Goal: Information Seeking & Learning: Learn about a topic

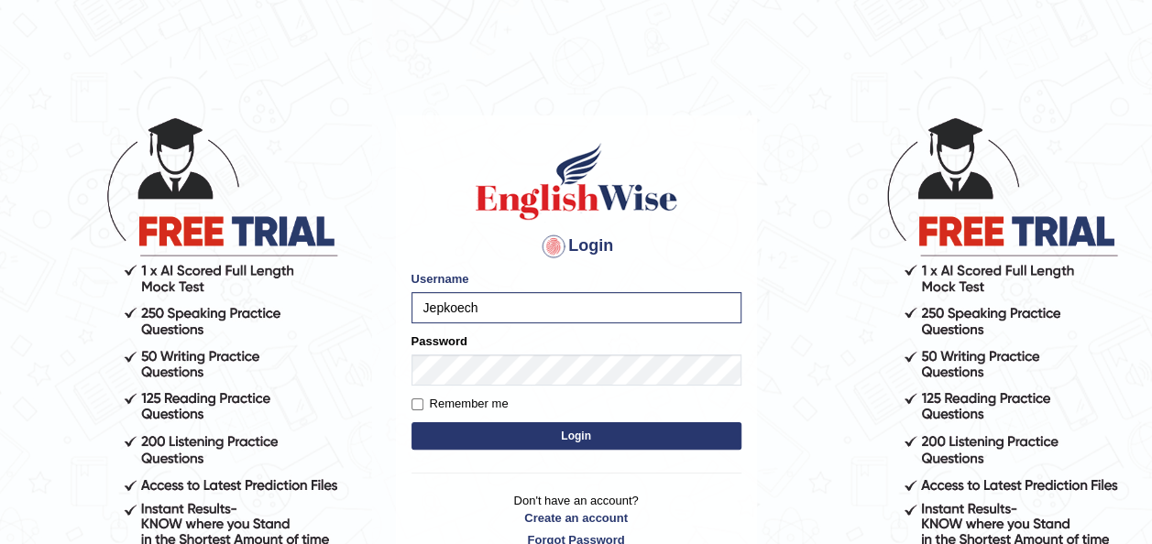
click at [473, 437] on button "Login" at bounding box center [577, 436] width 330 height 27
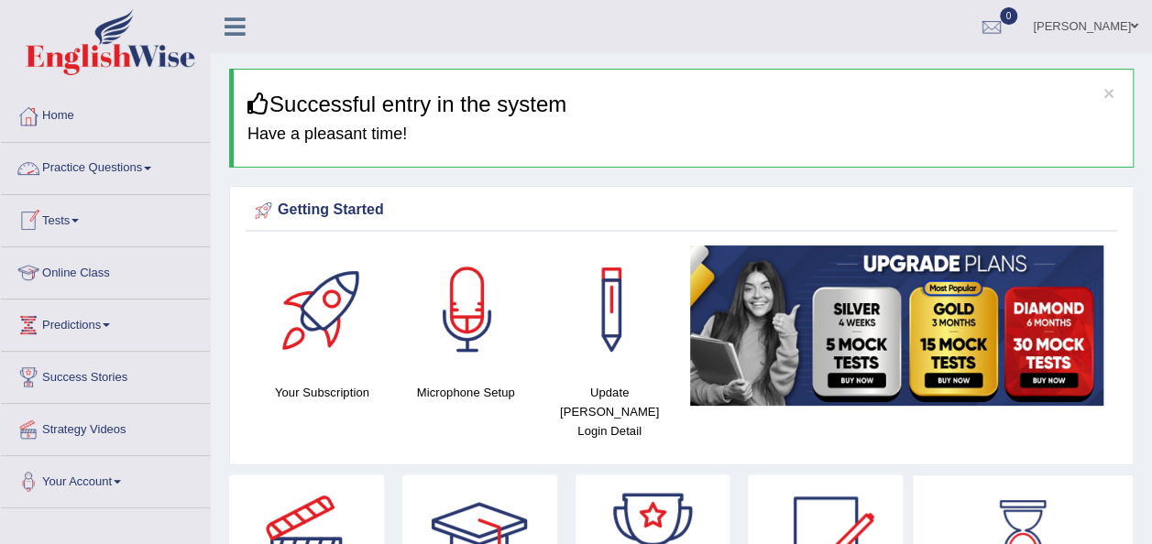
click at [151, 170] on span at bounding box center [147, 169] width 7 height 4
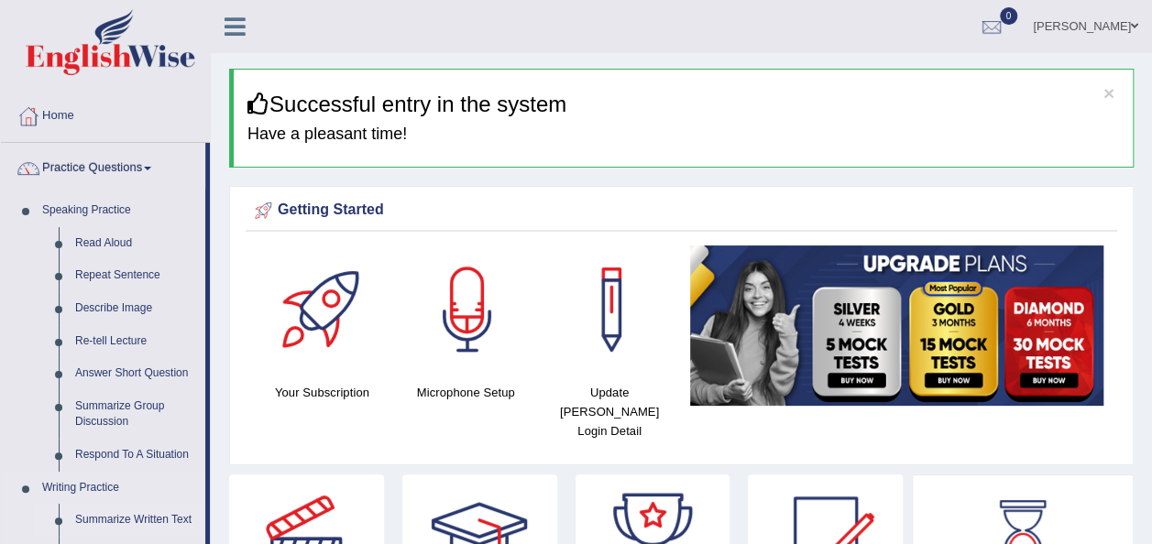
click at [136, 512] on link "Summarize Written Text" at bounding box center [136, 520] width 138 height 33
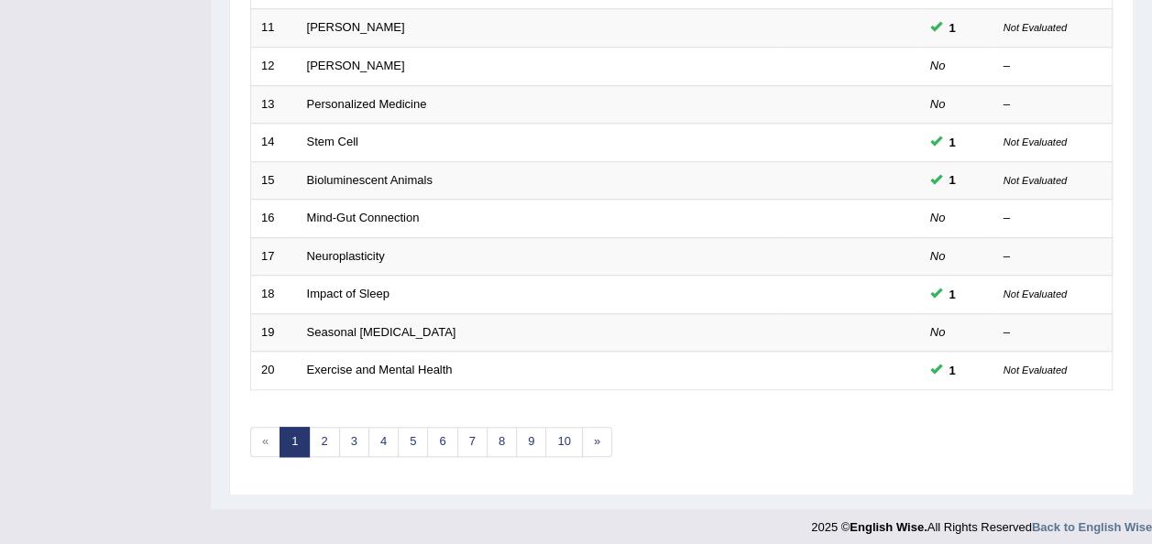
scroll to position [660, 0]
click at [529, 434] on link "9" at bounding box center [531, 440] width 30 height 30
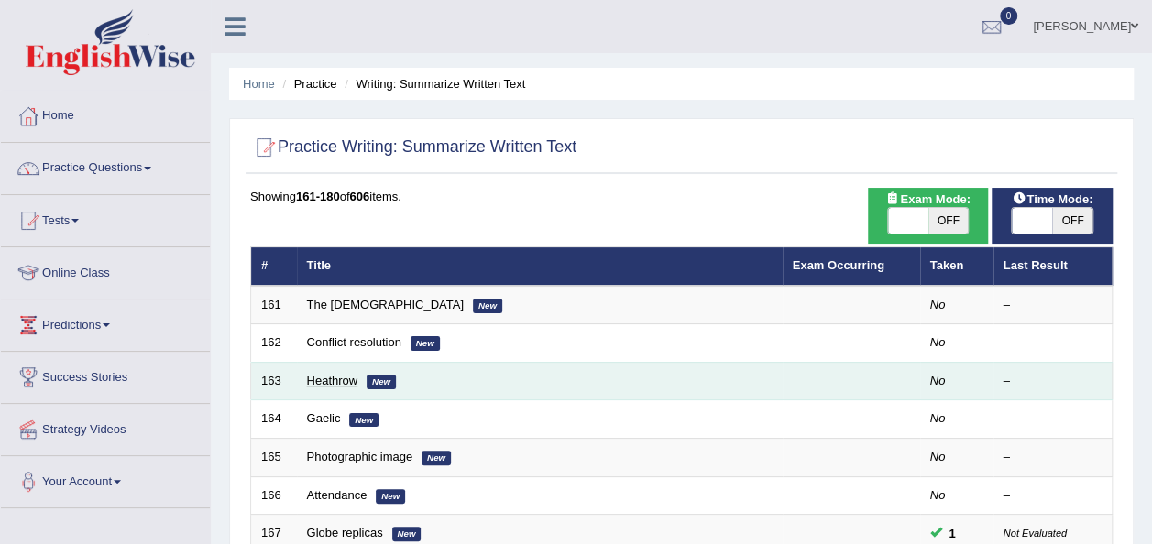
click at [328, 379] on link "Heathrow" at bounding box center [332, 381] width 51 height 14
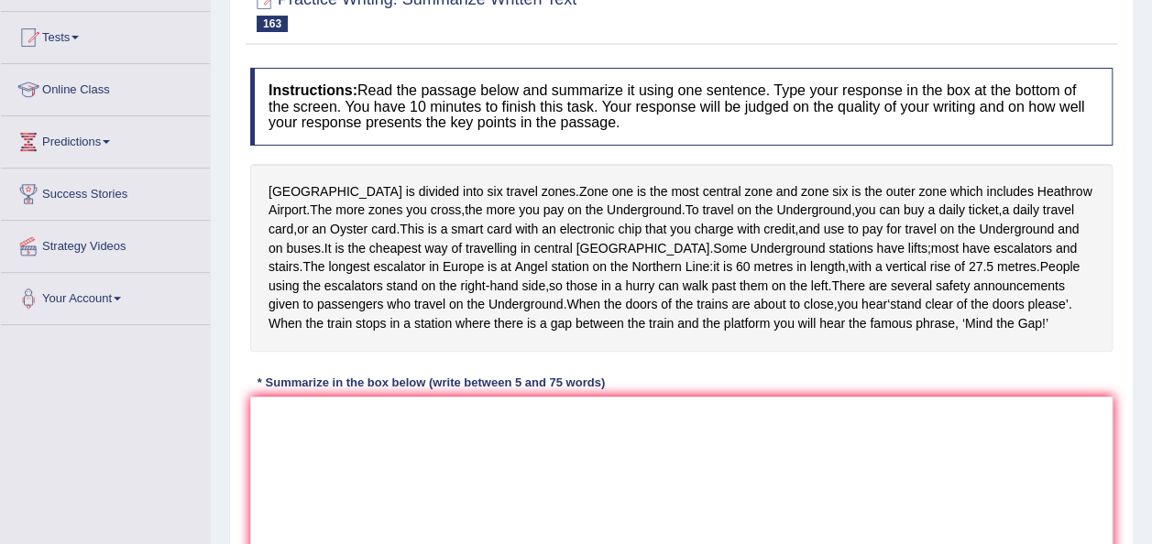
scroll to position [220, 0]
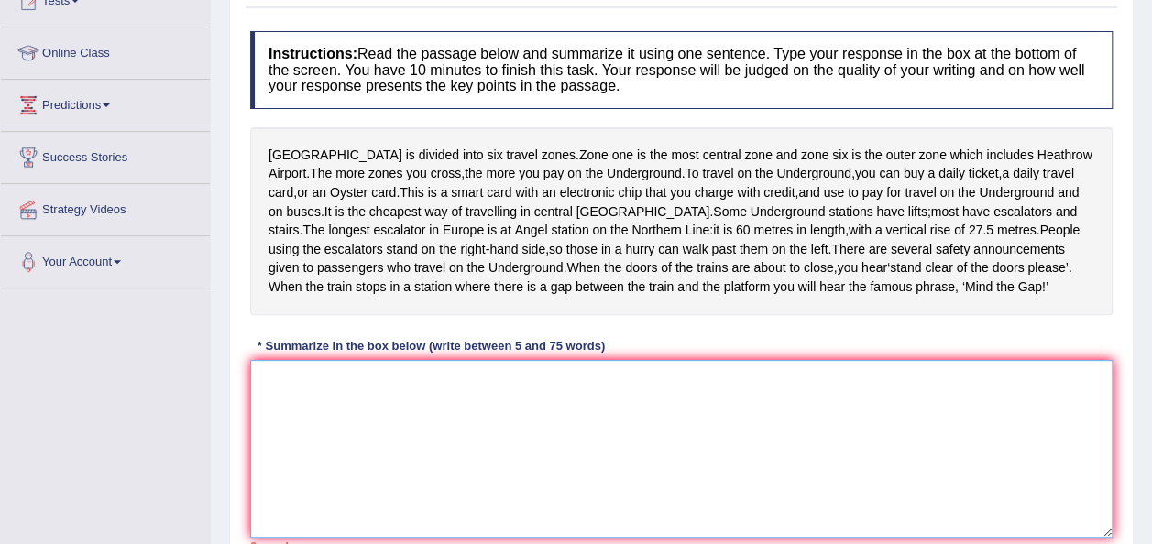
click at [322, 385] on textarea at bounding box center [681, 449] width 863 height 178
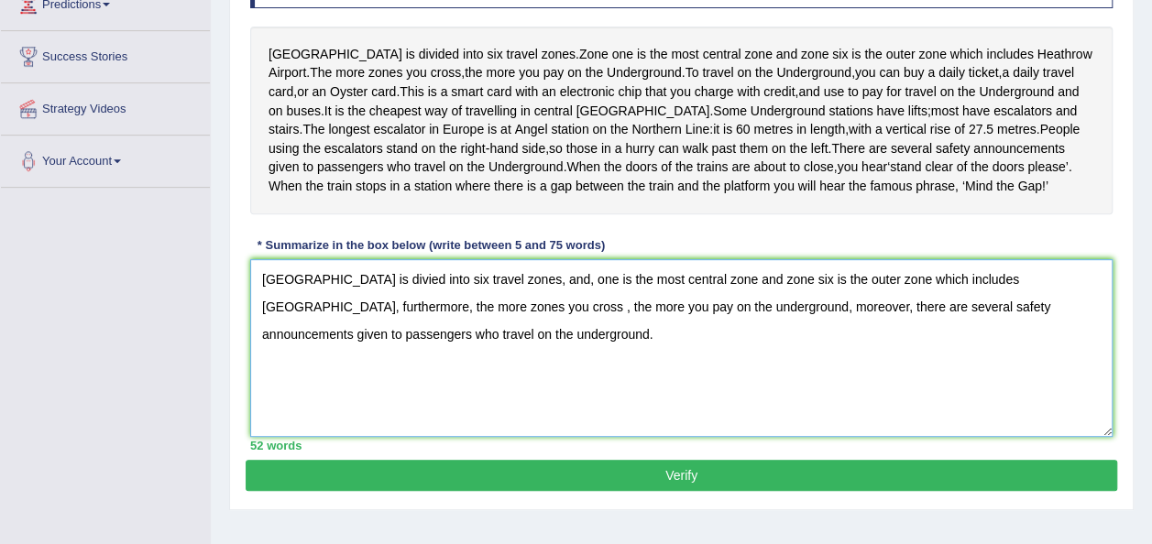
scroll to position [330, 0]
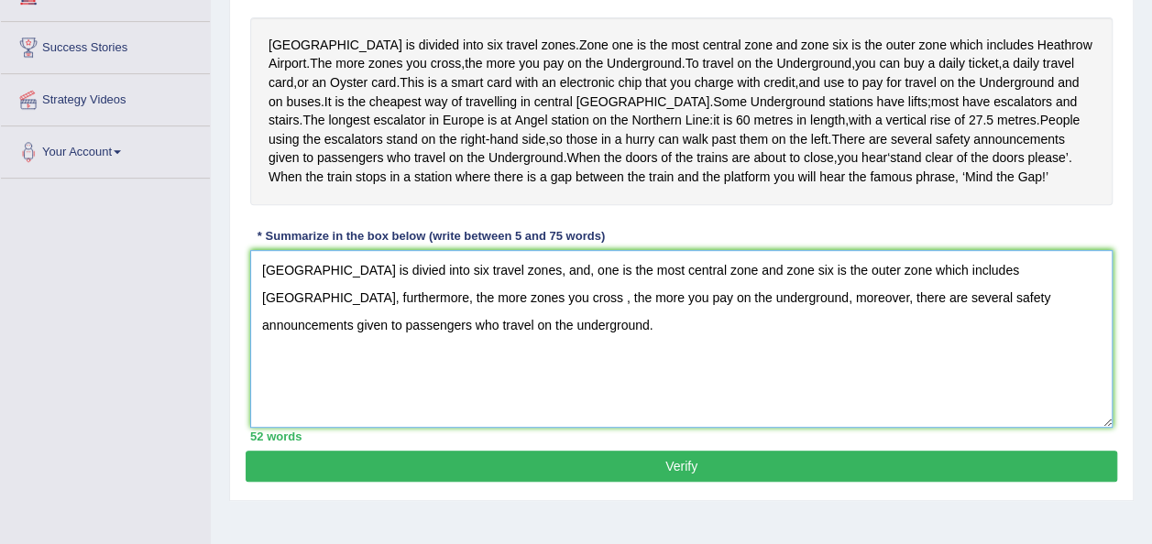
type textarea "London is divied into six travel zones, and, one is the most central zone and z…"
click at [670, 452] on button "Verify" at bounding box center [682, 466] width 872 height 31
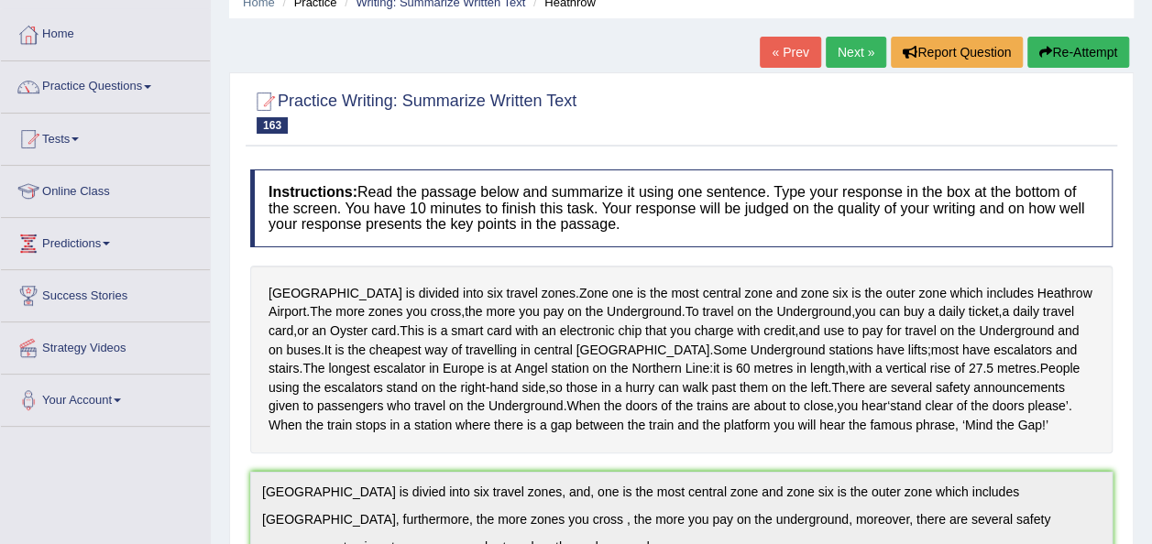
scroll to position [0, 0]
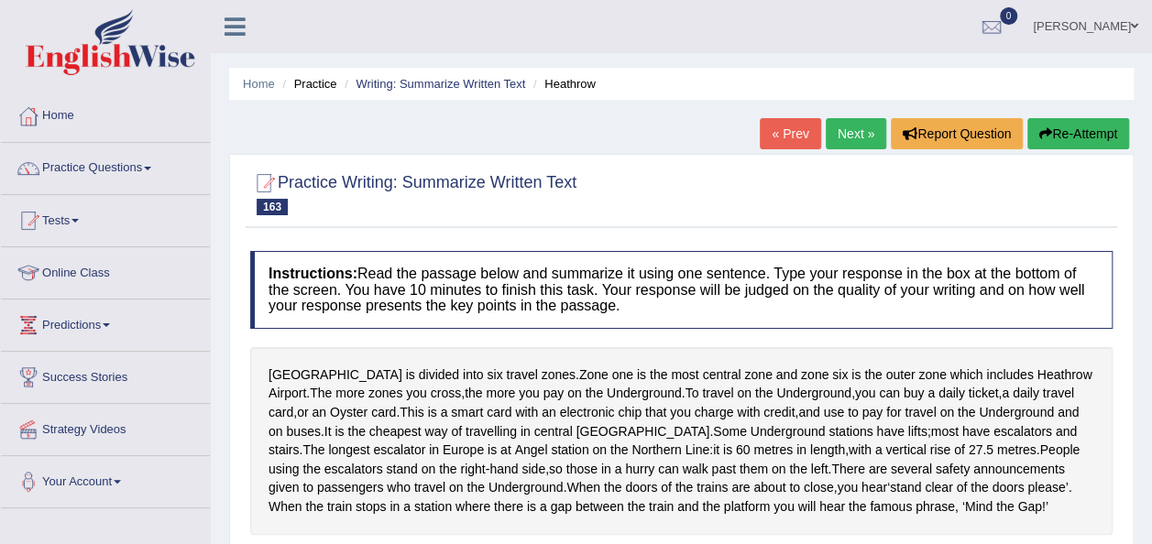
click at [1067, 133] on button "Re-Attempt" at bounding box center [1079, 133] width 102 height 31
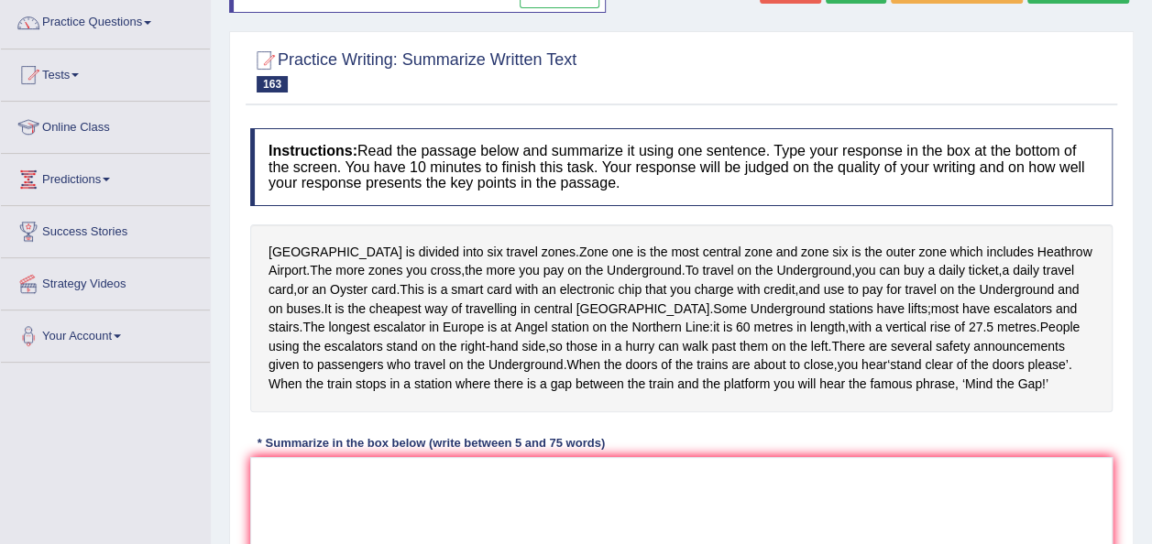
scroll to position [147, 0]
click at [429, 516] on textarea at bounding box center [681, 545] width 863 height 178
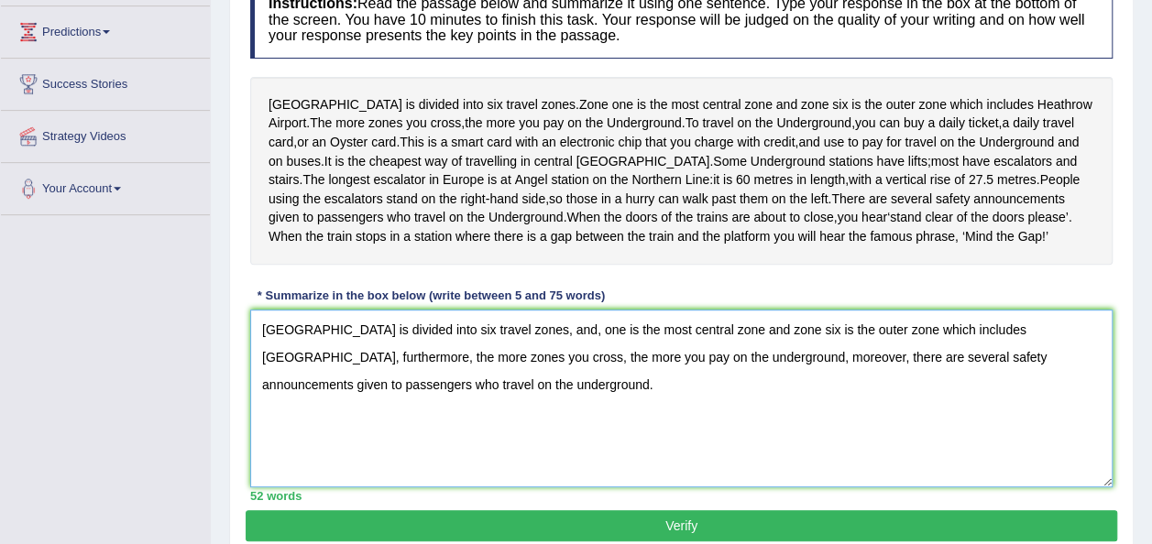
scroll to position [330, 0]
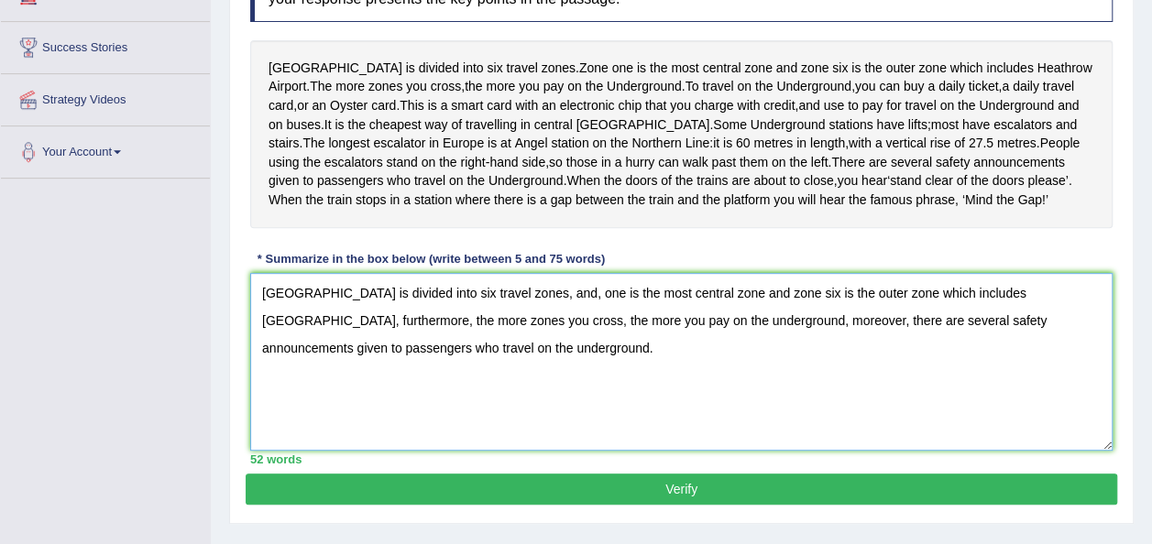
type textarea "London is divided into six travel zones, and, one is the most central zone and …"
click at [685, 489] on button "Verify" at bounding box center [682, 489] width 872 height 31
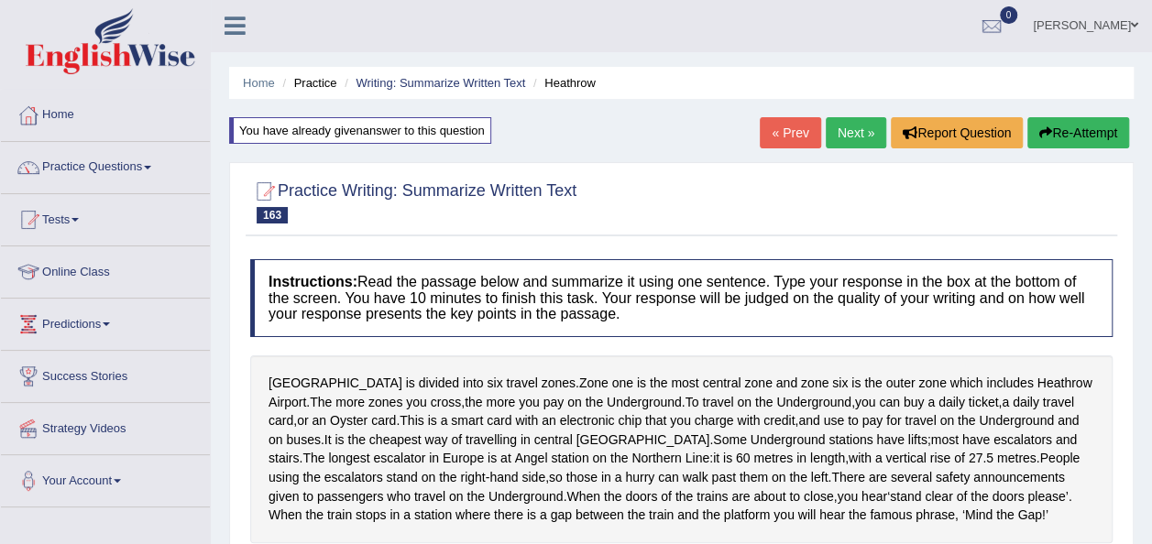
scroll to position [0, 0]
click at [859, 123] on link "Next »" at bounding box center [856, 133] width 60 height 31
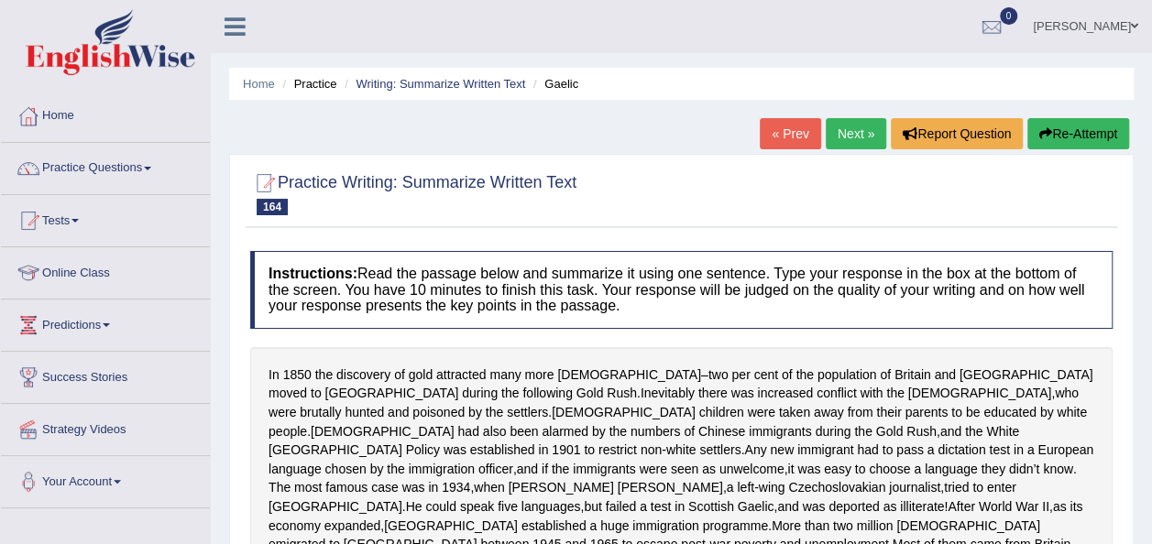
click at [852, 130] on link "Next »" at bounding box center [856, 133] width 60 height 31
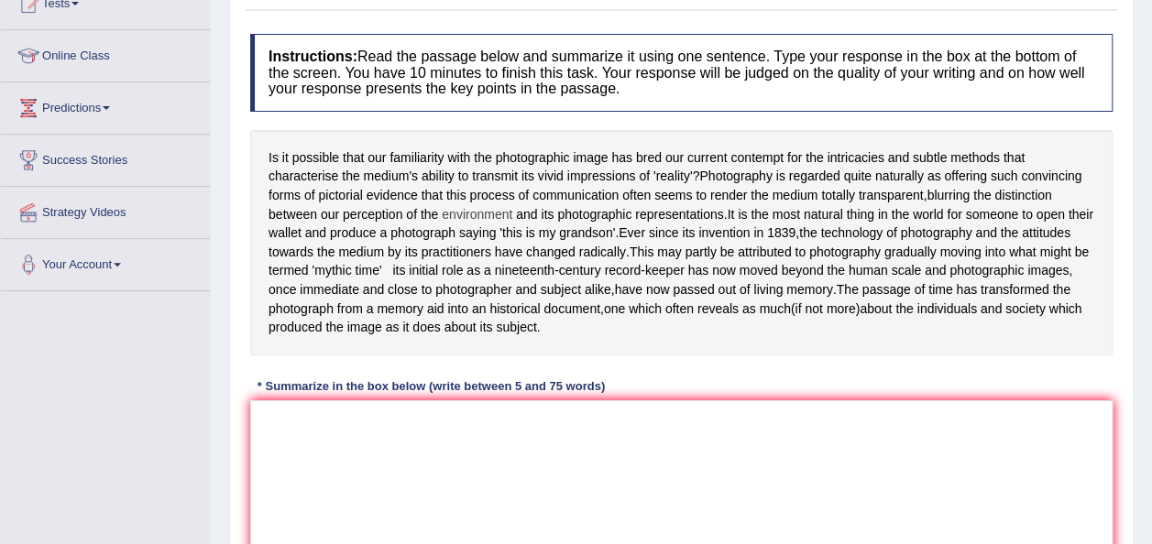
scroll to position [220, 0]
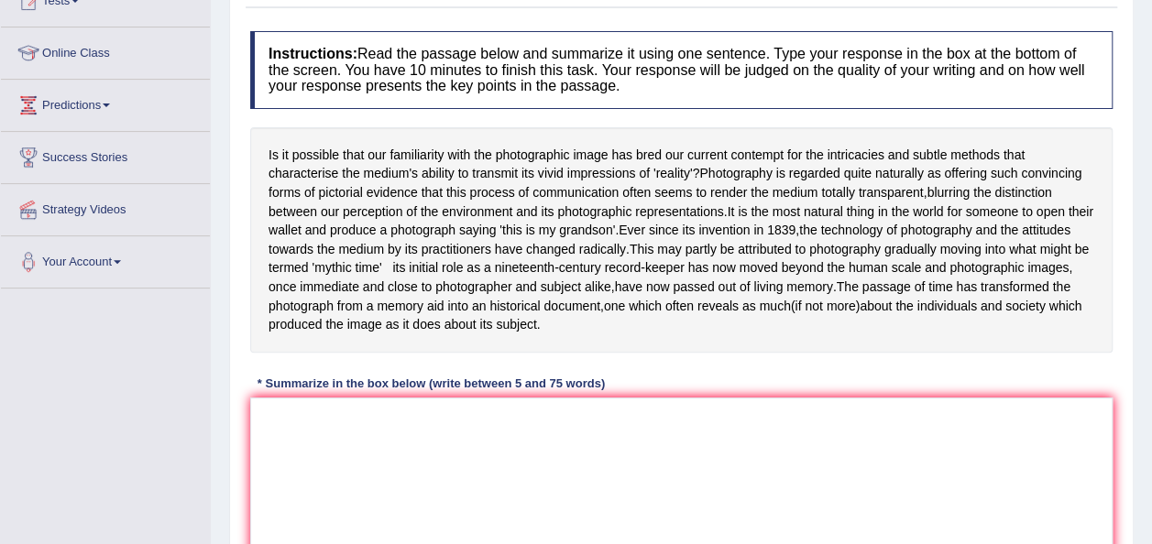
click at [413, 386] on div "* Summarize in the box below (write between 5 and 75 words)" at bounding box center [431, 384] width 362 height 17
click at [378, 467] on textarea at bounding box center [681, 487] width 863 height 178
type textarea "p"
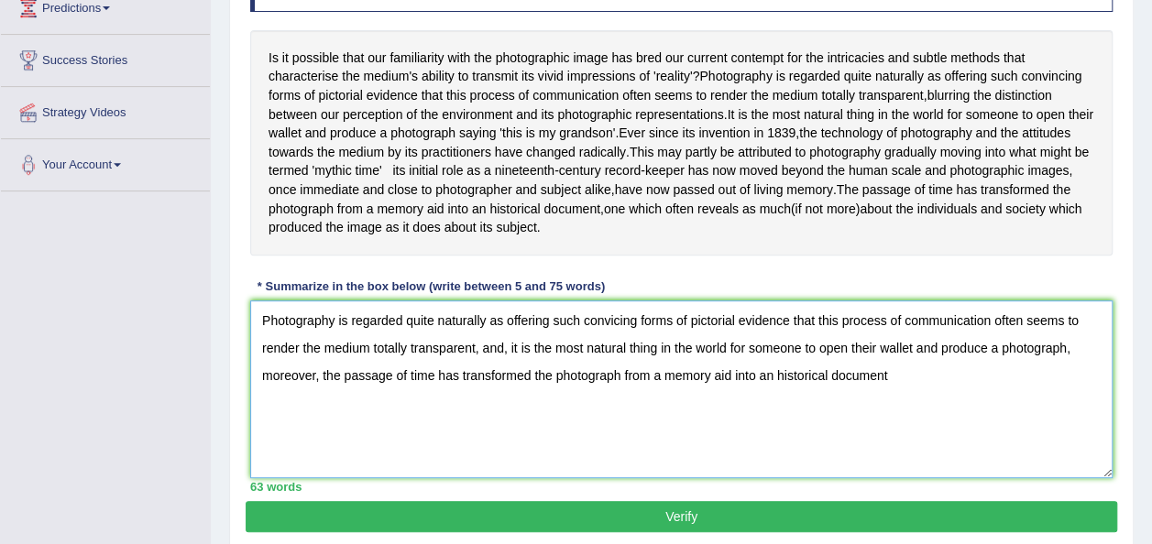
scroll to position [330, 0]
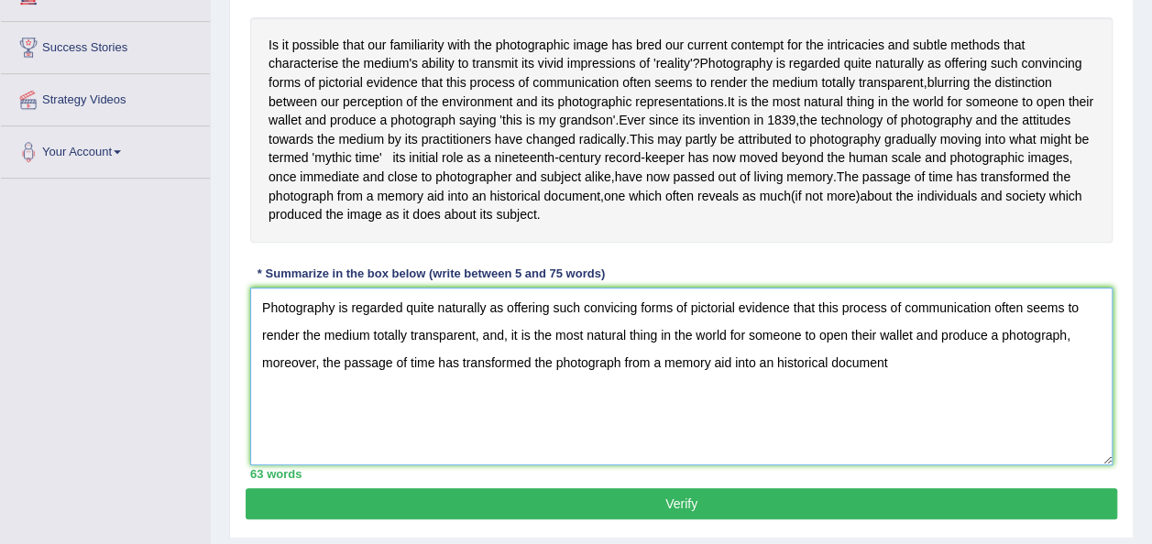
click at [890, 362] on textarea "Photography is regarded quite naturally as offering such convicing forms of pic…" at bounding box center [681, 377] width 863 height 178
type textarea "Photography is regarded quite naturally as offering such convicing forms of pic…"
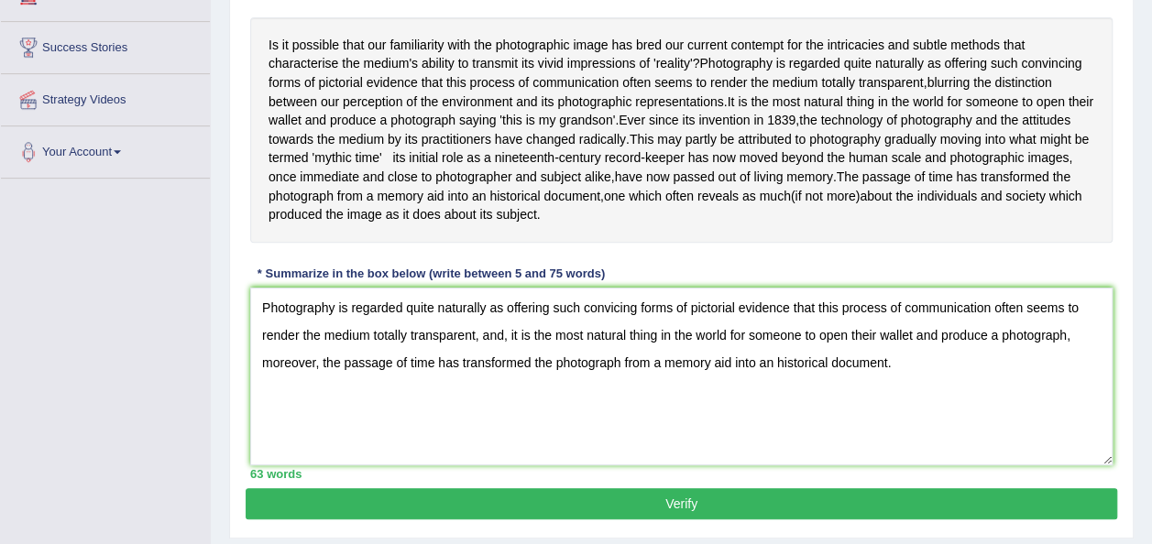
click at [693, 500] on button "Verify" at bounding box center [682, 504] width 872 height 31
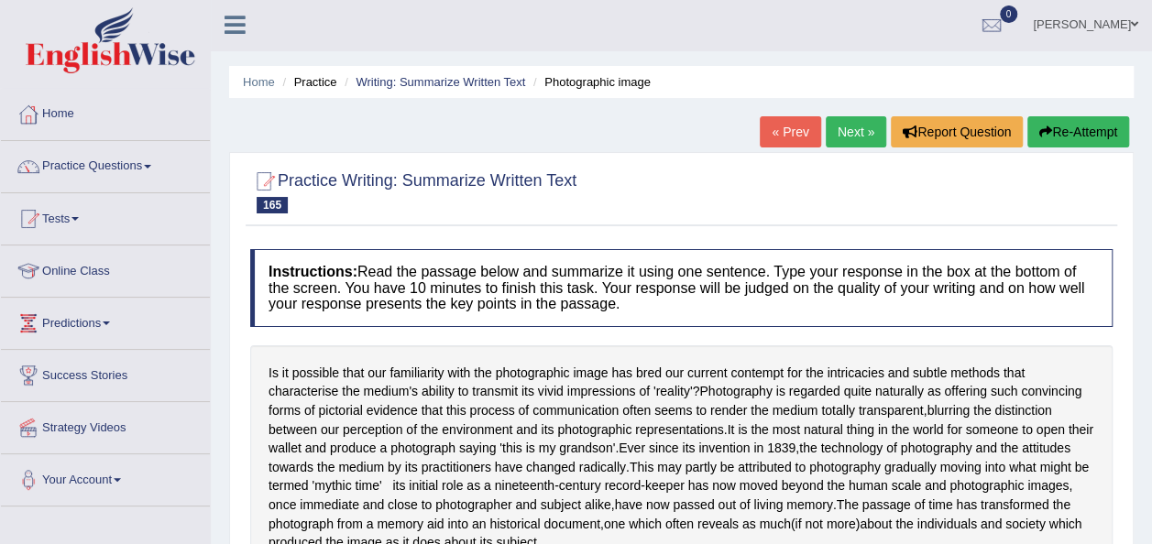
scroll to position [0, 0]
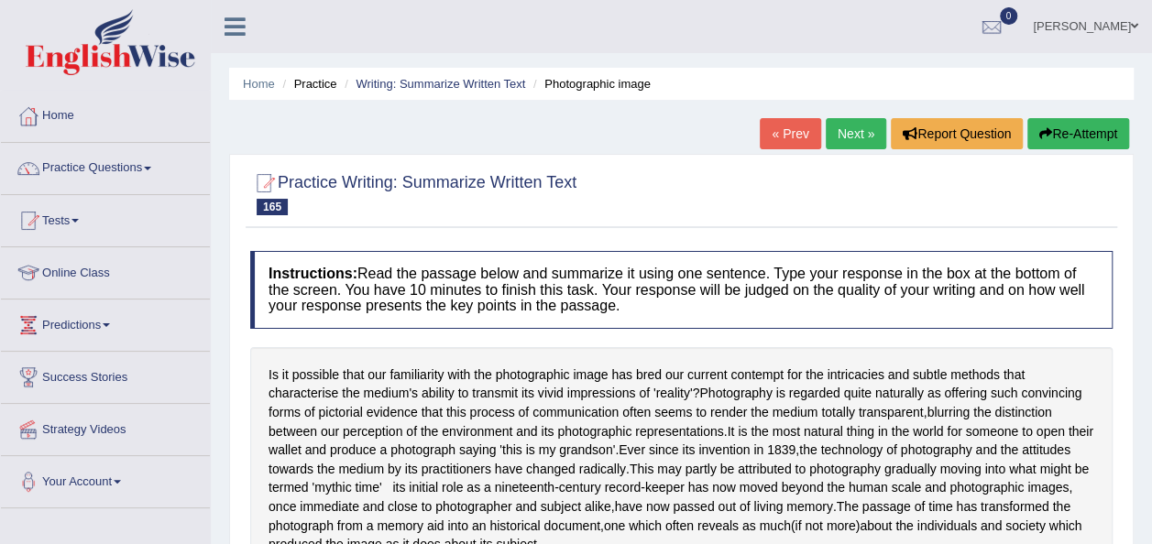
click at [845, 137] on link "Next »" at bounding box center [856, 133] width 60 height 31
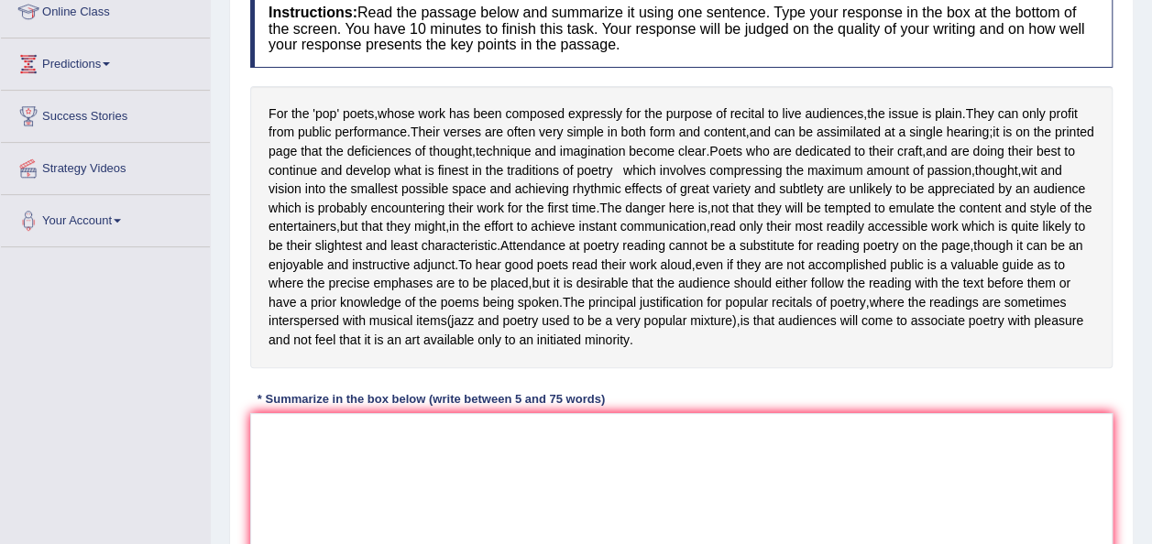
scroll to position [298, 0]
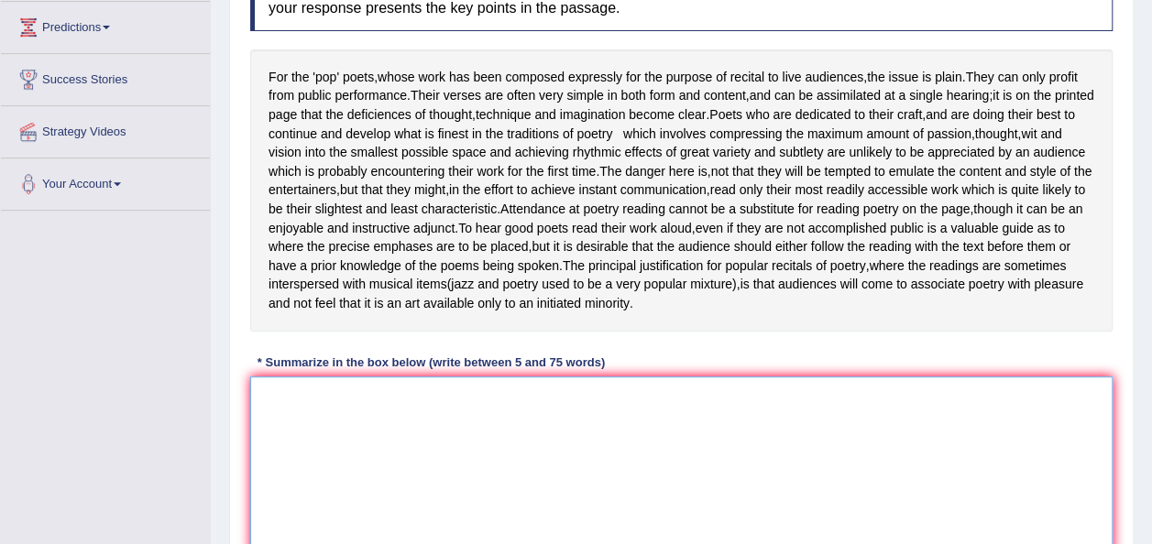
click at [510, 428] on textarea at bounding box center [681, 466] width 863 height 178
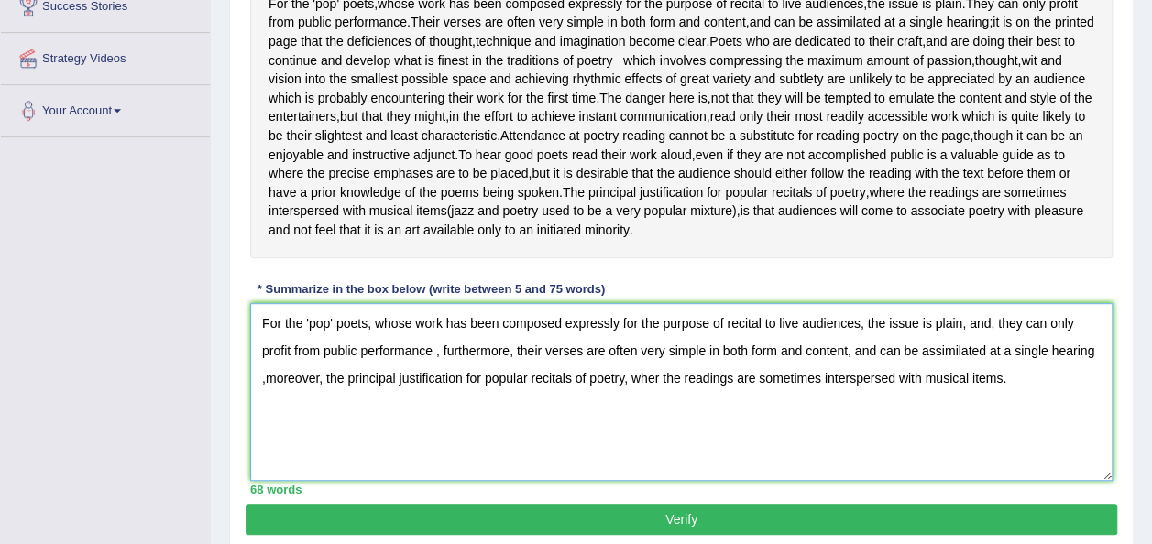
scroll to position [408, 0]
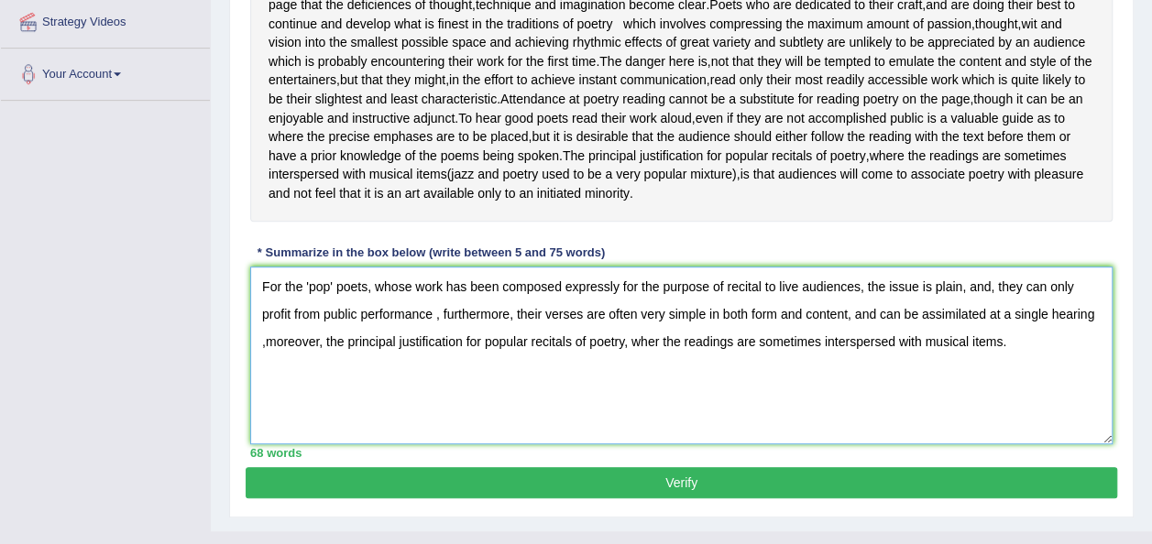
type textarea "For the 'pop' poets, whose work has been composed expressly for the purpose of …"
click at [705, 484] on button "Verify" at bounding box center [682, 482] width 872 height 31
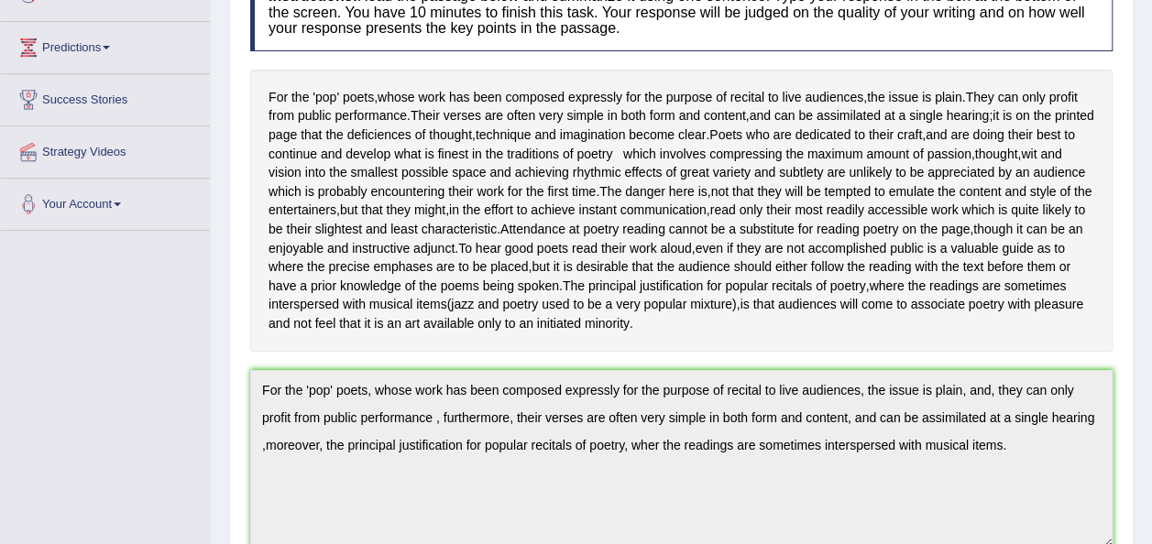
scroll to position [115, 0]
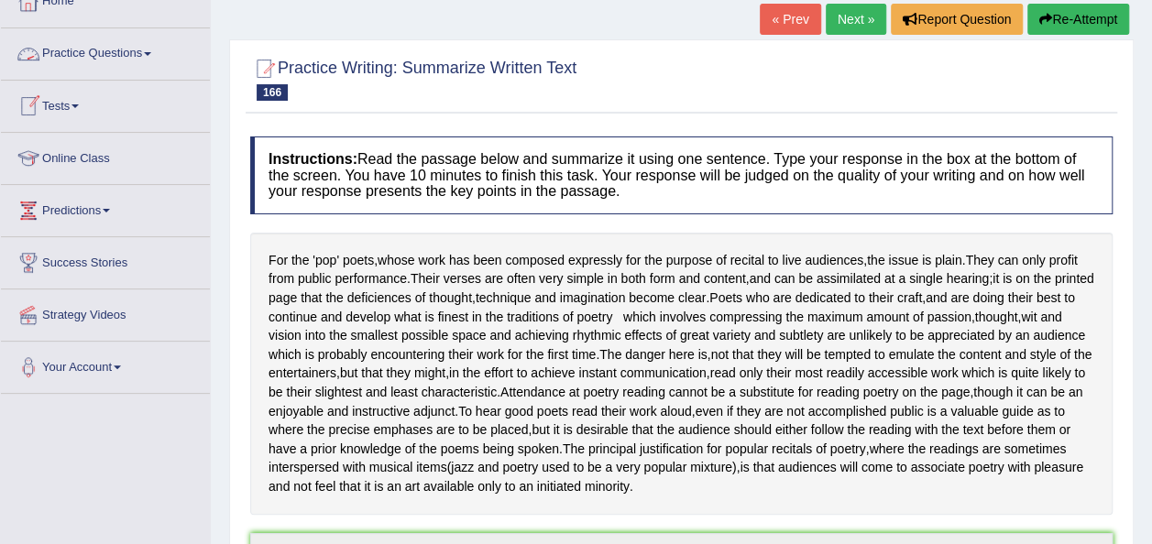
click at [159, 49] on link "Practice Questions" at bounding box center [105, 51] width 209 height 46
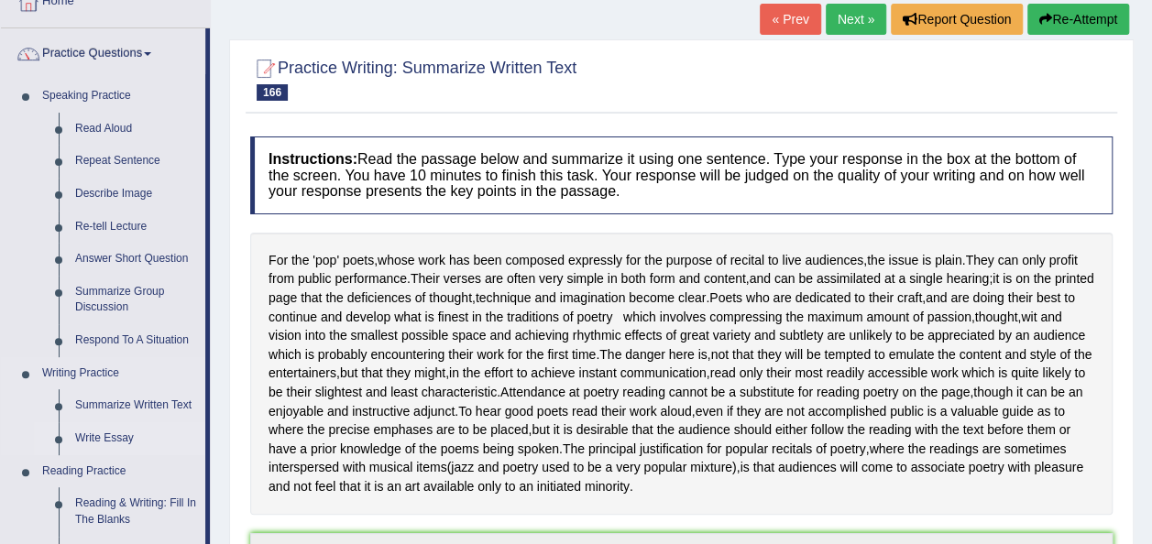
click at [110, 435] on link "Write Essay" at bounding box center [136, 439] width 138 height 33
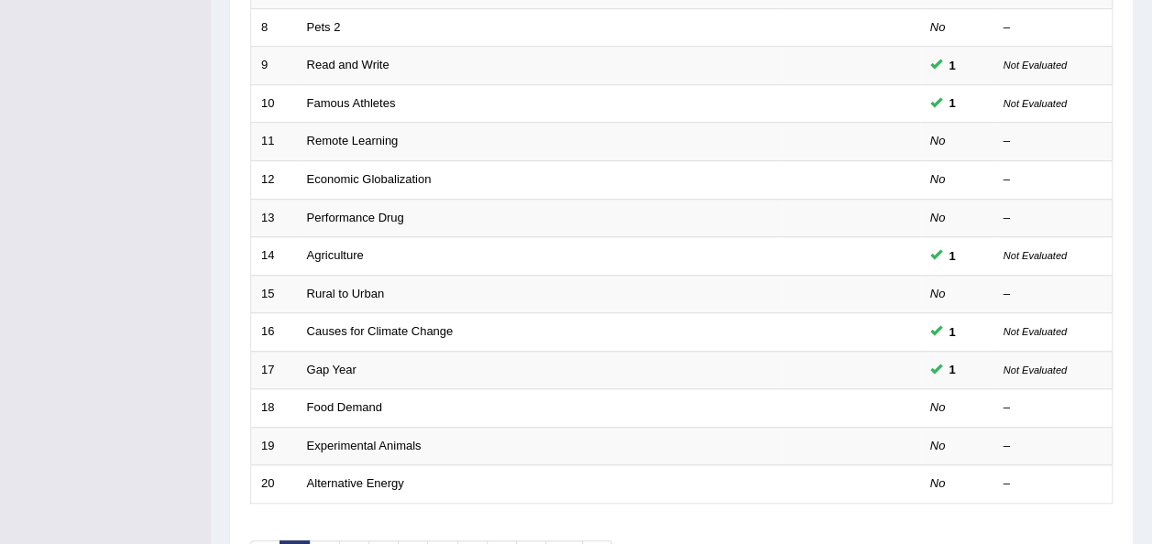
scroll to position [550, 0]
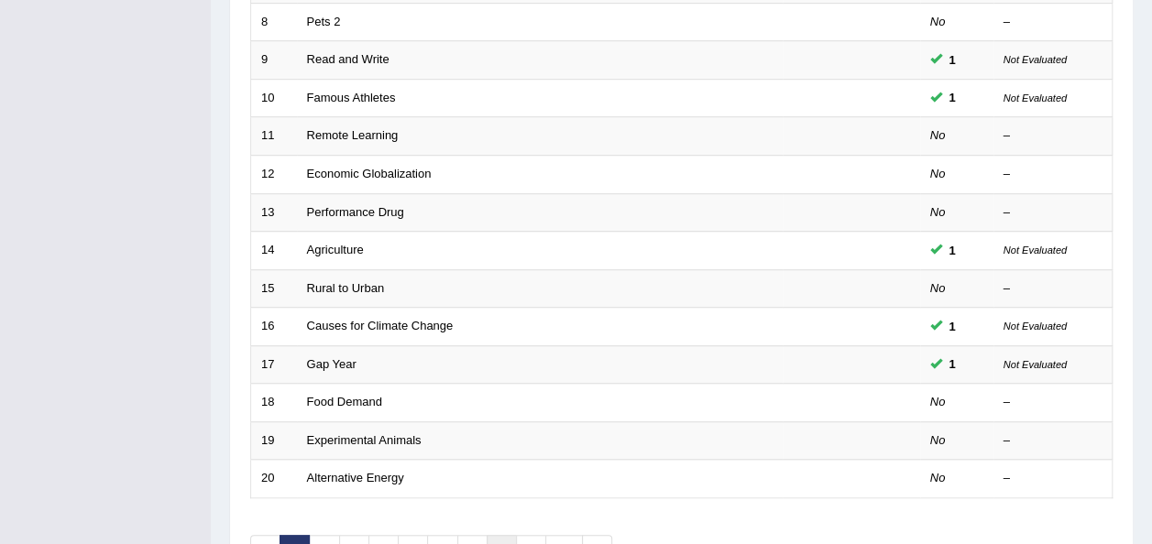
click at [498, 542] on link "8" at bounding box center [502, 550] width 30 height 30
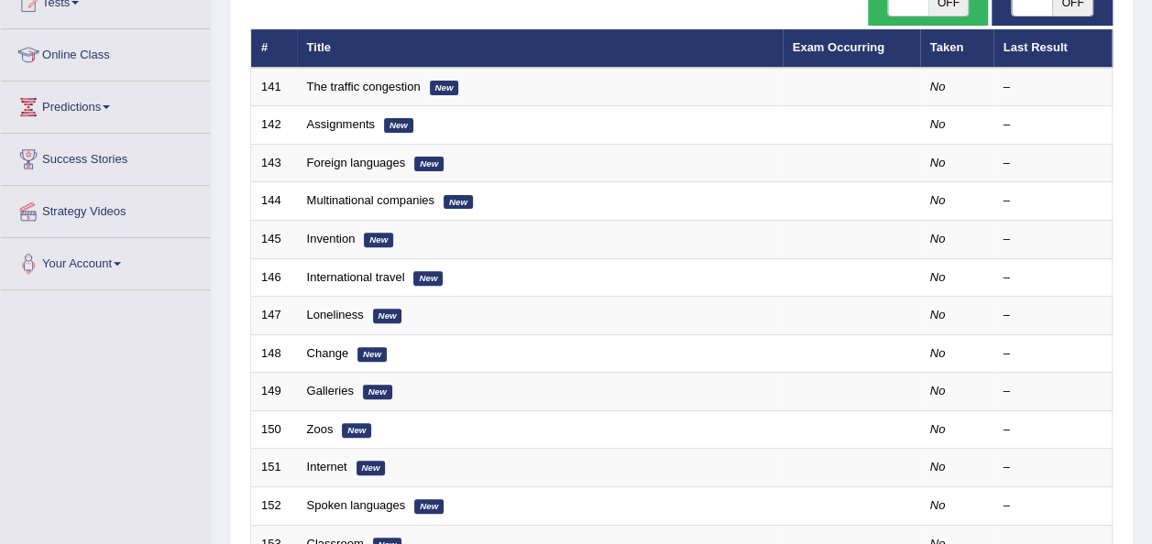
scroll to position [220, 0]
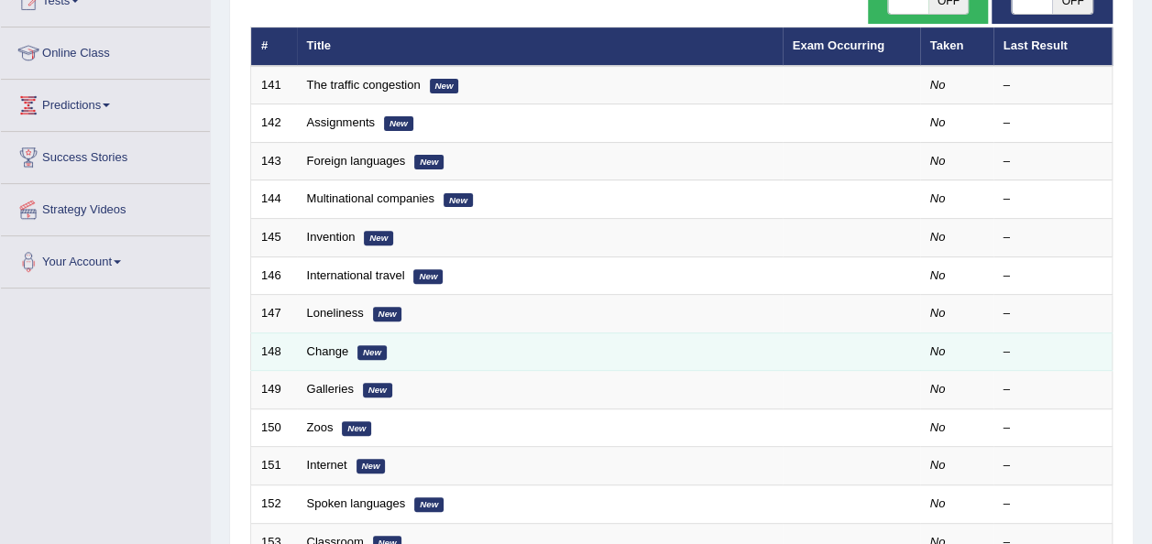
click at [324, 355] on td "Change New" at bounding box center [540, 352] width 486 height 38
click at [324, 348] on link "Change" at bounding box center [328, 352] width 42 height 14
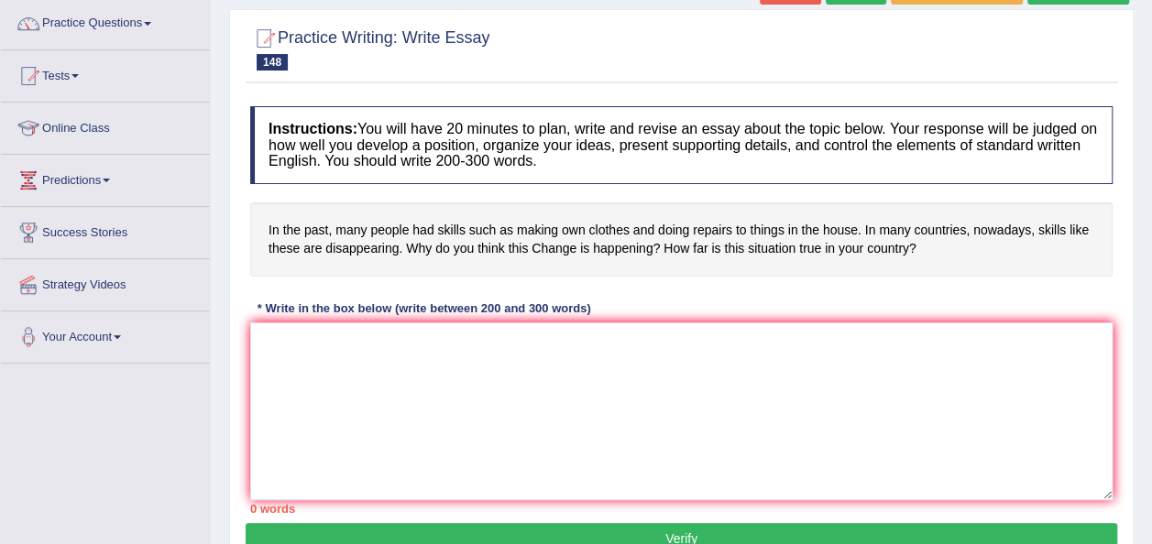
scroll to position [147, 0]
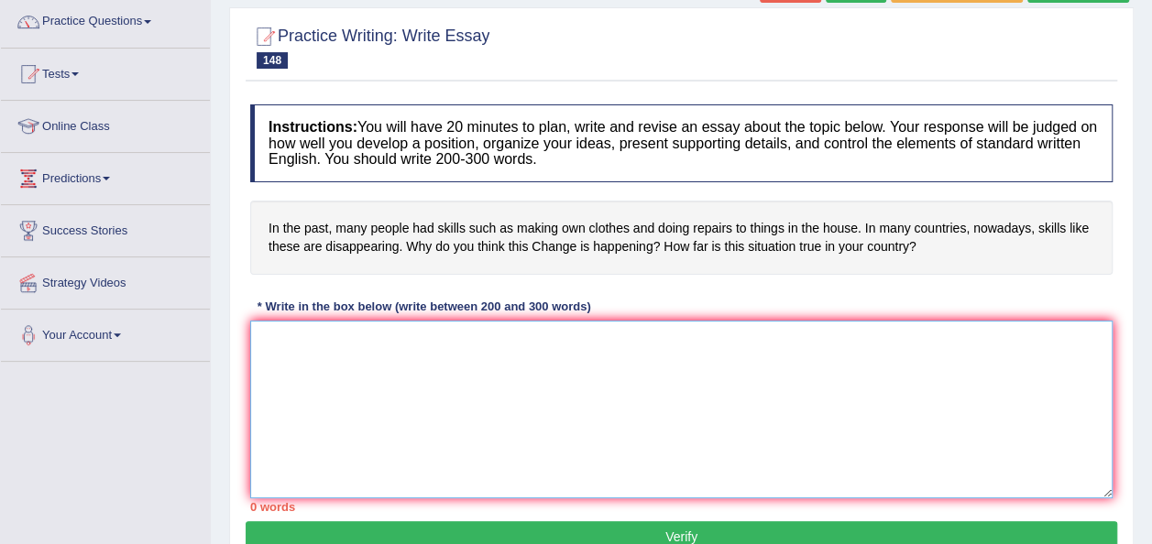
click at [324, 348] on textarea at bounding box center [681, 410] width 863 height 178
type textarea "R"
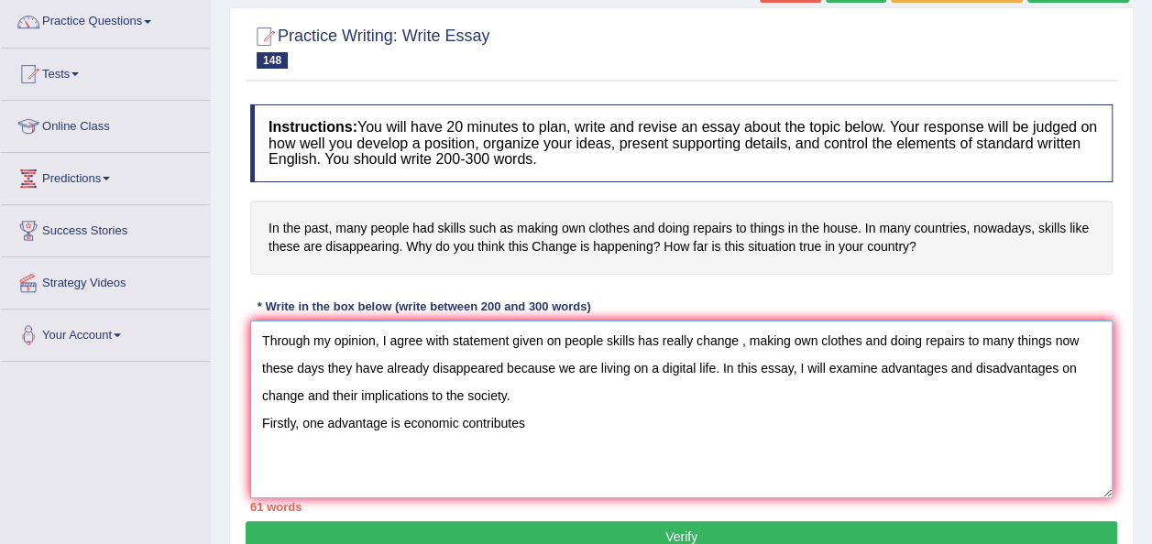
click at [462, 417] on textarea "Through my opinion, I agree with statement given on people skills has really ch…" at bounding box center [681, 410] width 863 height 178
click at [524, 417] on textarea "Through my opinion, I agree with statement given on people skills has really ch…" at bounding box center [681, 410] width 863 height 178
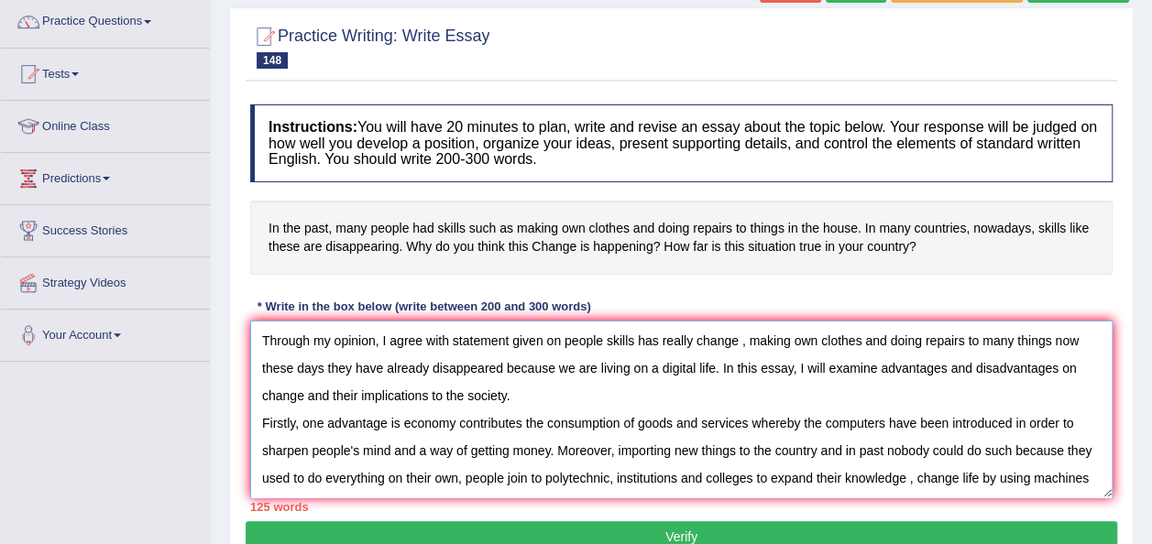
scroll to position [16, 0]
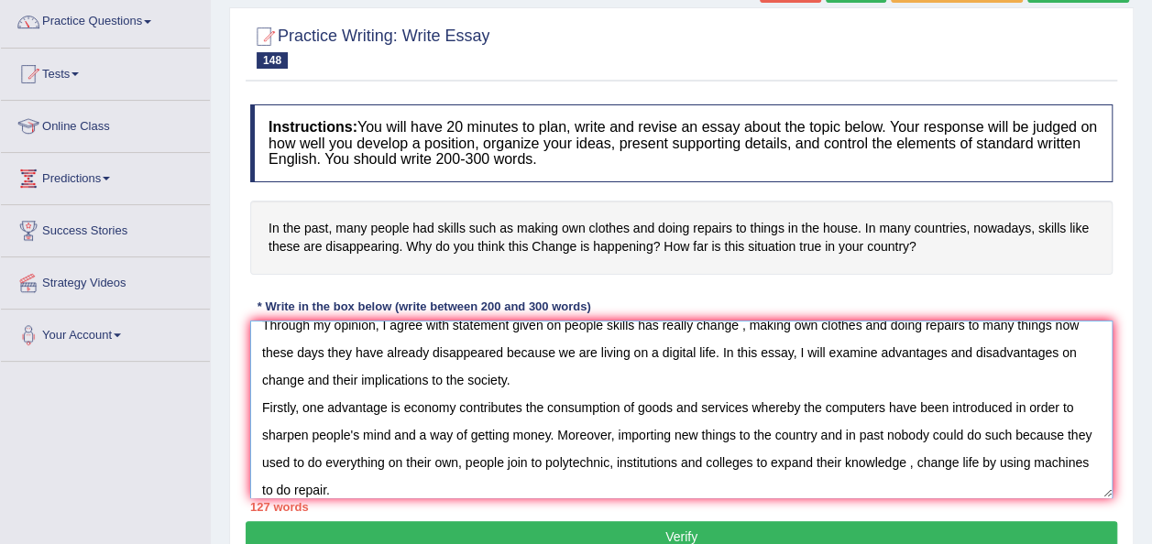
click at [295, 353] on textarea "Through my opinion, I agree with statement given on people skills has really ch…" at bounding box center [681, 410] width 863 height 178
click at [320, 357] on textarea "Through my opinion, I agree with statement given on people skills has really ch…" at bounding box center [681, 410] width 863 height 178
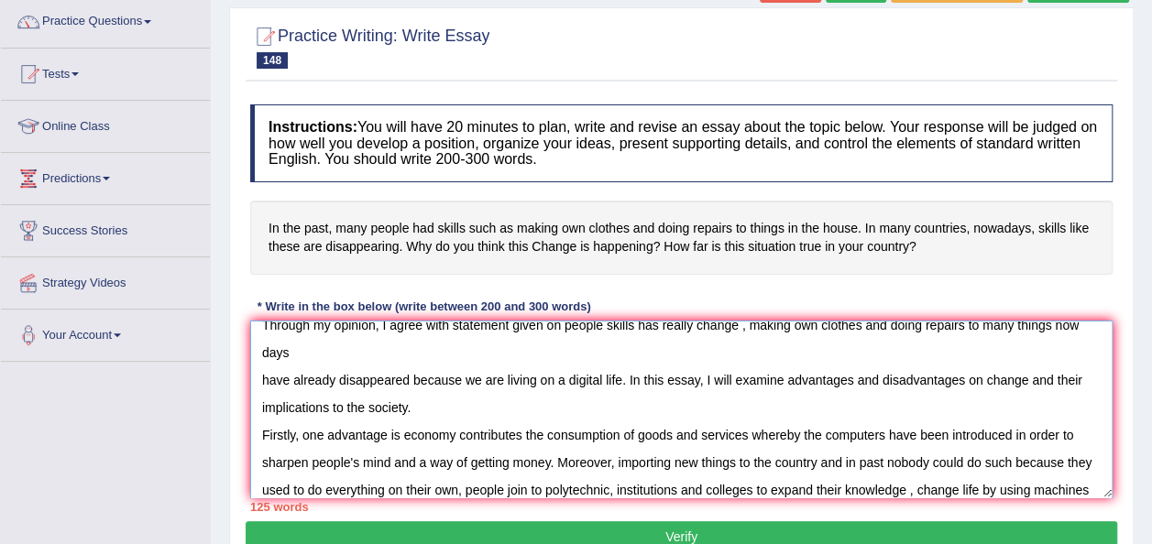
scroll to position [55, 0]
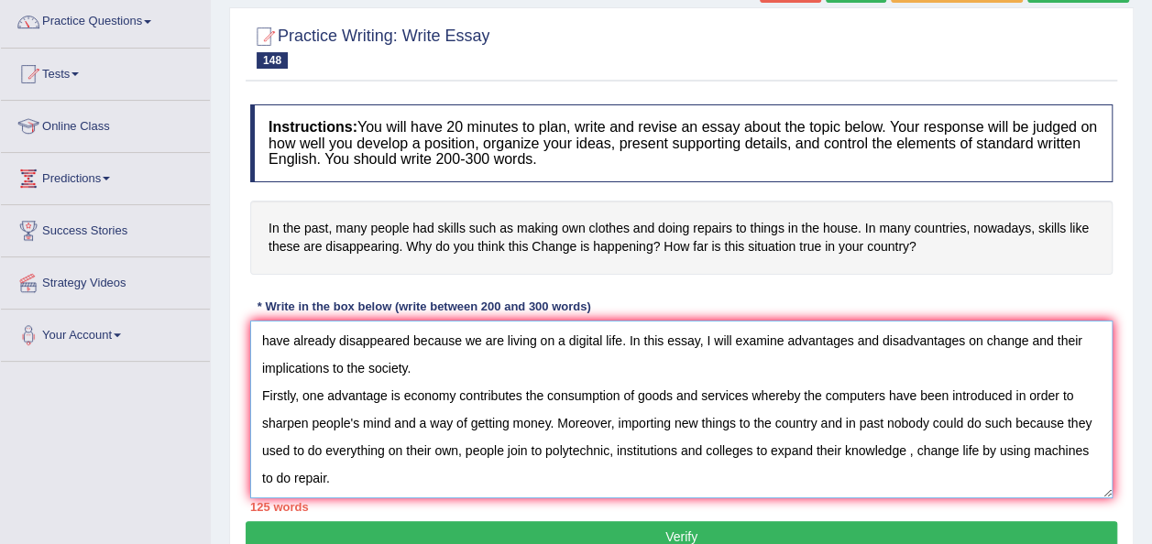
click at [418, 478] on textarea "Through my opinion, I agree with statement given on people skills has really ch…" at bounding box center [681, 410] width 863 height 178
drag, startPoint x: 414, startPoint y: 459, endPoint x: 409, endPoint y: 487, distance: 28.0
click at [409, 487] on textarea "Through my opinion, I agree with statement given on people skills has really ch…" at bounding box center [681, 410] width 863 height 178
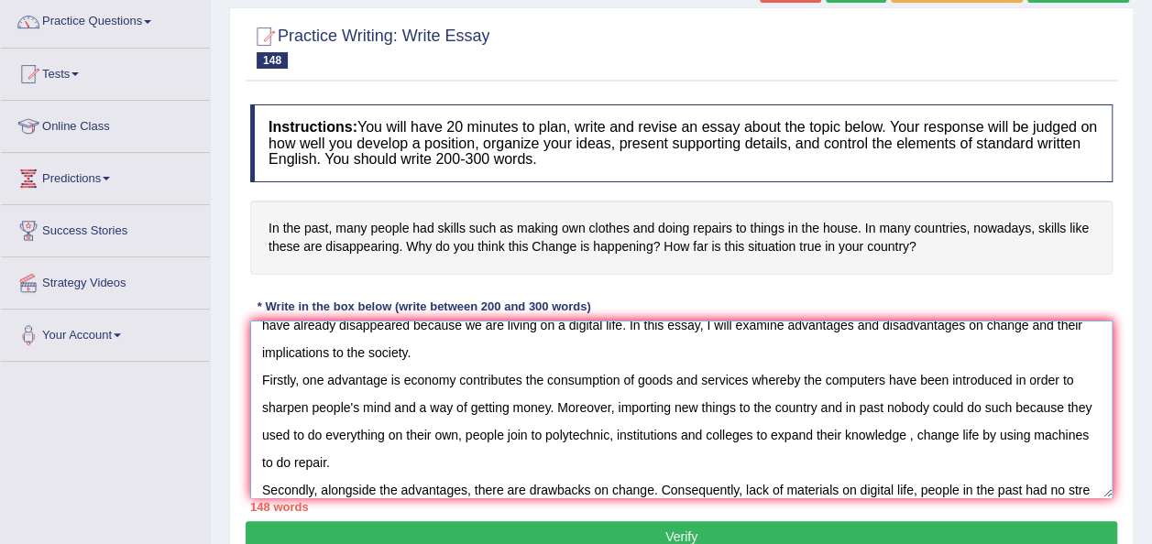
scroll to position [98, 0]
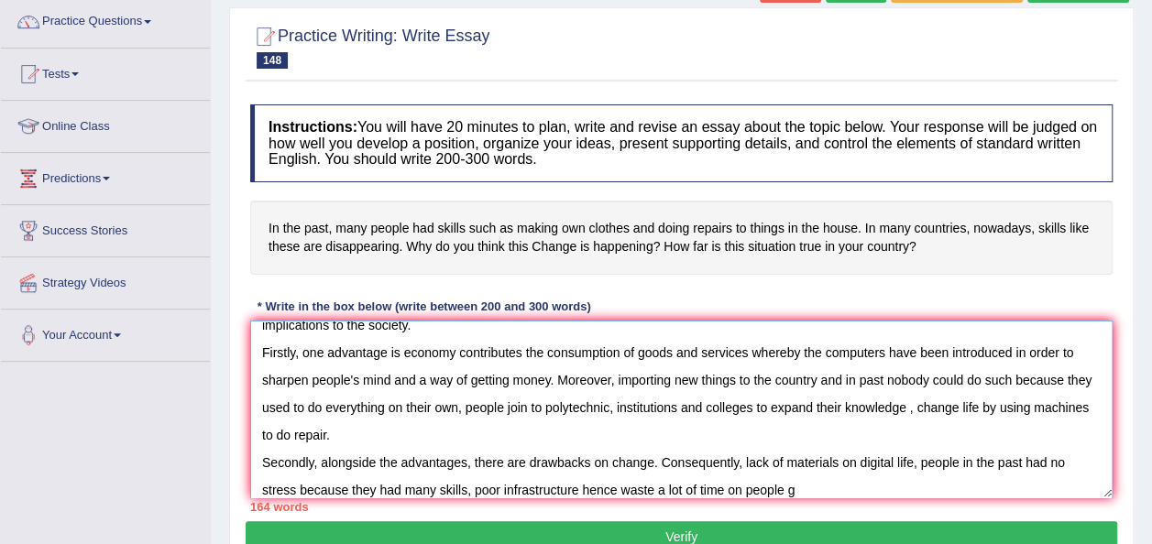
click at [654, 489] on textarea "Through my opinion, I agree with statement given on people skills has really ch…" at bounding box center [681, 410] width 863 height 178
click at [810, 487] on textarea "Through my opinion, I agree with statement given on people skills has really ch…" at bounding box center [681, 410] width 863 height 178
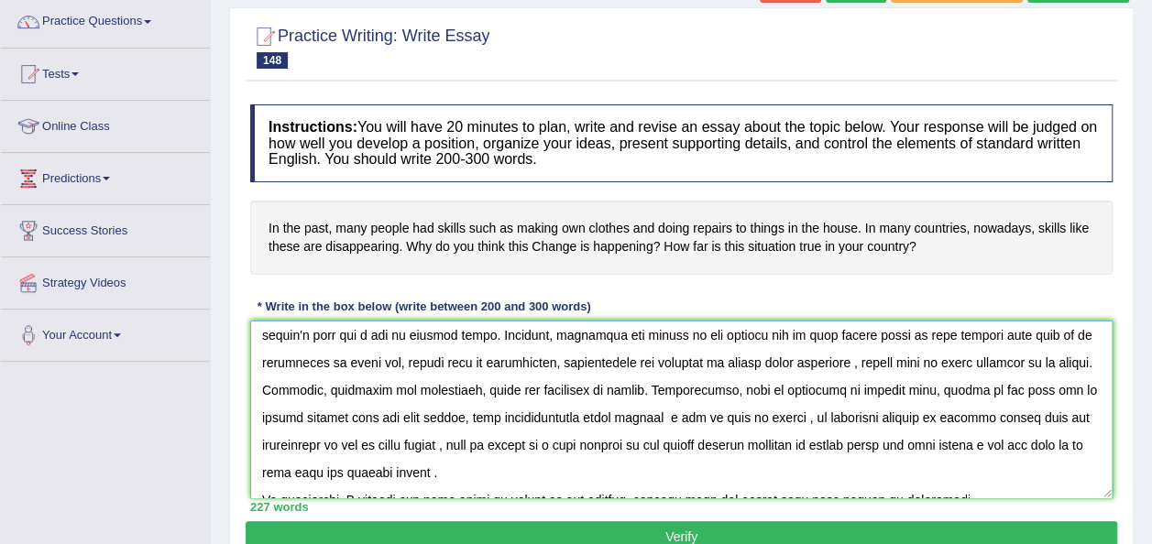
scroll to position [192, 0]
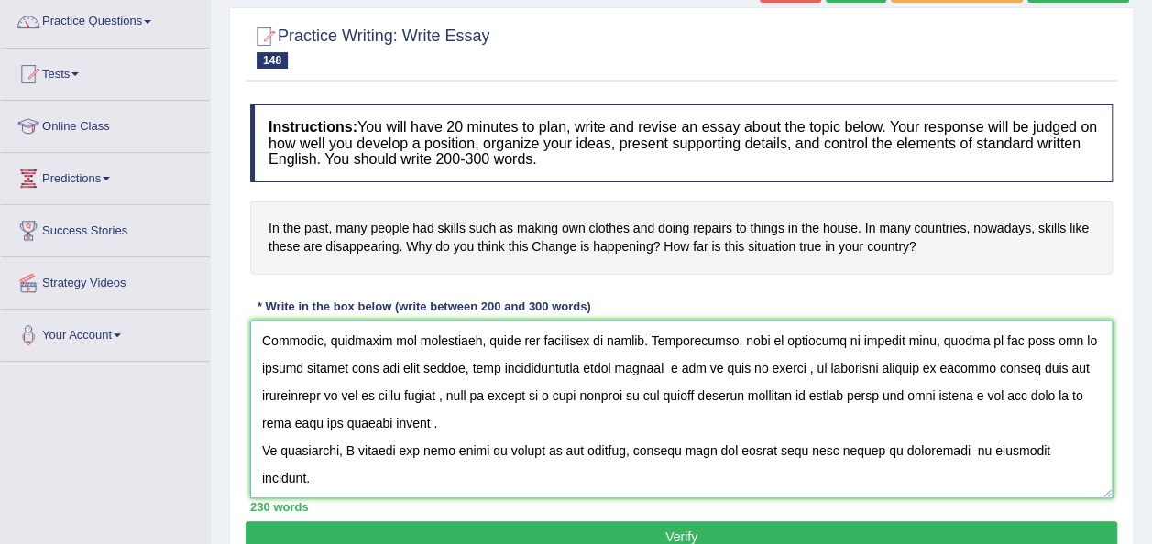
type textarea "Through my opinion, I agree with statement given on people skills has really ch…"
click at [681, 533] on button "Verify" at bounding box center [682, 537] width 872 height 31
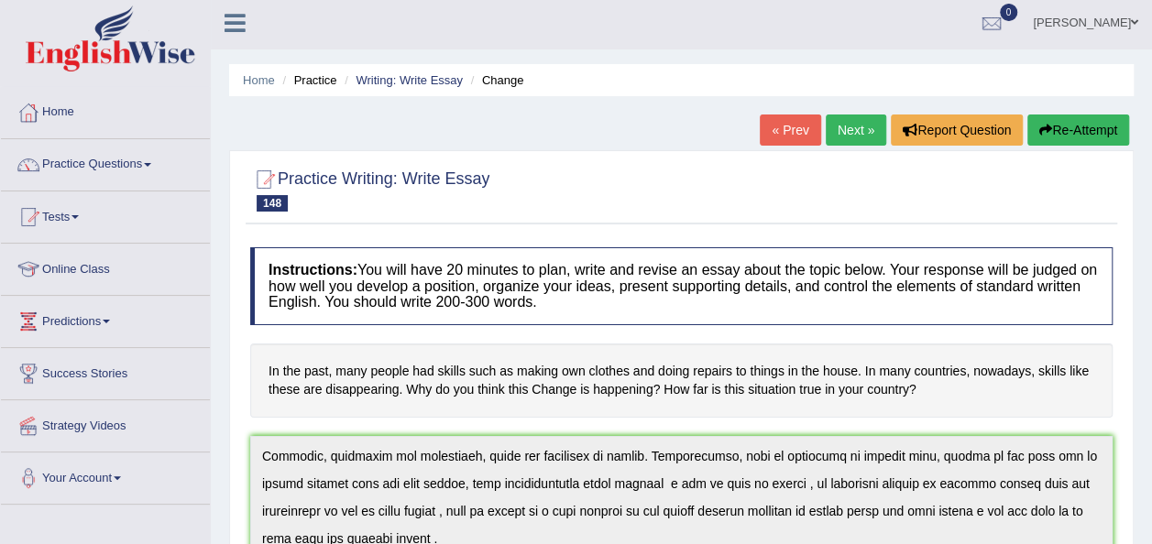
scroll to position [0, 0]
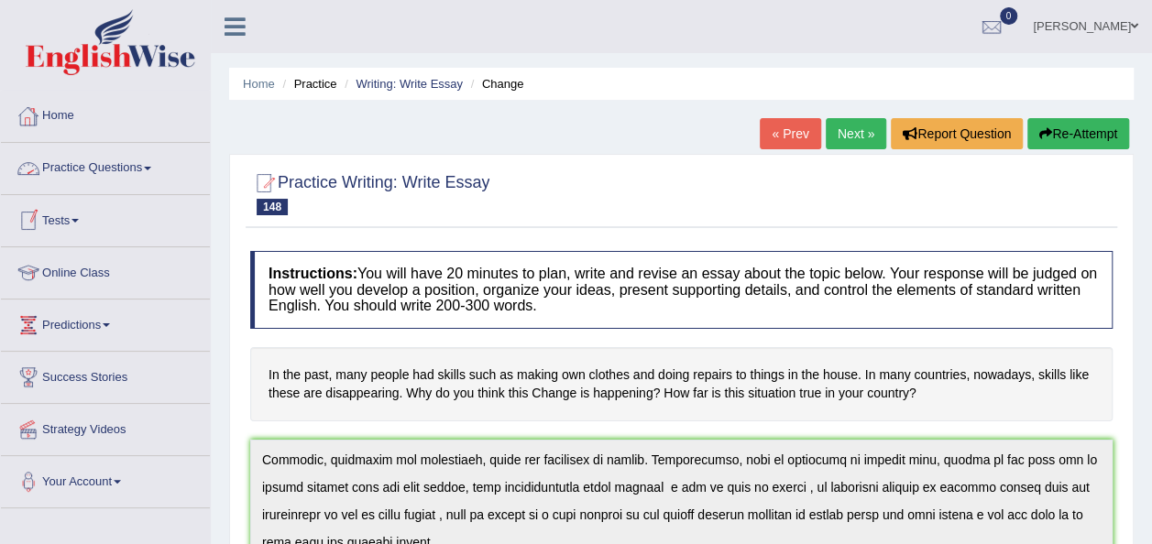
click at [156, 160] on link "Practice Questions" at bounding box center [105, 166] width 209 height 46
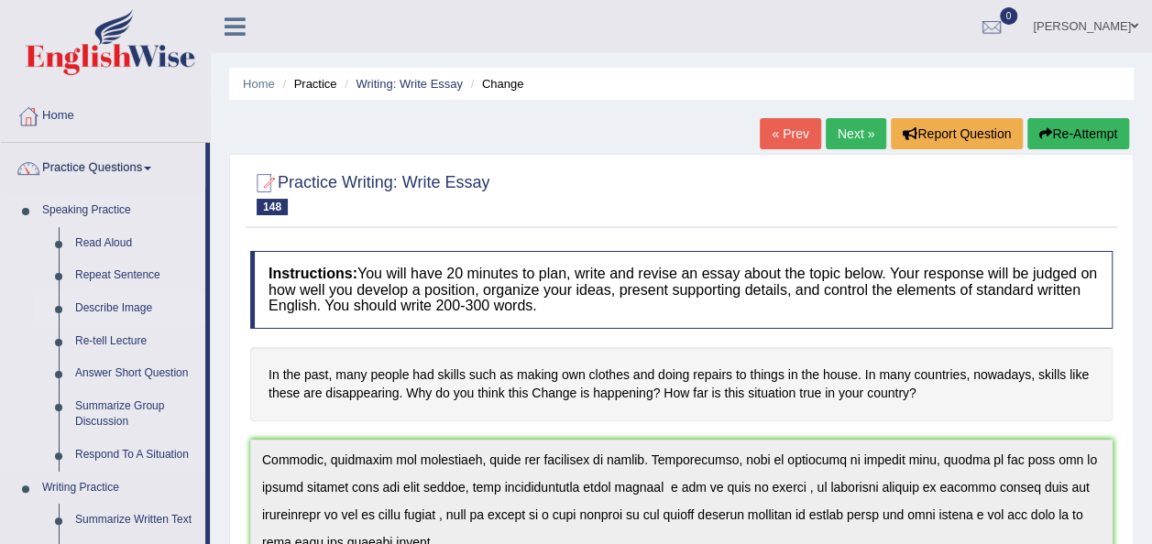
click at [113, 311] on link "Describe Image" at bounding box center [136, 308] width 138 height 33
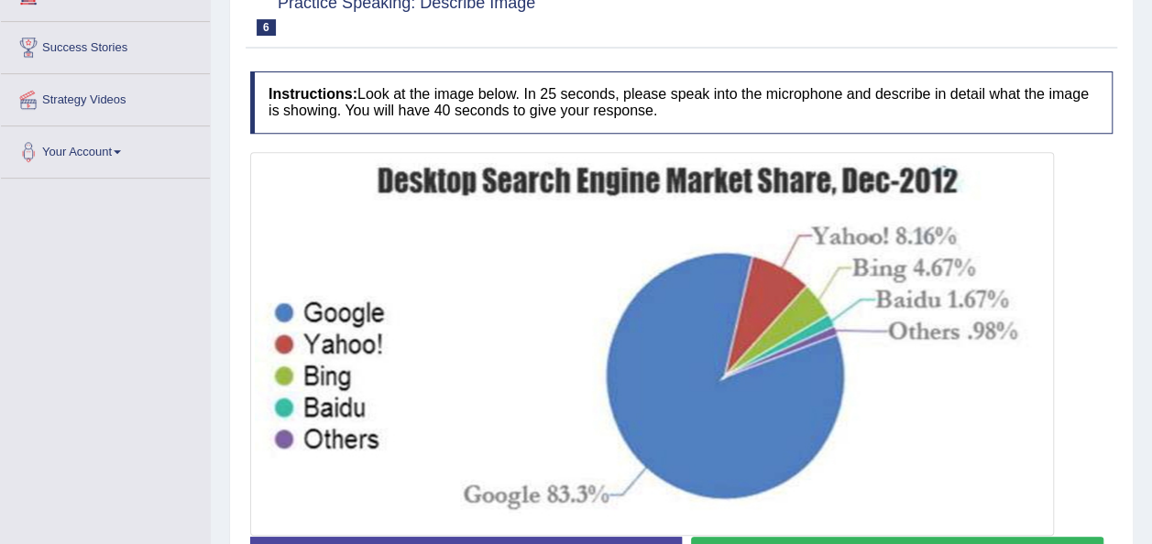
scroll to position [453, 0]
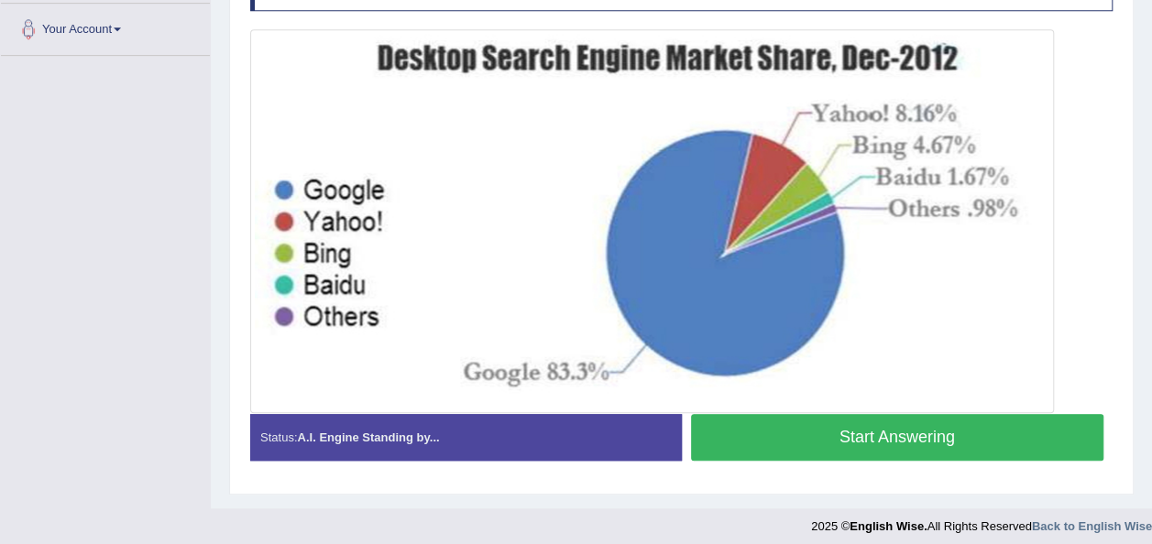
click at [827, 423] on button "Start Answering" at bounding box center [897, 437] width 413 height 47
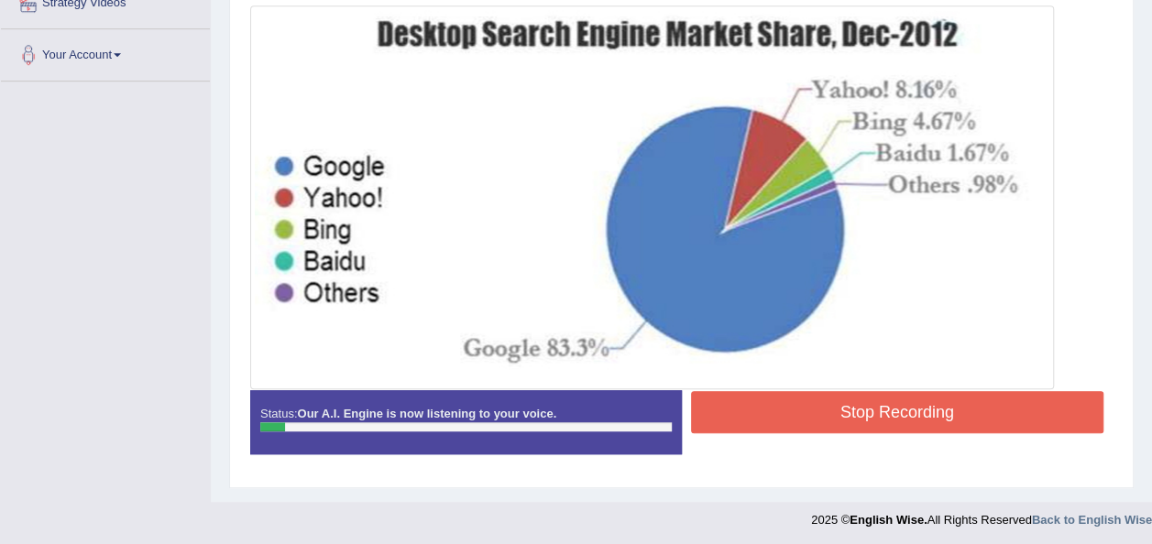
scroll to position [390, 0]
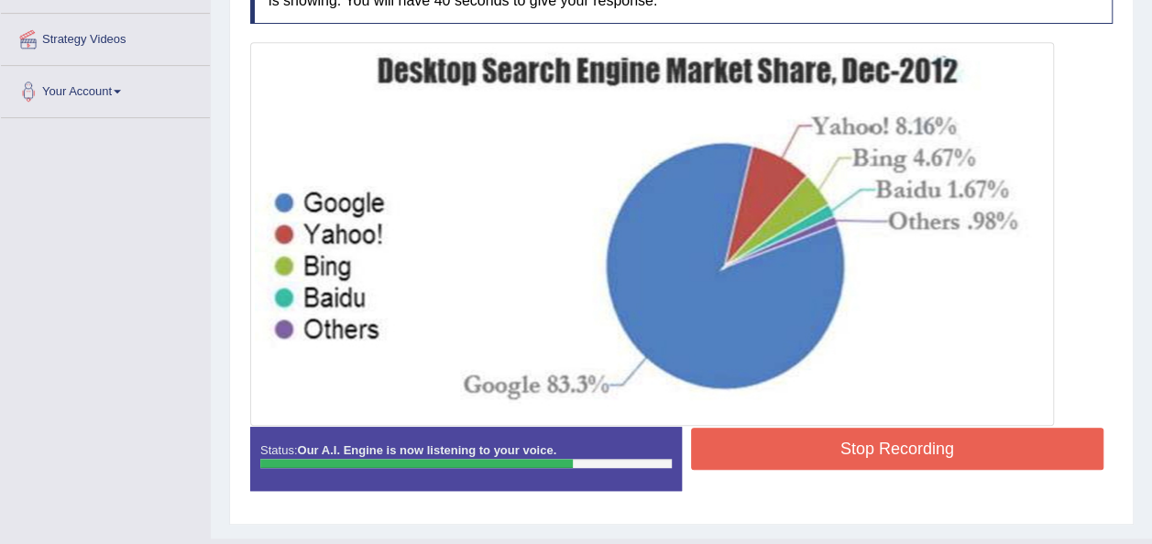
click at [827, 431] on button "Stop Recording" at bounding box center [897, 449] width 413 height 42
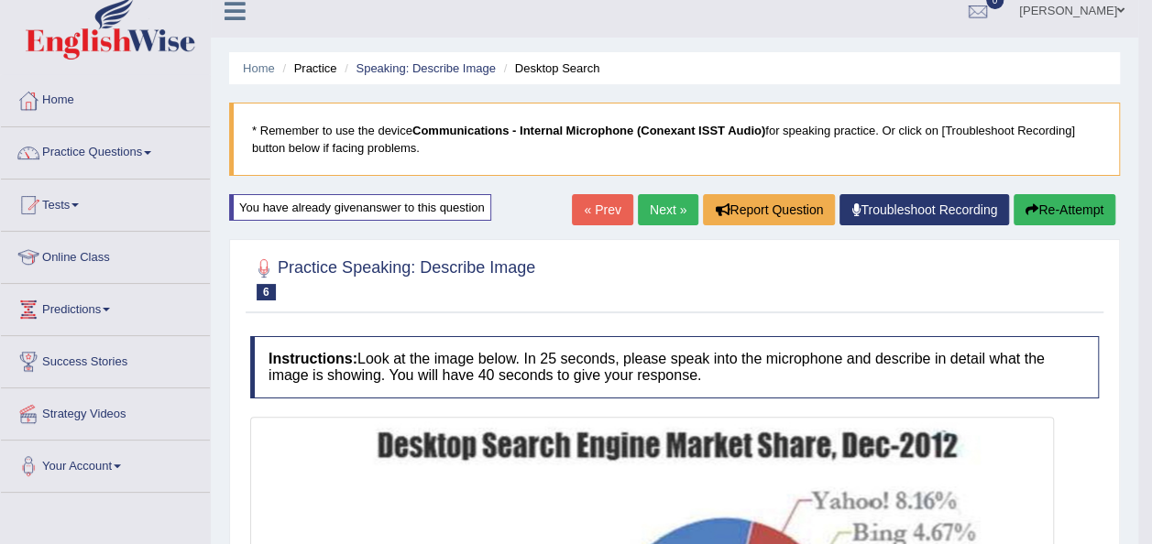
scroll to position [0, 0]
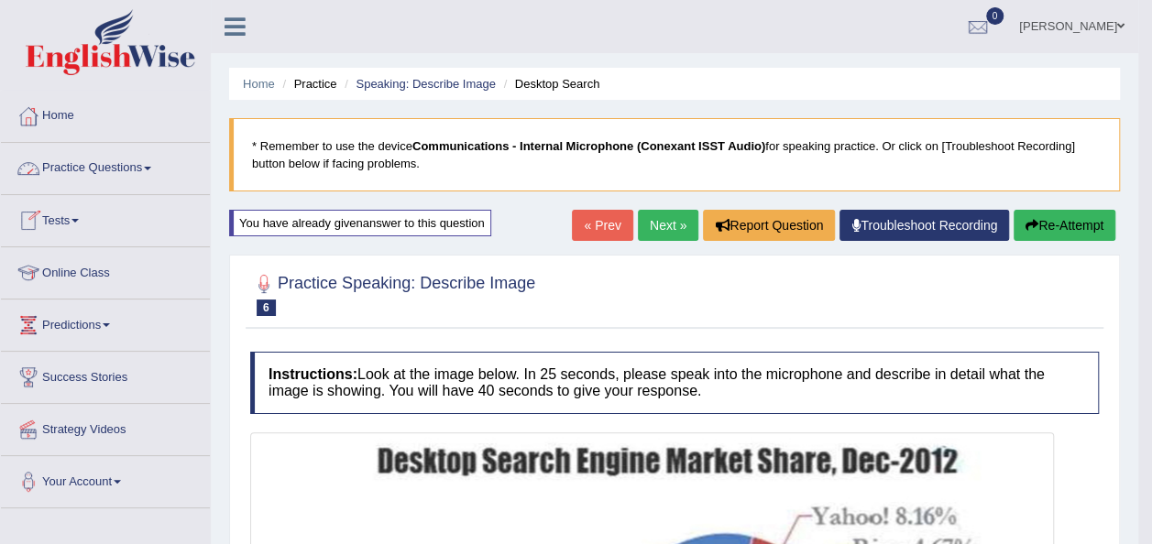
click at [159, 163] on link "Practice Questions" at bounding box center [105, 166] width 209 height 46
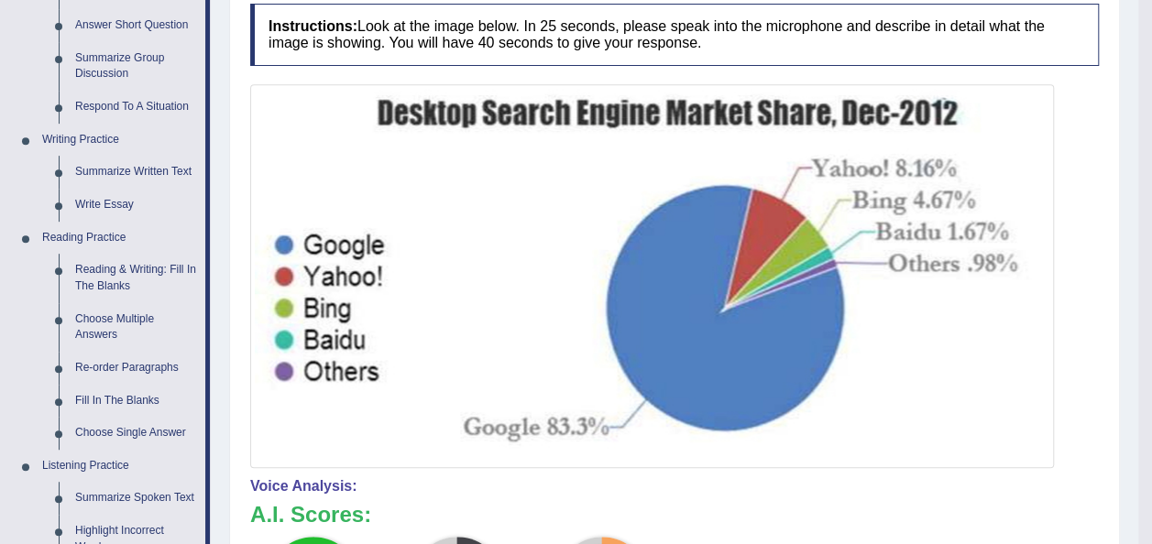
scroll to position [367, 0]
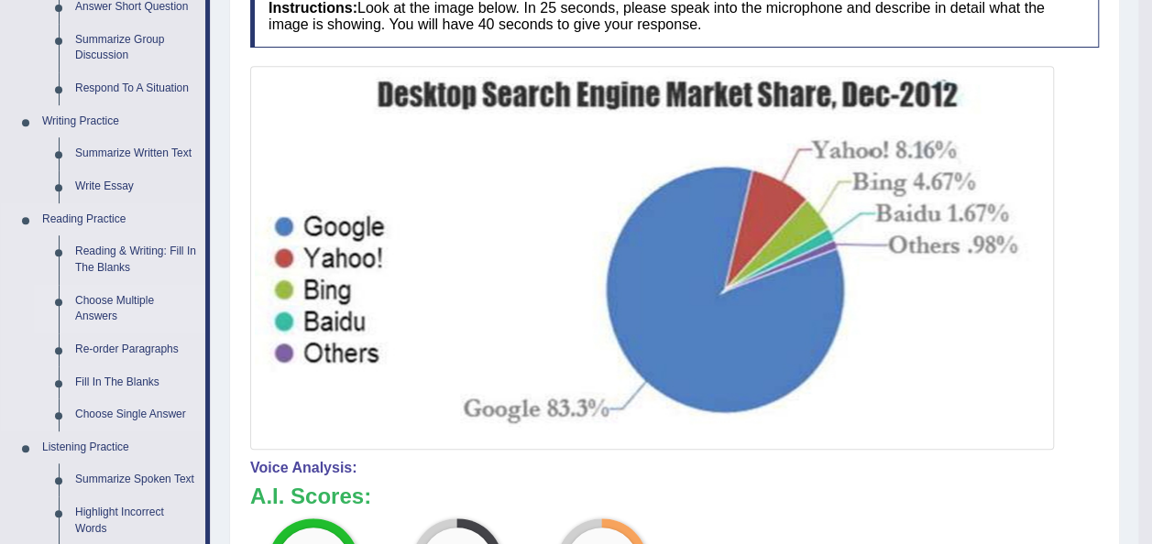
click at [113, 307] on link "Choose Multiple Answers" at bounding box center [136, 309] width 138 height 49
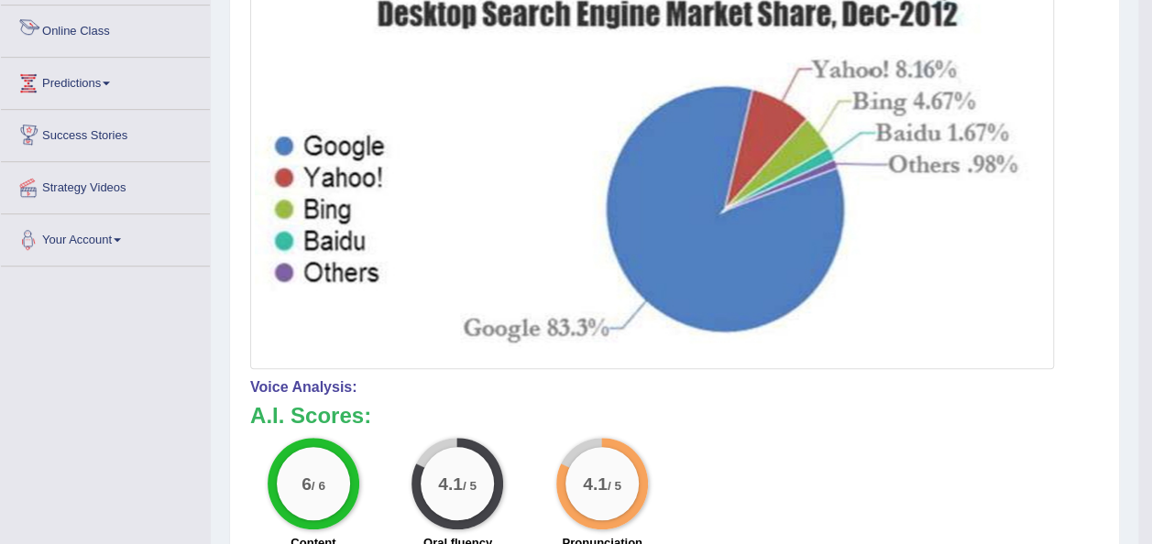
scroll to position [593, 0]
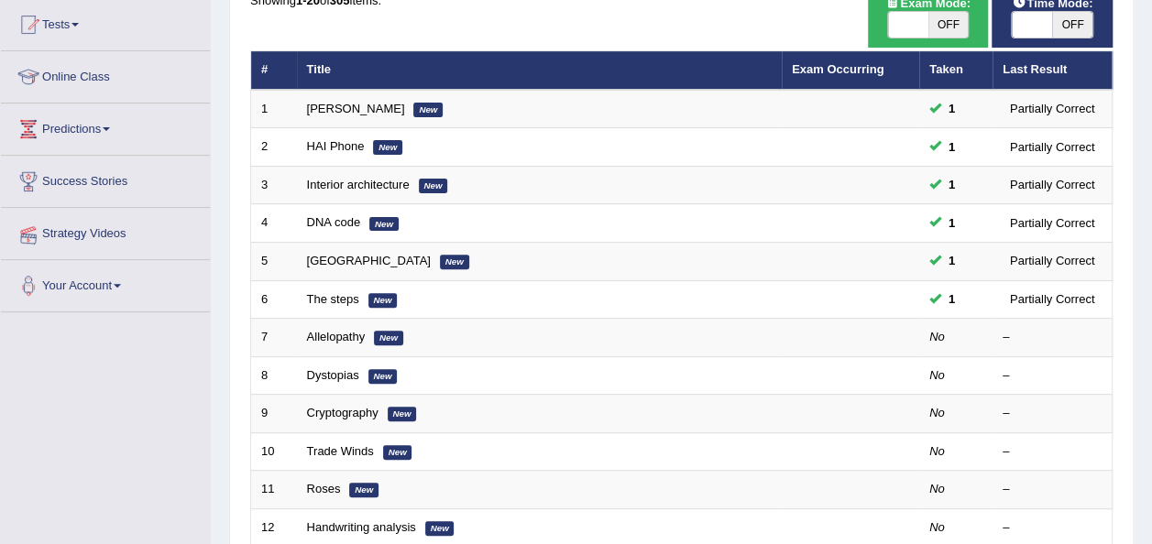
scroll to position [220, 0]
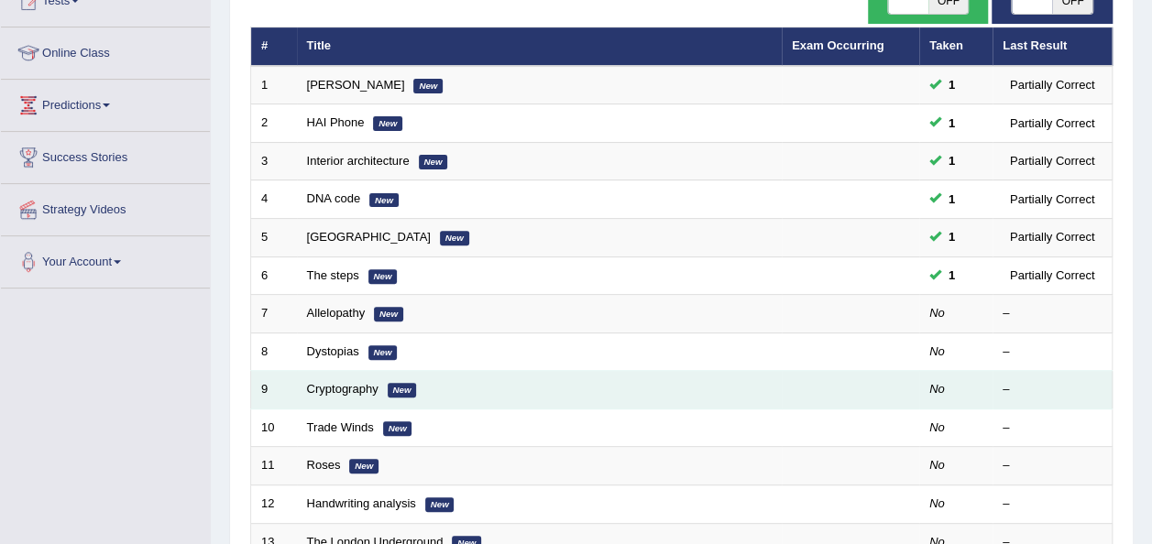
click at [328, 378] on td "Cryptography New" at bounding box center [539, 390] width 485 height 38
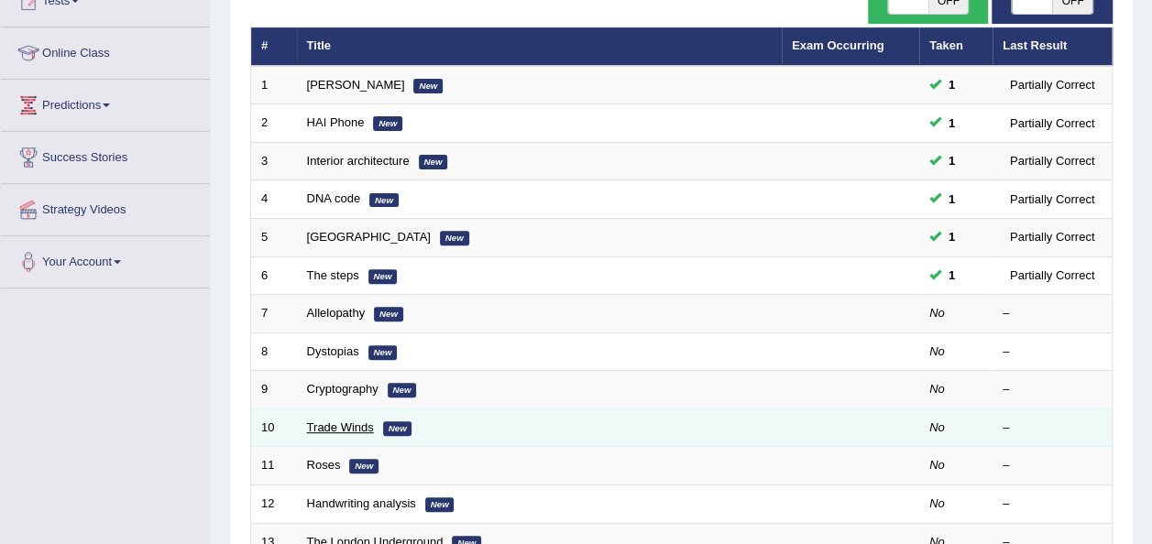
click at [328, 421] on link "Trade Winds" at bounding box center [340, 428] width 67 height 14
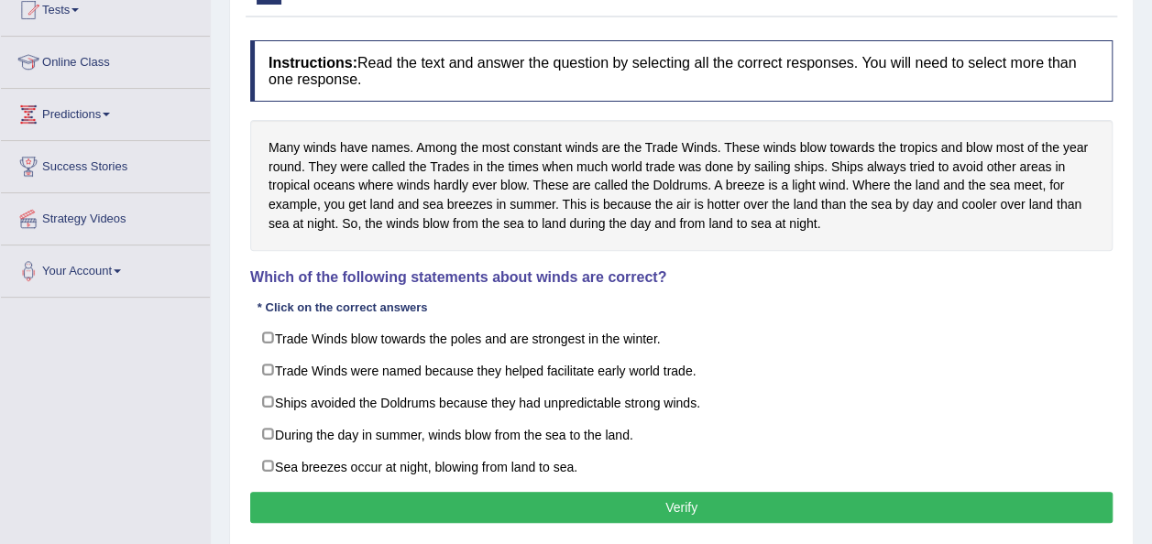
scroll to position [220, 0]
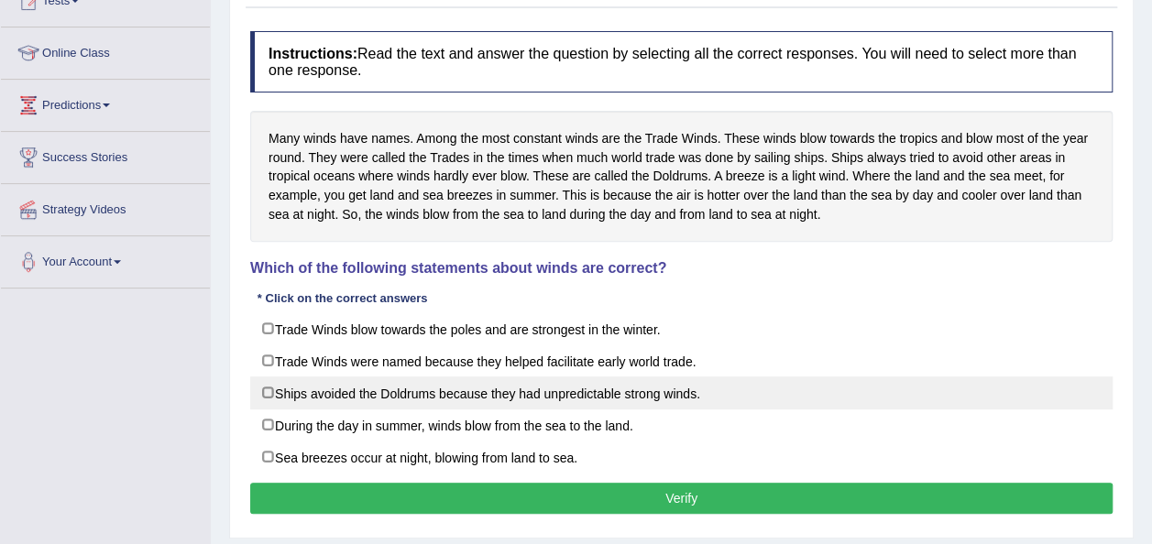
click at [266, 391] on label "Ships avoided the Doldrums because they had unpredictable strong winds." at bounding box center [681, 393] width 863 height 33
checkbox input "true"
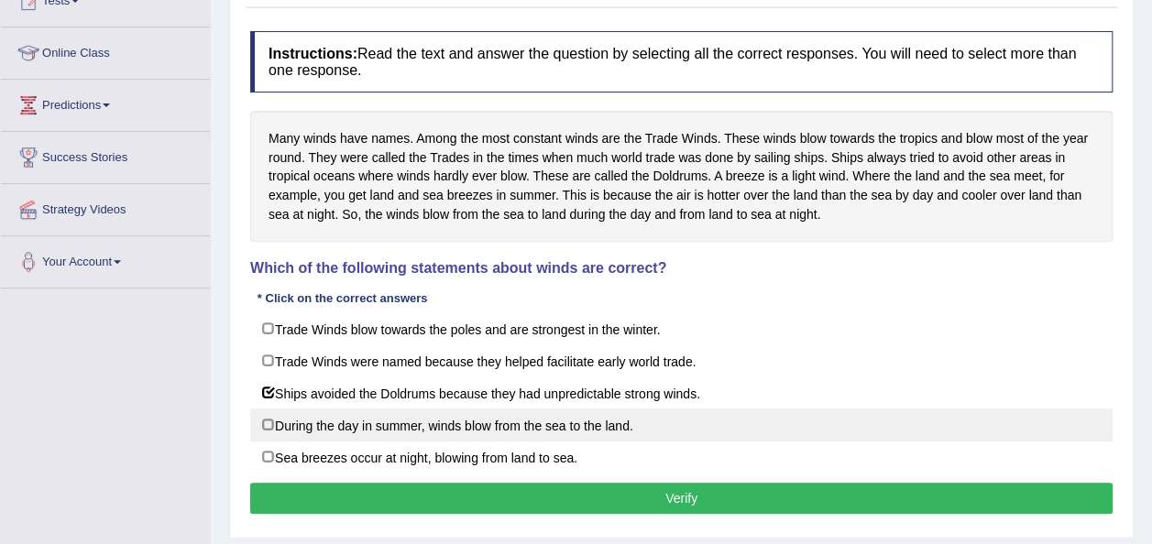
click at [265, 420] on label "During the day in summer, winds blow from the sea to the land." at bounding box center [681, 425] width 863 height 33
checkbox input "true"
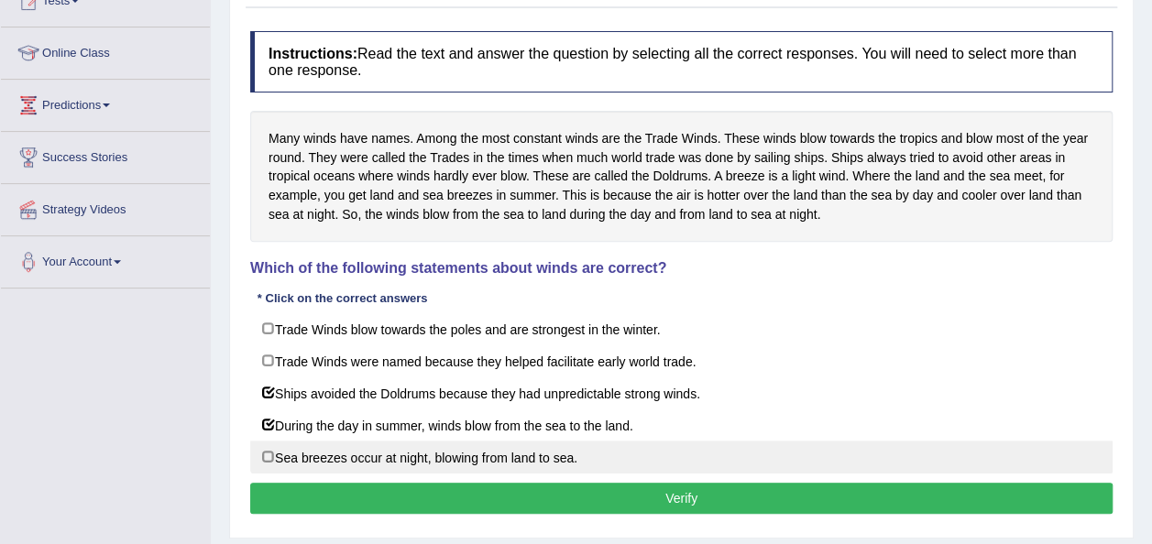
click at [272, 454] on label "Sea breezes occur at night, blowing from land to sea." at bounding box center [681, 457] width 863 height 33
checkbox input "true"
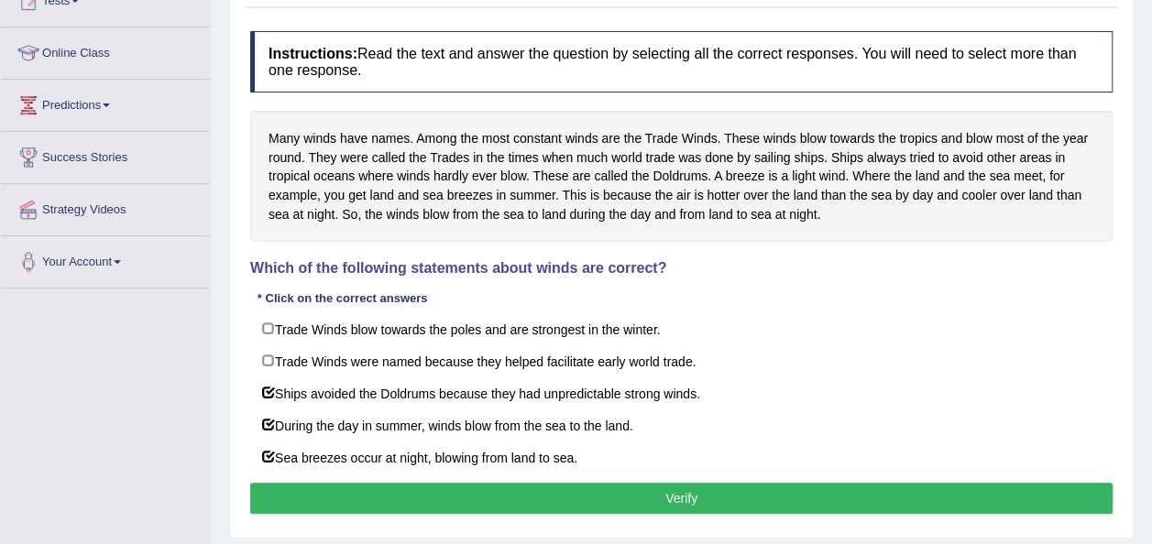
click at [337, 494] on button "Verify" at bounding box center [681, 498] width 863 height 31
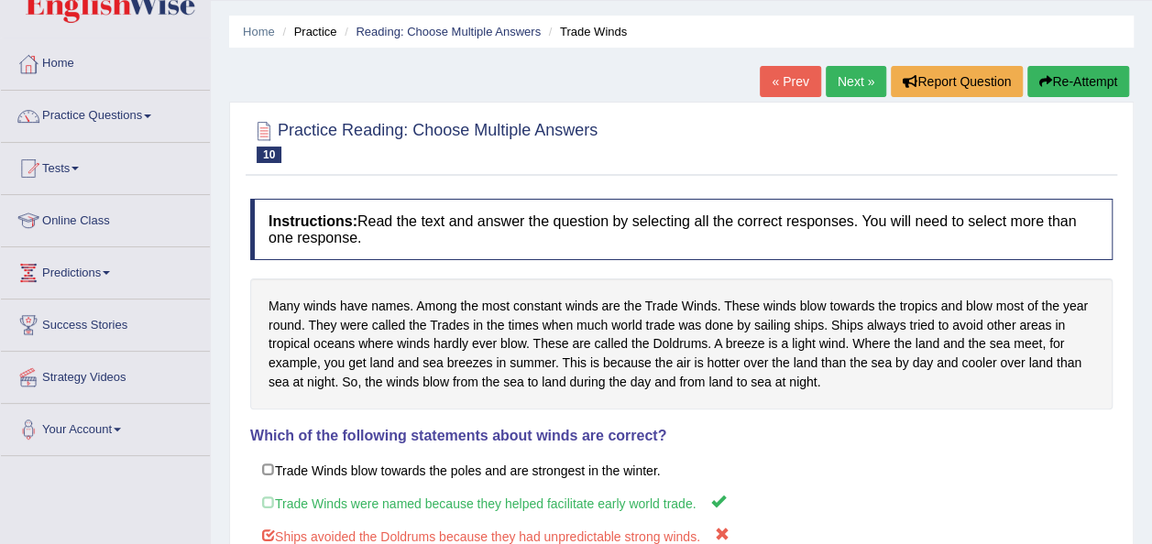
scroll to position [37, 0]
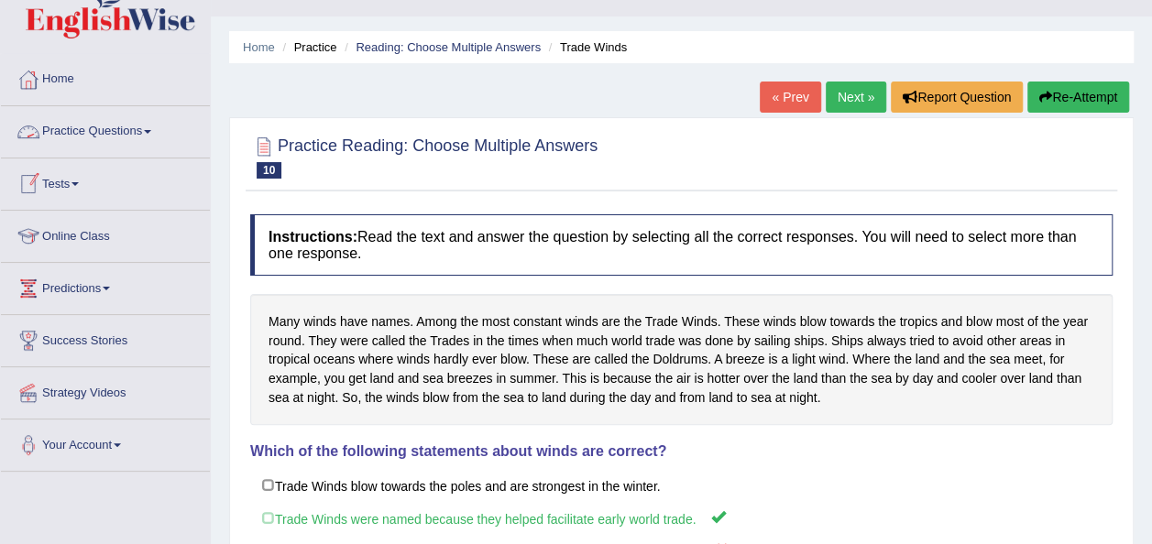
click at [151, 130] on span at bounding box center [147, 132] width 7 height 4
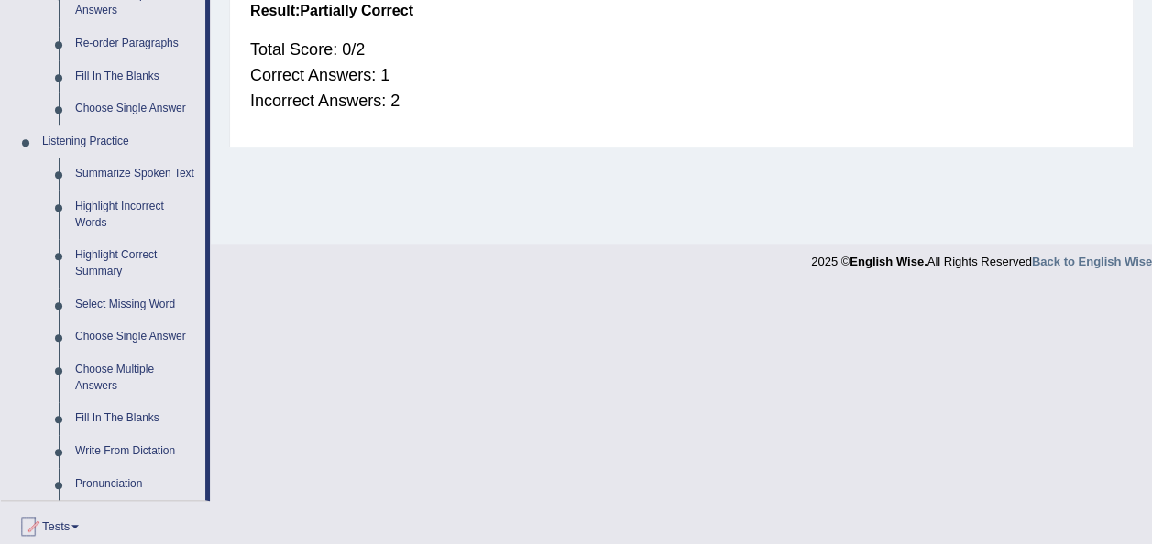
scroll to position [697, 0]
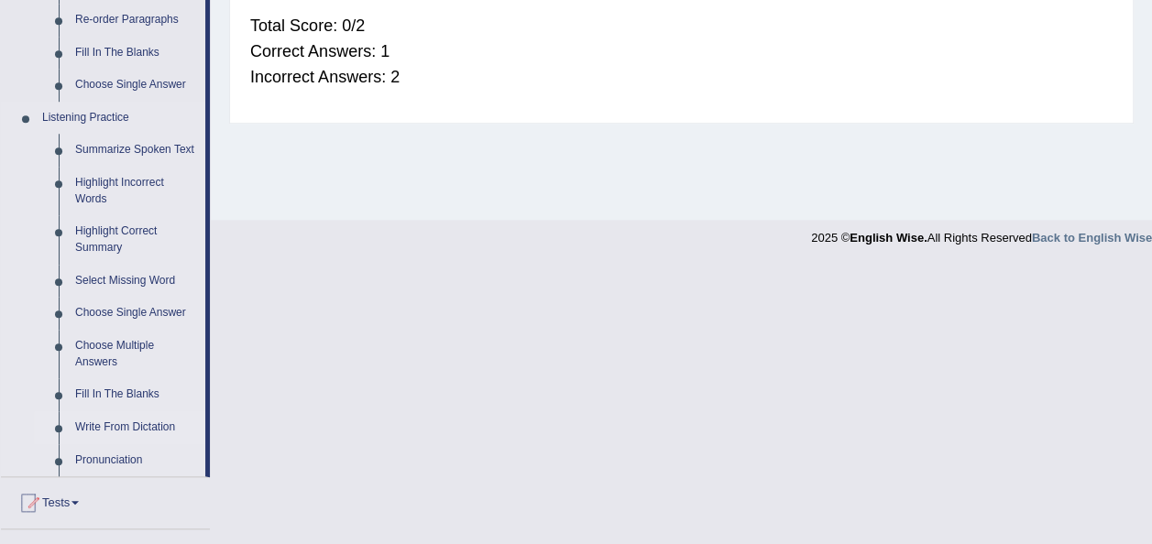
click at [109, 423] on link "Write From Dictation" at bounding box center [136, 428] width 138 height 33
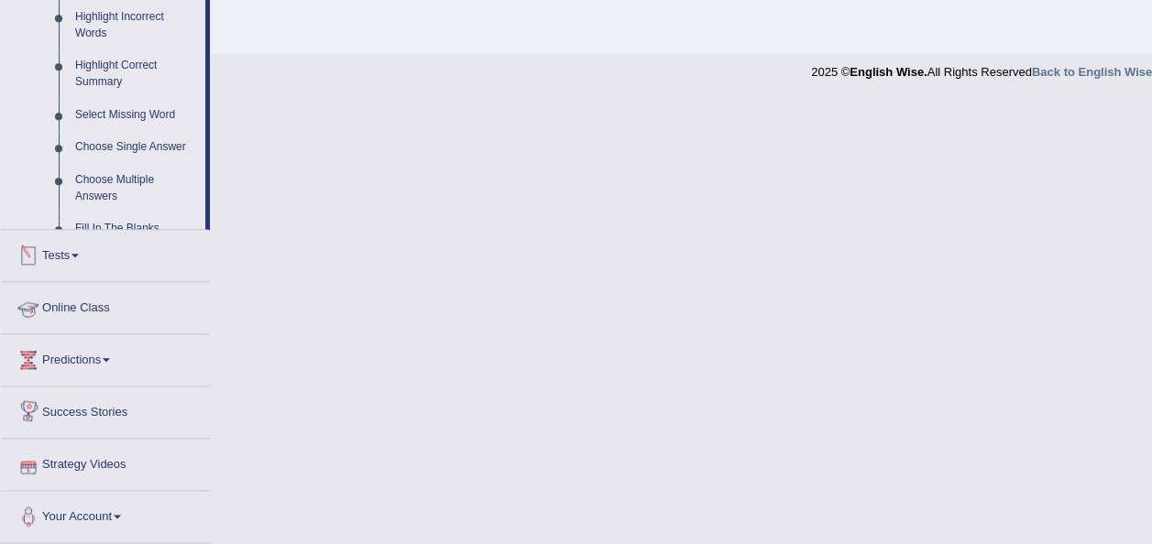
scroll to position [839, 0]
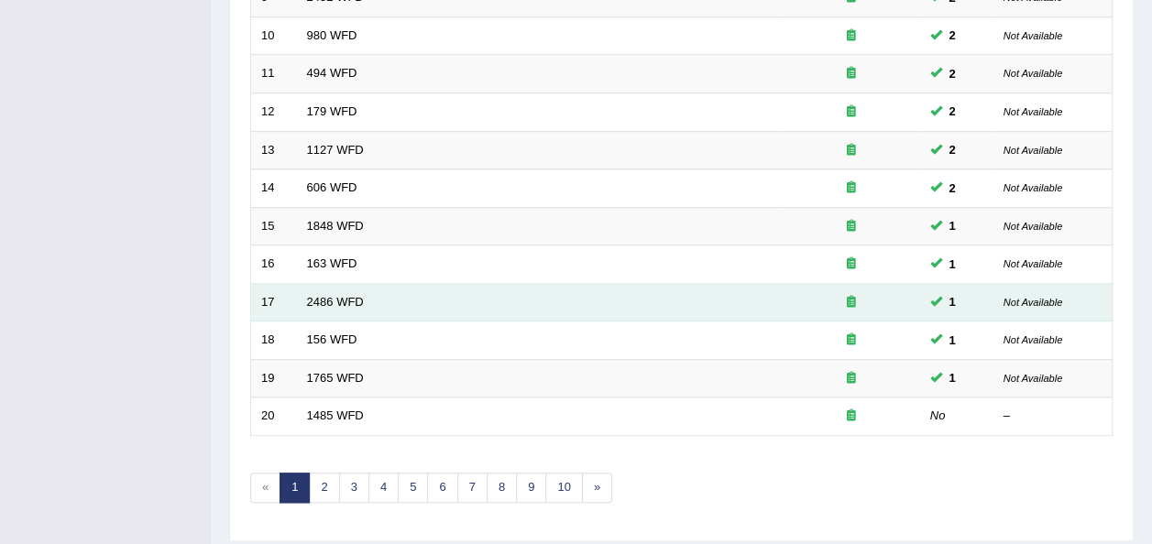
scroll to position [660, 0]
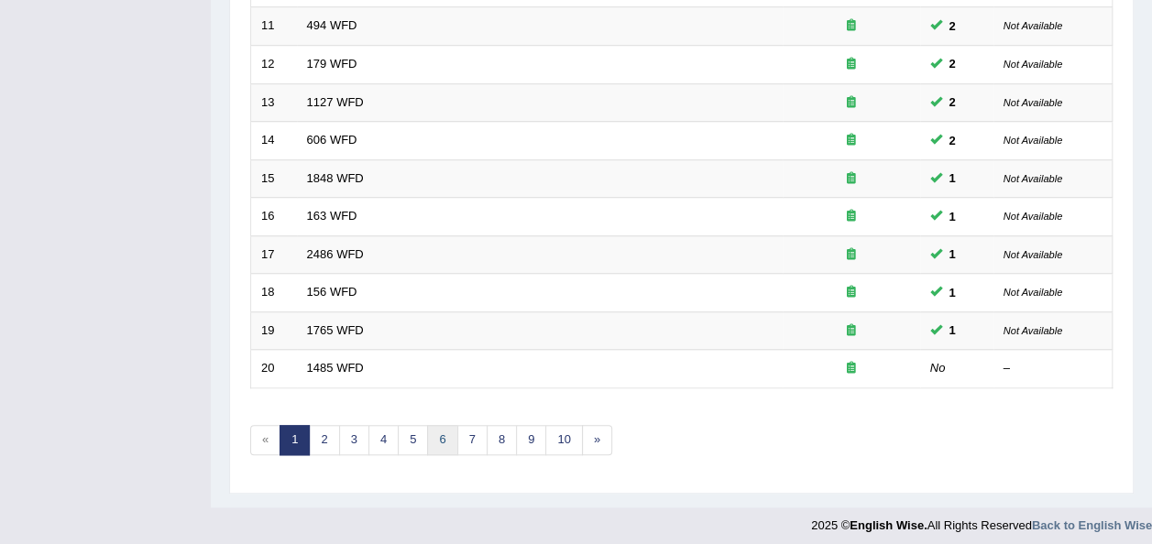
click at [434, 428] on link "6" at bounding box center [442, 440] width 30 height 30
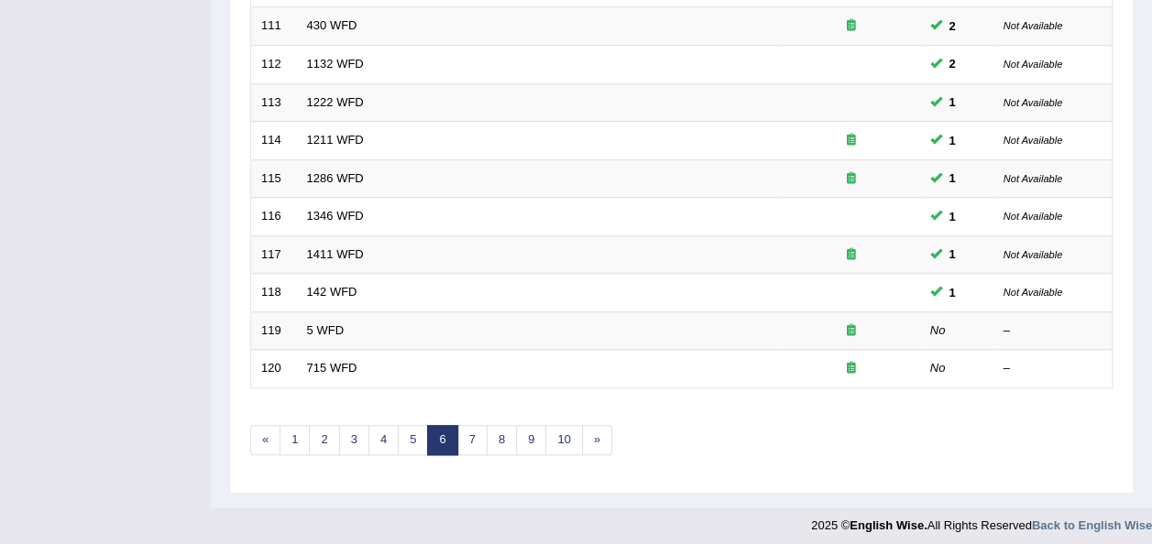
scroll to position [660, 0]
click at [470, 428] on link "7" at bounding box center [472, 440] width 30 height 30
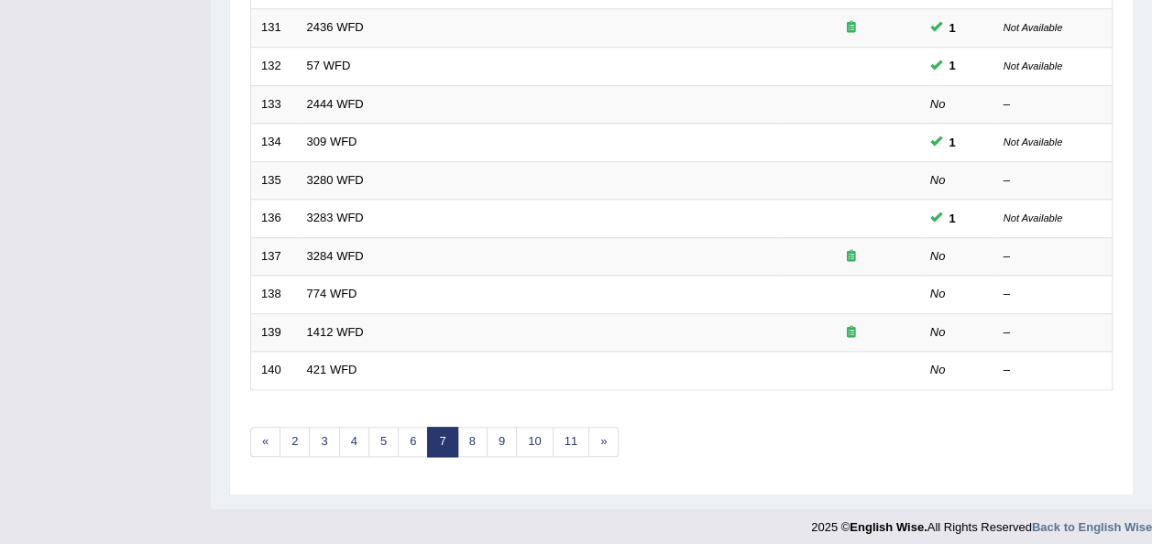
scroll to position [660, 0]
click at [475, 432] on link "8" at bounding box center [472, 440] width 30 height 30
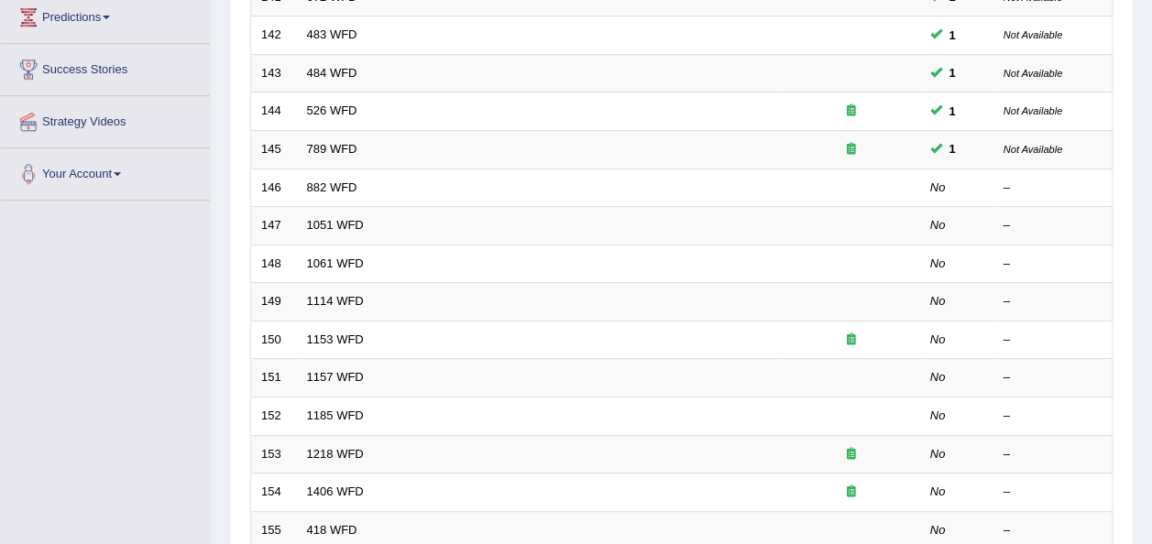
scroll to position [310, 0]
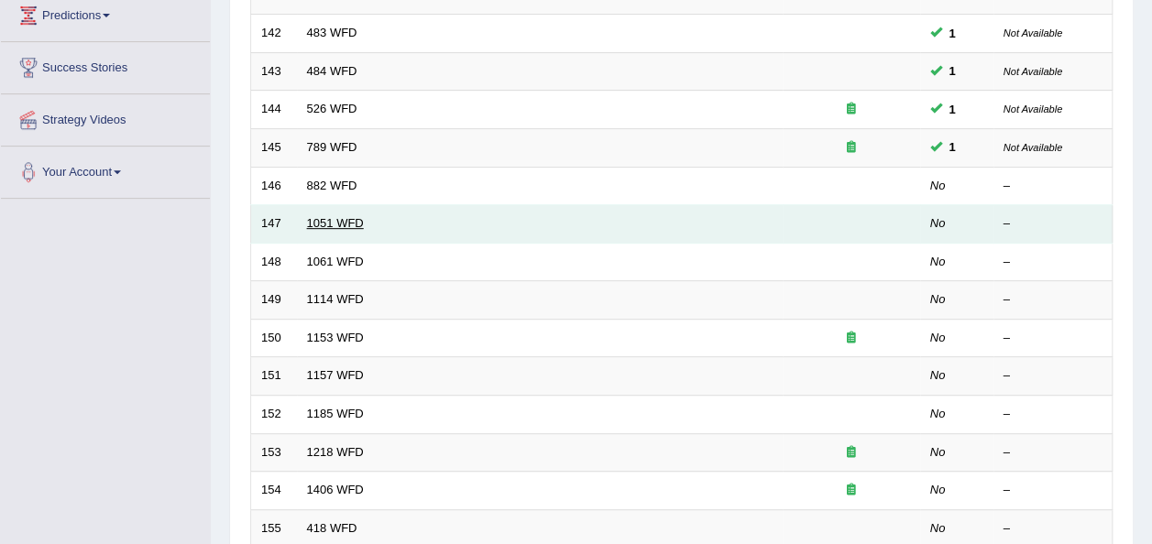
click at [324, 217] on link "1051 WFD" at bounding box center [335, 223] width 57 height 14
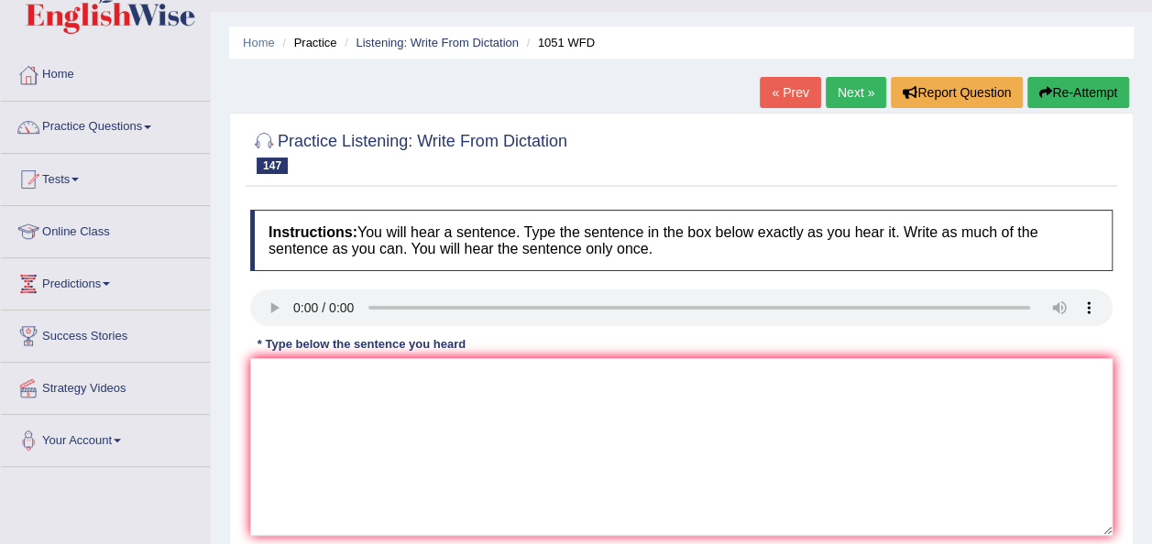
scroll to position [73, 0]
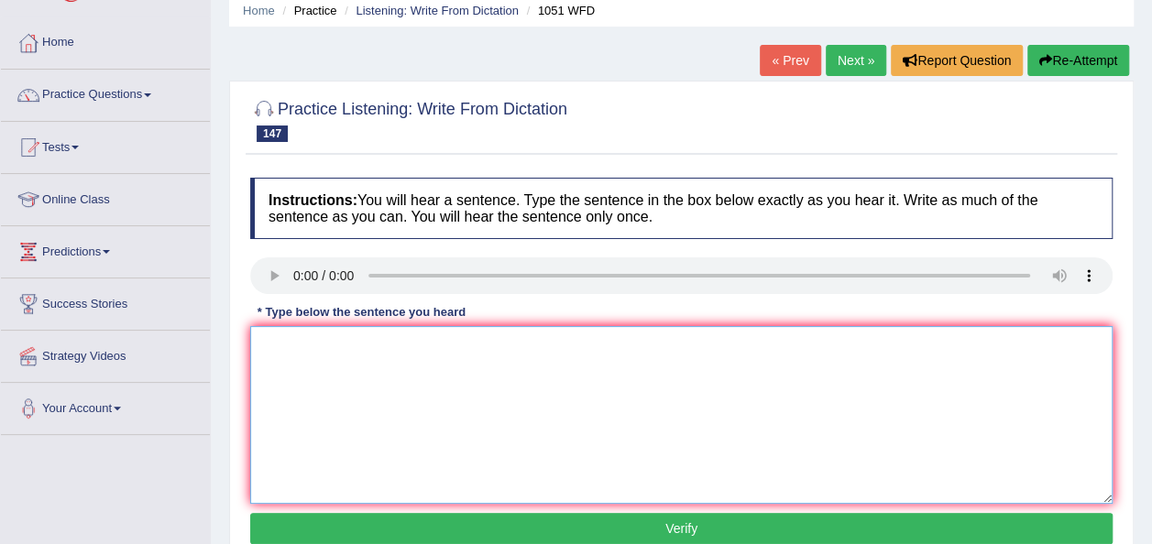
click at [275, 360] on textarea at bounding box center [681, 415] width 863 height 178
click at [355, 344] on textarea "open days are ndergraduate for visit" at bounding box center [681, 415] width 863 height 178
click at [467, 342] on textarea "open days are udergraduate for visit" at bounding box center [681, 415] width 863 height 178
type textarea "o"
click at [292, 368] on textarea at bounding box center [681, 415] width 863 height 178
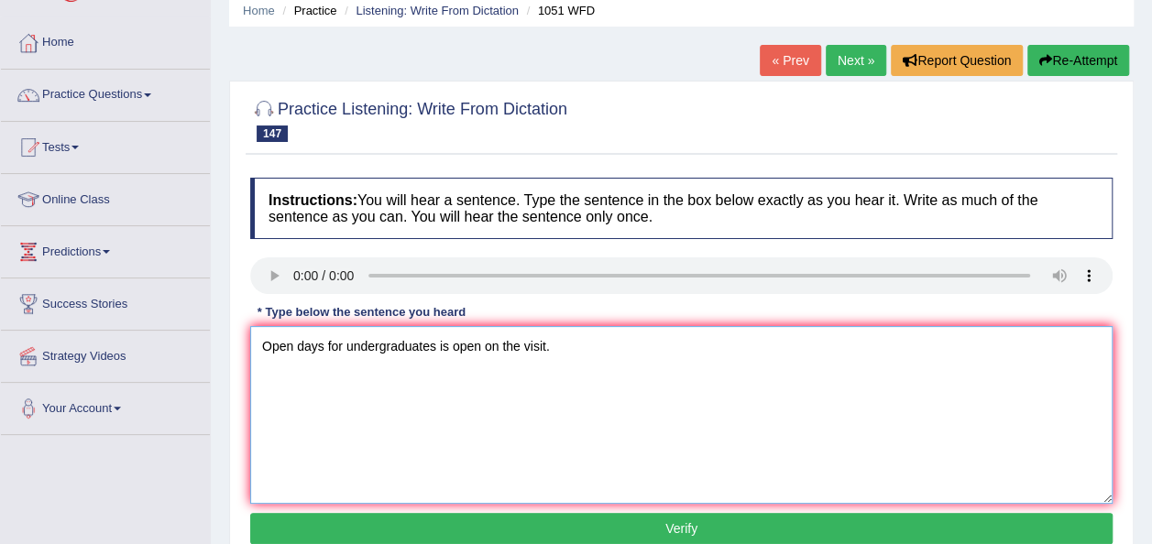
type textarea "Open days for undergraduates is open on the visit."
click at [506, 534] on button "Verify" at bounding box center [681, 528] width 863 height 31
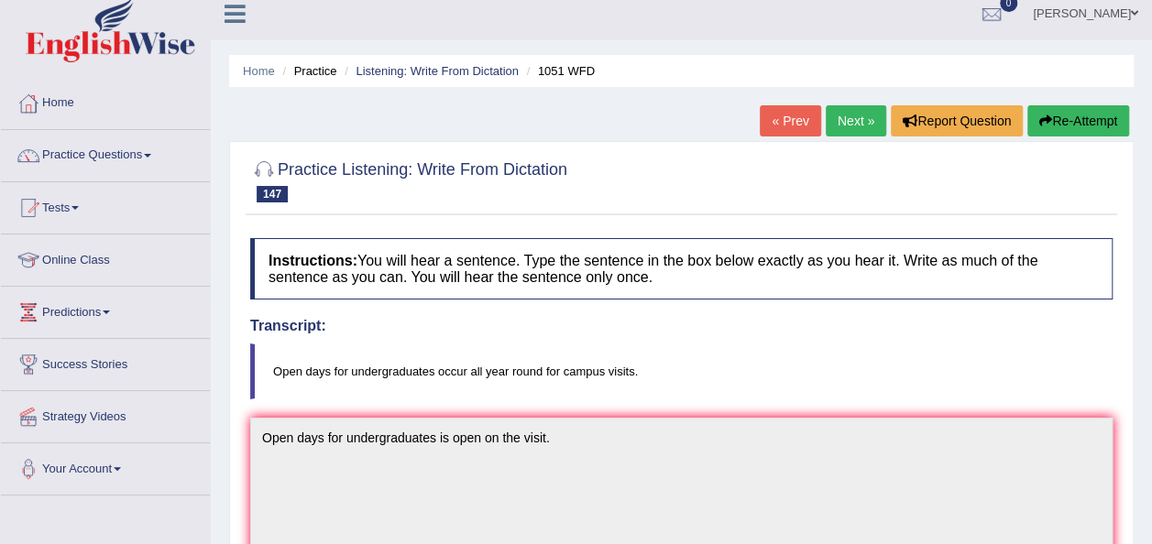
scroll to position [0, 0]
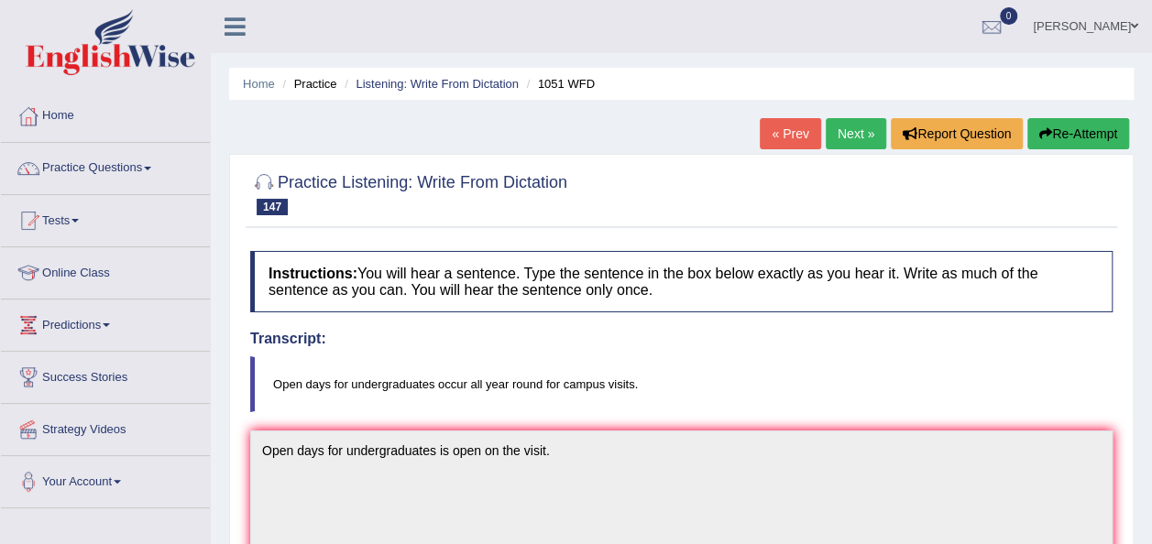
click at [852, 127] on link "Next »" at bounding box center [856, 133] width 60 height 31
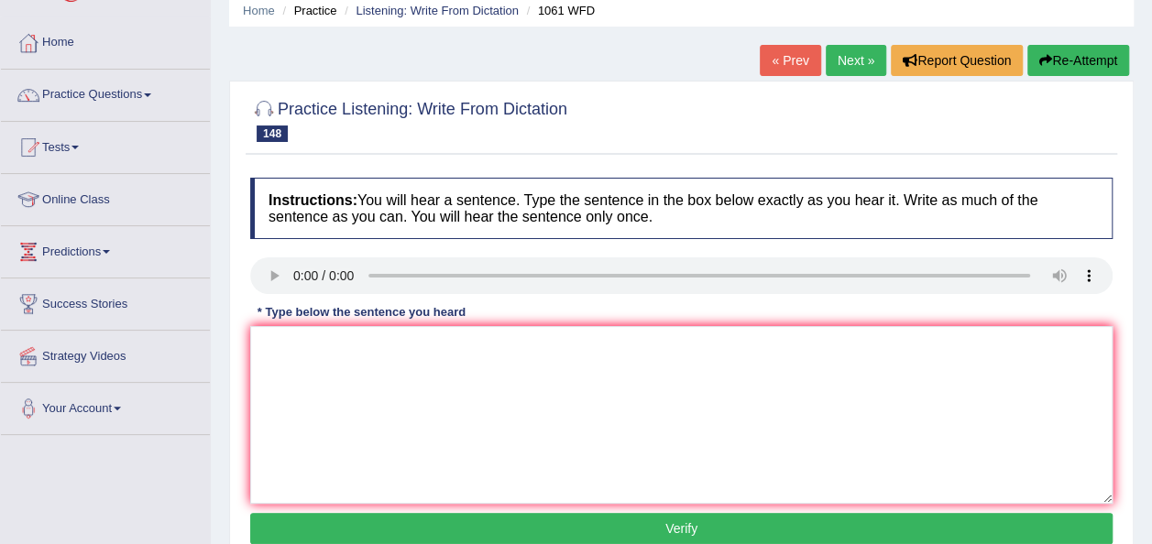
scroll to position [103, 0]
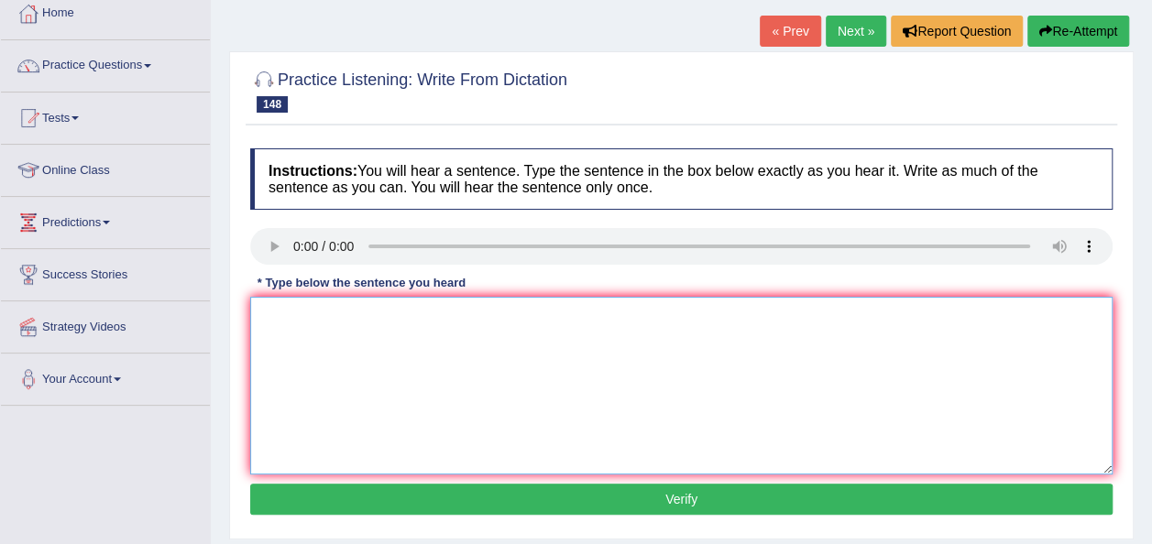
click at [303, 324] on textarea at bounding box center [681, 386] width 863 height 178
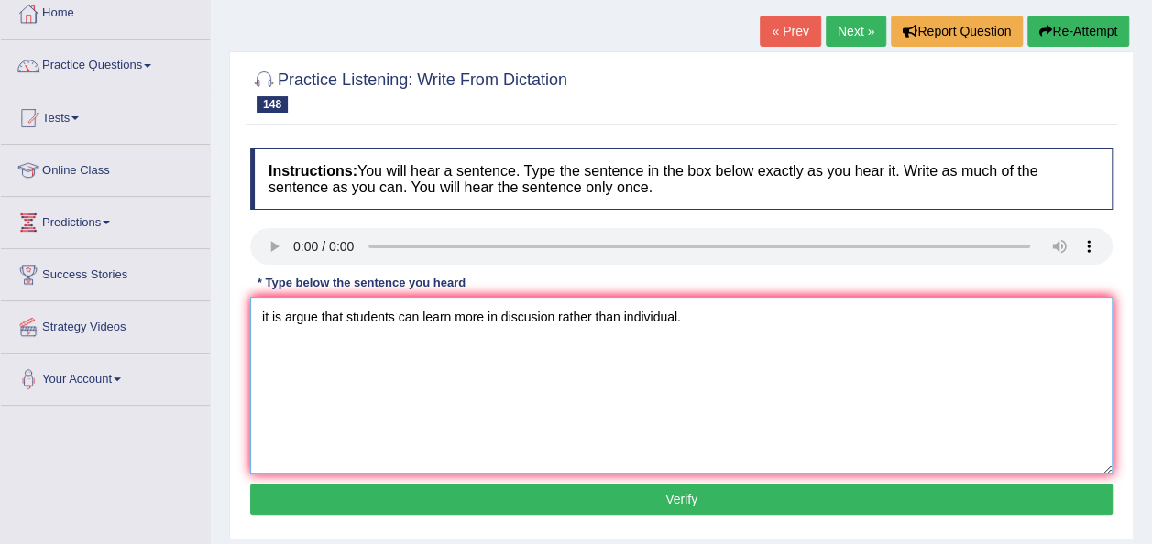
click at [535, 317] on textarea "it is argue that students can learn more in discusion rather than individual." at bounding box center [681, 386] width 863 height 178
type textarea "it is argue that students can learn more in discussion rather than individual."
click at [629, 505] on button "Verify" at bounding box center [681, 499] width 863 height 31
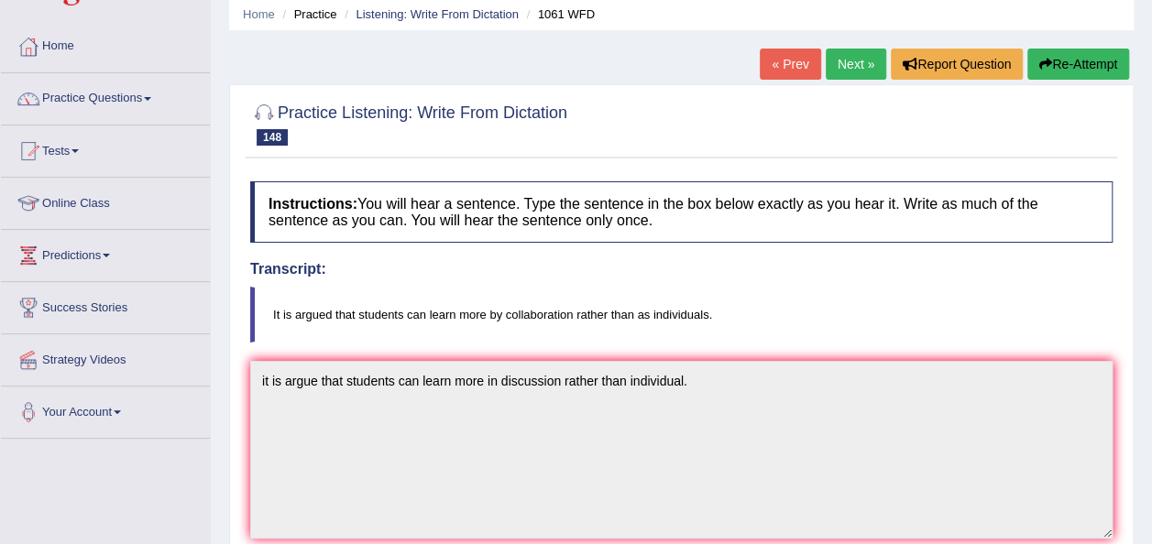
scroll to position [73, 0]
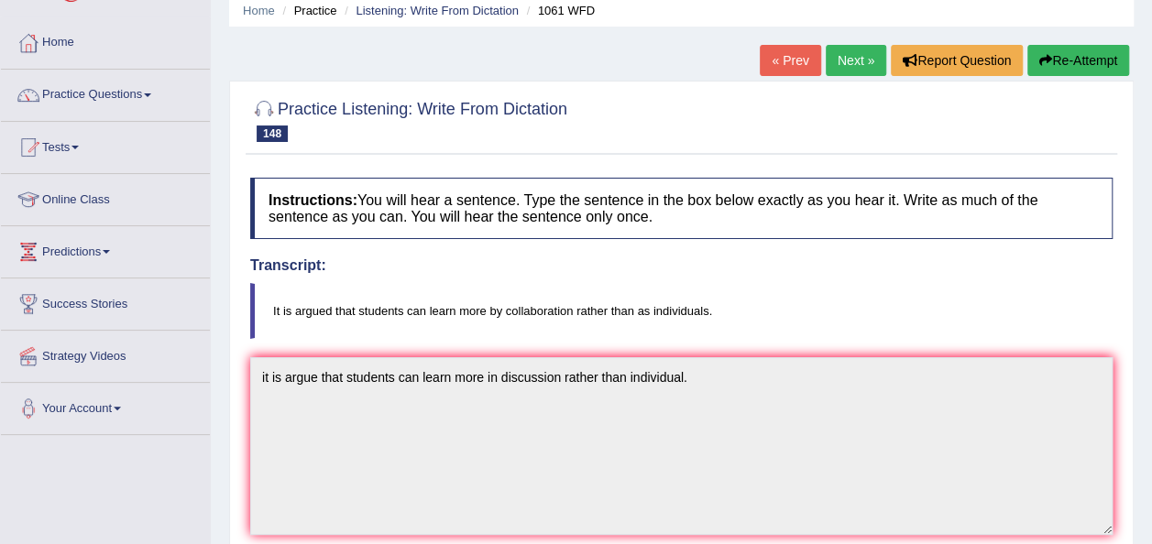
click at [849, 67] on link "Next »" at bounding box center [856, 60] width 60 height 31
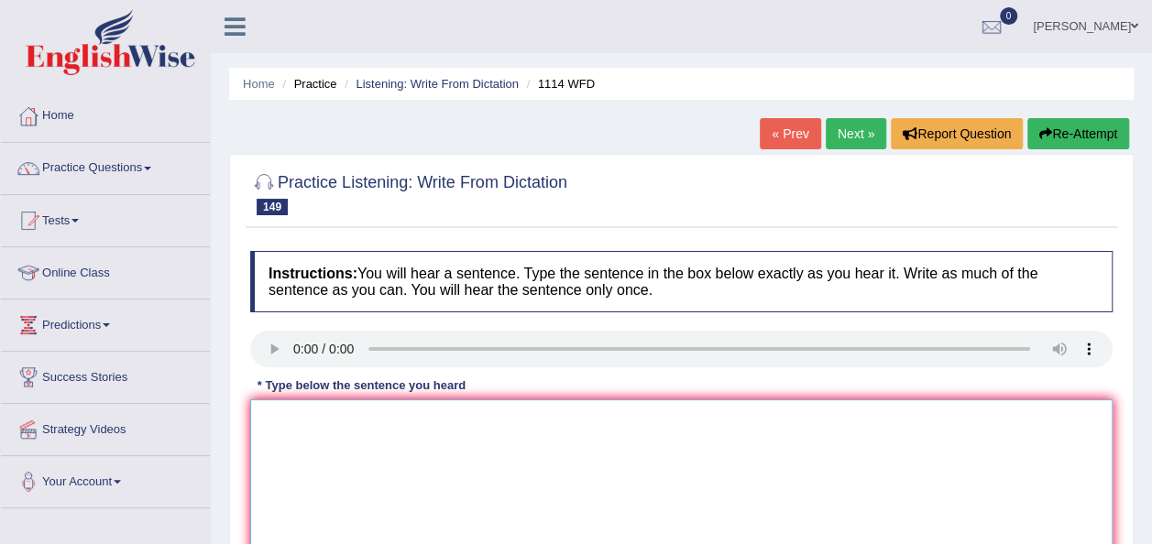
click at [289, 434] on textarea at bounding box center [681, 489] width 863 height 178
click at [266, 421] on textarea "creativity is more important for undergraduates." at bounding box center [681, 489] width 863 height 178
type textarea "Creativity is more important for undergraduates."
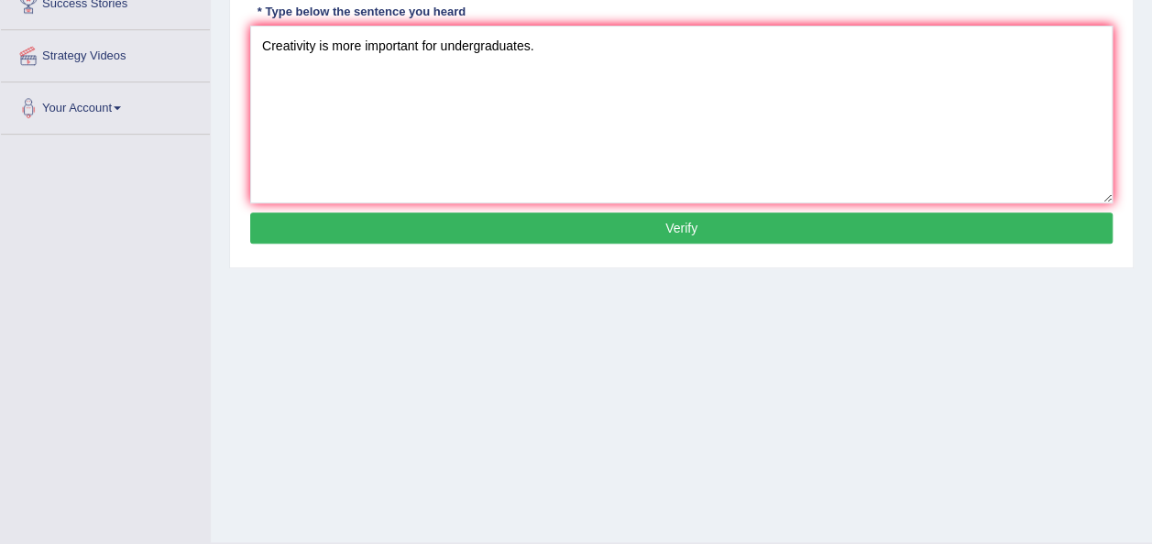
scroll to position [403, 0]
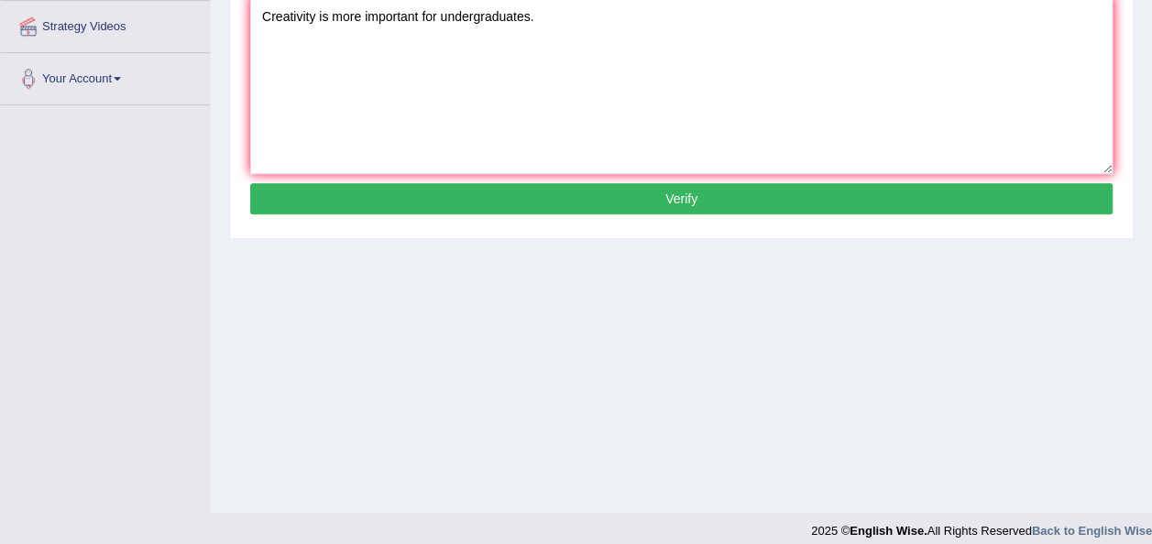
click at [680, 203] on button "Verify" at bounding box center [681, 198] width 863 height 31
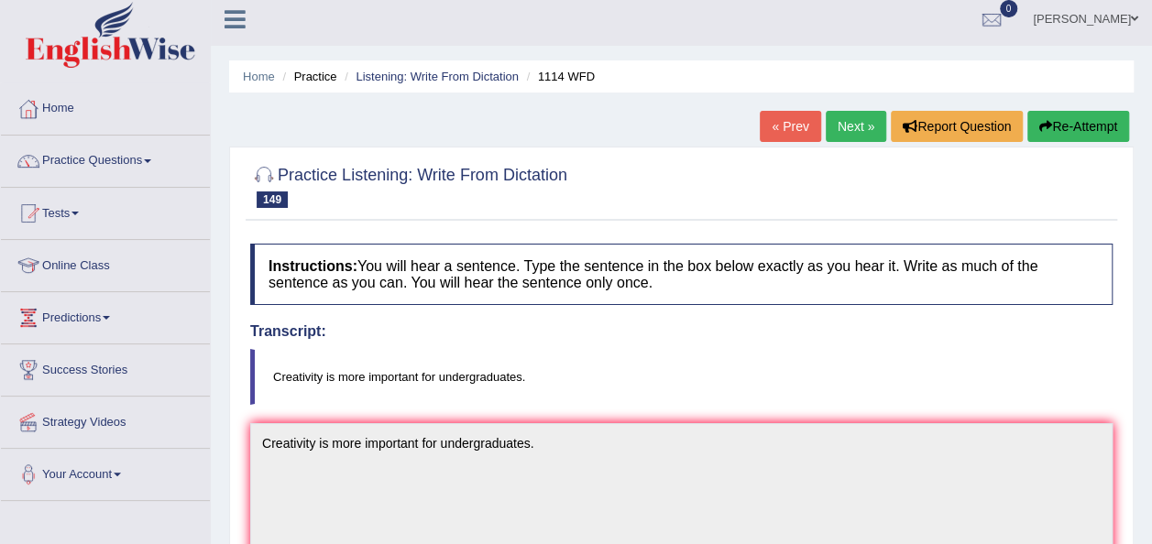
scroll to position [0, 0]
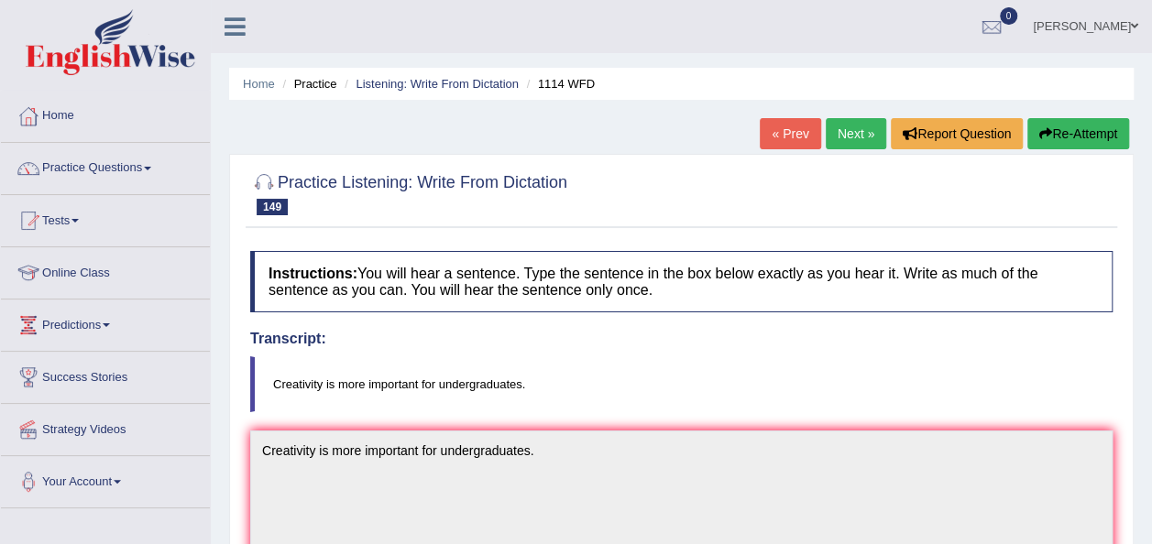
click at [840, 142] on link "Next »" at bounding box center [856, 133] width 60 height 31
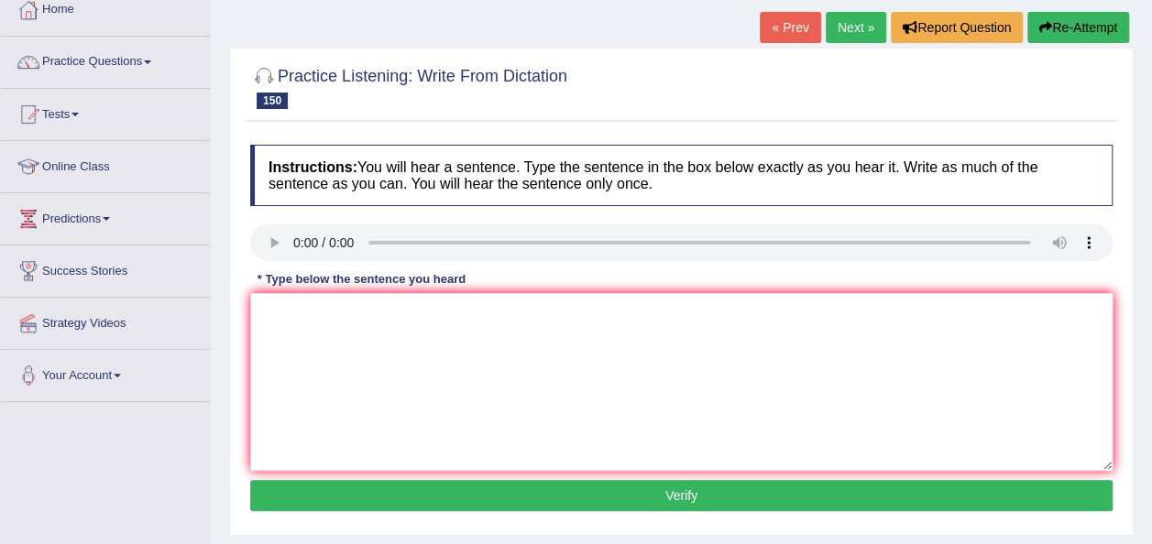
scroll to position [143, 0]
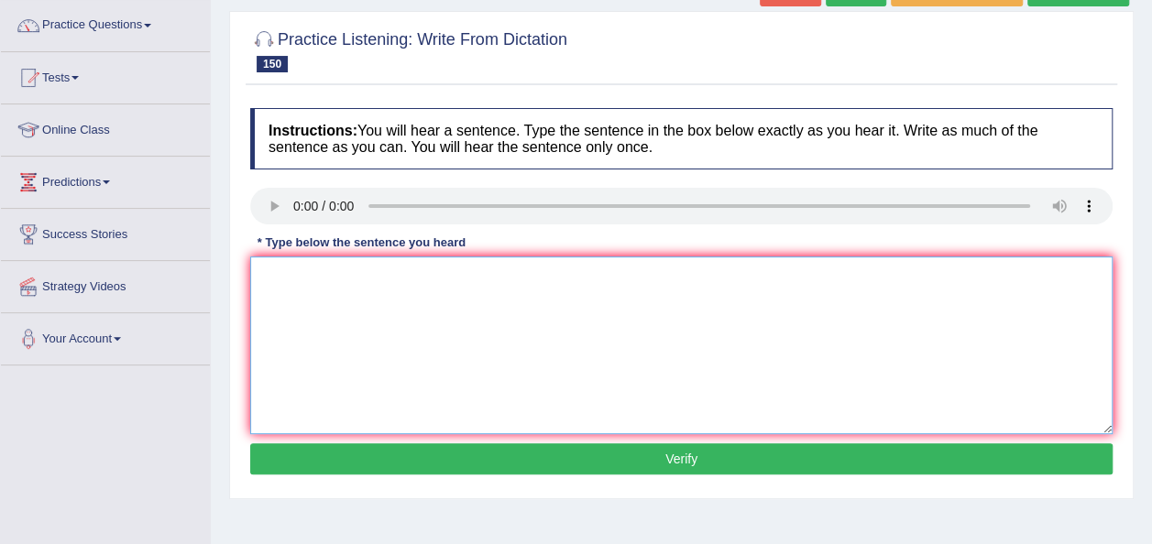
click at [282, 314] on textarea at bounding box center [681, 346] width 863 height 178
click at [377, 284] on textarea "gold and medal is" at bounding box center [681, 346] width 863 height 178
type textarea "gold and medal occurs naturally on state"
click at [533, 465] on button "Verify" at bounding box center [681, 459] width 863 height 31
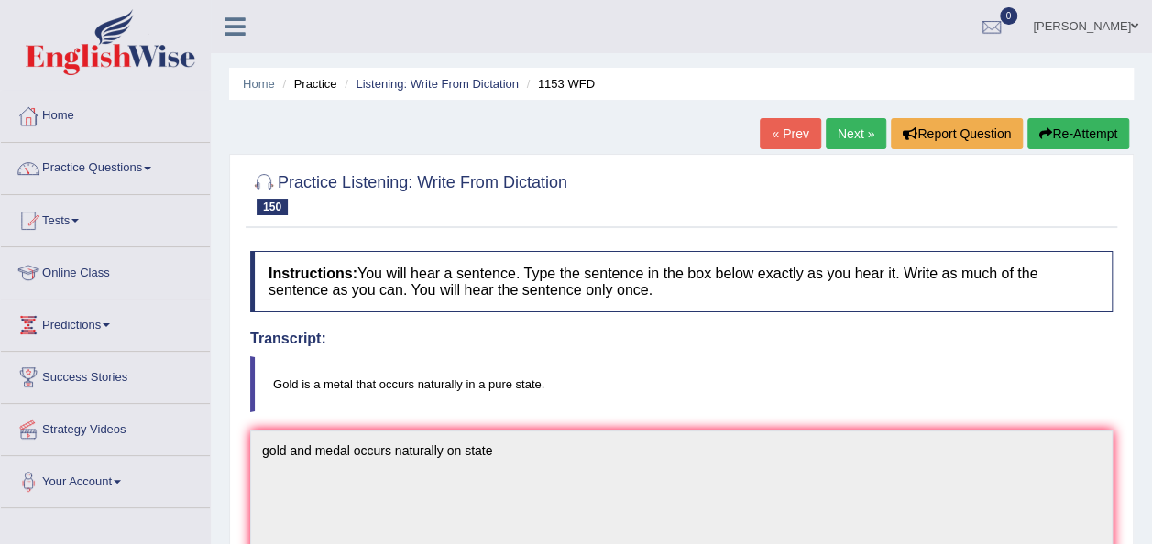
scroll to position [0, 0]
click at [863, 126] on link "Next »" at bounding box center [856, 133] width 60 height 31
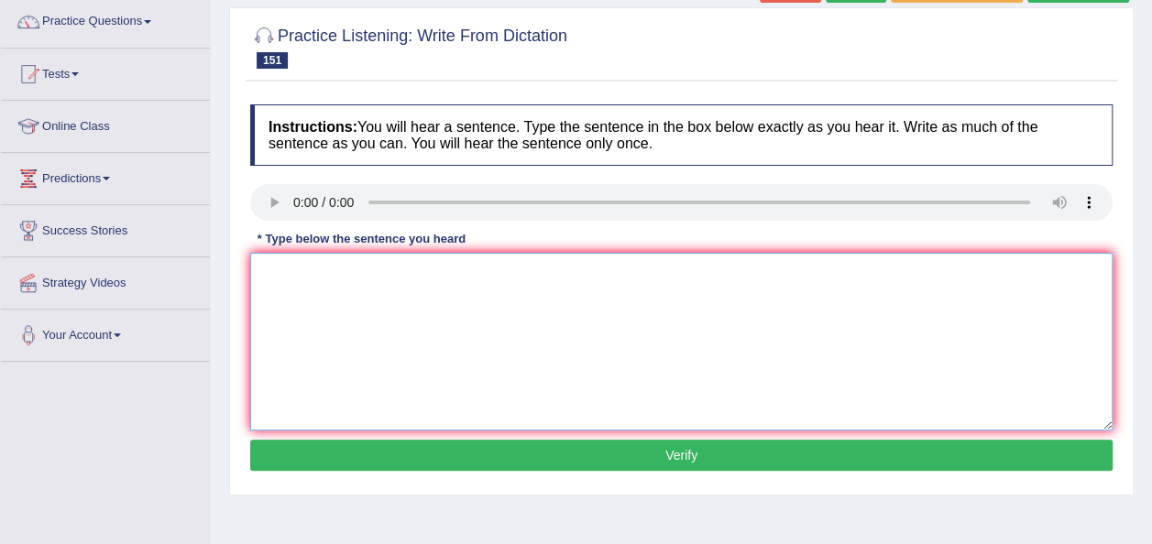
click at [312, 281] on textarea at bounding box center [681, 342] width 863 height 178
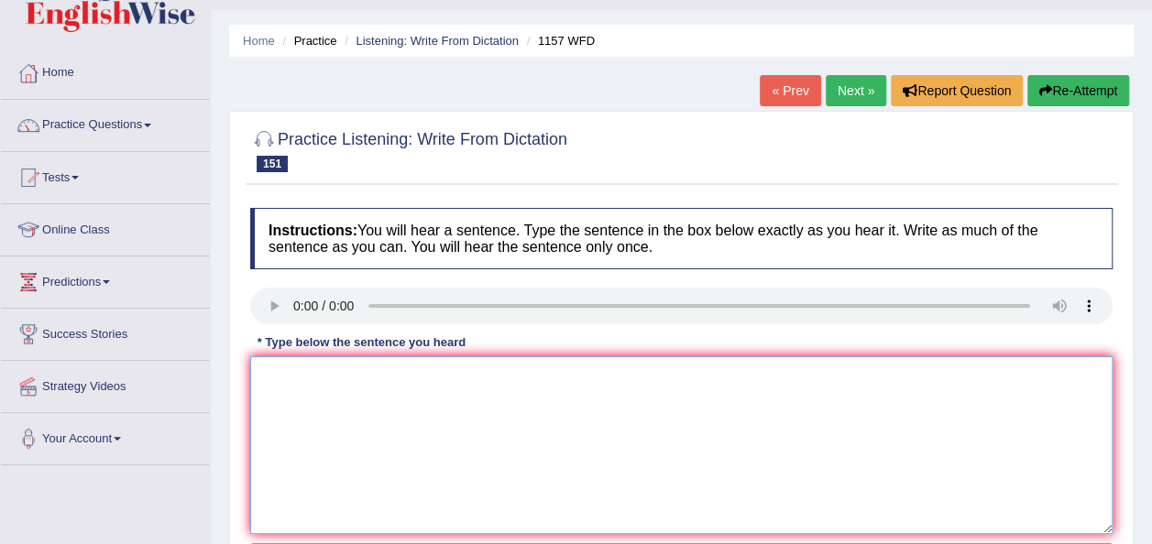
scroll to position [37, 0]
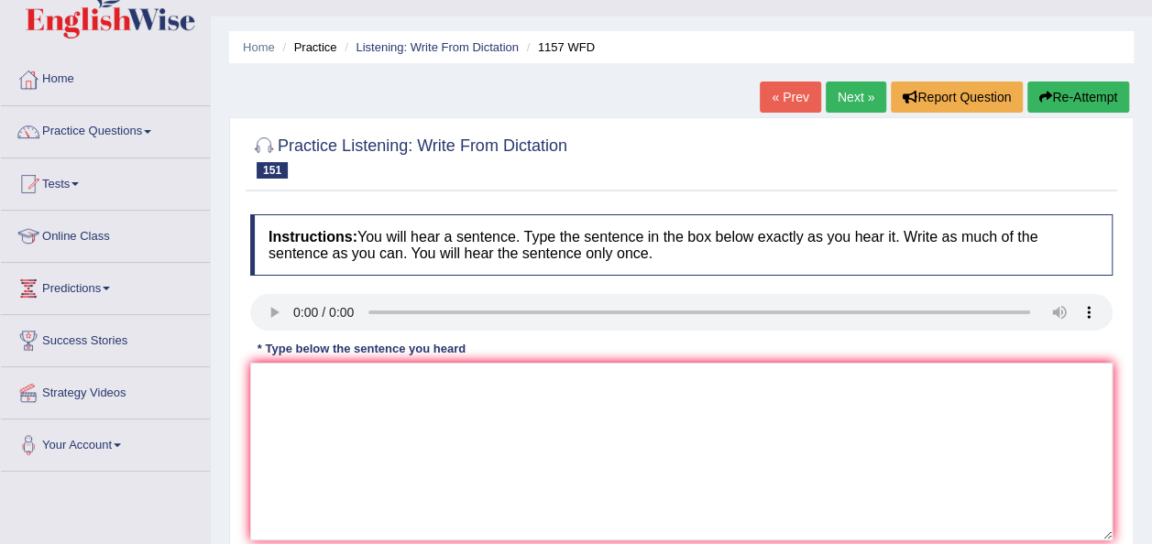
click at [857, 91] on link "Next »" at bounding box center [856, 97] width 60 height 31
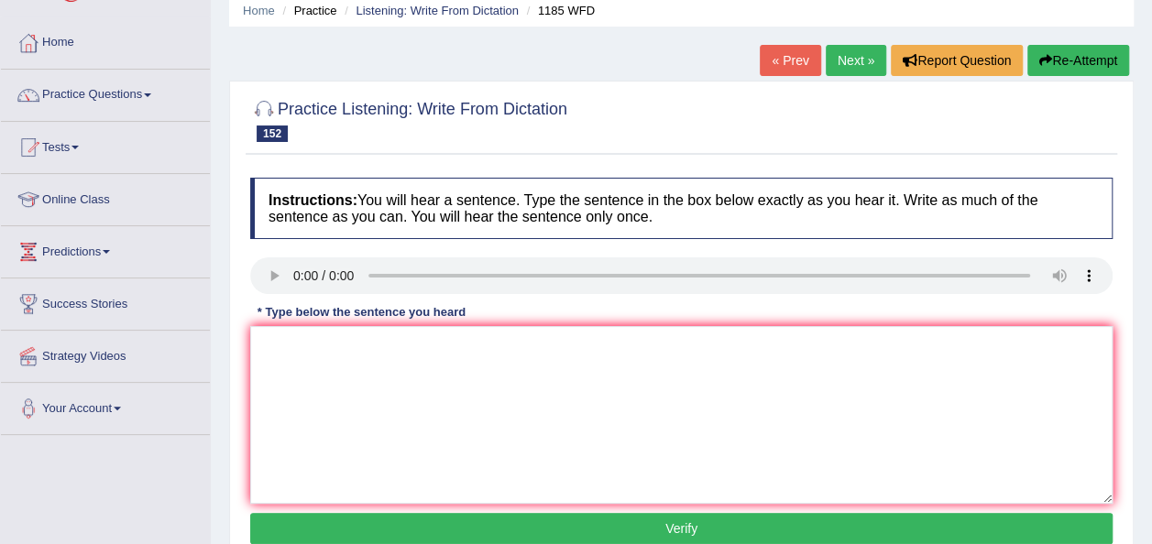
click at [287, 308] on div "* Type below the sentence you heard" at bounding box center [361, 311] width 223 height 17
click at [304, 368] on textarea at bounding box center [681, 415] width 863 height 178
type textarea "your twitter will provide on other essays"
click at [423, 516] on button "Verify" at bounding box center [681, 528] width 863 height 31
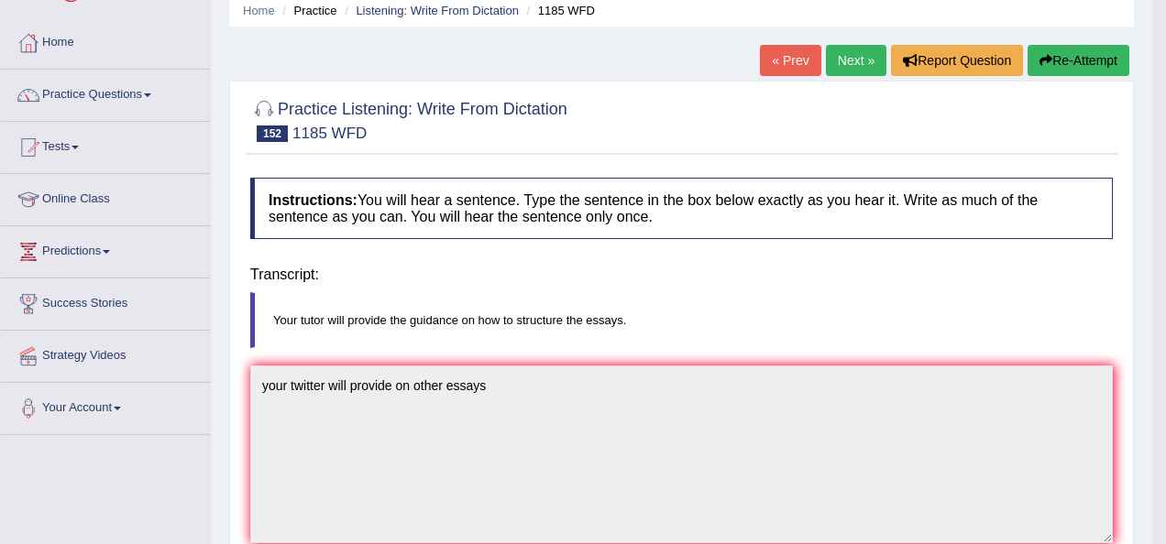
click at [423, 471] on body "Toggle navigation Home Practice Questions Speaking Practice Read Aloud Repeat S…" at bounding box center [583, 199] width 1166 height 544
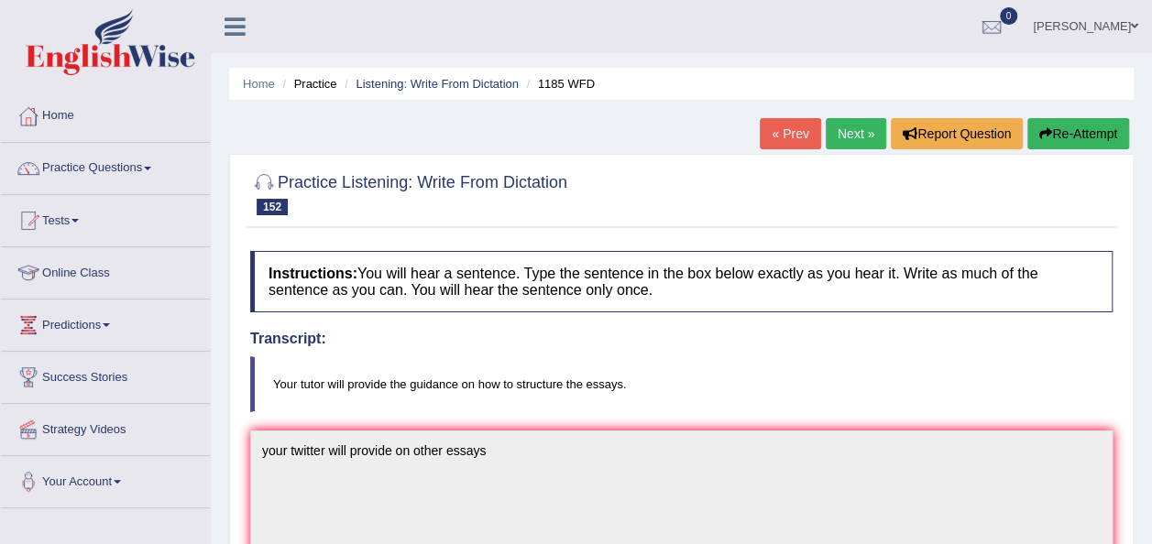
click at [841, 139] on link "Next »" at bounding box center [856, 133] width 60 height 31
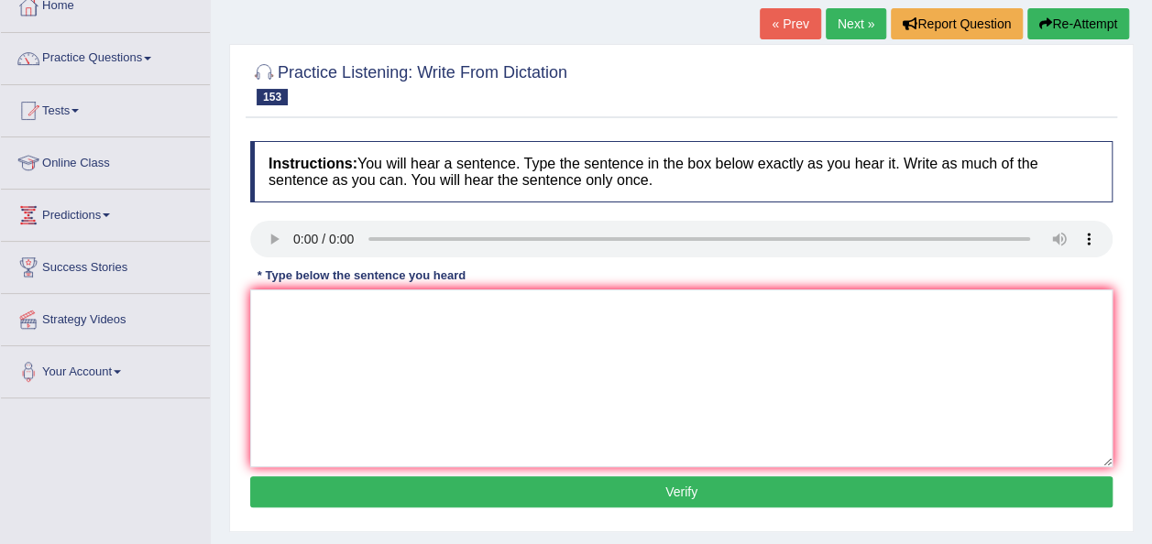
scroll to position [147, 0]
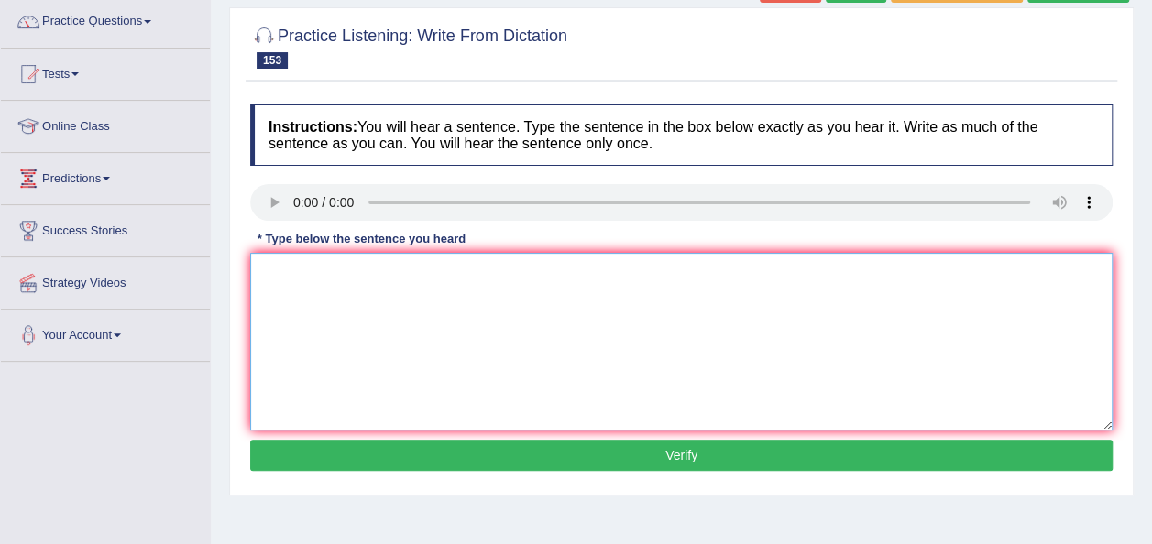
click at [341, 316] on textarea at bounding box center [681, 342] width 863 height 178
click at [449, 276] on textarea "mental health professionals are" at bounding box center [681, 342] width 863 height 178
type textarea "mental health professionals are taking about information of."
click at [594, 461] on button "Verify" at bounding box center [681, 455] width 863 height 31
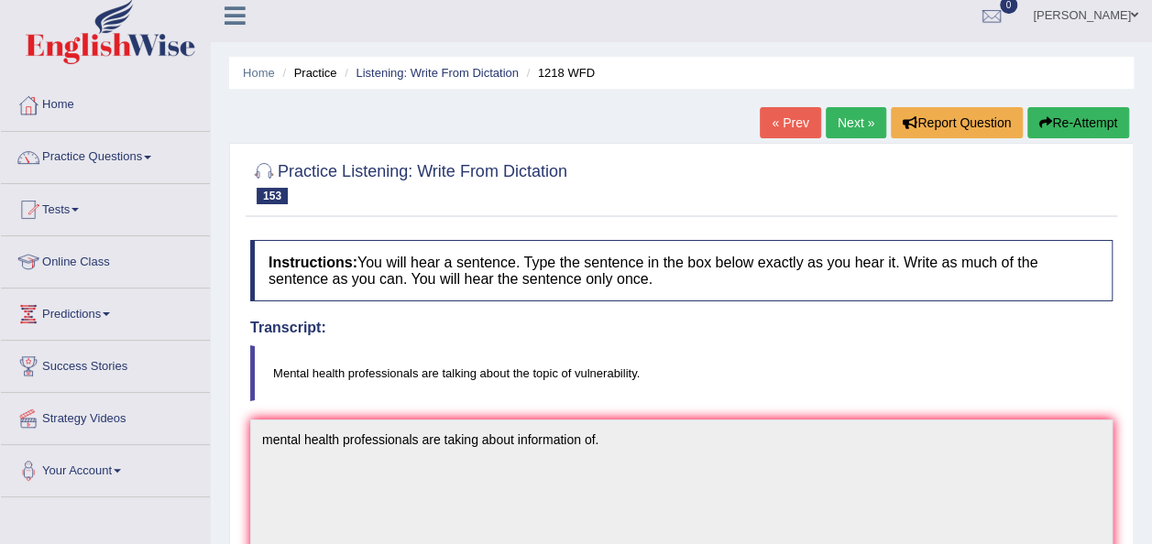
scroll to position [0, 0]
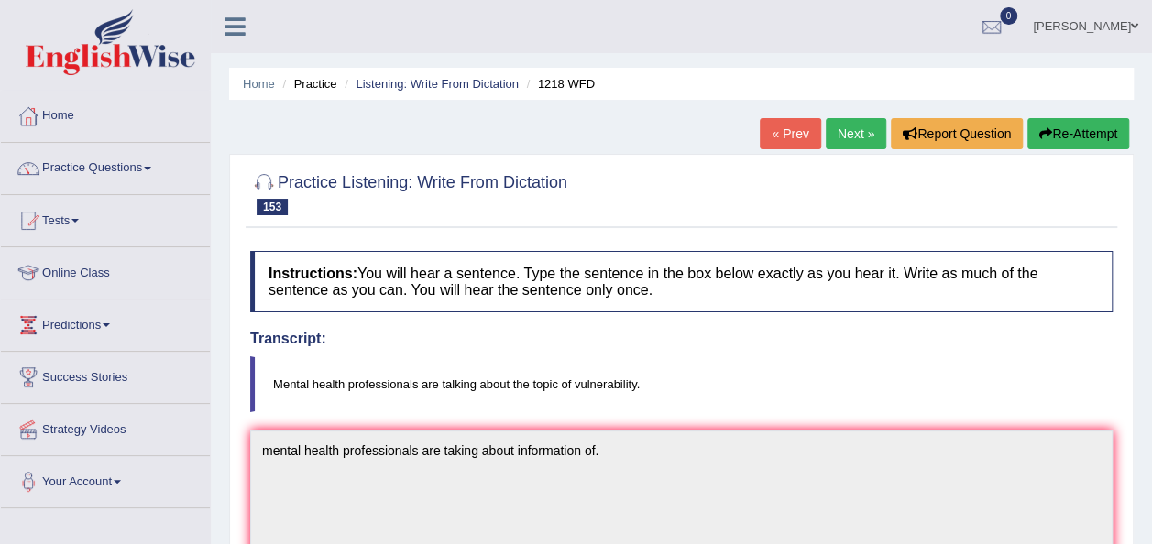
click at [856, 130] on link "Next »" at bounding box center [856, 133] width 60 height 31
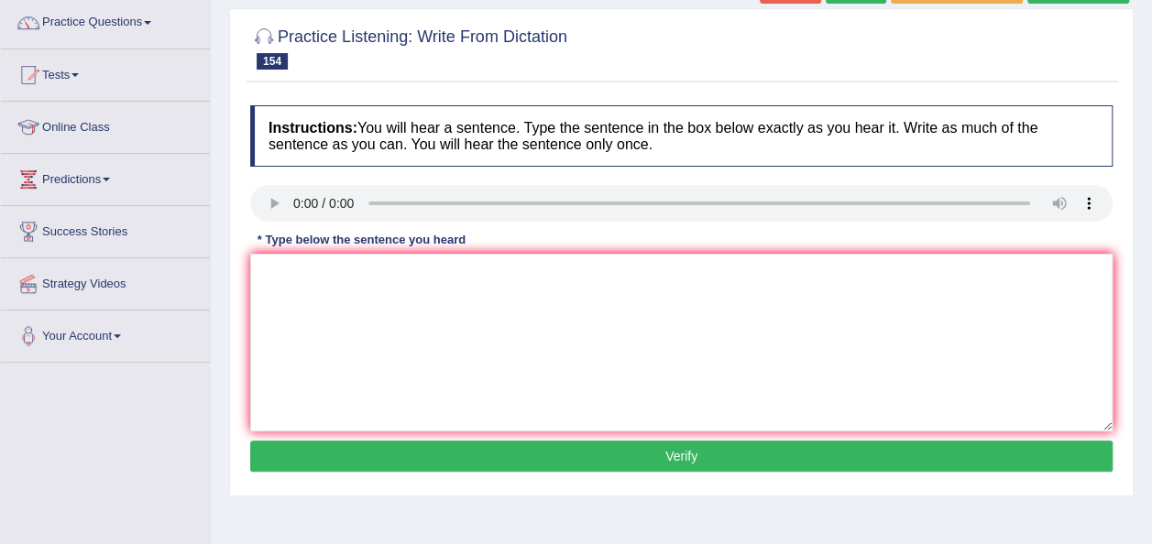
scroll to position [147, 0]
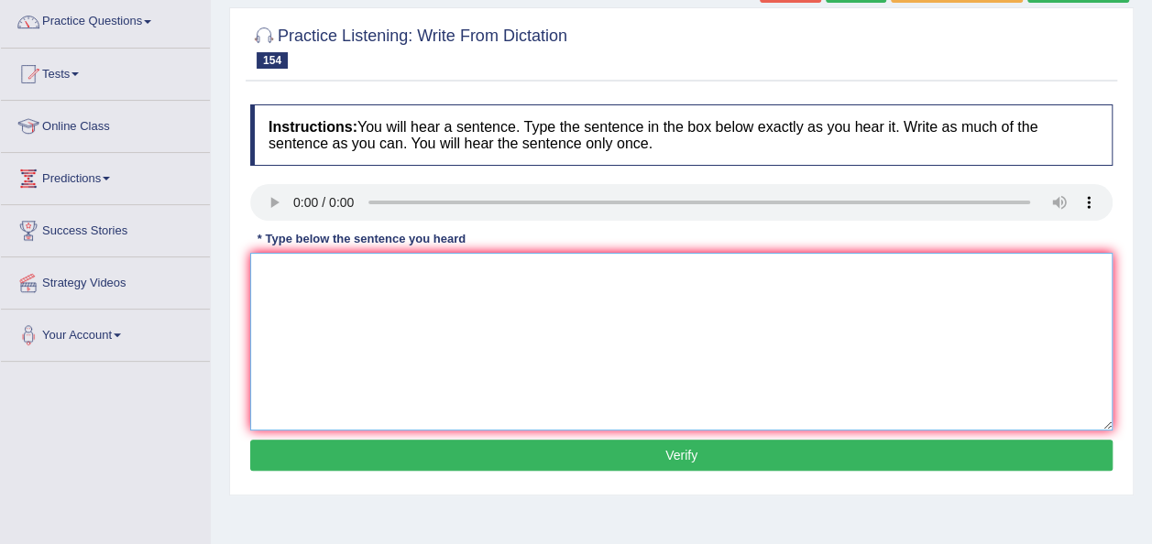
click at [302, 320] on textarea at bounding box center [681, 342] width 863 height 178
click at [292, 280] on textarea at bounding box center [681, 342] width 863 height 178
type textarea "Music has ability to shape up our emotions."
click at [447, 448] on button "Verify" at bounding box center [681, 455] width 863 height 31
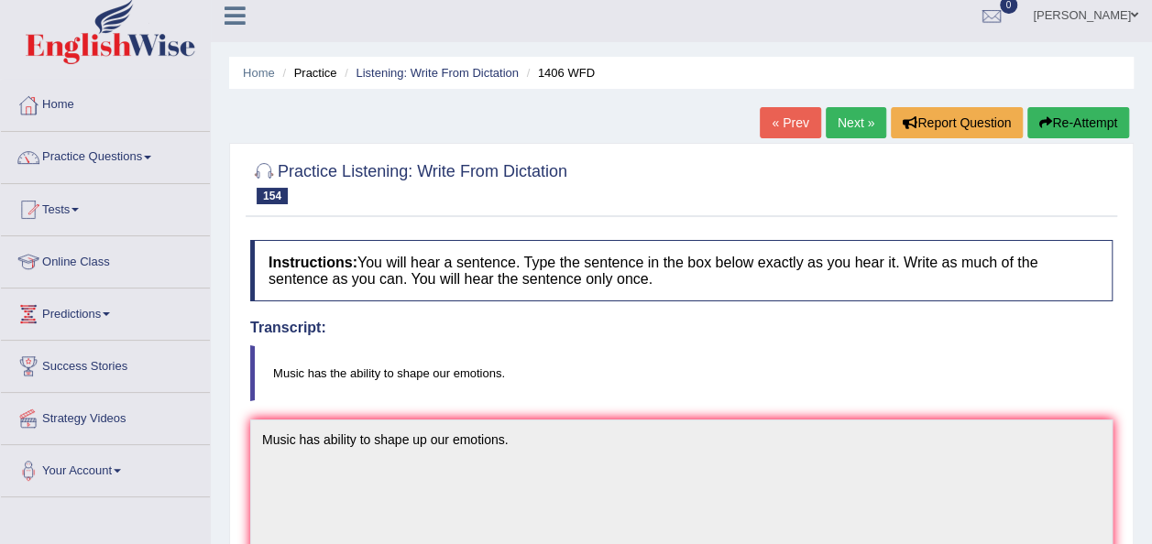
scroll to position [0, 0]
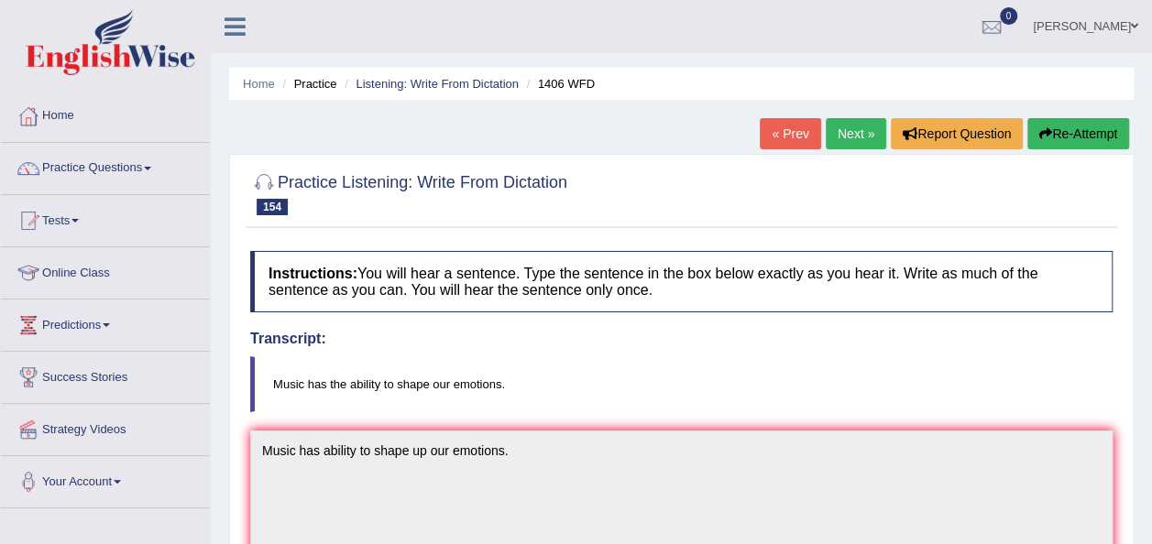
click at [841, 148] on link "Next »" at bounding box center [856, 133] width 60 height 31
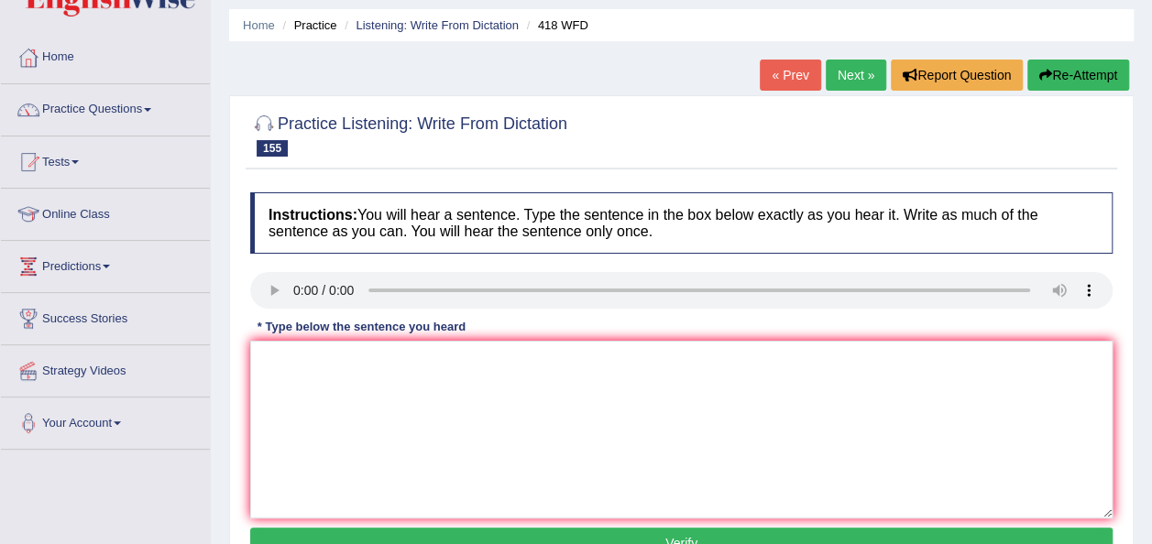
scroll to position [110, 0]
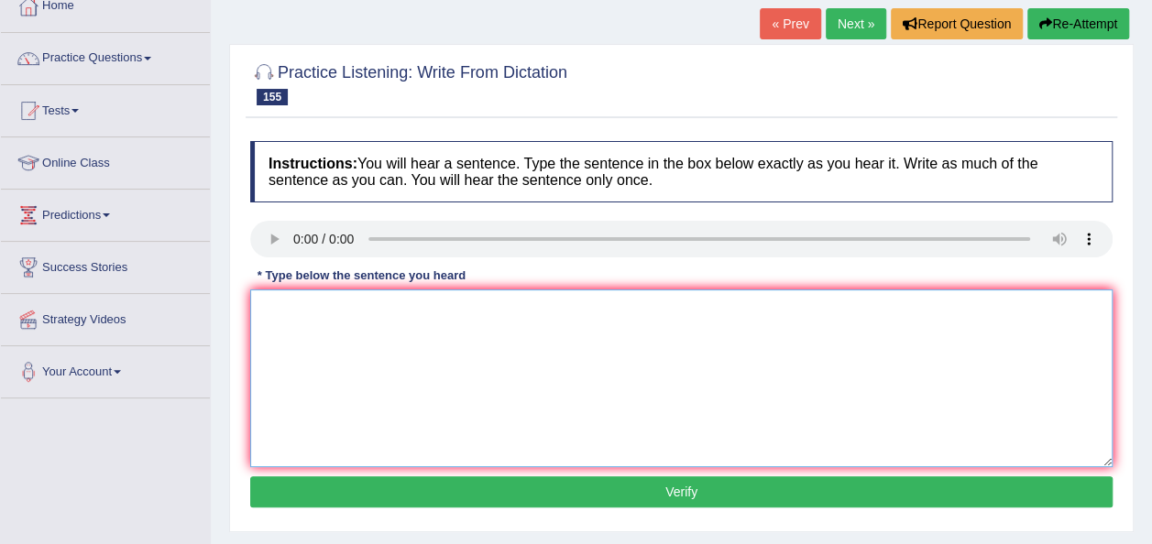
click at [328, 346] on textarea at bounding box center [681, 379] width 863 height 178
click at [278, 309] on textarea "un graduates loss time while finding jobs." at bounding box center [681, 379] width 863 height 178
type textarea "University graduates loss time while finding jobs."
click at [511, 492] on button "Verify" at bounding box center [681, 492] width 863 height 31
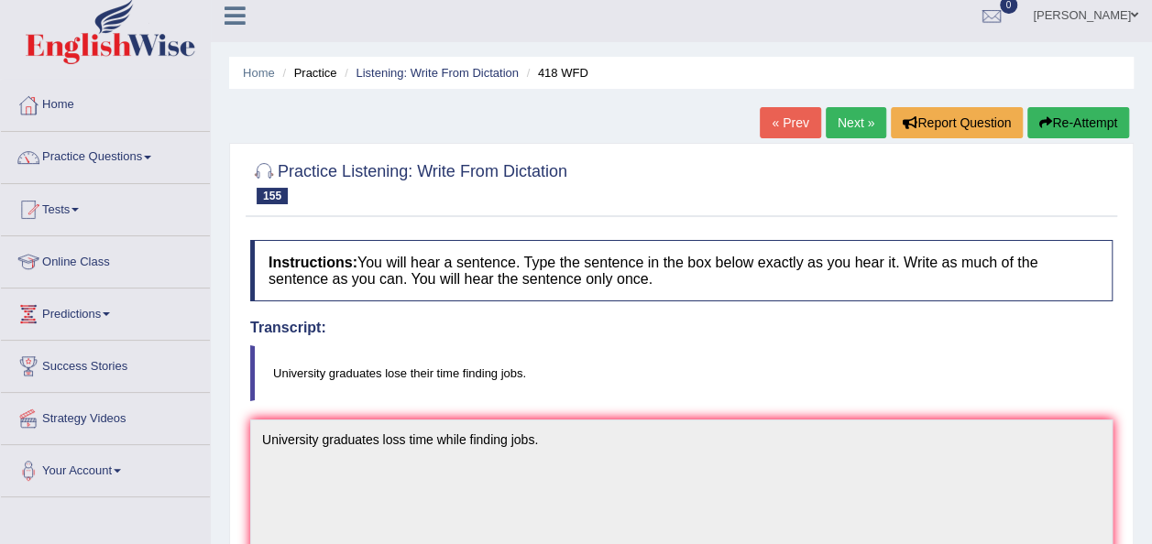
scroll to position [0, 0]
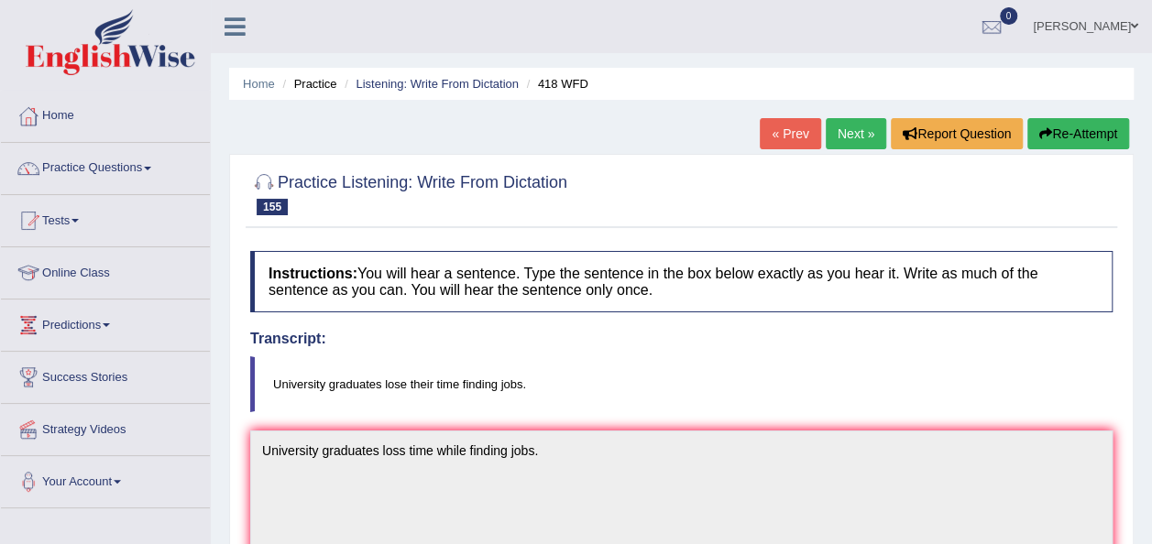
click at [844, 134] on link "Next »" at bounding box center [856, 133] width 60 height 31
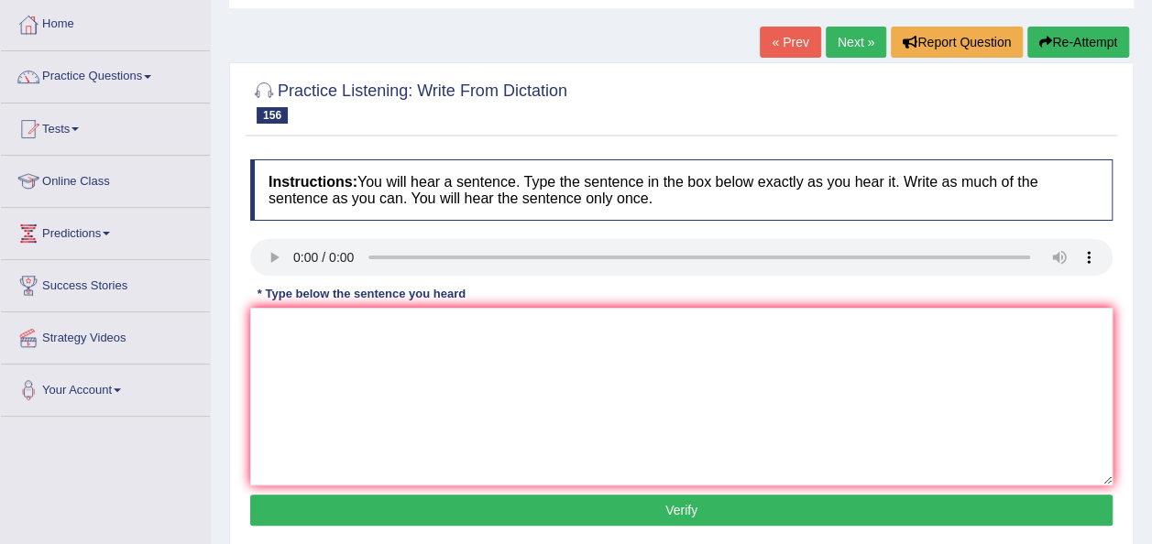
scroll to position [110, 0]
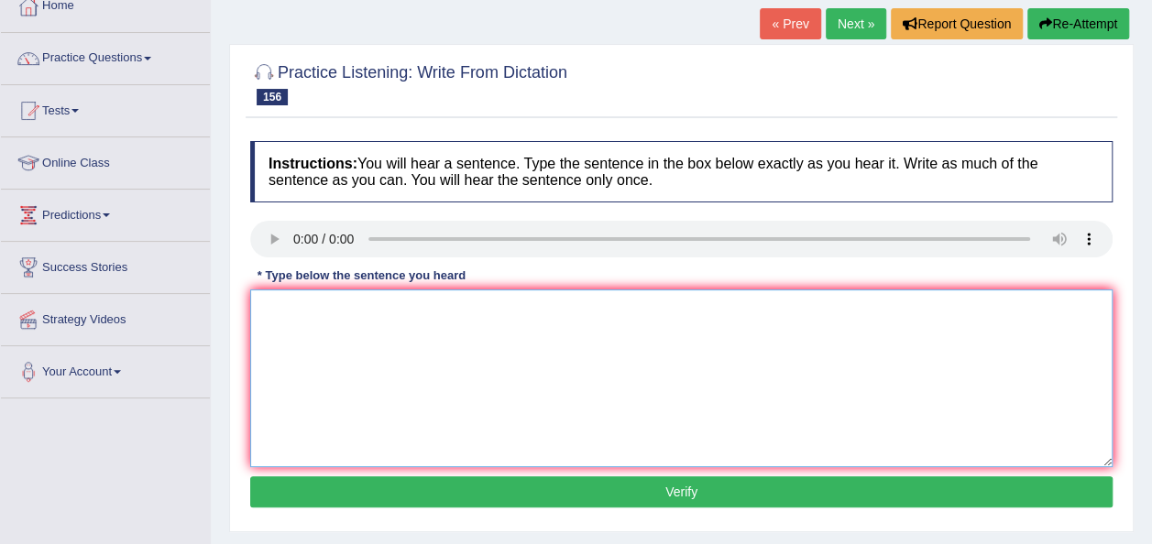
click at [306, 347] on textarea at bounding box center [681, 379] width 863 height 178
click at [272, 305] on textarea "going to other country to study is part of our school program." at bounding box center [681, 379] width 863 height 178
type textarea "Going to other country to study is part of our school program."
click at [602, 478] on button "Verify" at bounding box center [681, 492] width 863 height 31
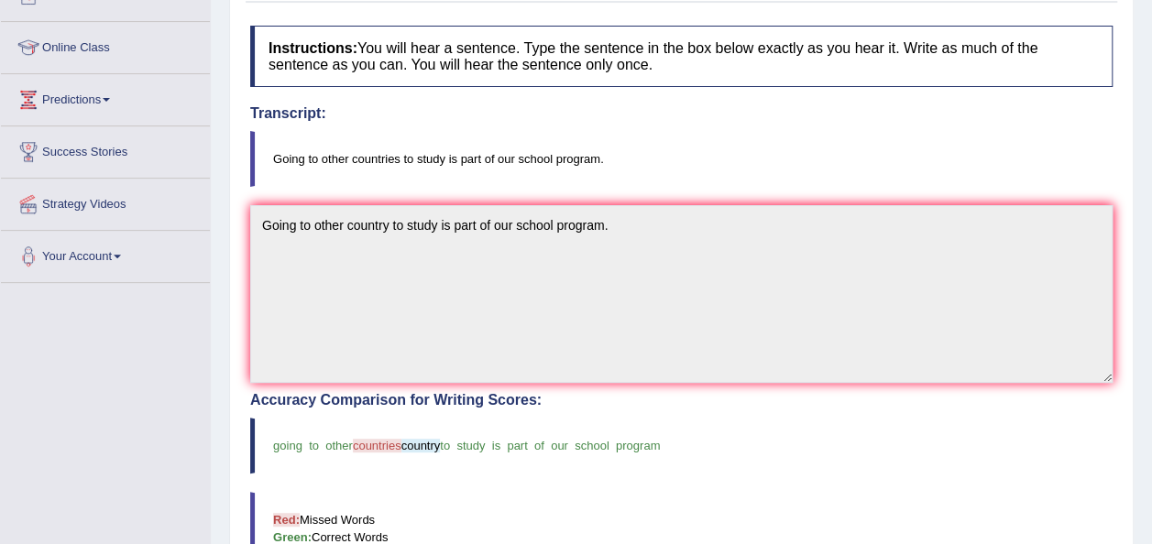
scroll to position [73, 0]
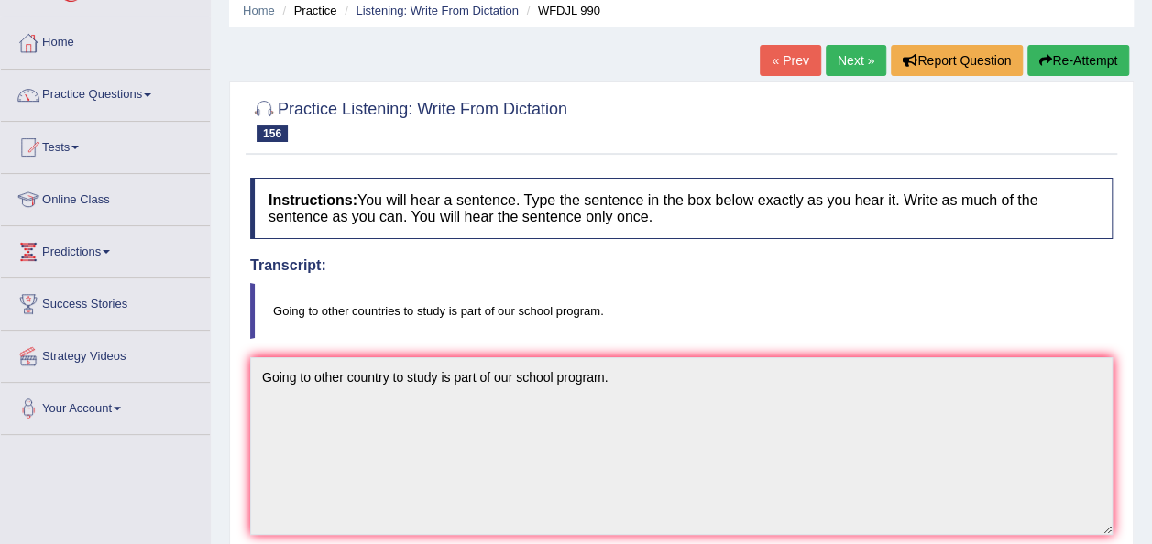
click at [854, 61] on link "Next »" at bounding box center [856, 60] width 60 height 31
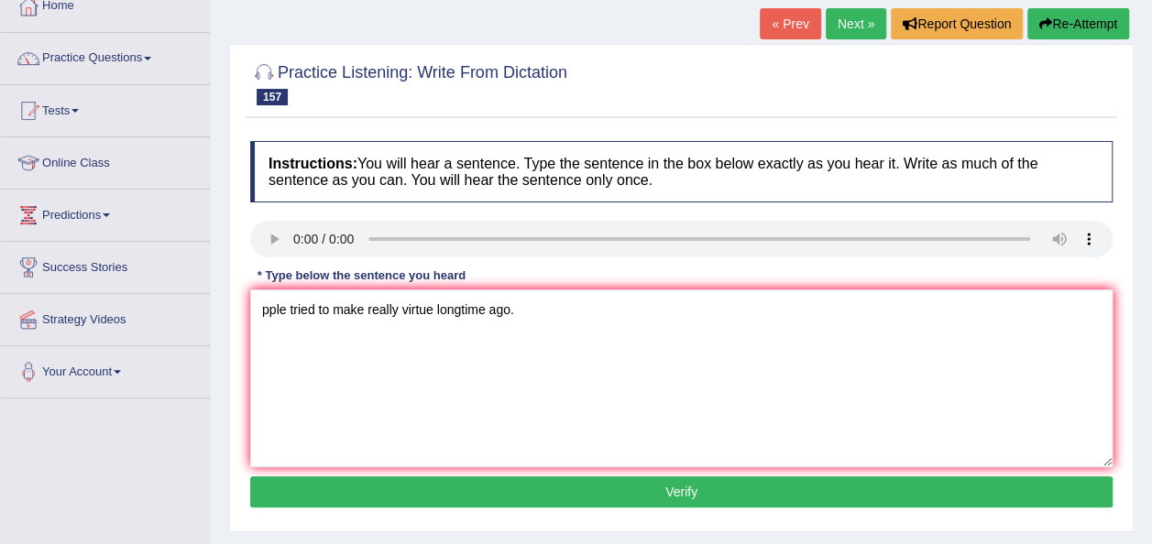
click at [266, 309] on textarea "pple tried to make really virtue longtime ago." at bounding box center [681, 379] width 863 height 178
type textarea "People tried to make really virtue longtime ago."
click at [613, 481] on button "Verify" at bounding box center [681, 492] width 863 height 31
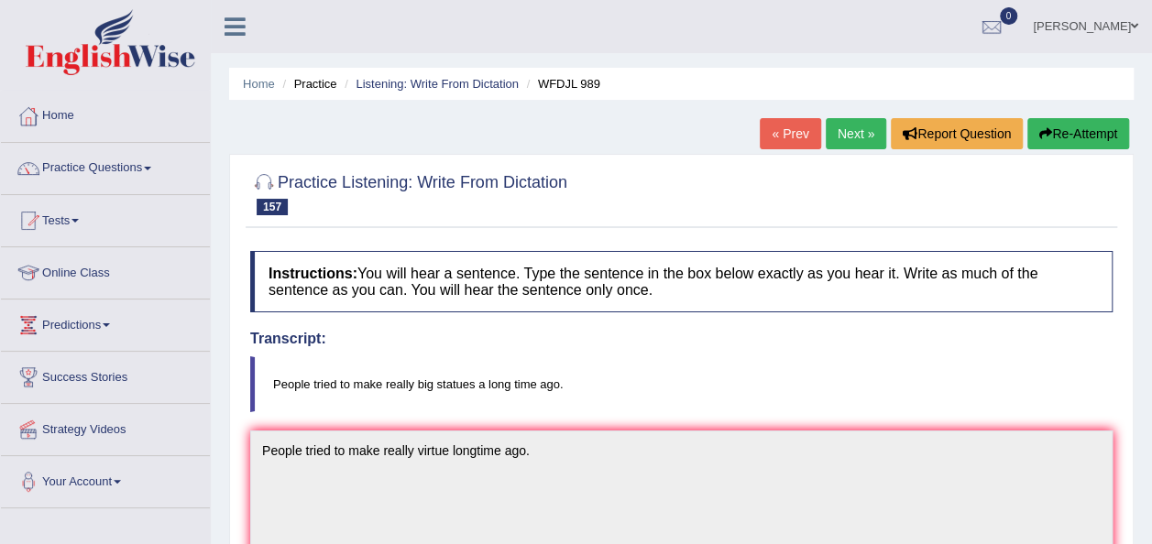
click at [846, 131] on link "Next »" at bounding box center [856, 133] width 60 height 31
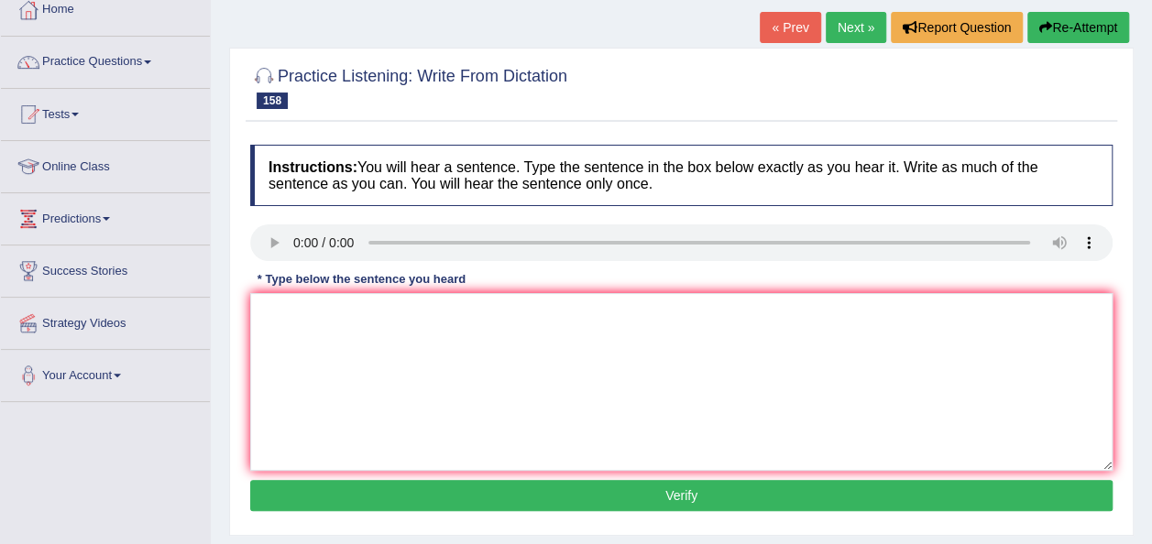
scroll to position [110, 0]
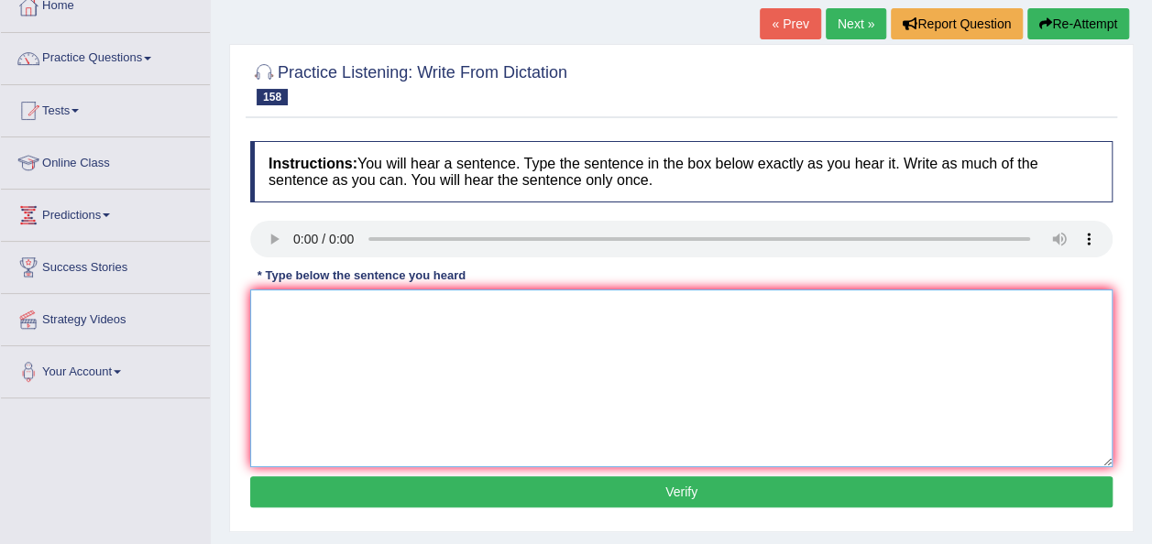
click at [323, 346] on textarea at bounding box center [681, 379] width 863 height 178
click at [267, 309] on textarea "clients can keep growing so long as they live." at bounding box center [681, 379] width 863 height 178
type textarea "Clients can keep growing so long as they live."
click at [570, 485] on button "Verify" at bounding box center [681, 492] width 863 height 31
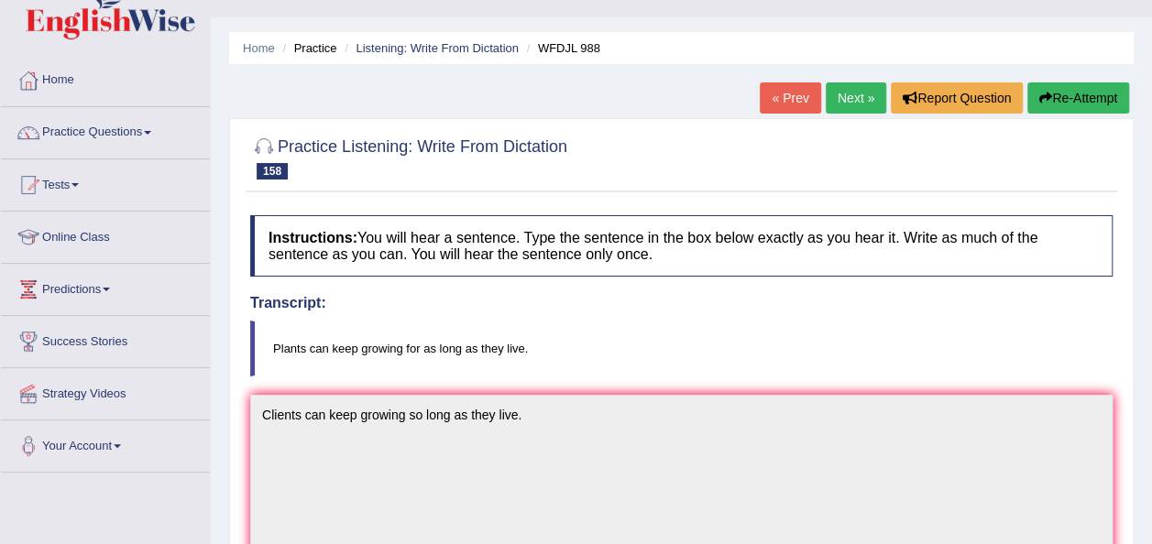
scroll to position [0, 0]
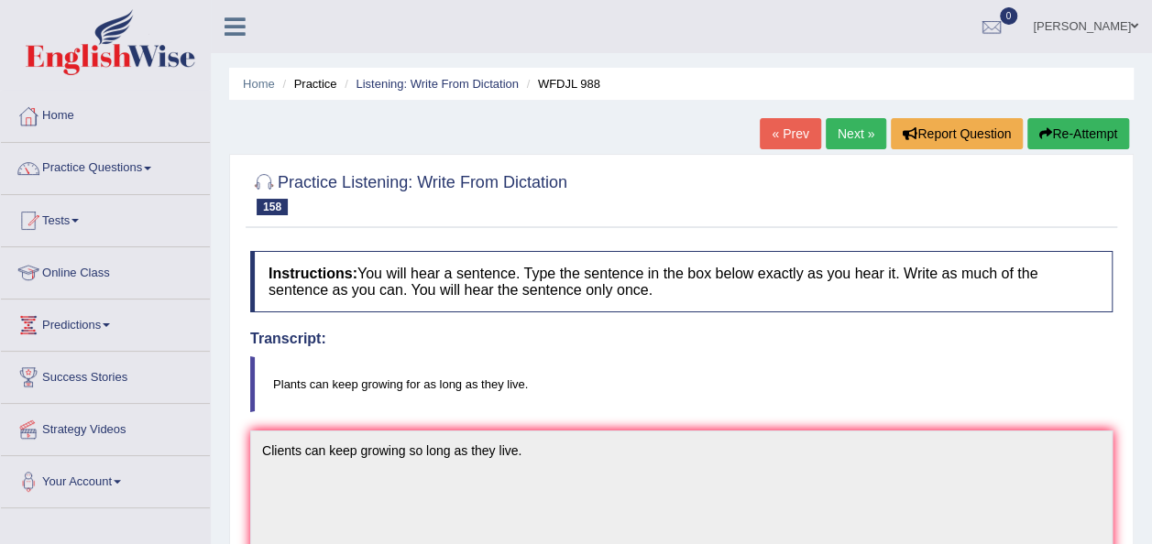
click at [848, 133] on link "Next »" at bounding box center [856, 133] width 60 height 31
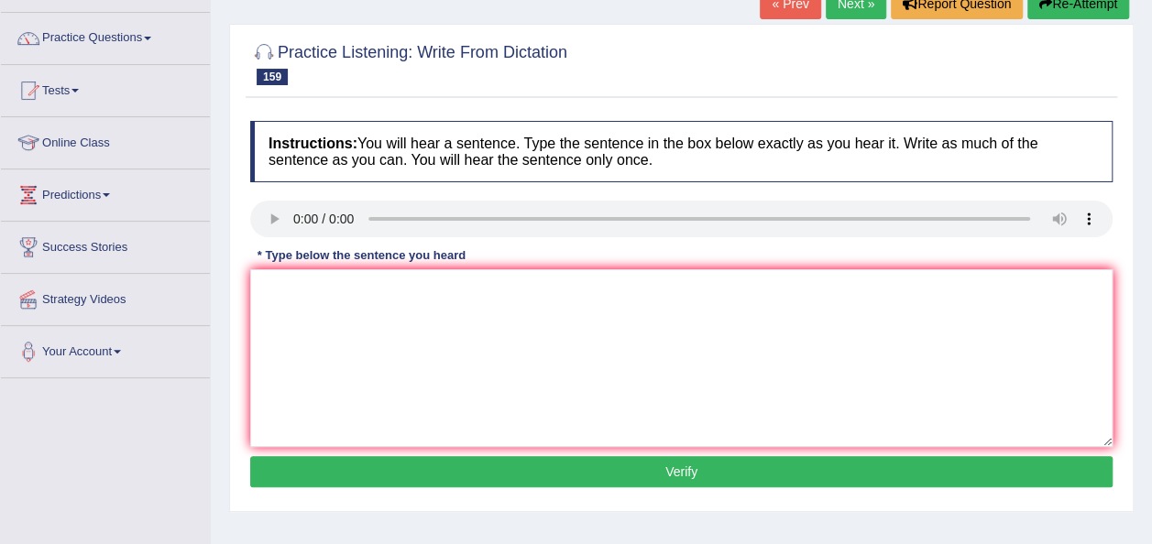
scroll to position [147, 0]
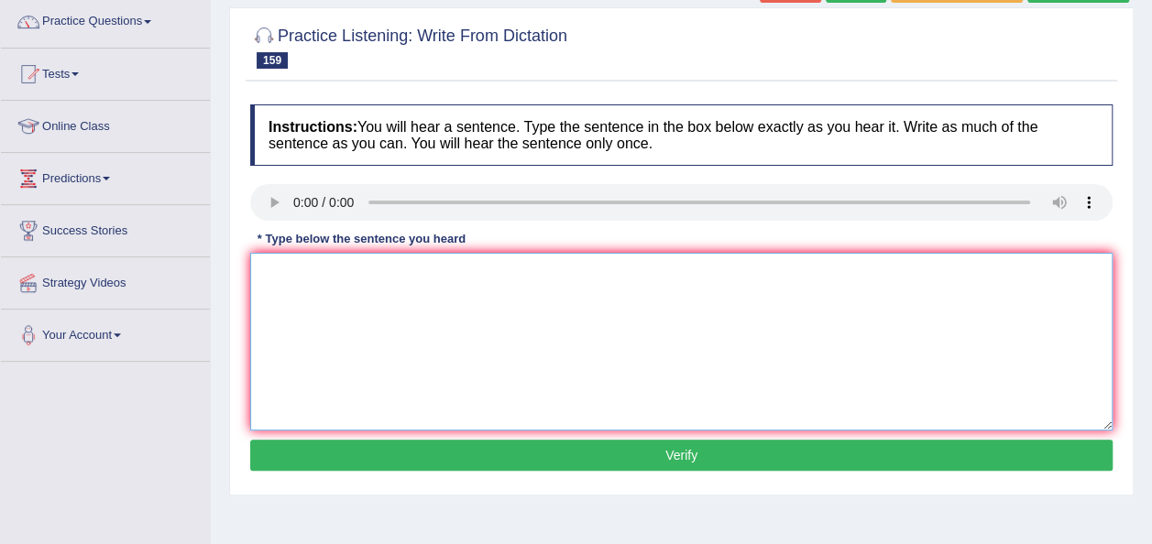
click at [296, 317] on textarea at bounding box center [681, 342] width 863 height 178
click at [482, 269] on textarea "career advises gives tips on how to do jobs" at bounding box center [681, 342] width 863 height 178
click at [550, 272] on textarea "career advises gives tips on how to do well in jobs" at bounding box center [681, 342] width 863 height 178
click at [378, 273] on textarea "career advises gives tips on how to do well in jobs," at bounding box center [681, 342] width 863 height 178
click at [330, 274] on textarea "career advises give tips on how to do well in jobs," at bounding box center [681, 342] width 863 height 178
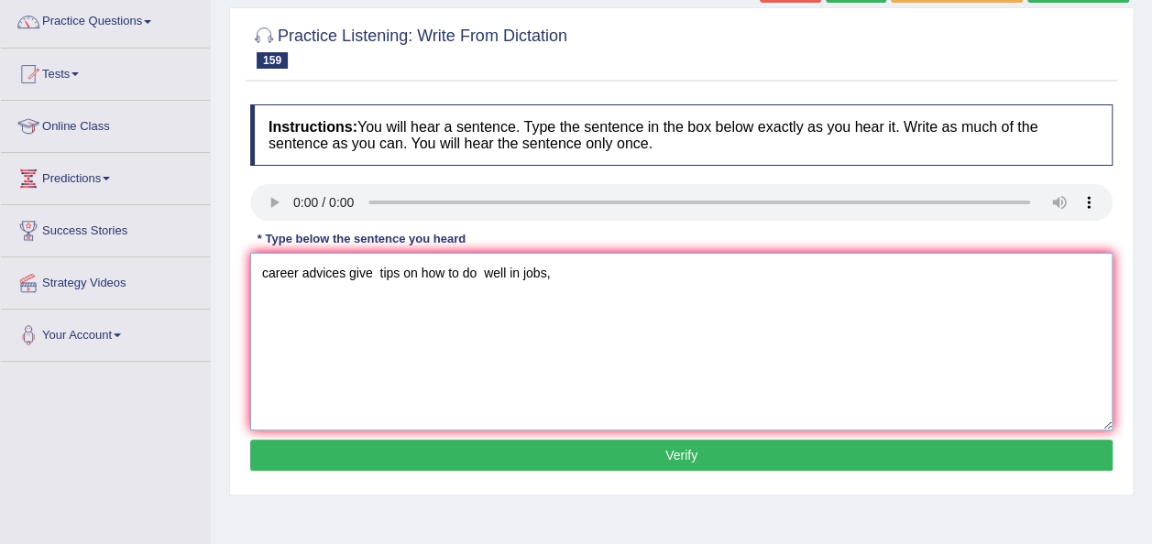
type textarea "career advices give tips on how to do well in jobs,"
click at [562, 467] on button "Verify" at bounding box center [681, 455] width 863 height 31
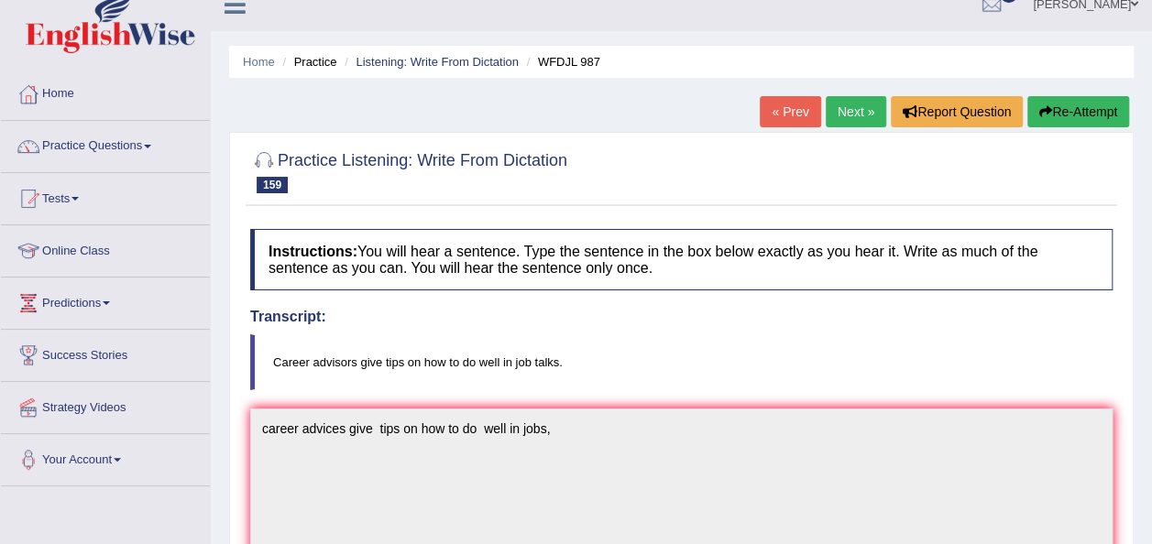
scroll to position [0, 0]
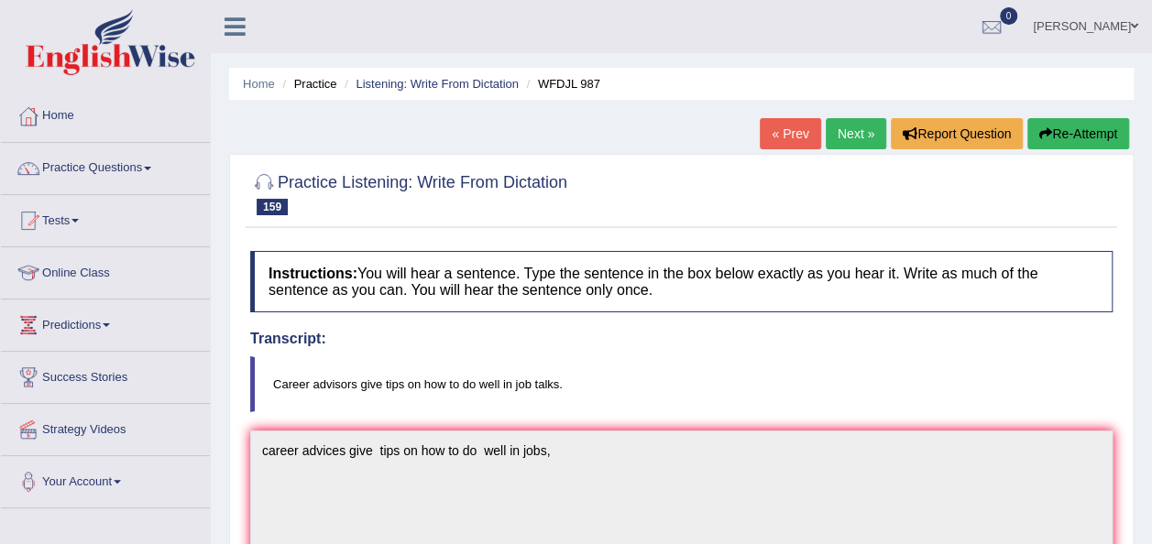
click at [854, 120] on link "Next »" at bounding box center [856, 133] width 60 height 31
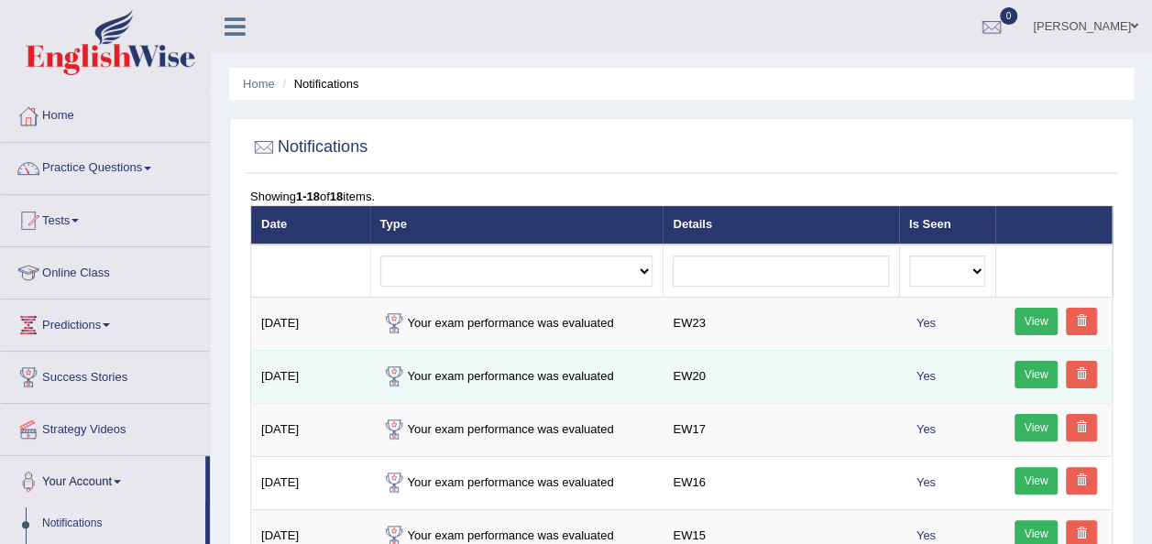
click at [1040, 369] on link "View" at bounding box center [1037, 374] width 44 height 27
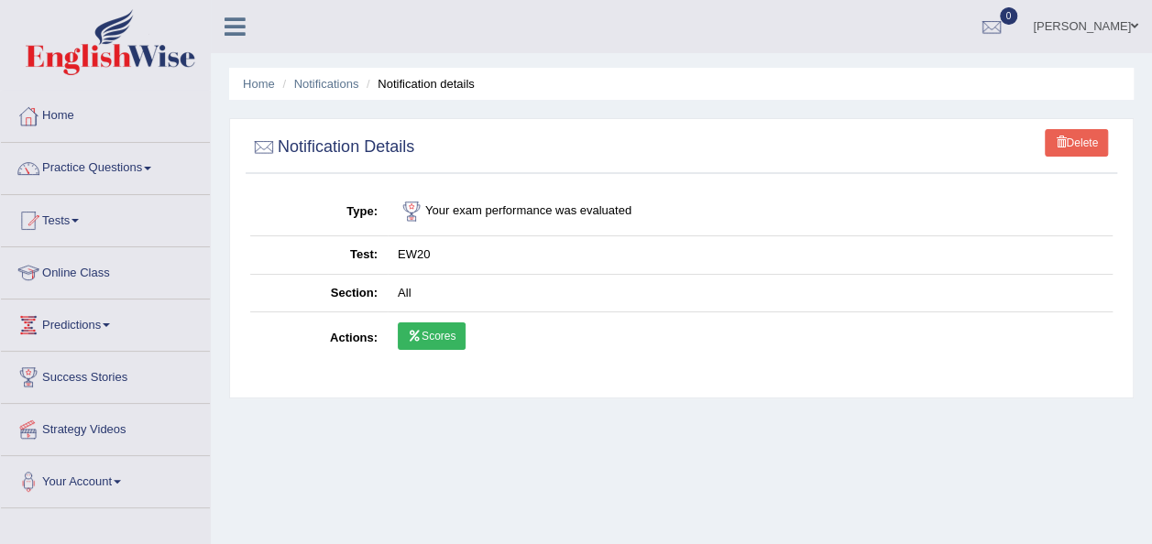
click at [434, 342] on link "Scores" at bounding box center [432, 336] width 68 height 27
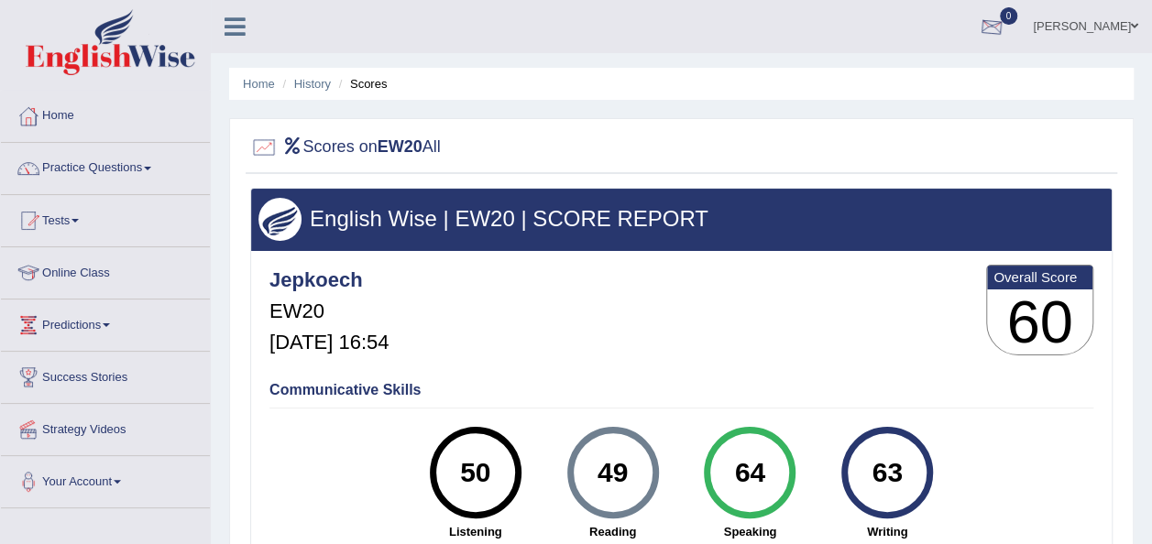
click at [1006, 27] on div at bounding box center [991, 27] width 27 height 27
click at [930, 68] on link "See All Alerts" at bounding box center [881, 77] width 102 height 20
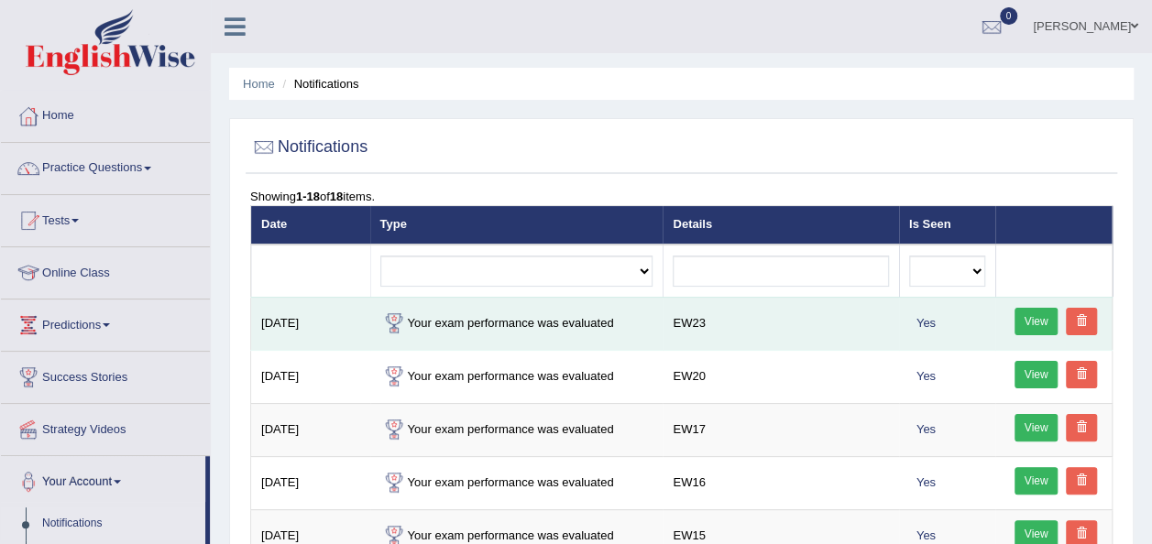
click at [1033, 314] on link "View" at bounding box center [1037, 321] width 44 height 27
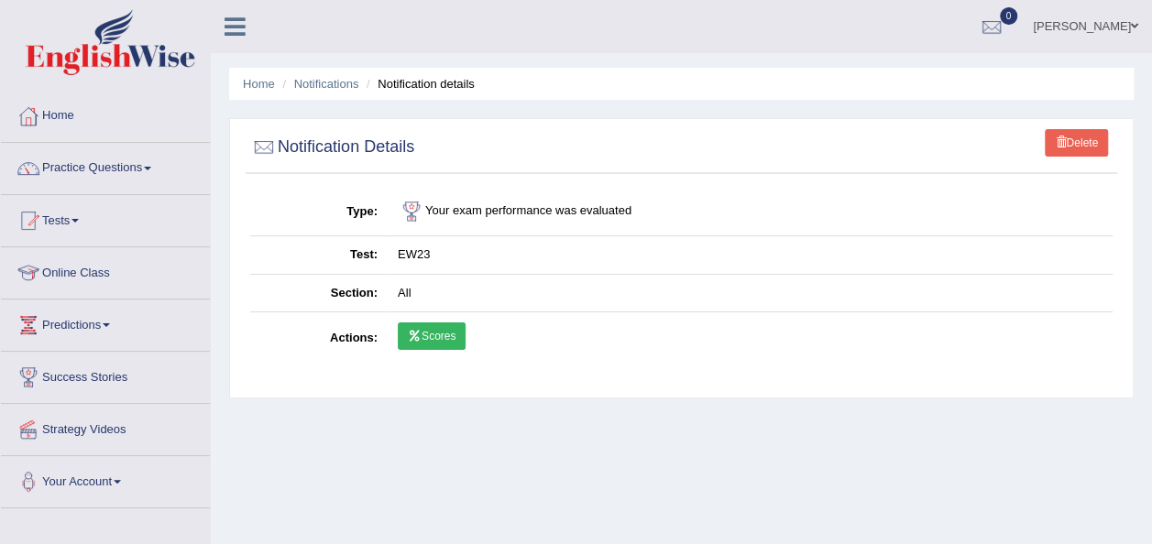
click at [433, 342] on link "Scores" at bounding box center [432, 336] width 68 height 27
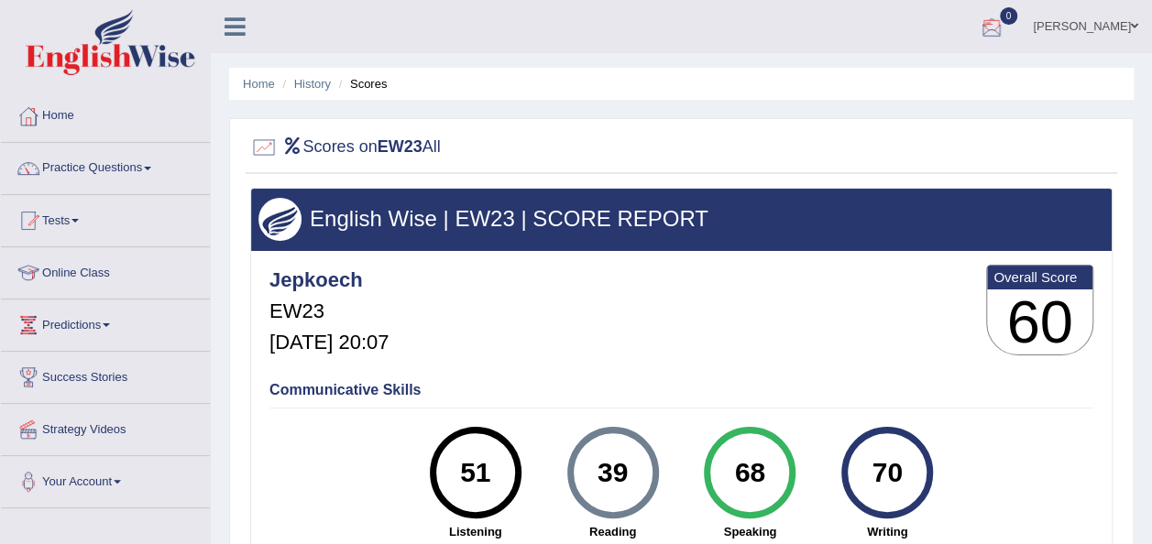
click at [1006, 30] on div at bounding box center [991, 27] width 27 height 27
click at [917, 76] on strong "See All Alerts" at bounding box center [876, 77] width 82 height 15
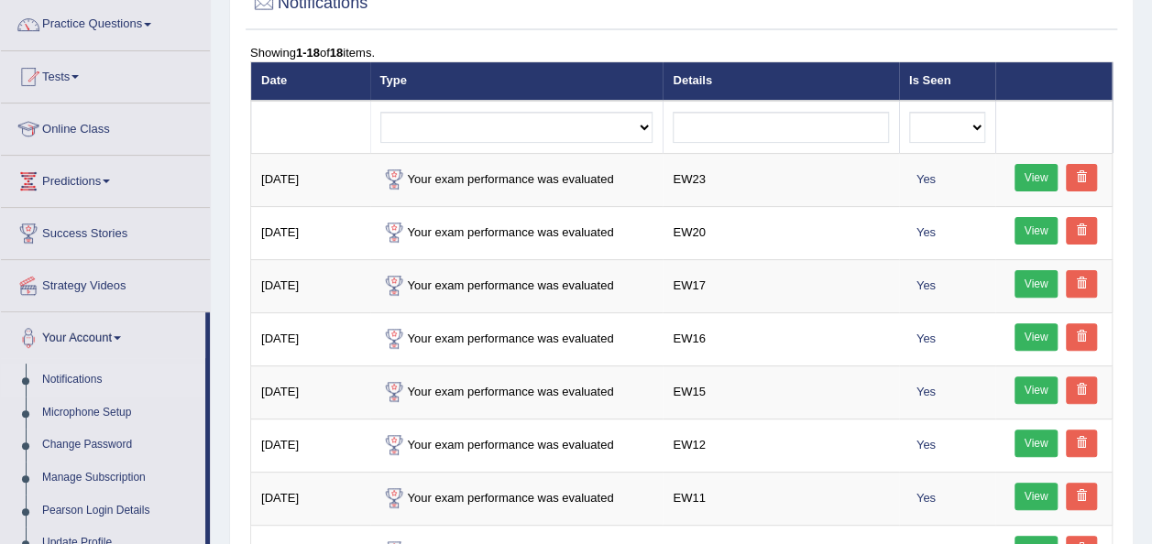
scroll to position [147, 0]
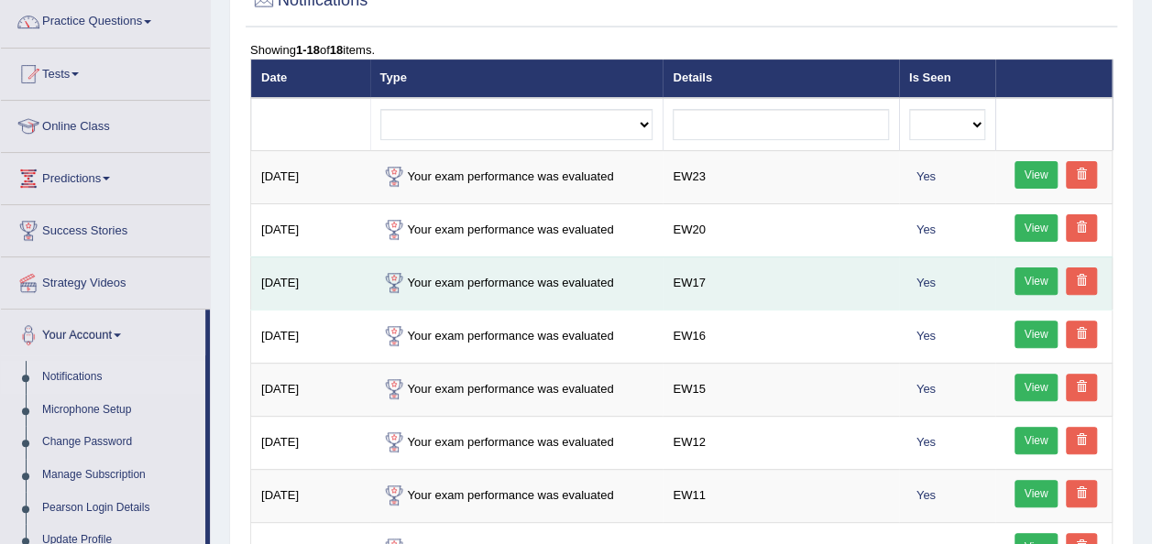
click at [1030, 275] on link "View" at bounding box center [1037, 281] width 44 height 27
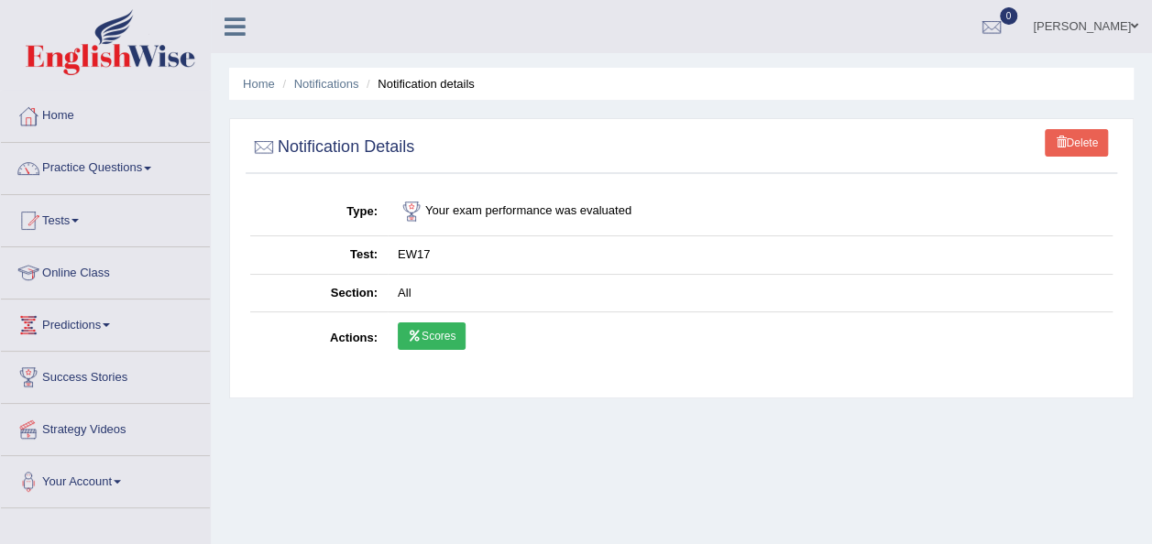
click at [423, 325] on link "Scores" at bounding box center [432, 336] width 68 height 27
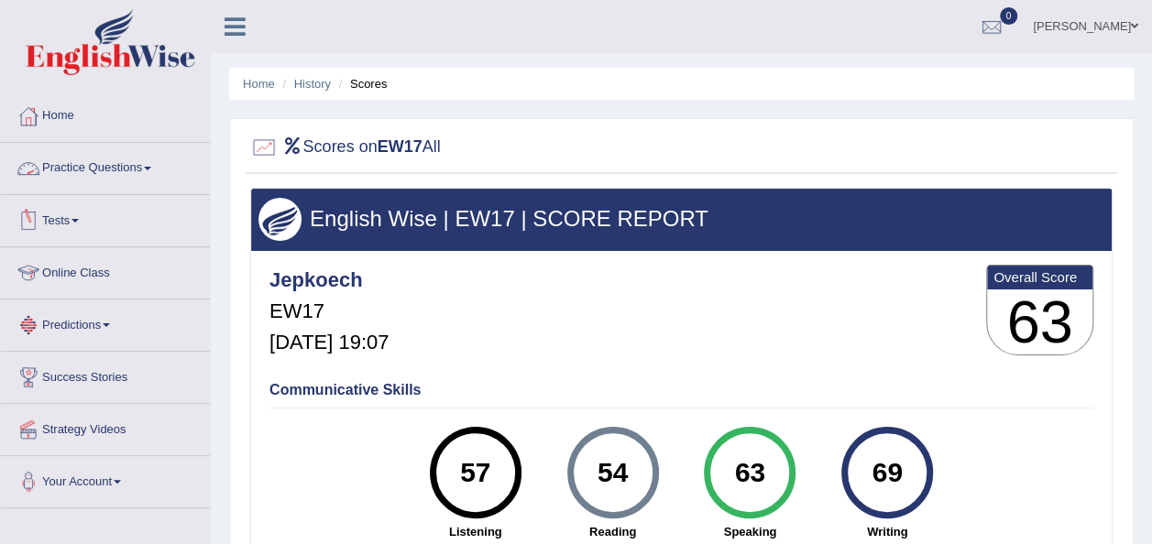
click at [159, 166] on link "Practice Questions" at bounding box center [105, 166] width 209 height 46
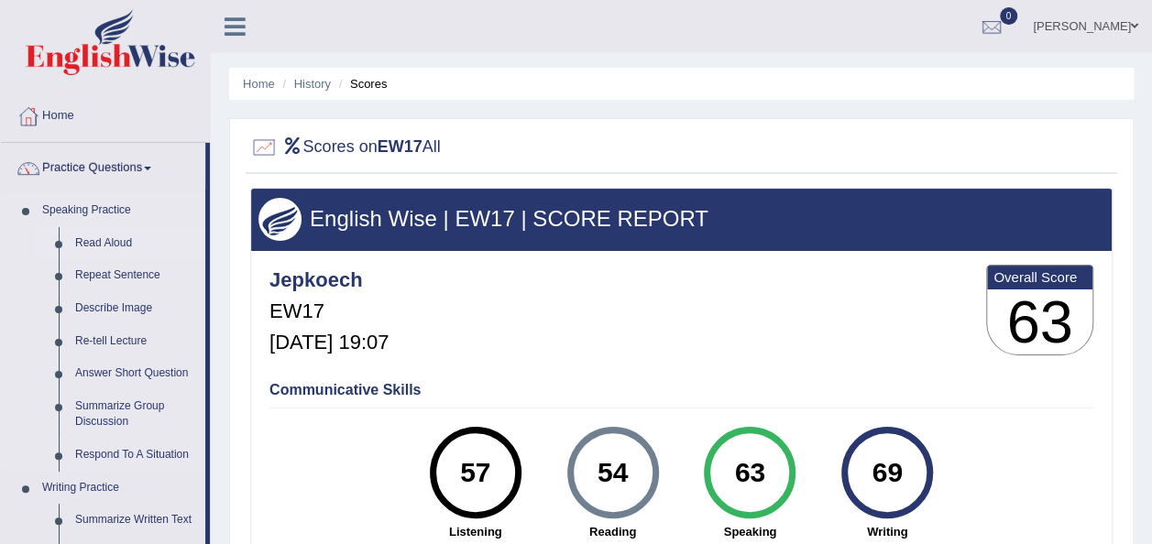
click at [112, 243] on link "Read Aloud" at bounding box center [136, 243] width 138 height 33
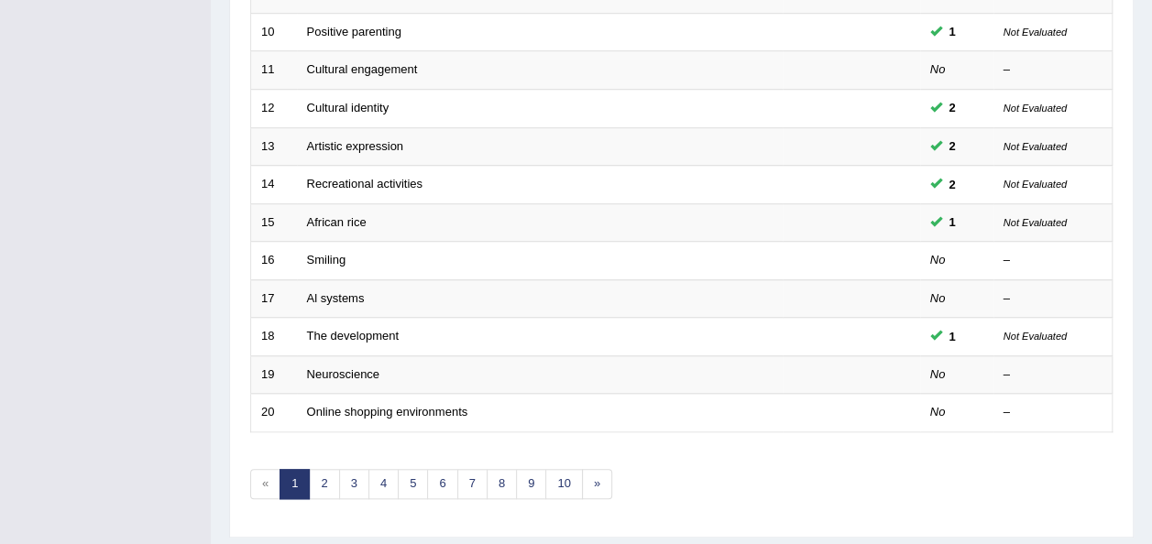
scroll to position [660, 0]
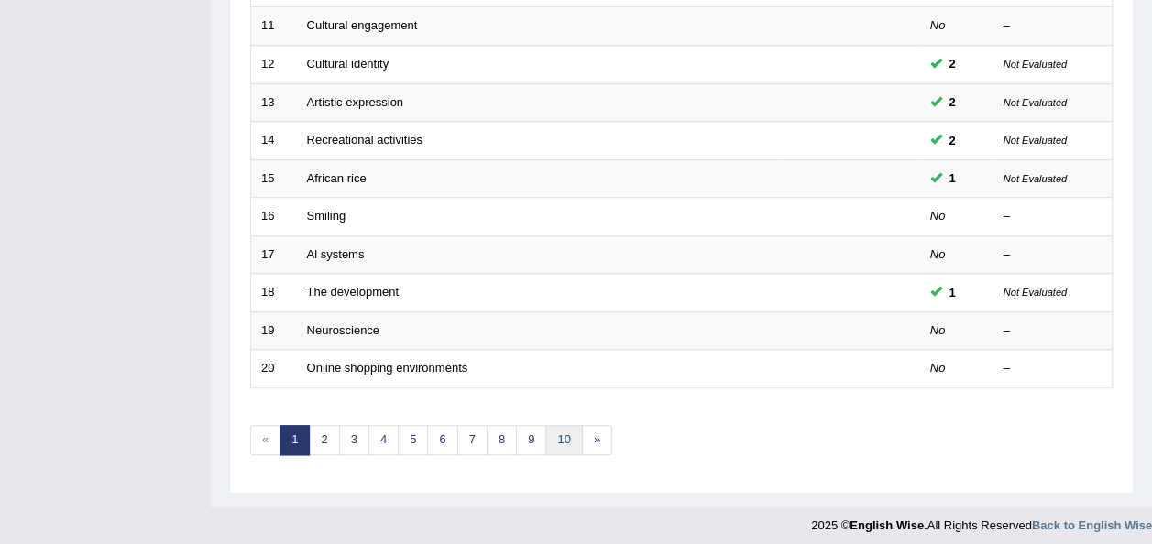
click at [552, 438] on link "10" at bounding box center [563, 440] width 37 height 30
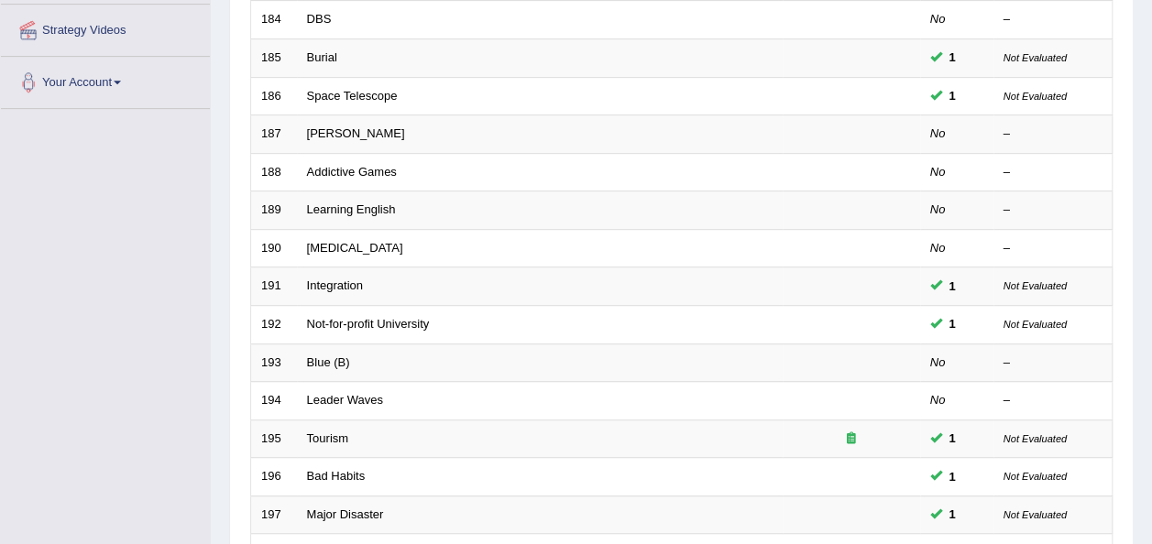
scroll to position [403, 0]
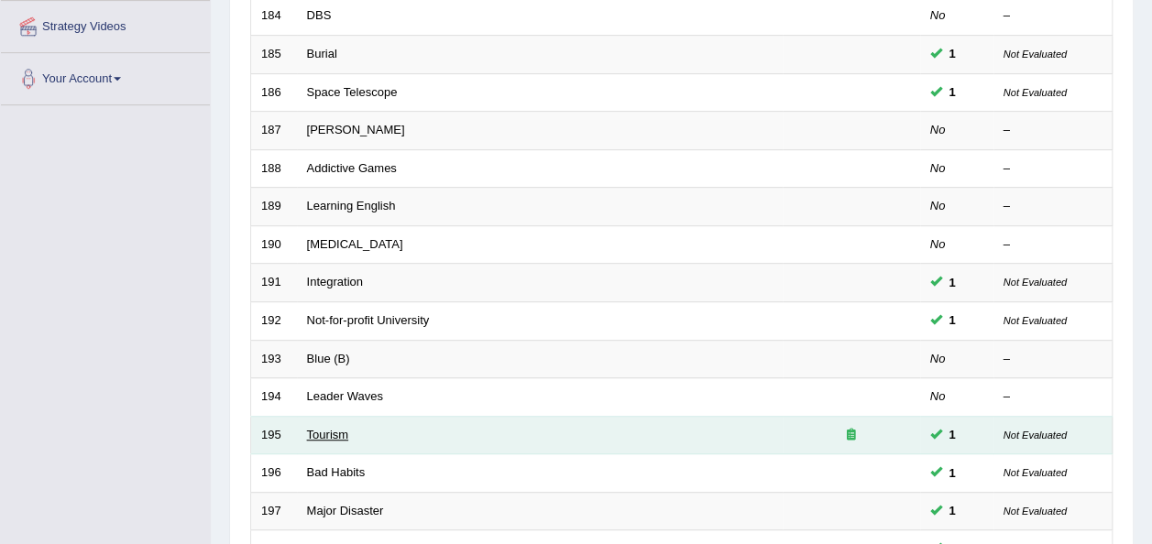
click at [328, 430] on link "Tourism" at bounding box center [328, 435] width 42 height 14
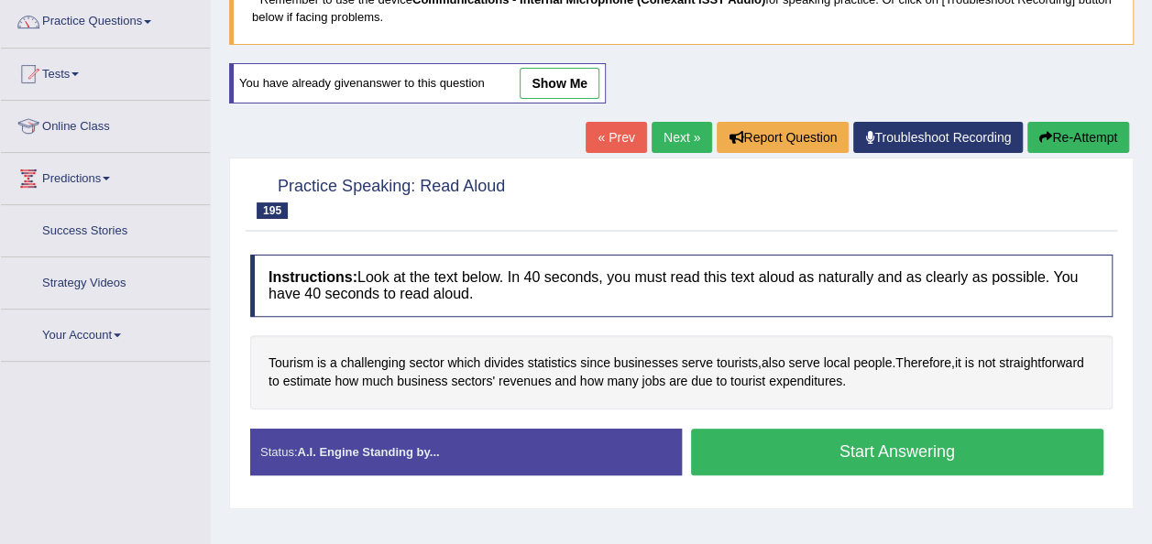
scroll to position [160, 0]
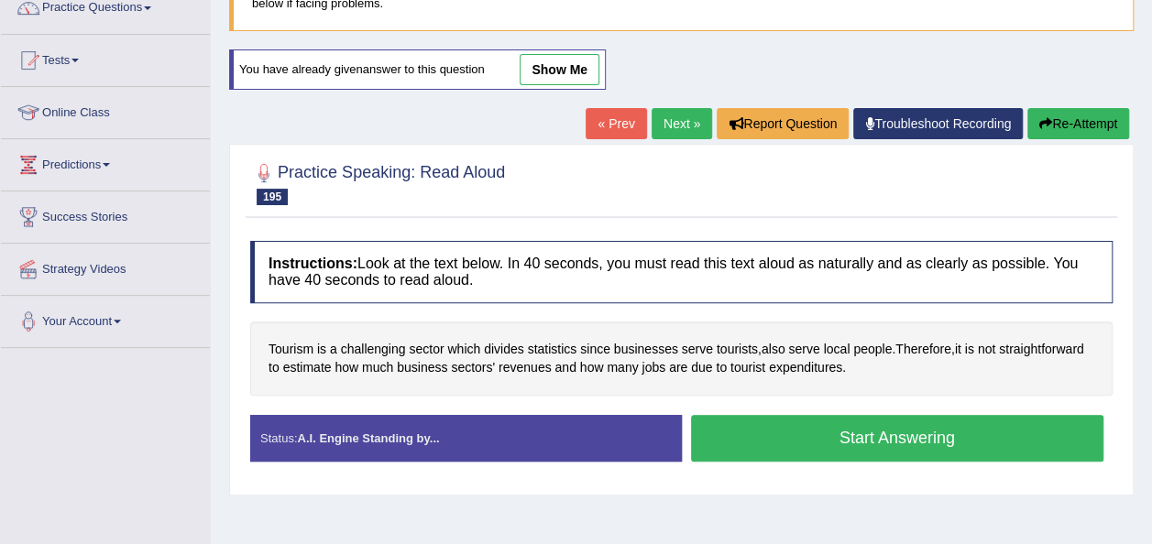
click at [742, 434] on button "Start Answering" at bounding box center [897, 438] width 413 height 47
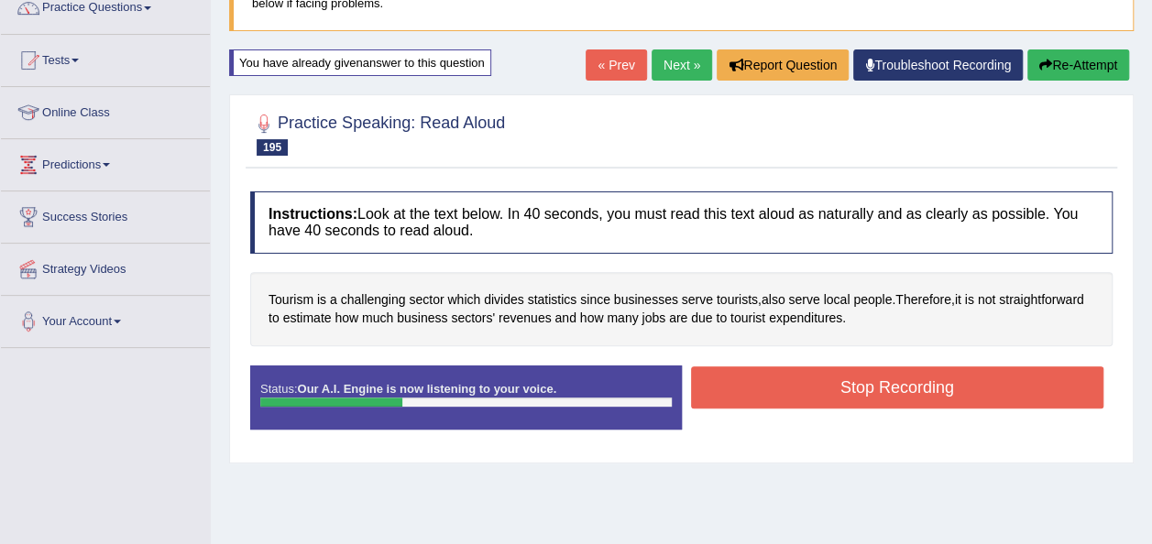
click at [770, 392] on button "Stop Recording" at bounding box center [897, 388] width 413 height 42
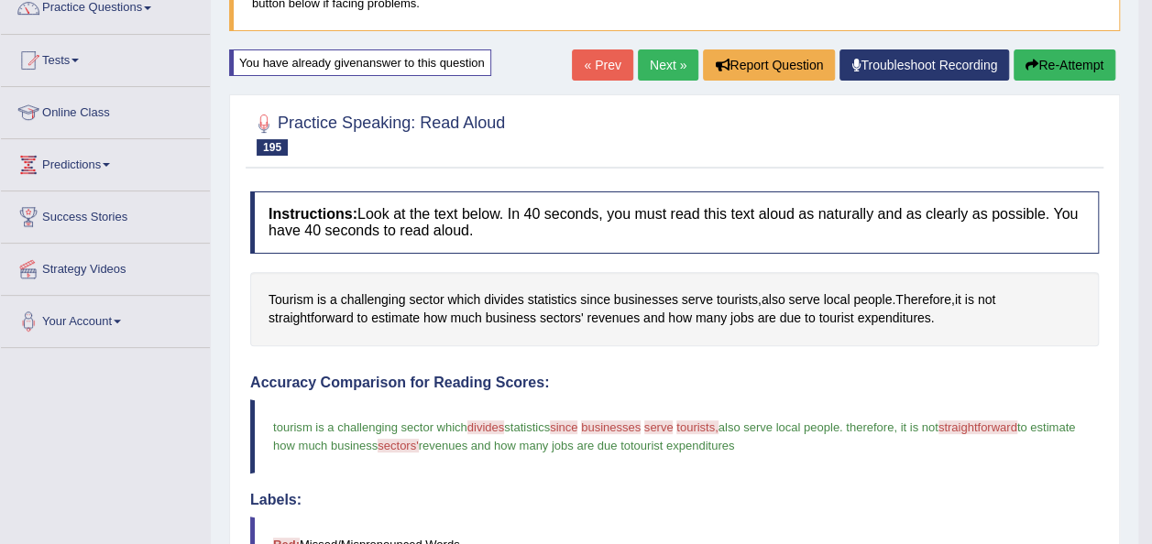
click at [1042, 60] on button "Re-Attempt" at bounding box center [1065, 64] width 102 height 31
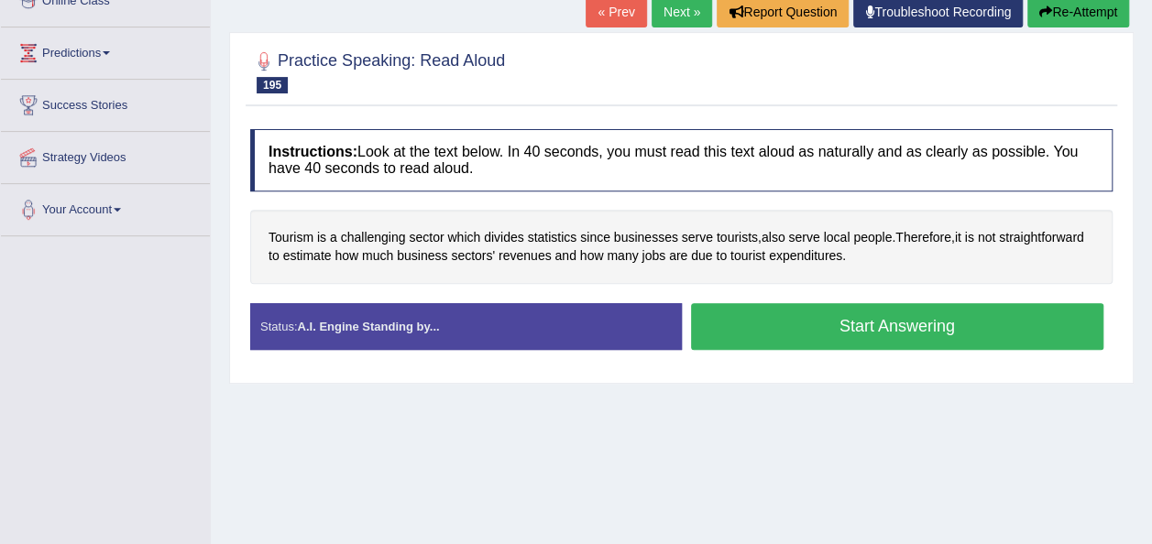
scroll to position [280, 0]
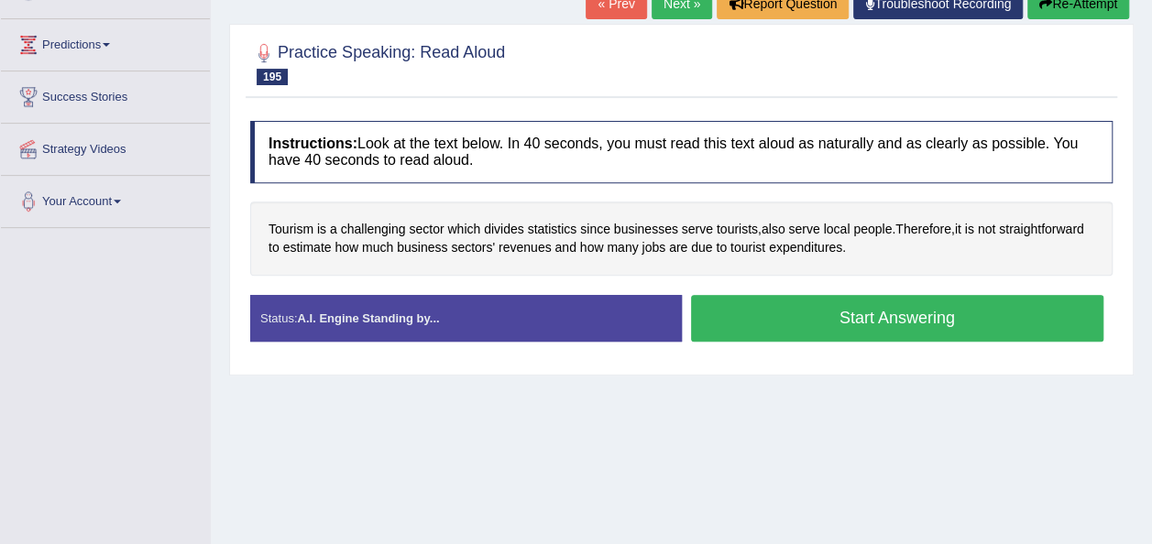
click at [873, 316] on button "Start Answering" at bounding box center [897, 318] width 413 height 47
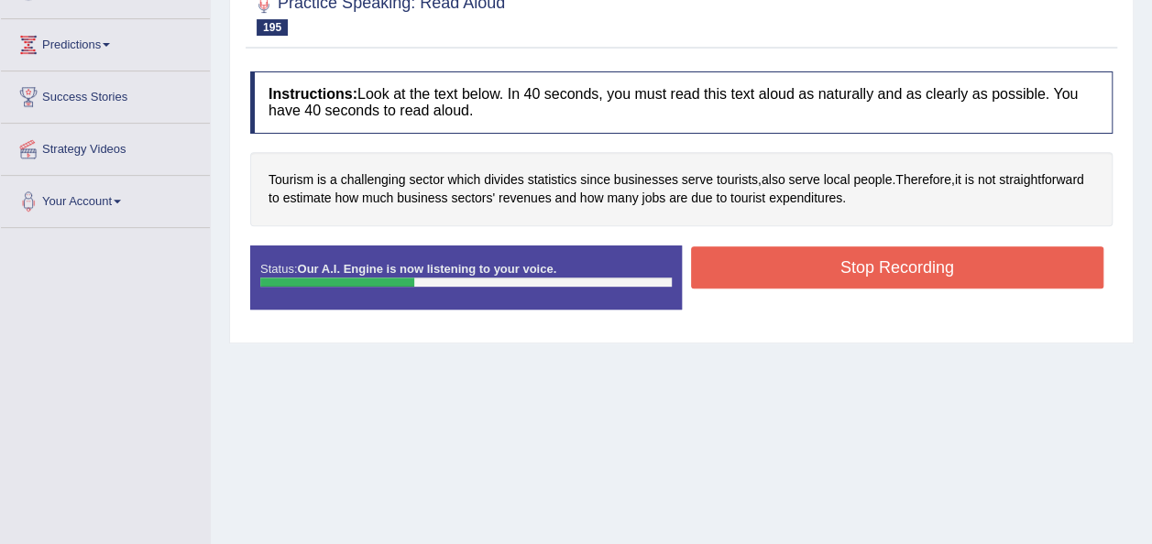
click at [873, 278] on button "Stop Recording" at bounding box center [897, 268] width 413 height 42
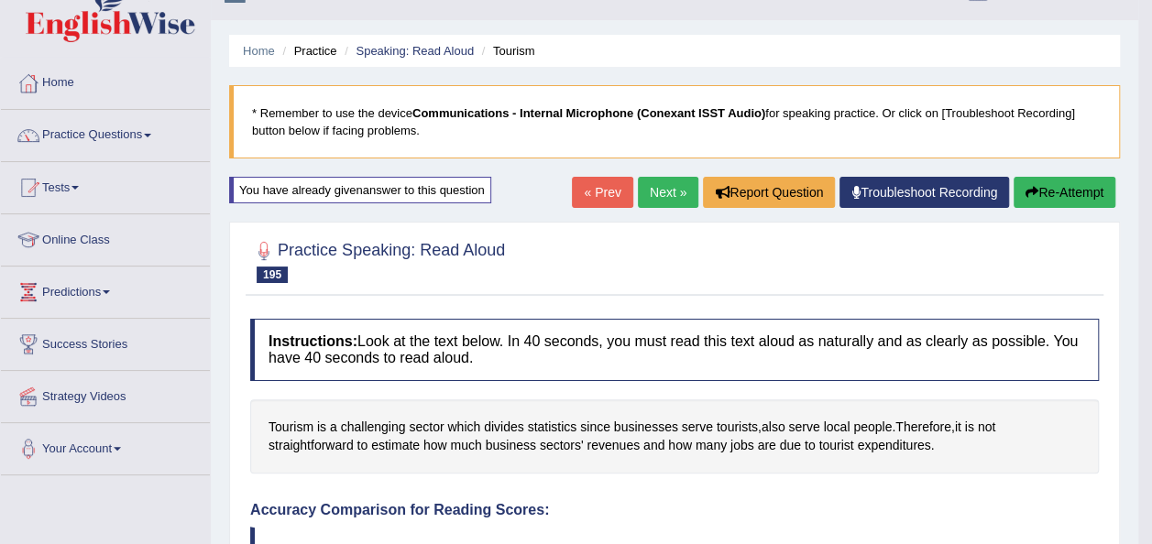
scroll to position [32, 0]
click at [158, 136] on link "Practice Questions" at bounding box center [105, 134] width 209 height 46
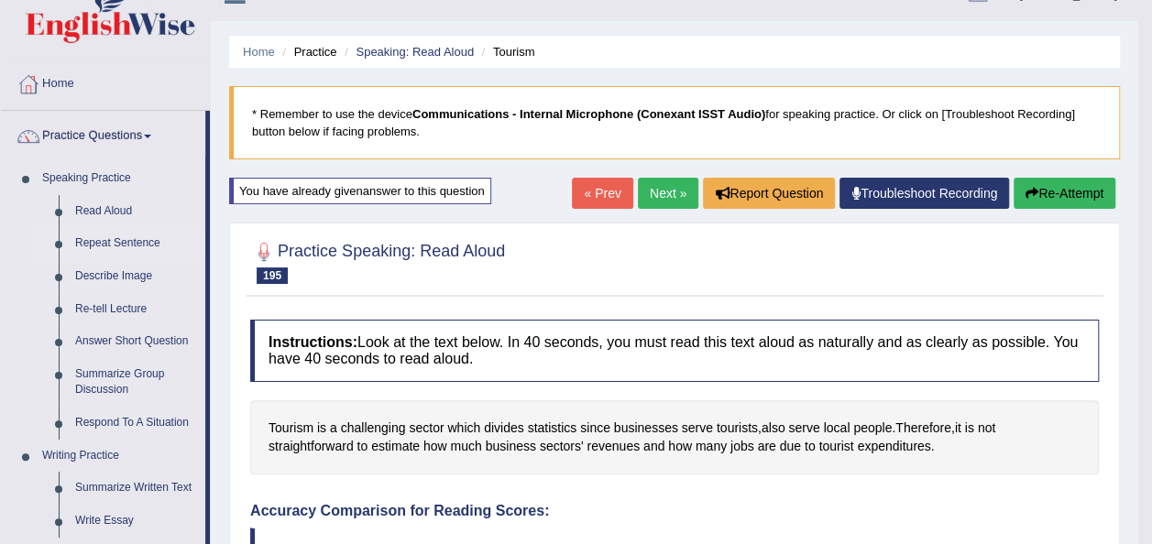
click at [108, 239] on link "Repeat Sentence" at bounding box center [136, 243] width 138 height 33
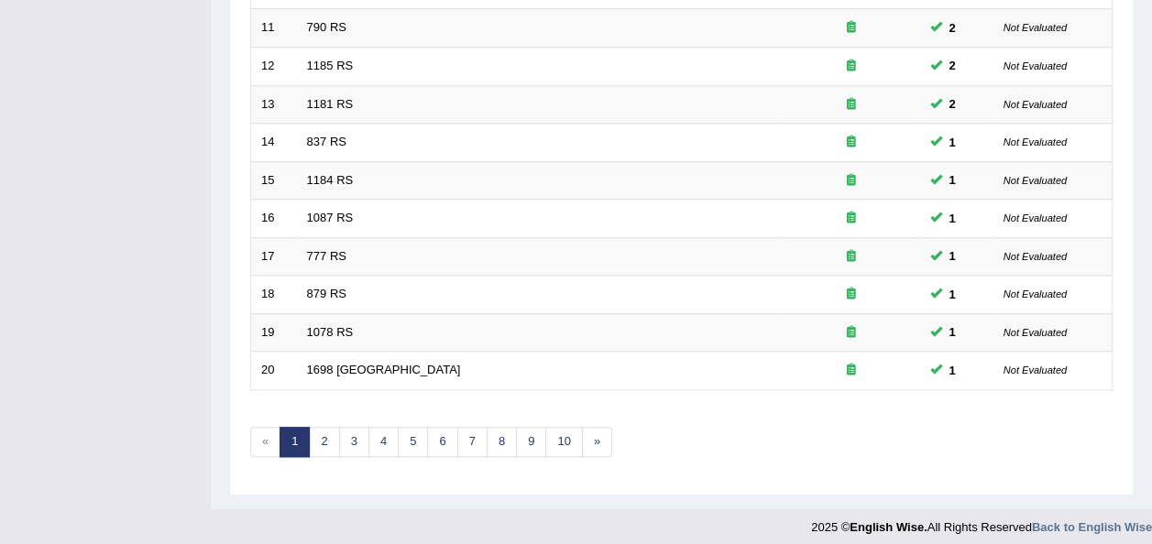
scroll to position [660, 0]
click at [565, 435] on link "10" at bounding box center [563, 440] width 37 height 30
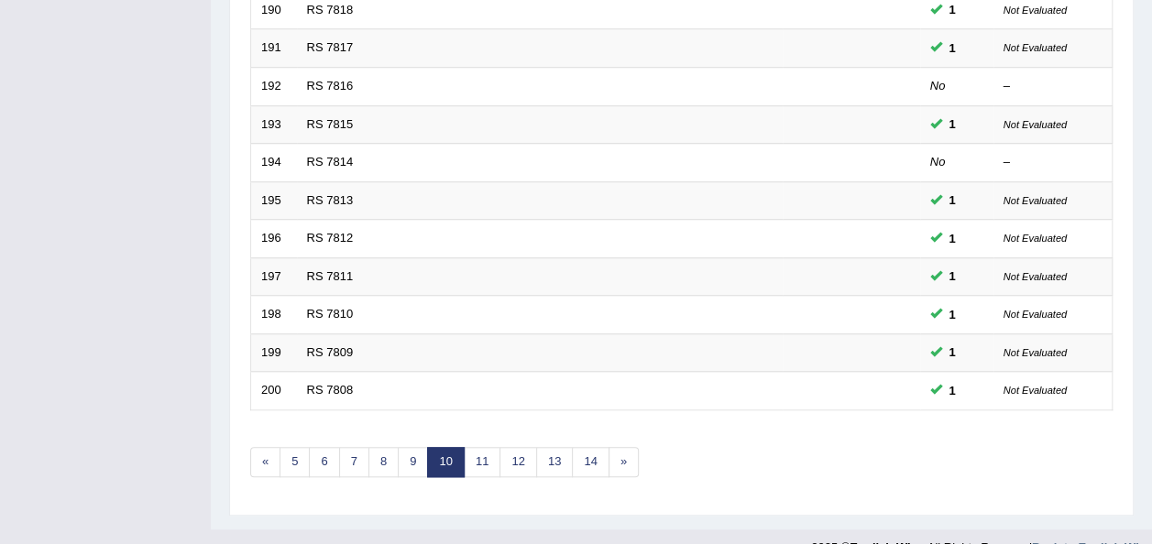
scroll to position [660, 0]
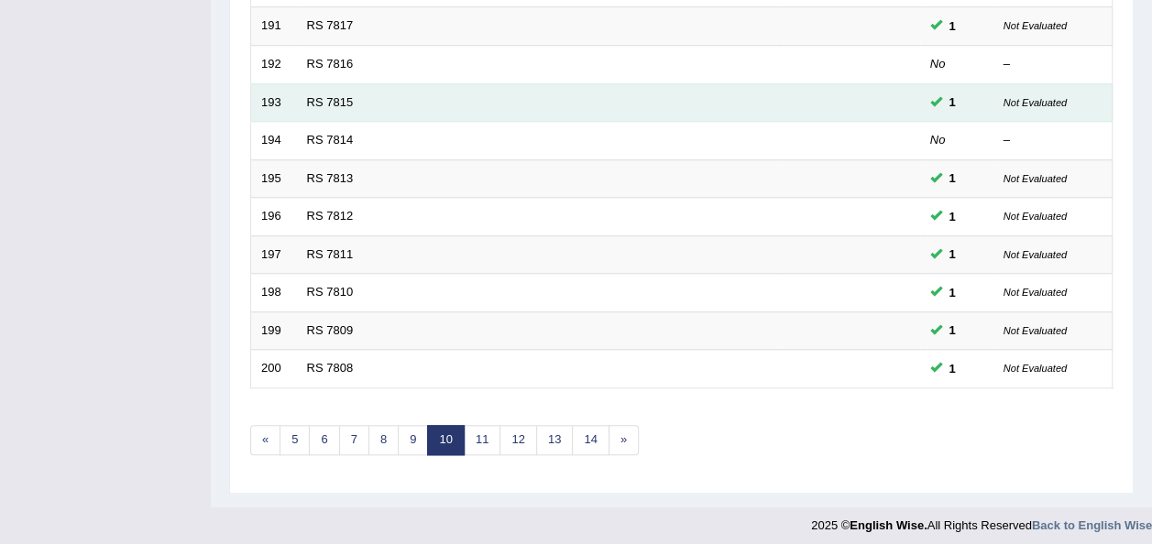
click at [319, 87] on td "RS 7815" at bounding box center [540, 102] width 486 height 38
click at [313, 95] on link "RS 7815" at bounding box center [330, 102] width 47 height 14
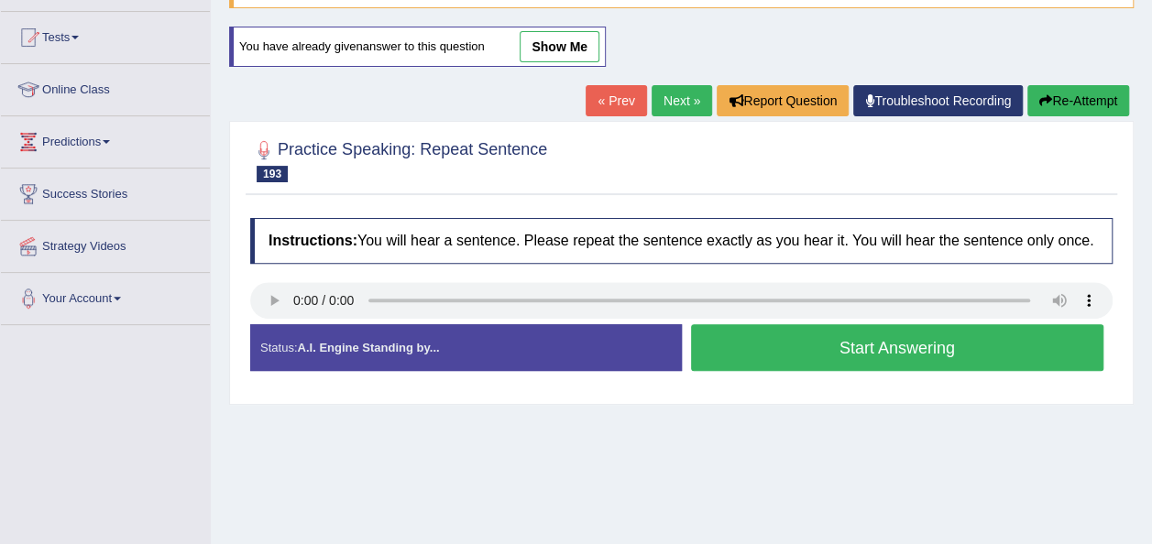
click at [732, 346] on button "Start Answering" at bounding box center [897, 347] width 413 height 47
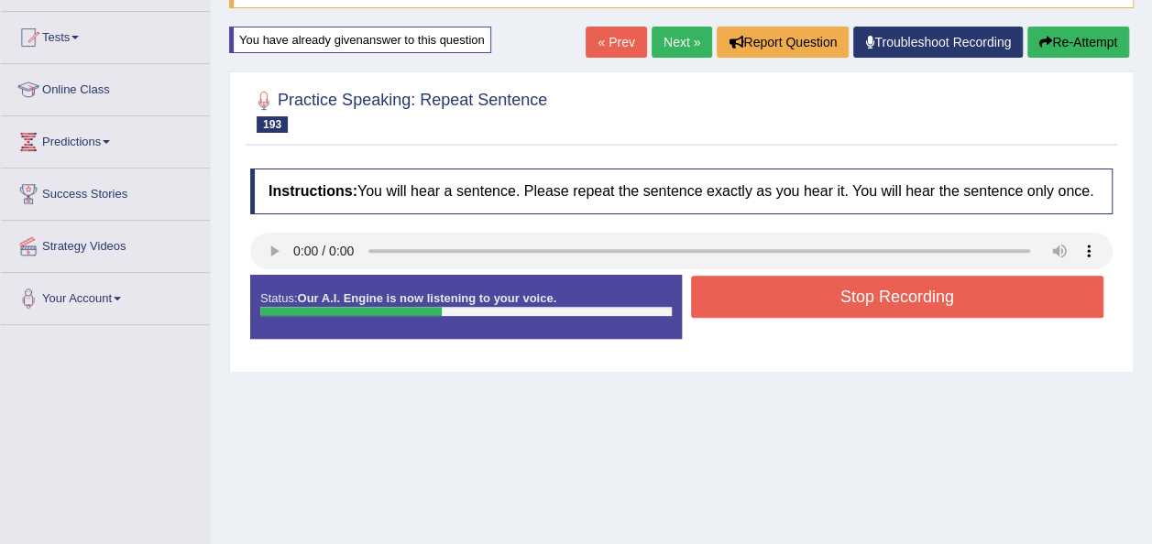
click at [745, 298] on button "Stop Recording" at bounding box center [897, 297] width 413 height 42
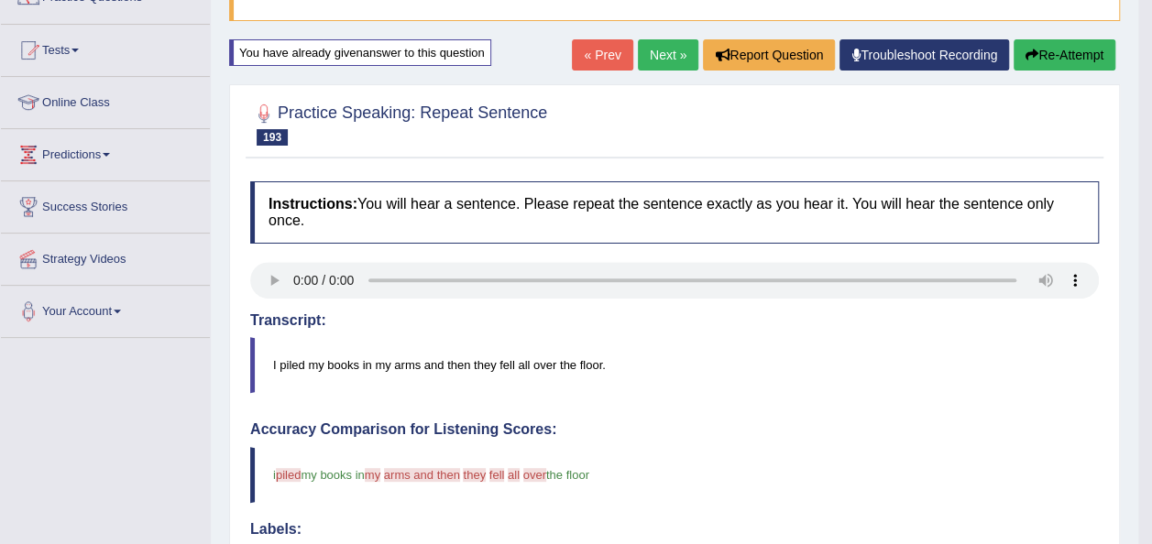
scroll to position [110, 0]
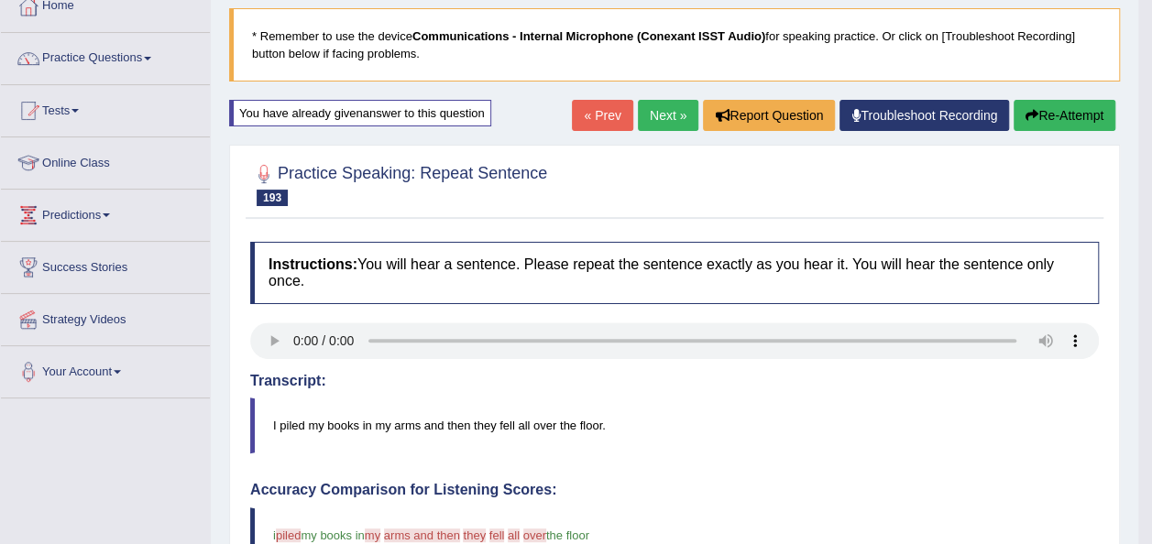
click at [643, 121] on link "Next »" at bounding box center [668, 115] width 60 height 31
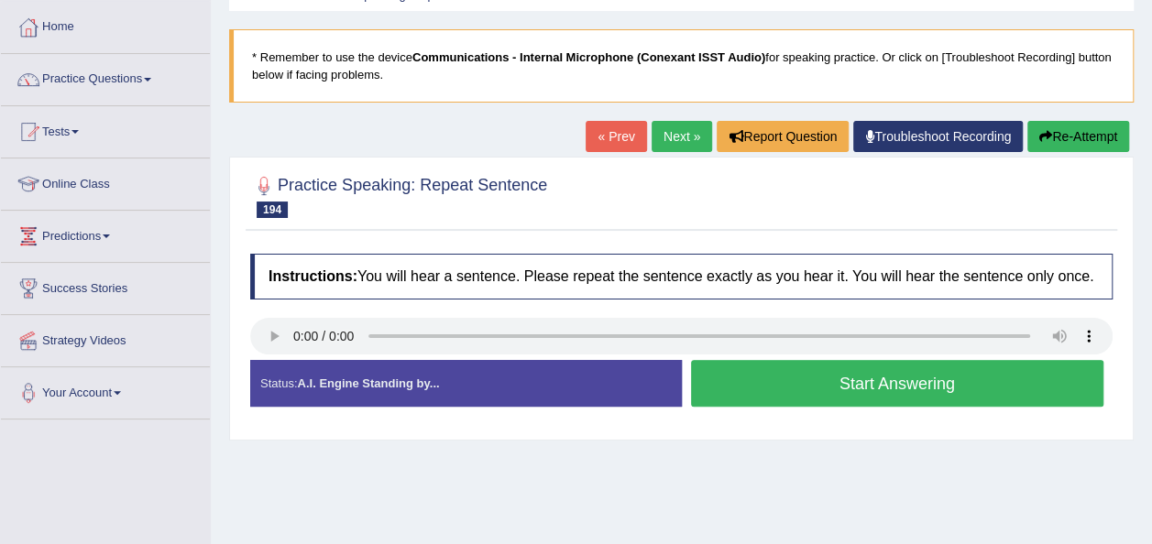
scroll to position [110, 0]
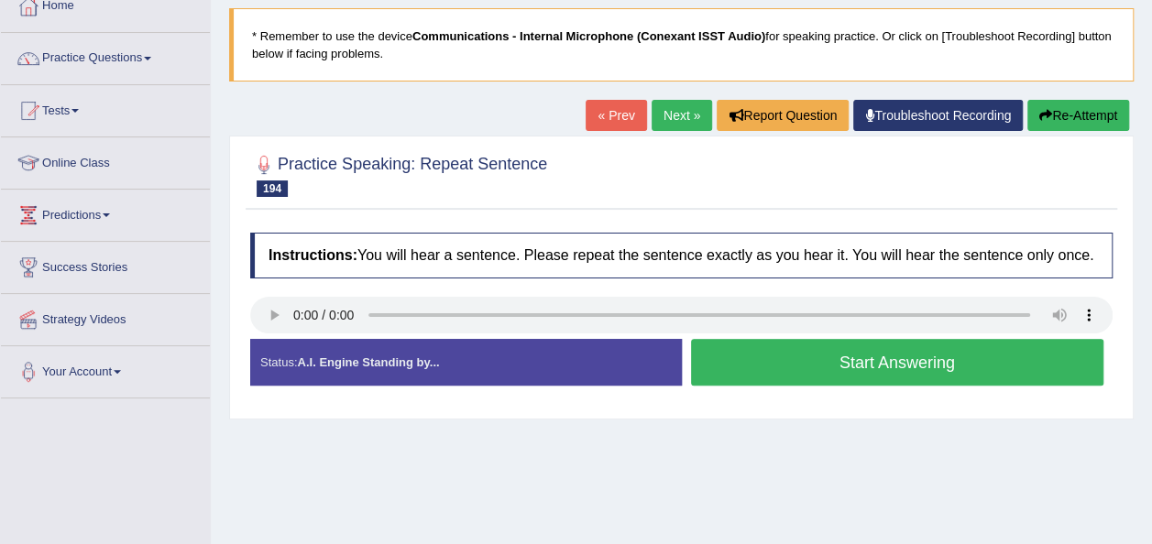
click at [733, 346] on button "Start Answering" at bounding box center [897, 362] width 413 height 47
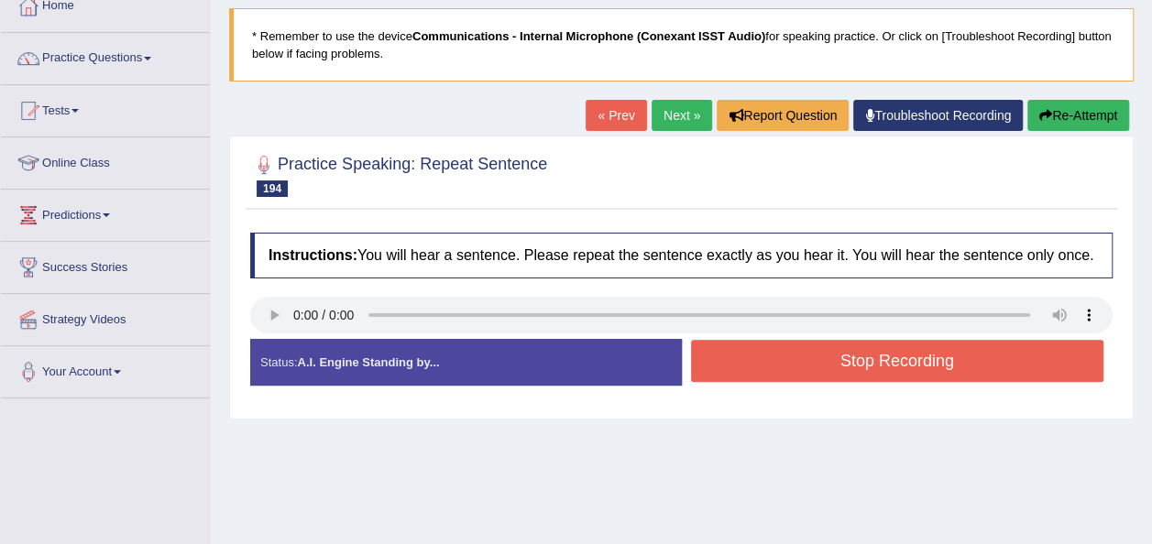
click at [733, 346] on div "Status: A.I. Engine Standing by... Start Answering Stop Recording" at bounding box center [681, 371] width 863 height 65
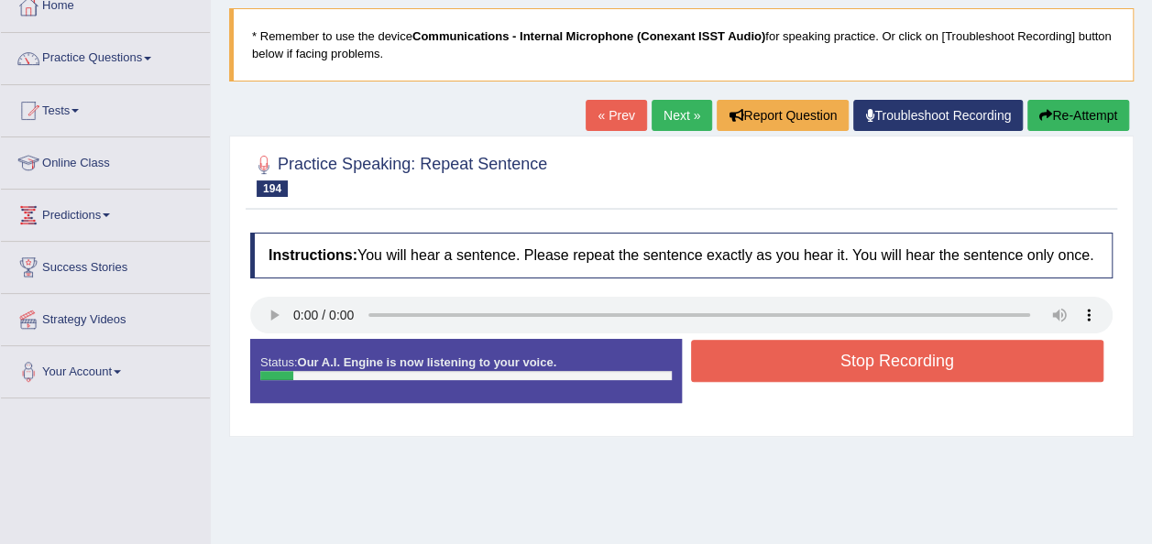
click at [733, 346] on button "Stop Recording" at bounding box center [897, 361] width 413 height 42
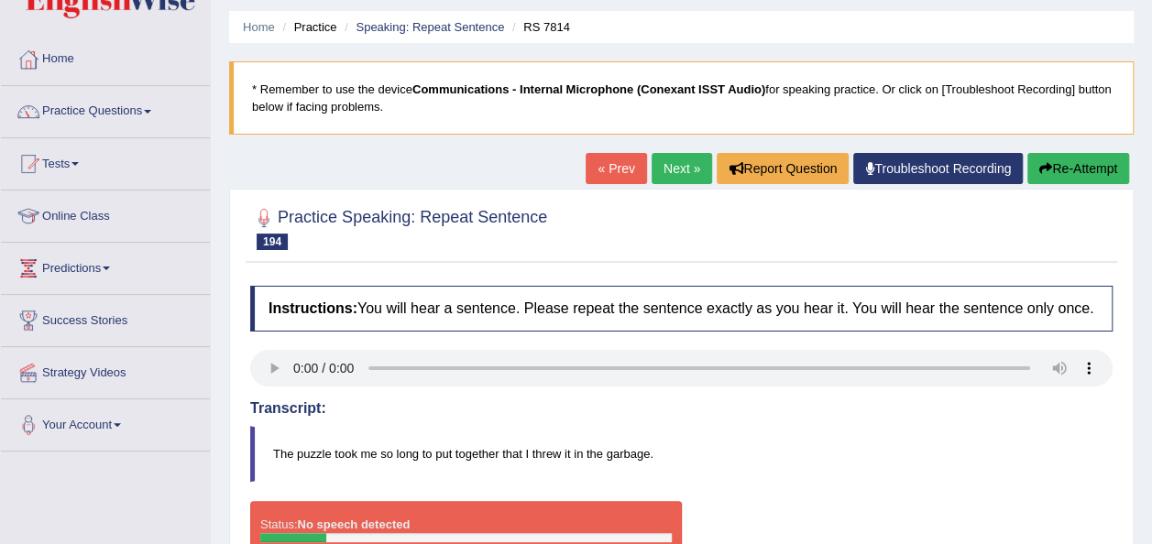
scroll to position [37, 0]
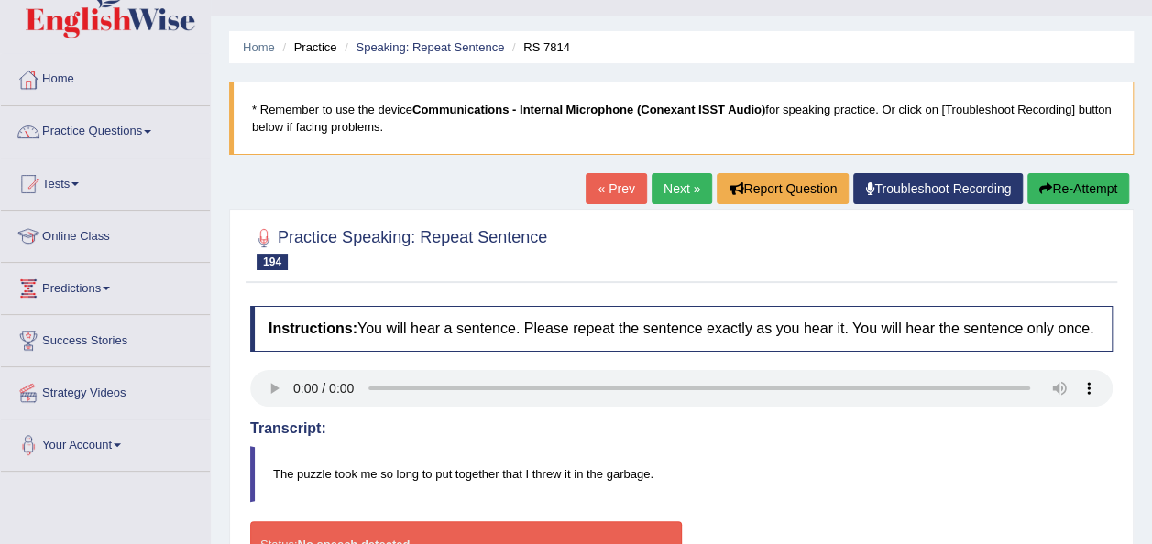
click at [672, 182] on link "Next »" at bounding box center [682, 188] width 60 height 31
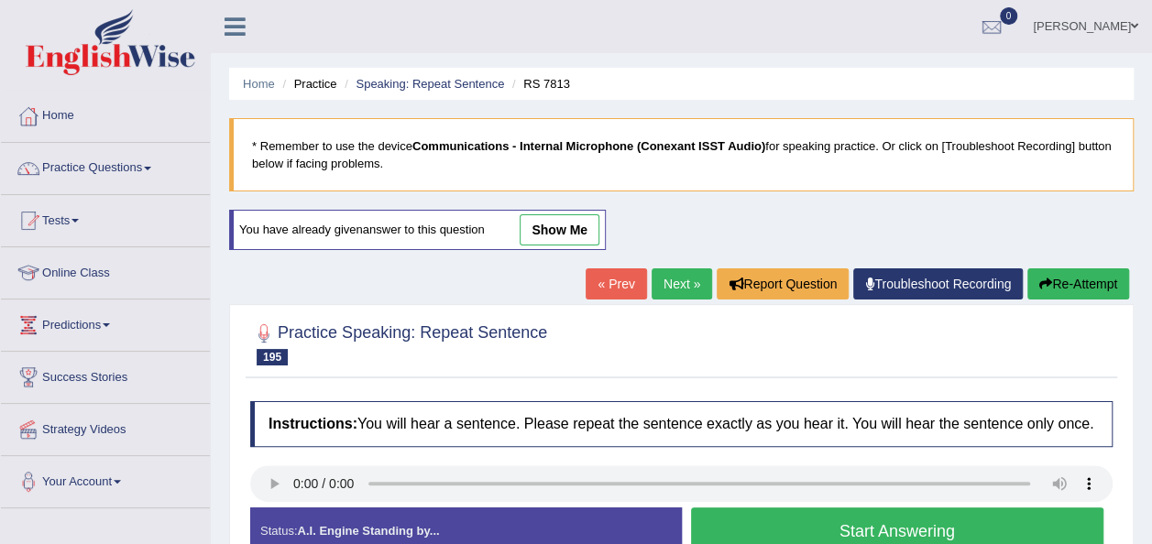
click at [486, 451] on div "Instructions: You will hear a sentence. Please repeat the sentence exactly as y…" at bounding box center [682, 485] width 872 height 186
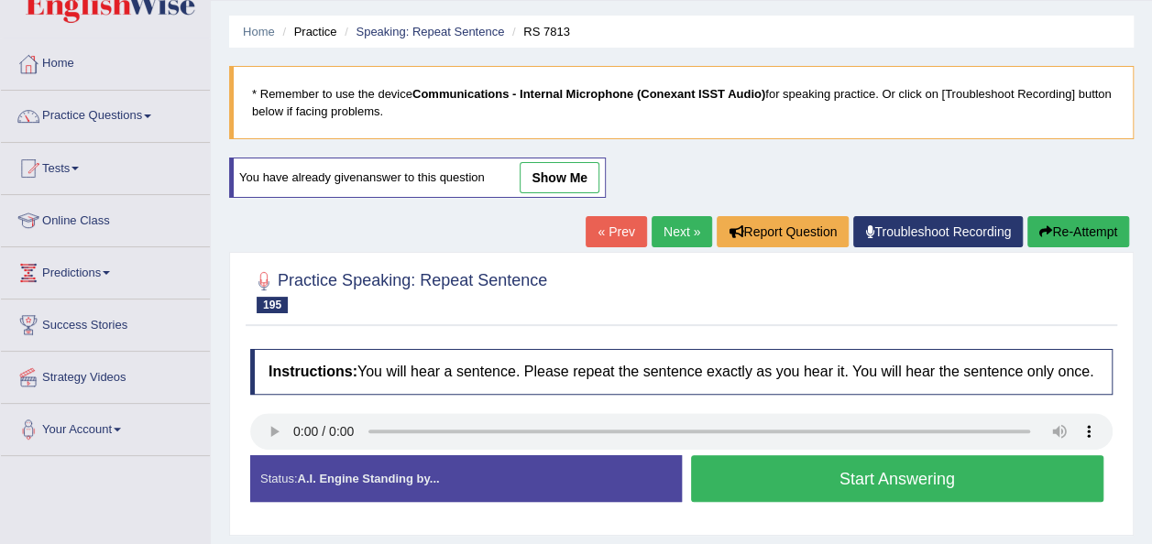
scroll to position [110, 0]
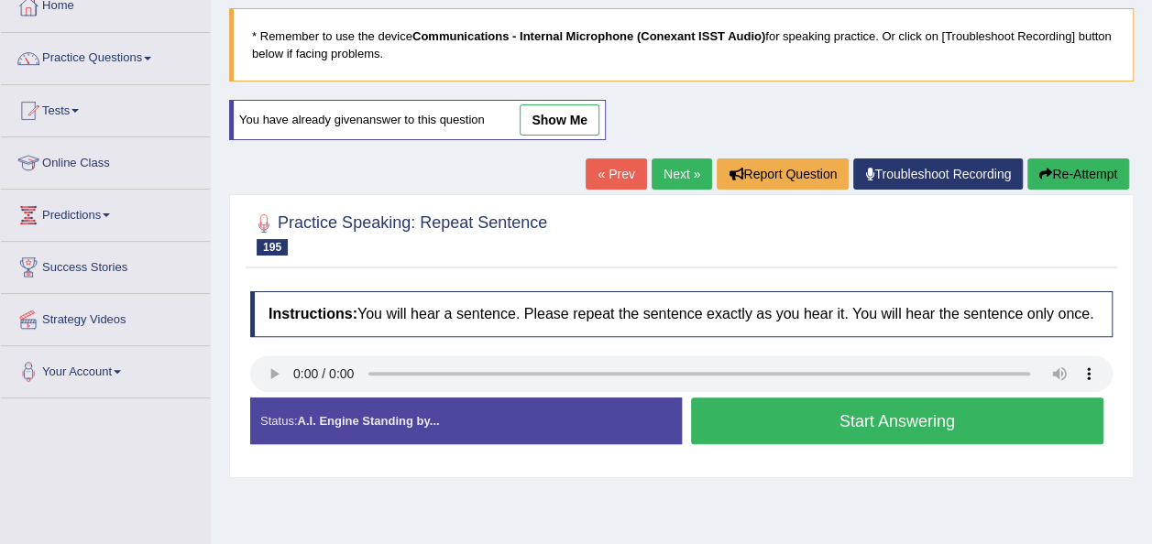
click at [880, 421] on button "Start Answering" at bounding box center [897, 421] width 413 height 47
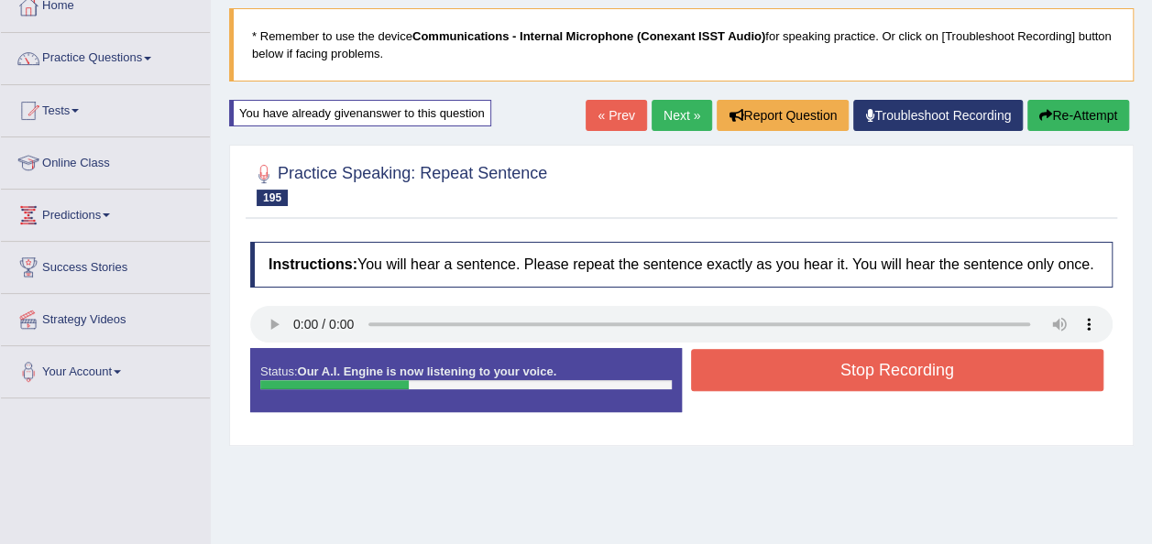
click at [885, 356] on button "Stop Recording" at bounding box center [897, 370] width 413 height 42
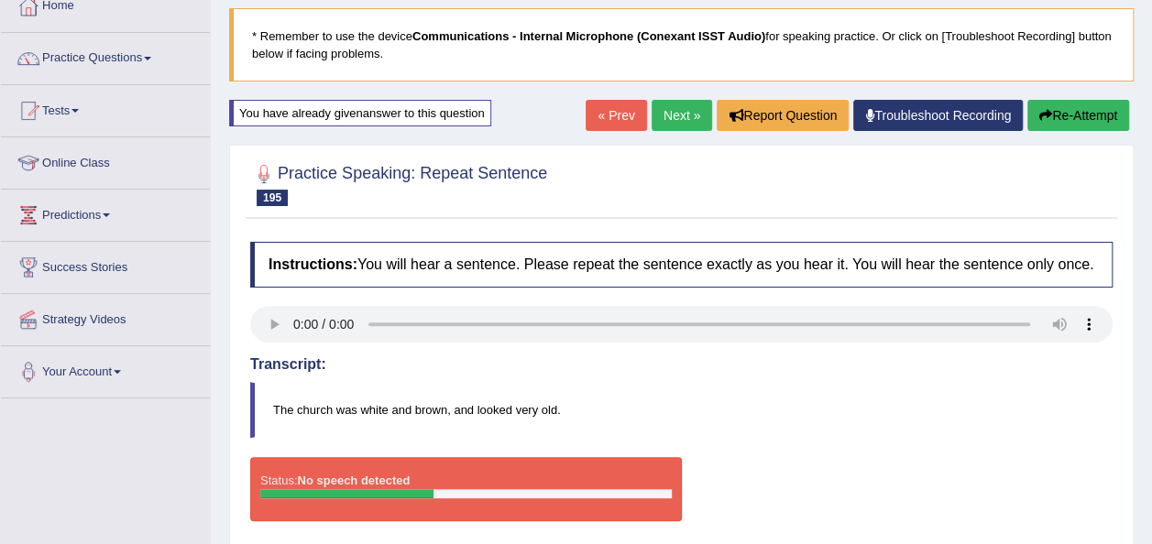
click at [660, 115] on link "Next »" at bounding box center [682, 115] width 60 height 31
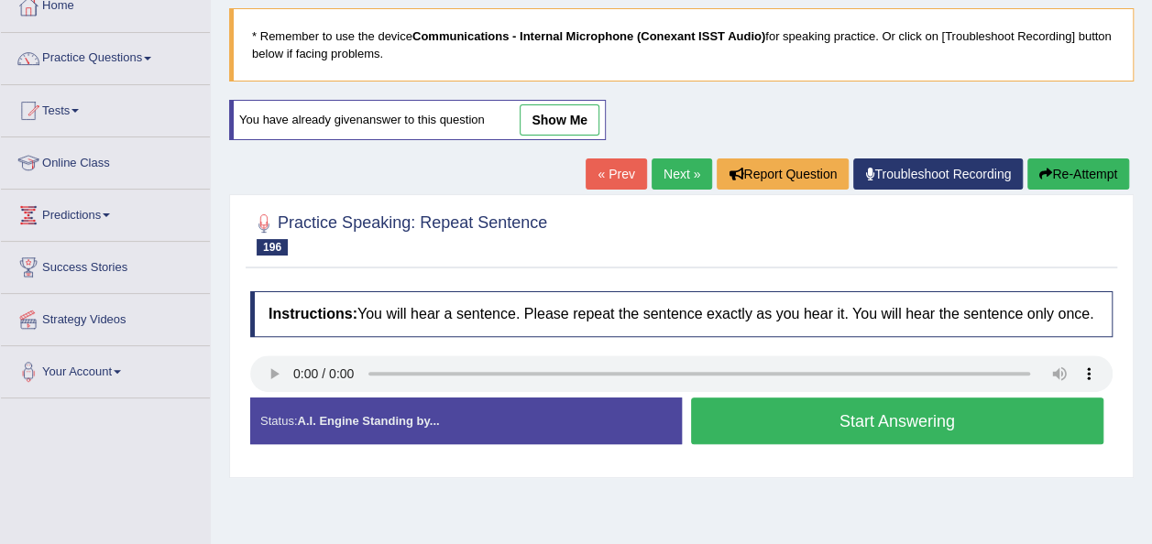
click at [721, 419] on button "Start Answering" at bounding box center [897, 421] width 413 height 47
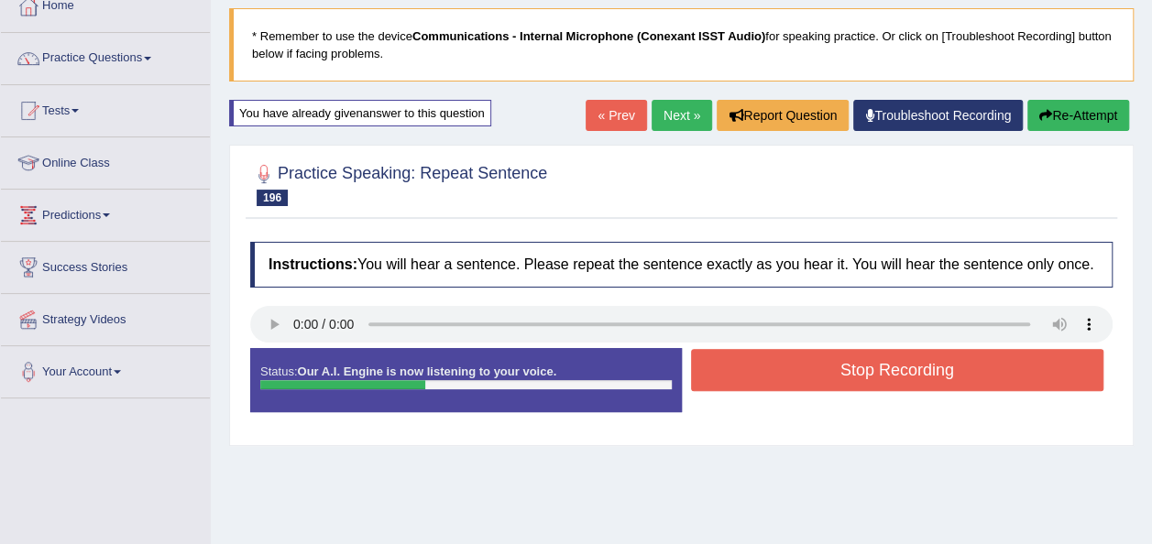
click at [757, 369] on button "Stop Recording" at bounding box center [897, 370] width 413 height 42
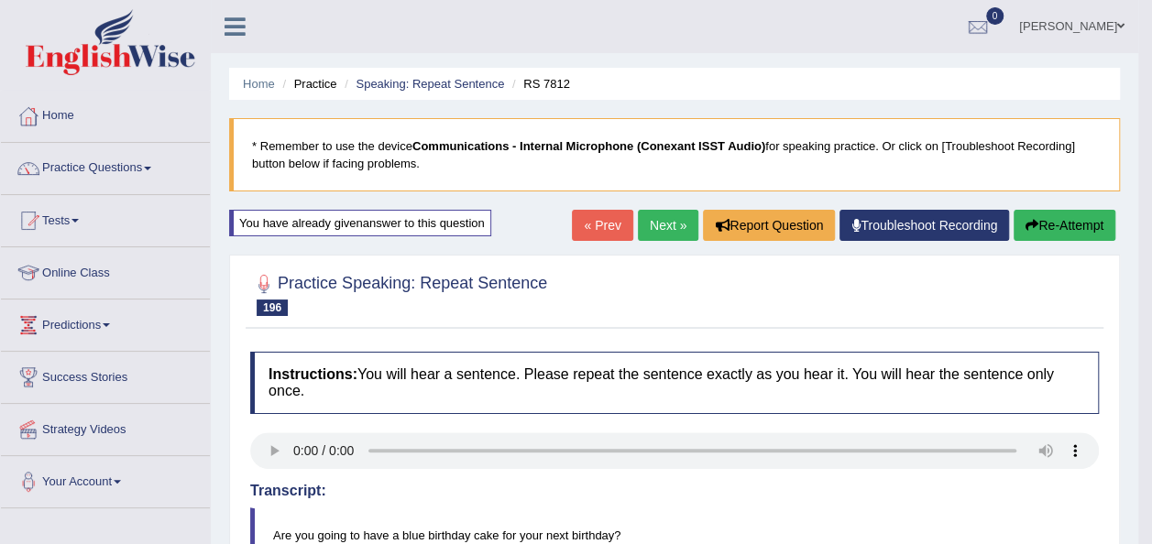
click at [665, 225] on link "Next »" at bounding box center [668, 225] width 60 height 31
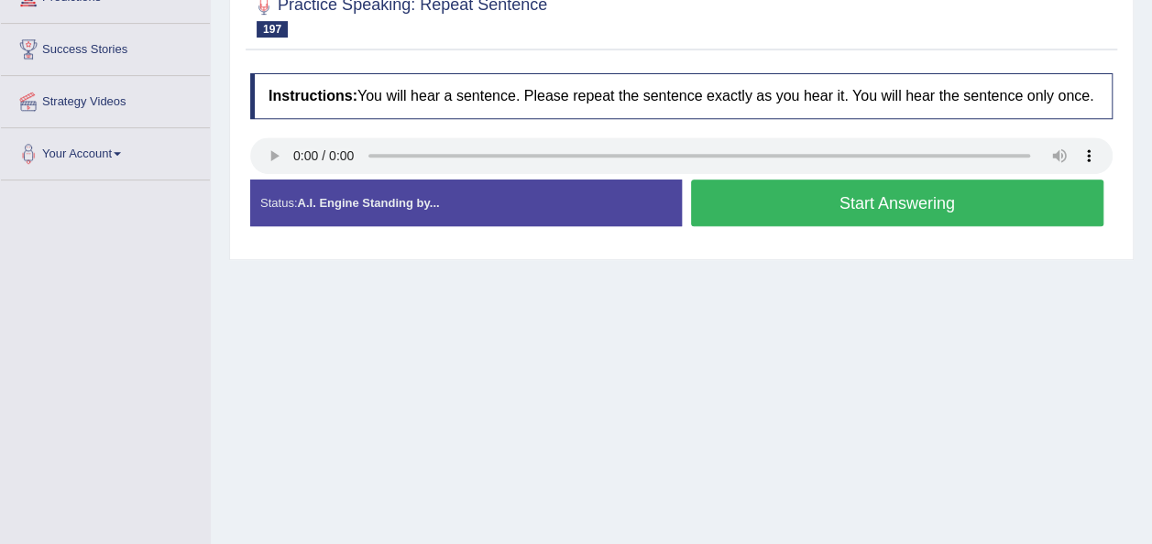
scroll to position [330, 0]
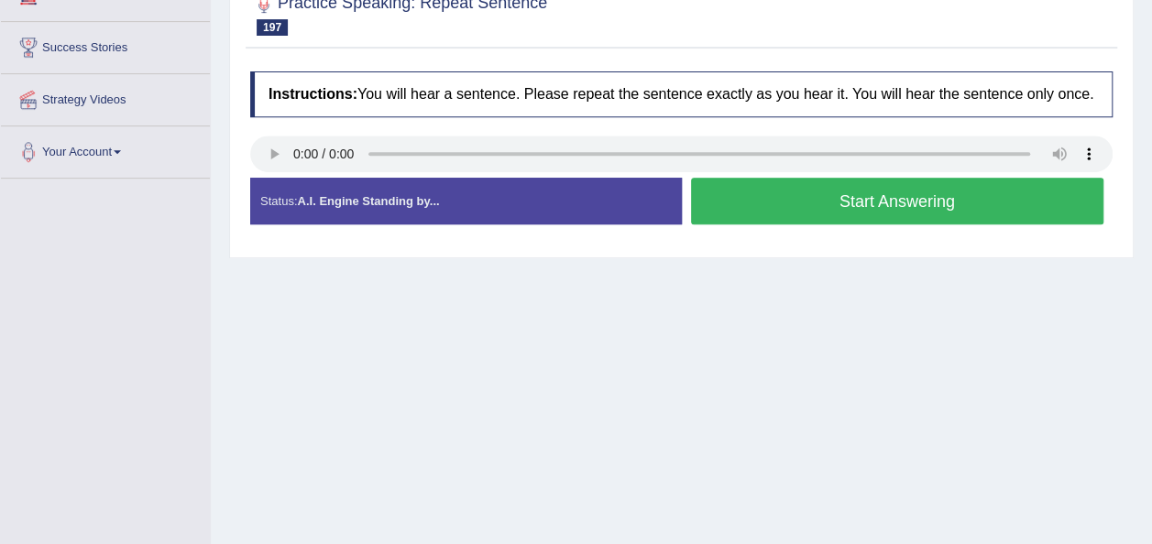
click at [746, 205] on button "Start Answering" at bounding box center [897, 201] width 413 height 47
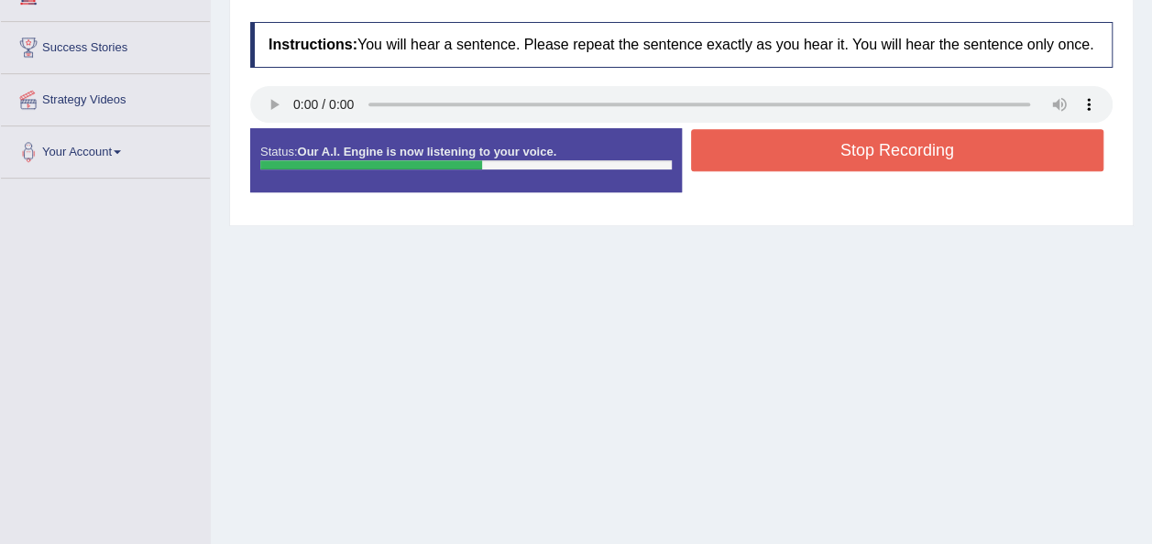
click at [753, 150] on button "Stop Recording" at bounding box center [897, 150] width 413 height 42
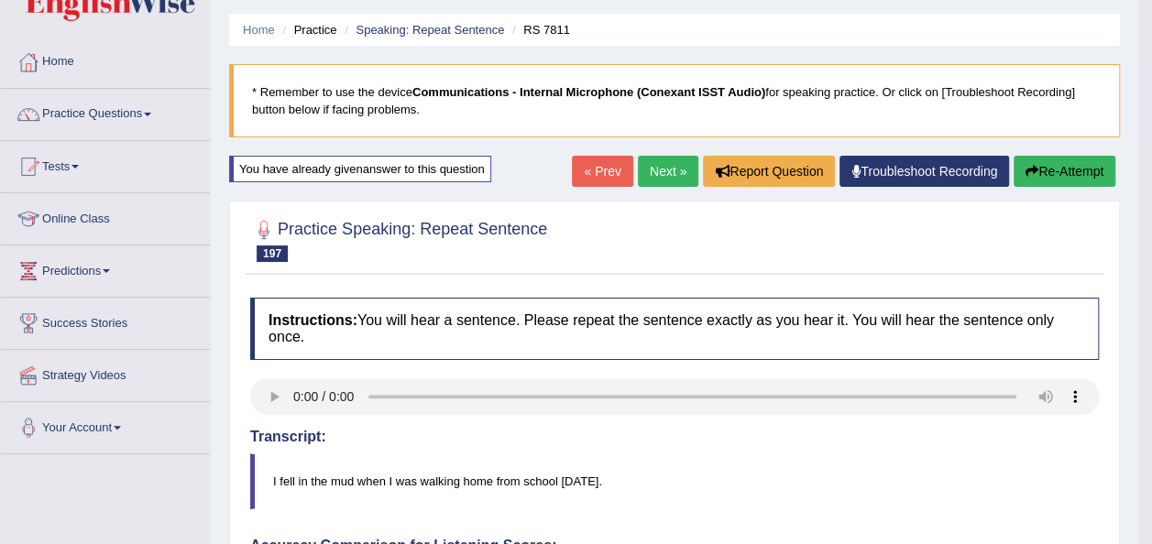
scroll to position [37, 0]
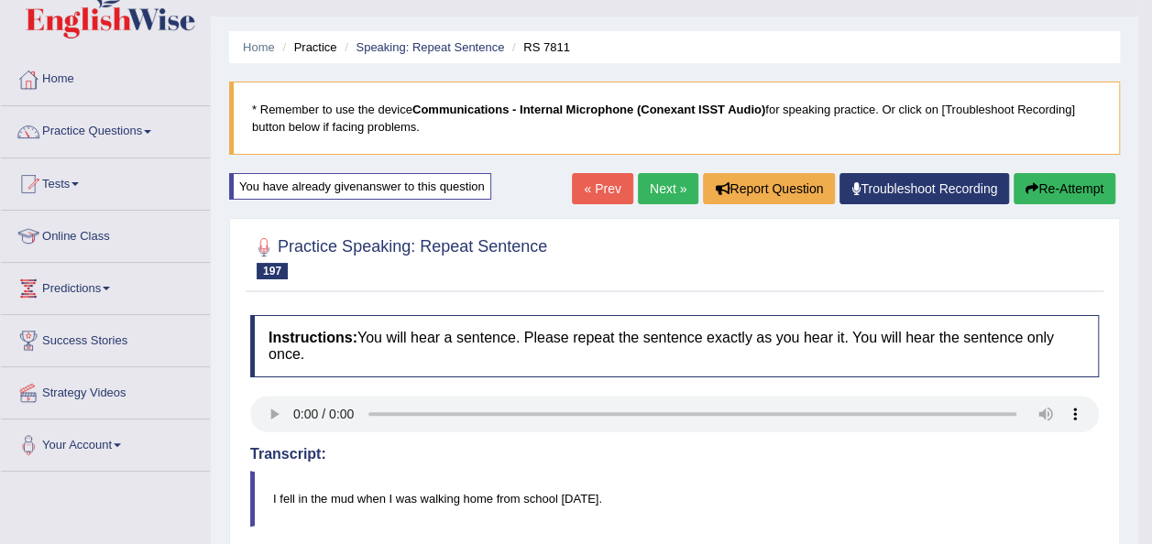
click at [676, 184] on link "Next »" at bounding box center [668, 188] width 60 height 31
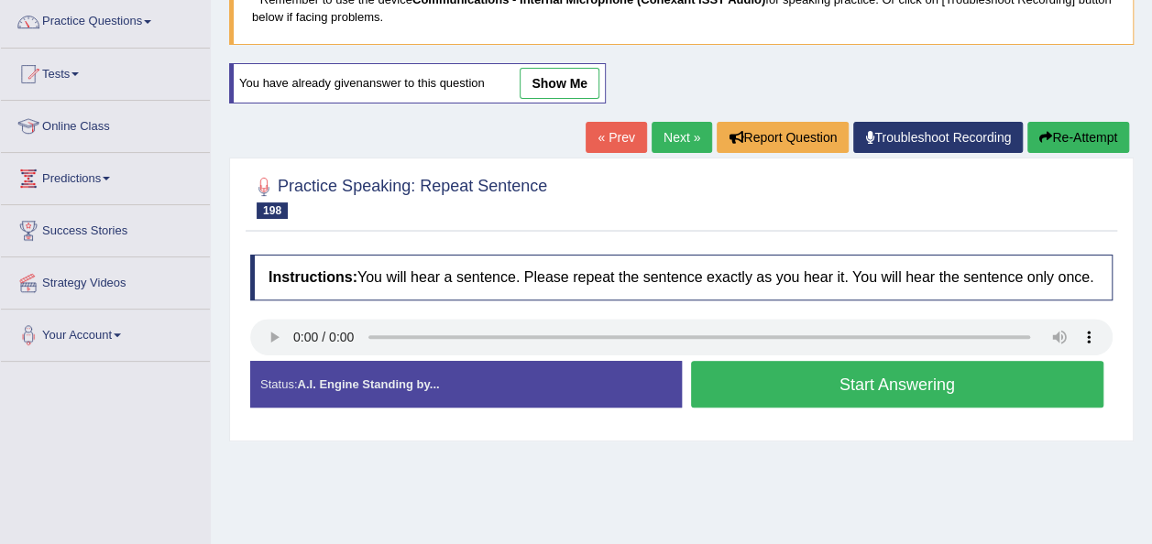
click at [724, 395] on button "Start Answering" at bounding box center [897, 384] width 413 height 47
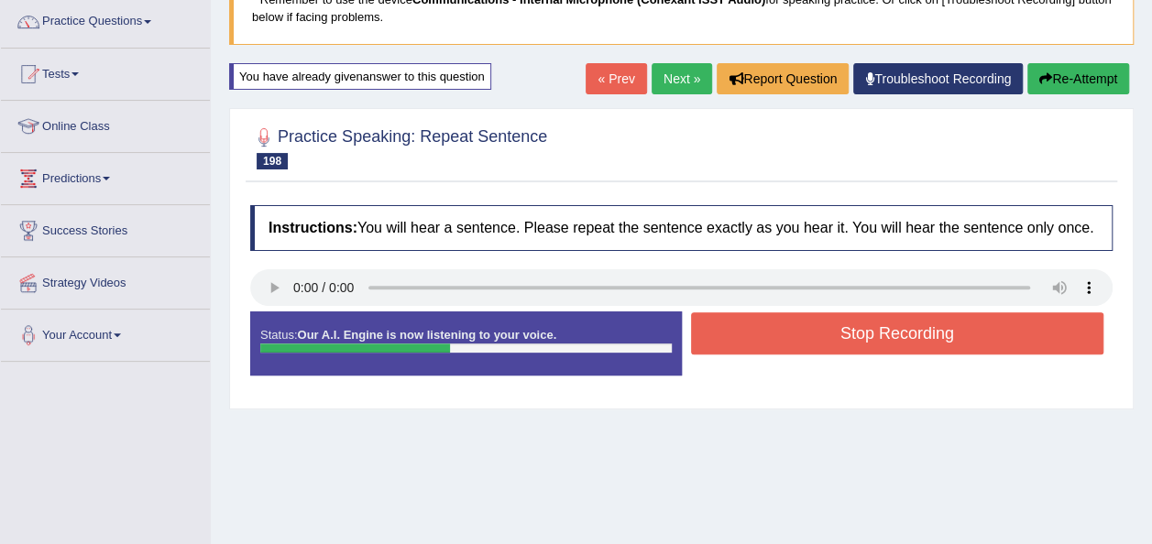
click at [747, 346] on button "Stop Recording" at bounding box center [897, 334] width 413 height 42
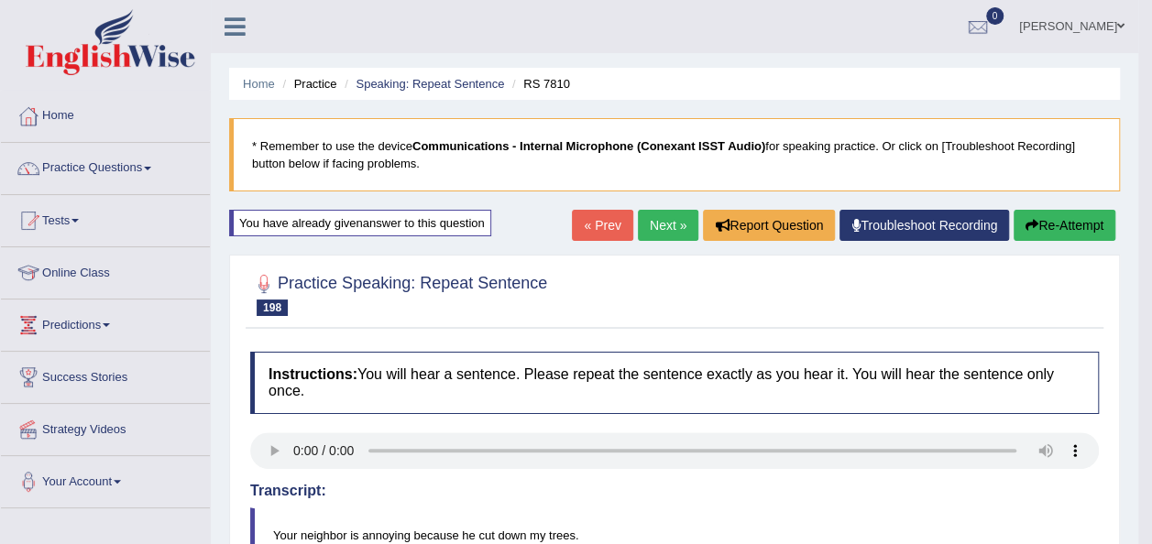
click at [647, 230] on link "Next »" at bounding box center [668, 225] width 60 height 31
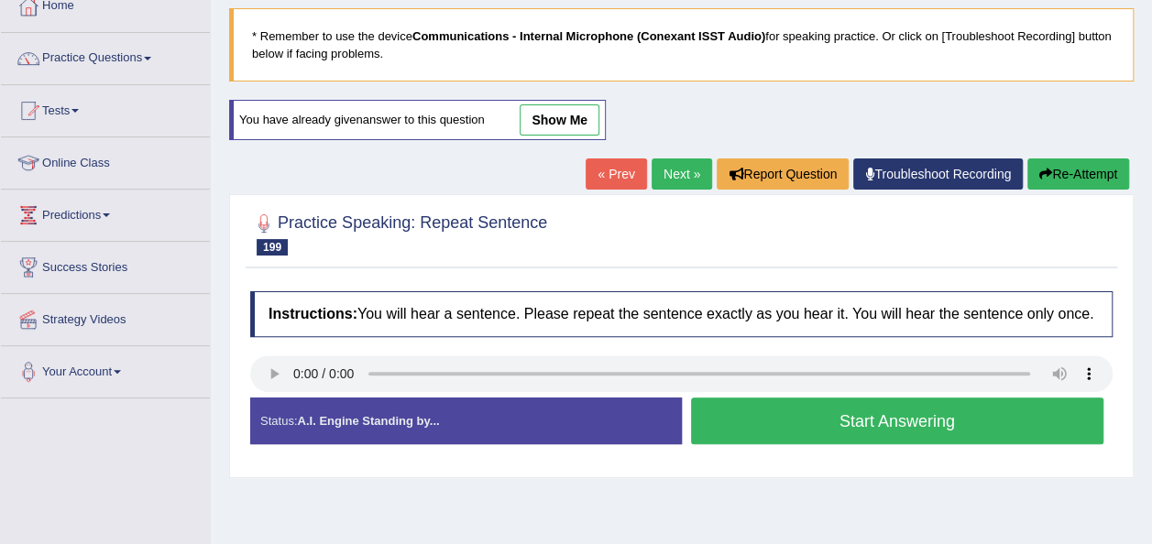
scroll to position [147, 0]
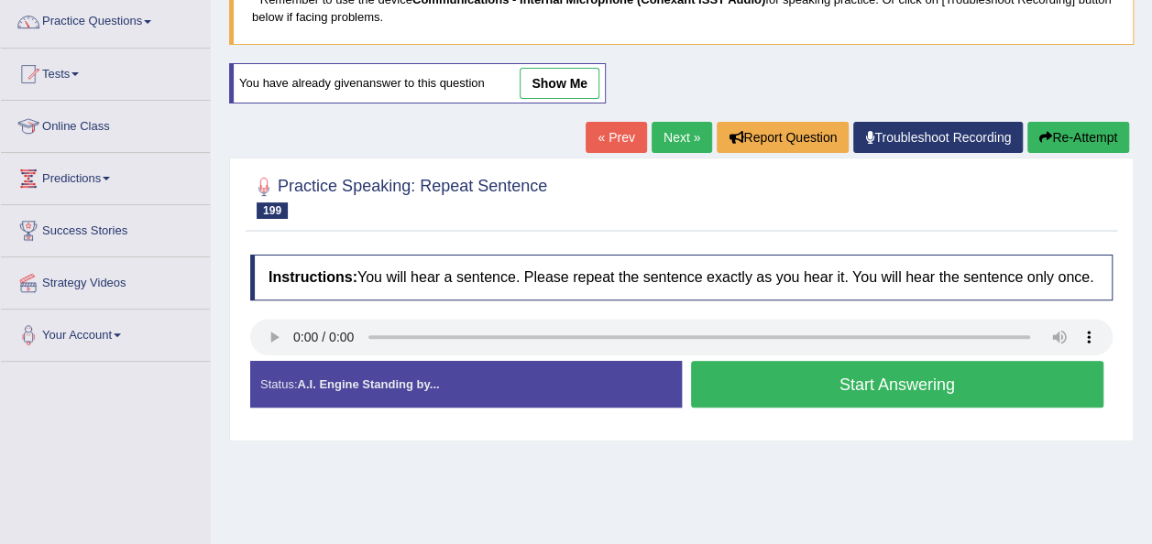
click at [773, 390] on button "Start Answering" at bounding box center [897, 384] width 413 height 47
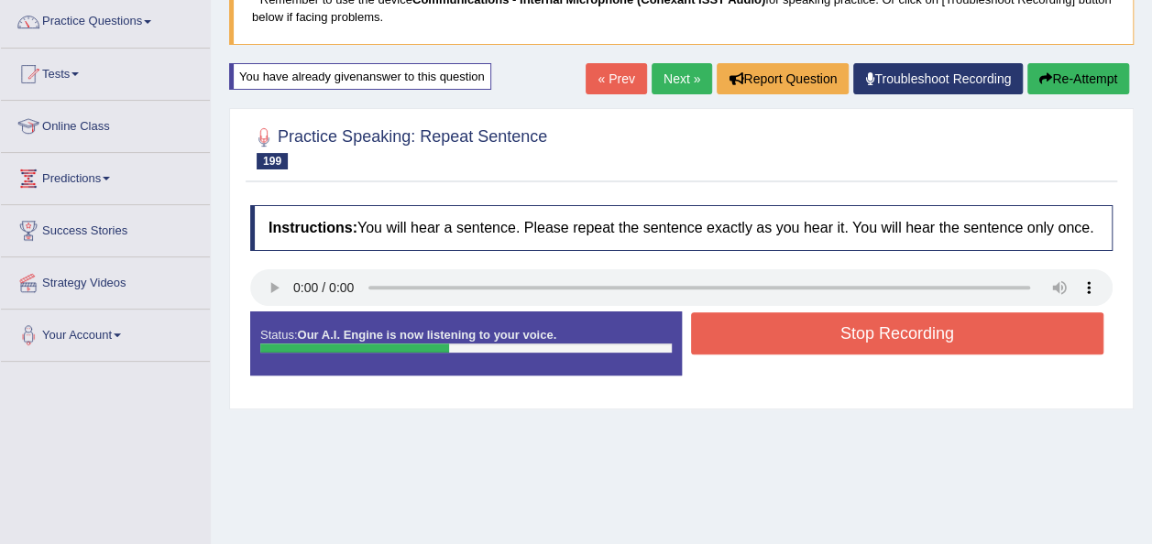
click at [781, 313] on button "Stop Recording" at bounding box center [897, 334] width 413 height 42
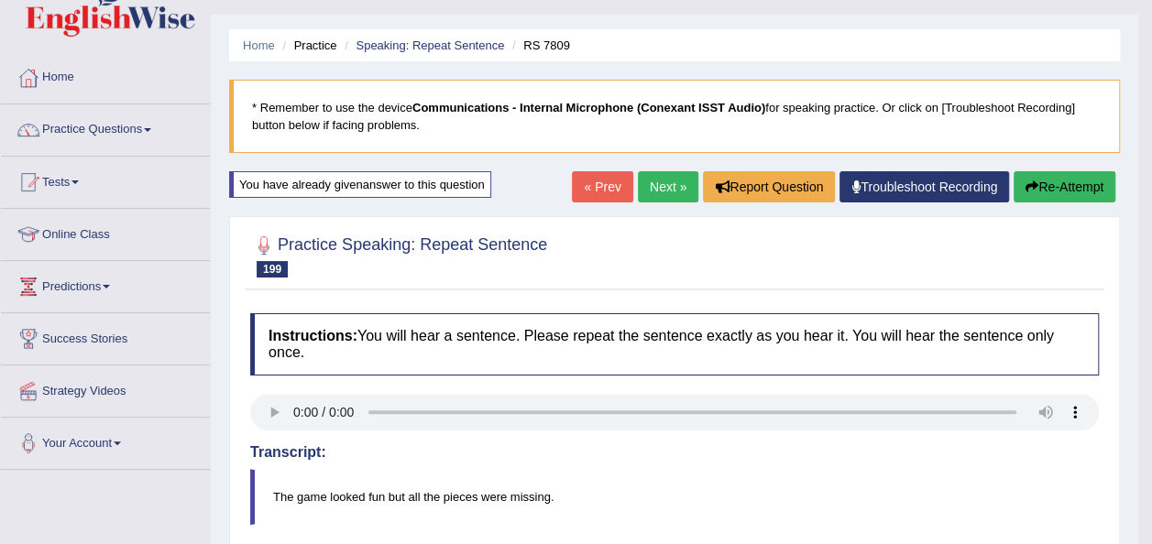
scroll to position [37, 0]
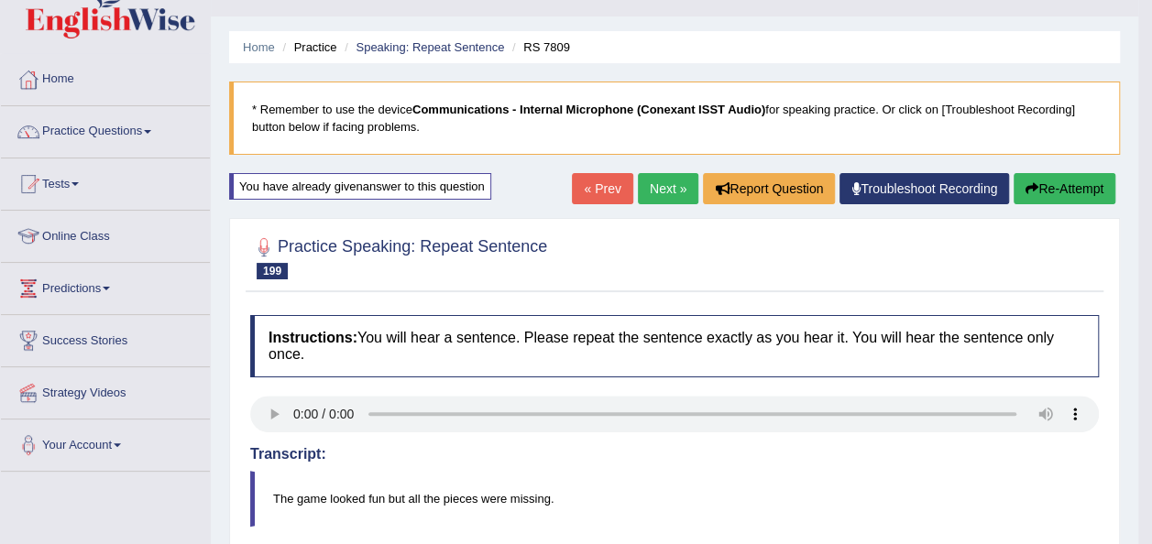
click at [656, 175] on link "Next »" at bounding box center [668, 188] width 60 height 31
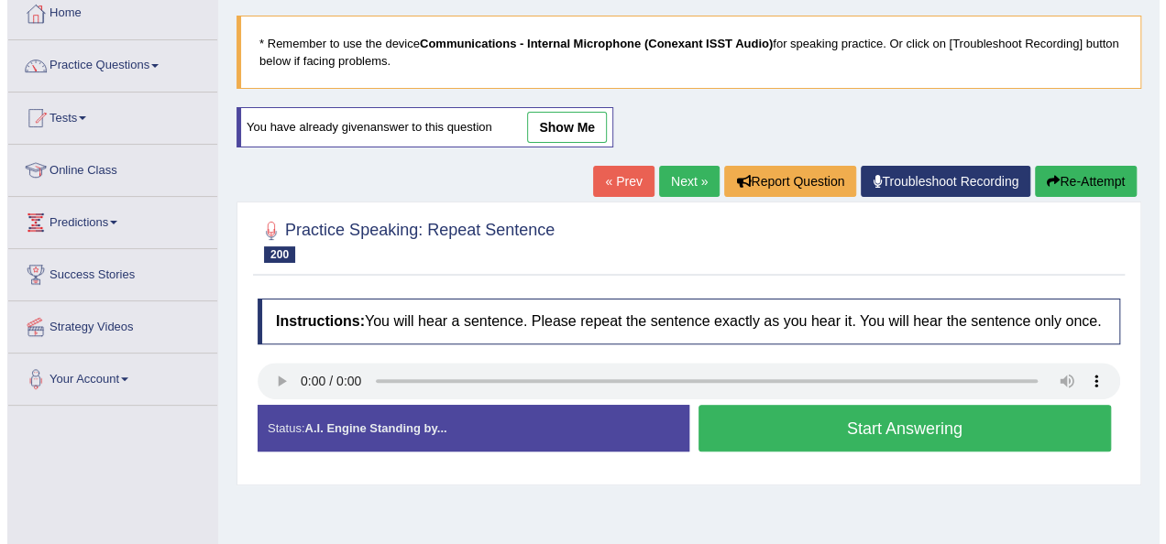
scroll to position [110, 0]
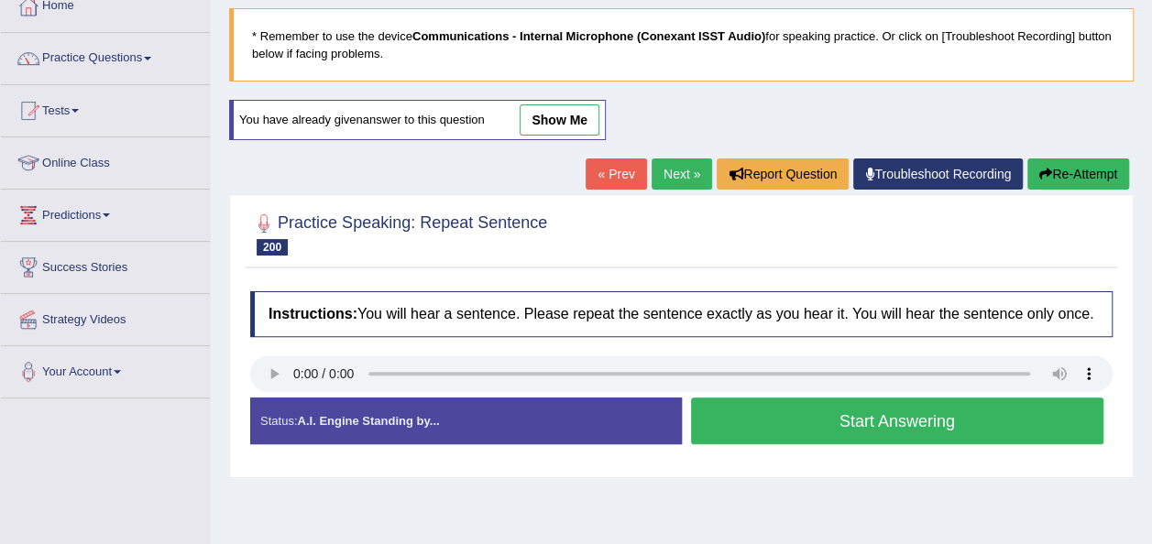
click at [732, 426] on button "Start Answering" at bounding box center [897, 421] width 413 height 47
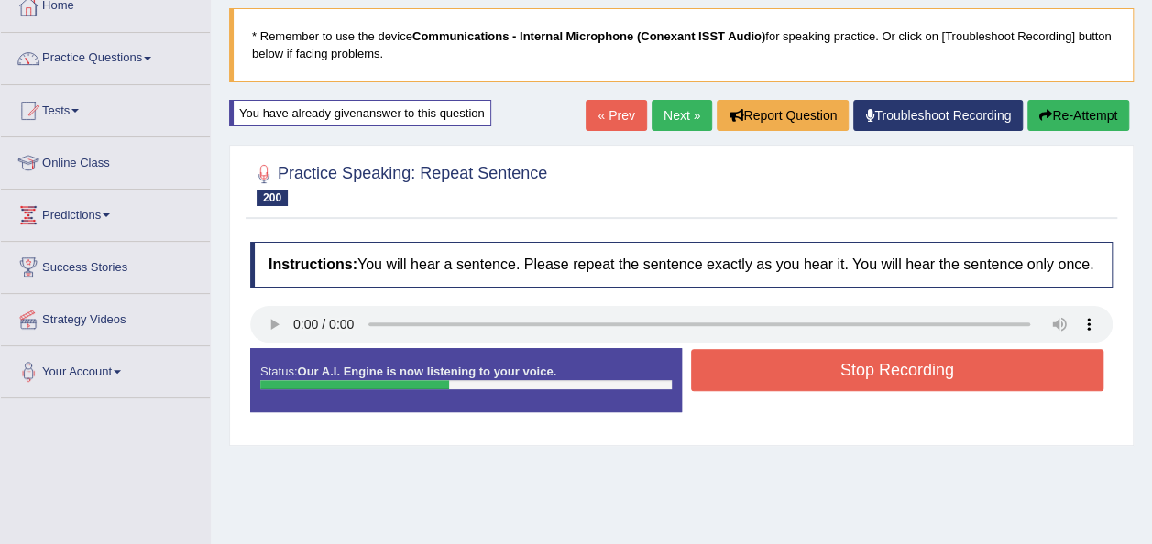
click at [748, 380] on button "Stop Recording" at bounding box center [897, 370] width 413 height 42
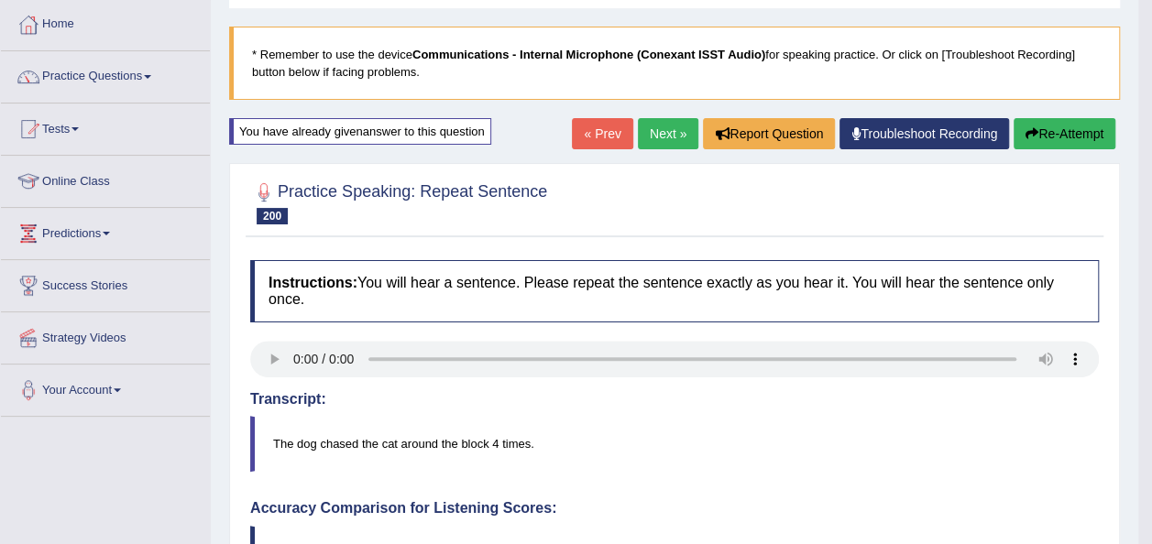
scroll to position [73, 0]
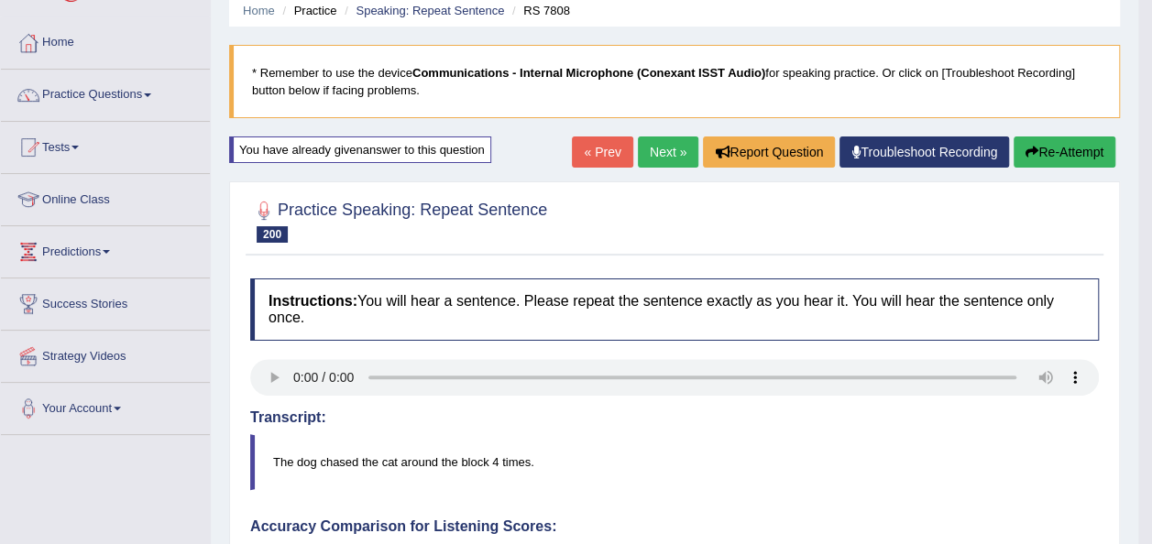
click at [656, 156] on link "Next »" at bounding box center [668, 152] width 60 height 31
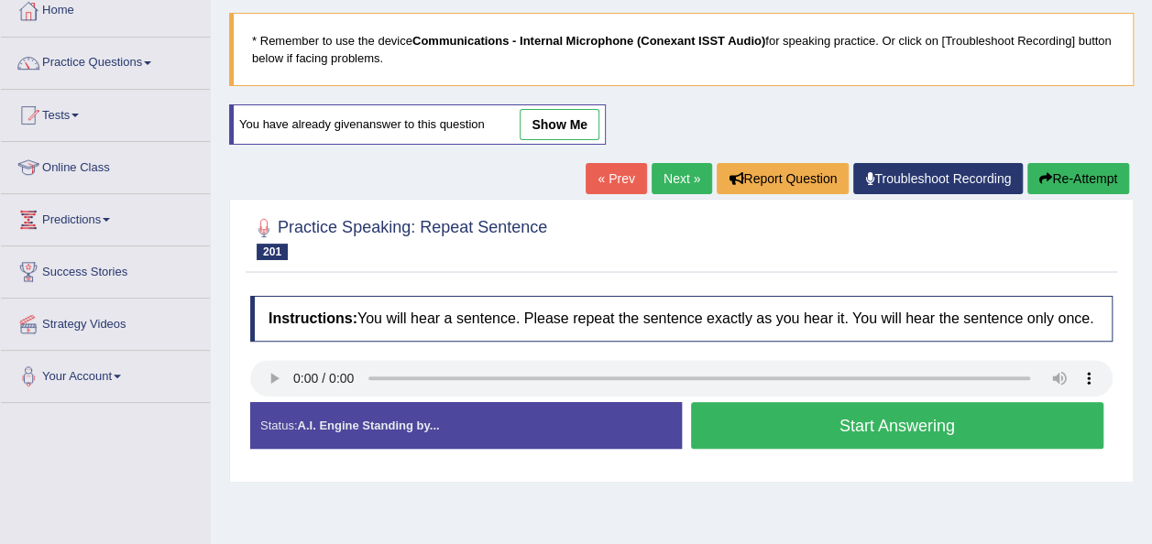
scroll to position [147, 0]
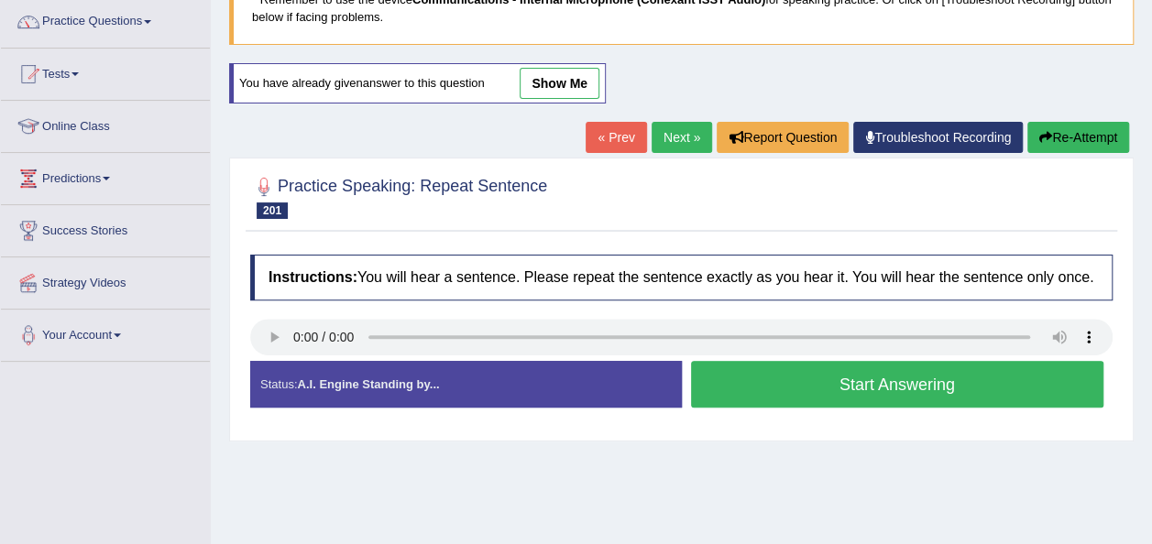
click at [724, 392] on button "Start Answering" at bounding box center [897, 384] width 413 height 47
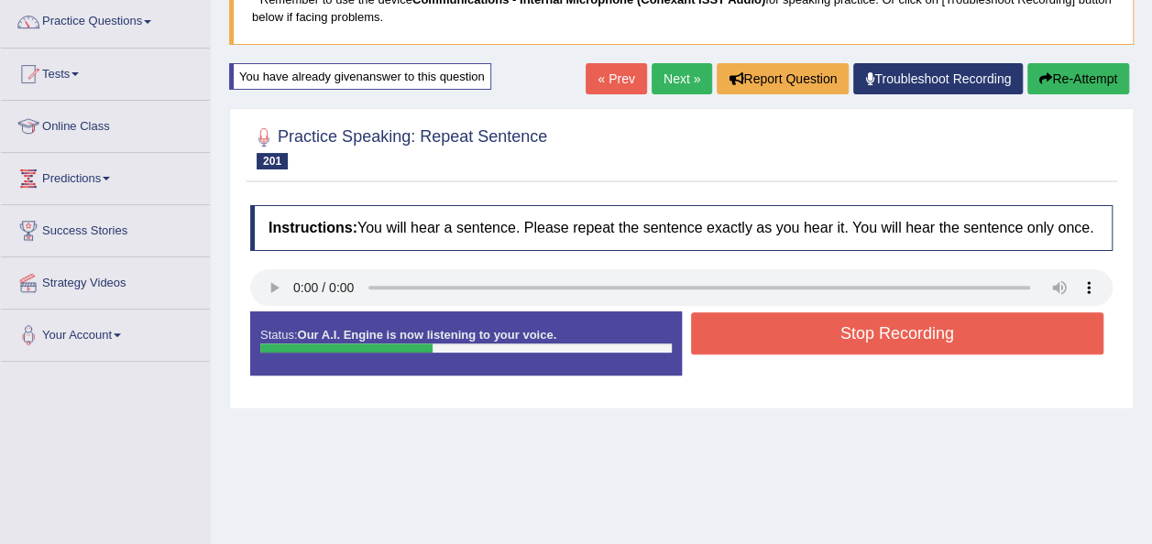
click at [750, 325] on button "Stop Recording" at bounding box center [897, 334] width 413 height 42
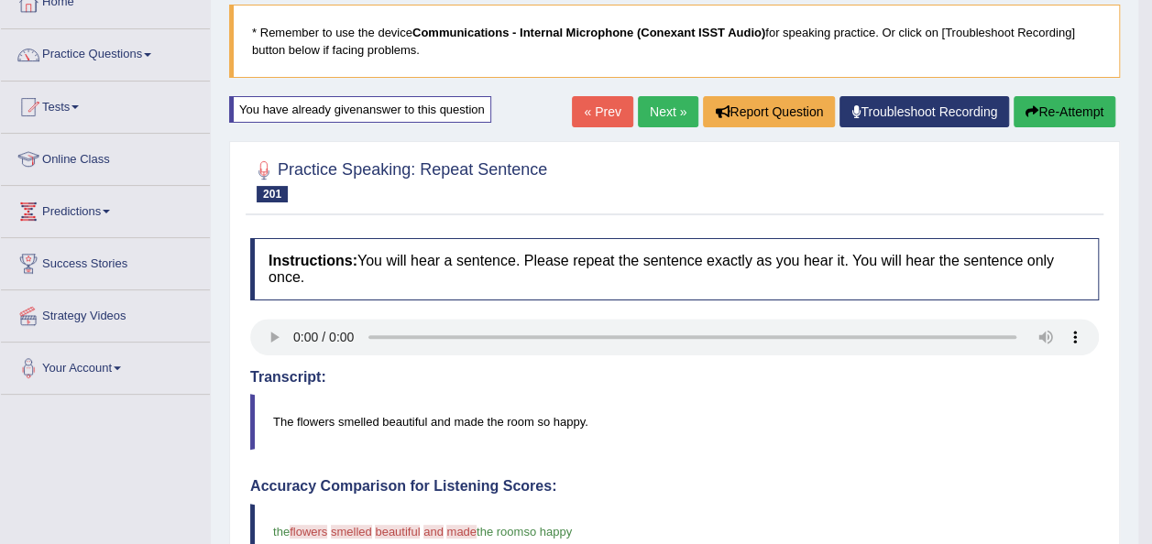
scroll to position [110, 0]
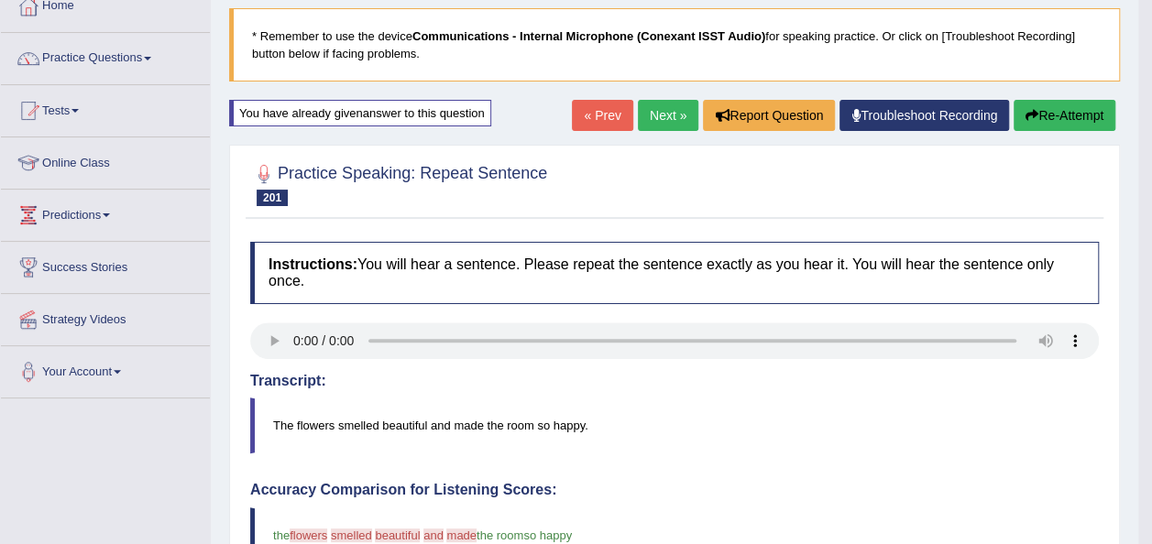
click at [653, 126] on link "Next »" at bounding box center [668, 115] width 60 height 31
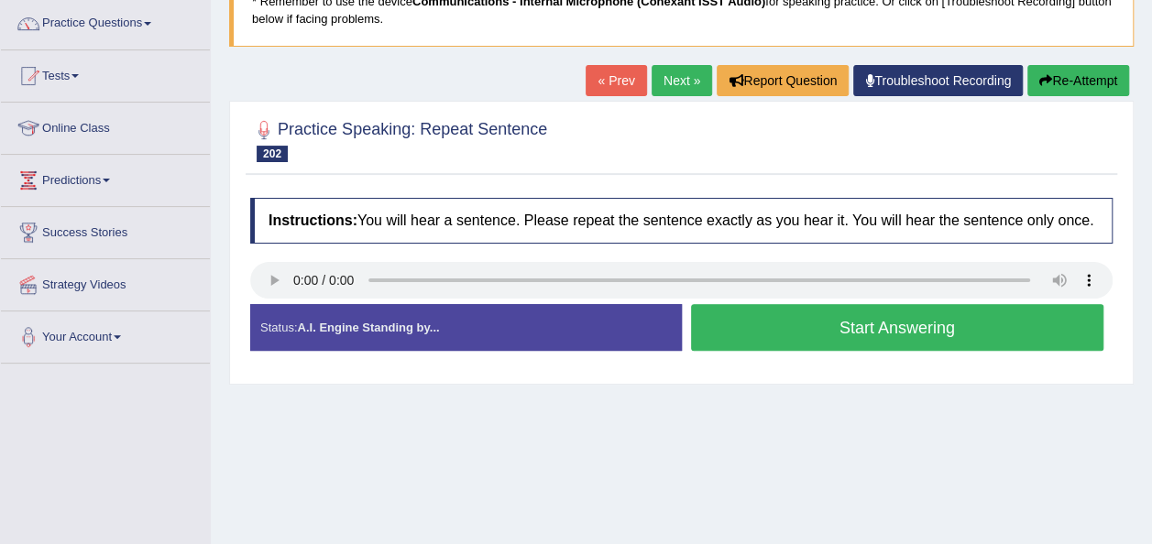
scroll to position [147, 0]
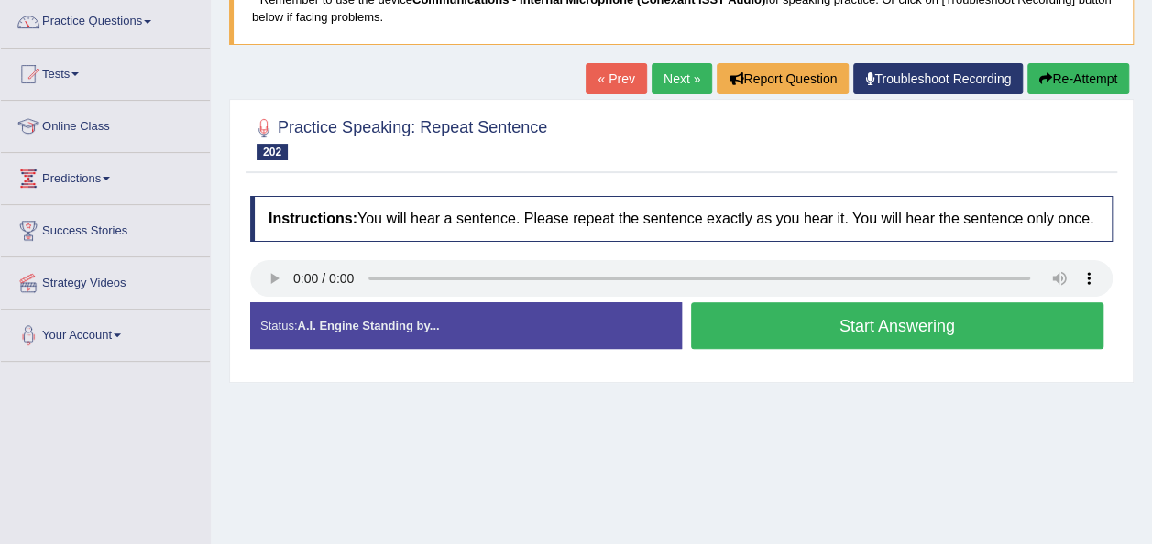
click at [709, 325] on button "Start Answering" at bounding box center [897, 325] width 413 height 47
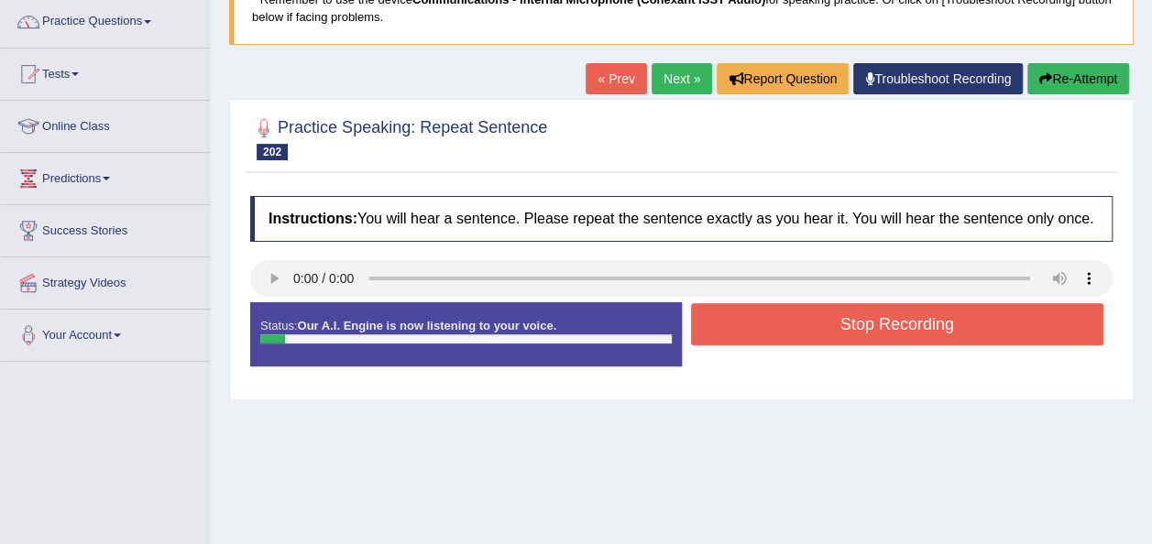
click at [709, 325] on button "Stop Recording" at bounding box center [897, 324] width 413 height 42
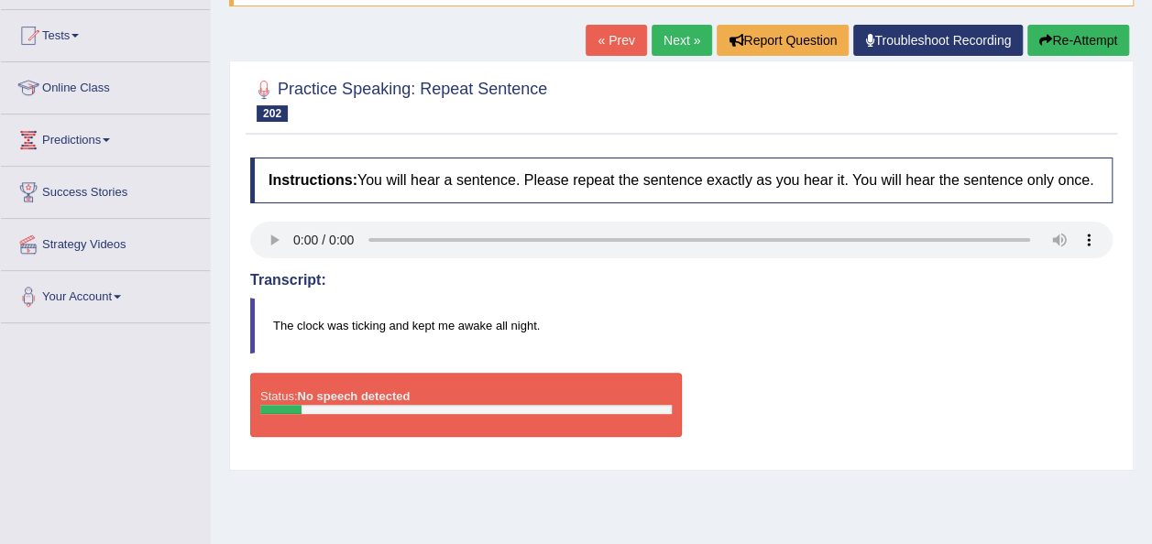
scroll to position [183, 0]
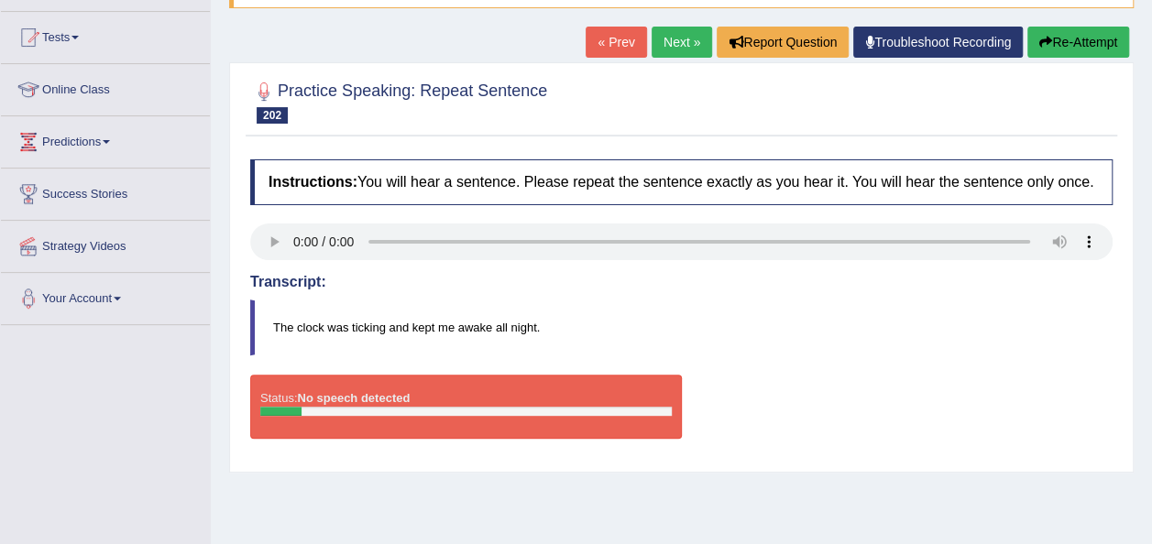
click at [665, 37] on link "Next »" at bounding box center [682, 42] width 60 height 31
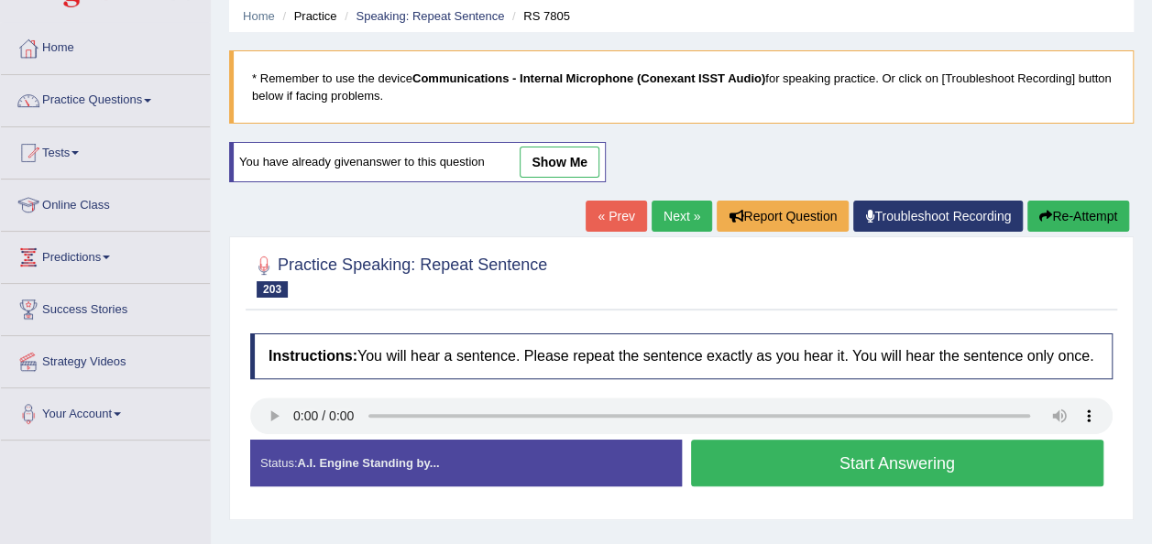
scroll to position [110, 0]
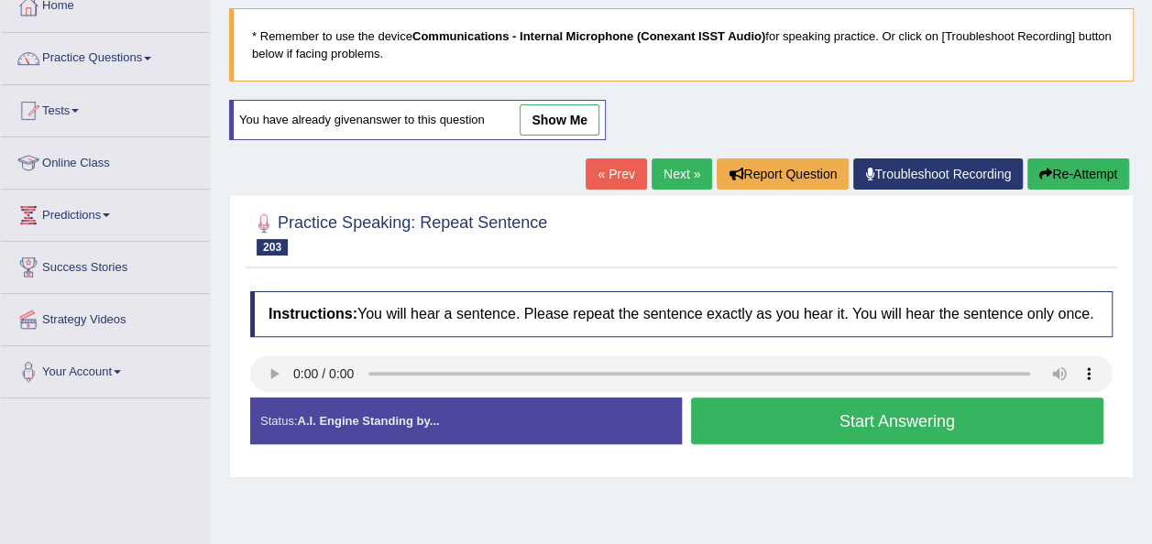
click at [741, 415] on button "Start Answering" at bounding box center [897, 421] width 413 height 47
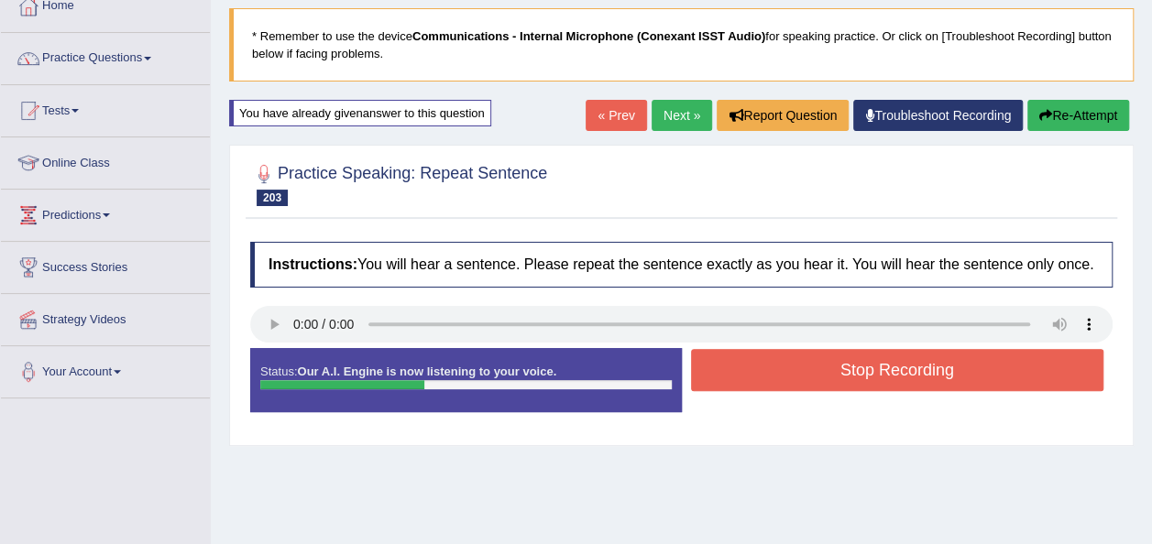
click at [748, 374] on button "Stop Recording" at bounding box center [897, 370] width 413 height 42
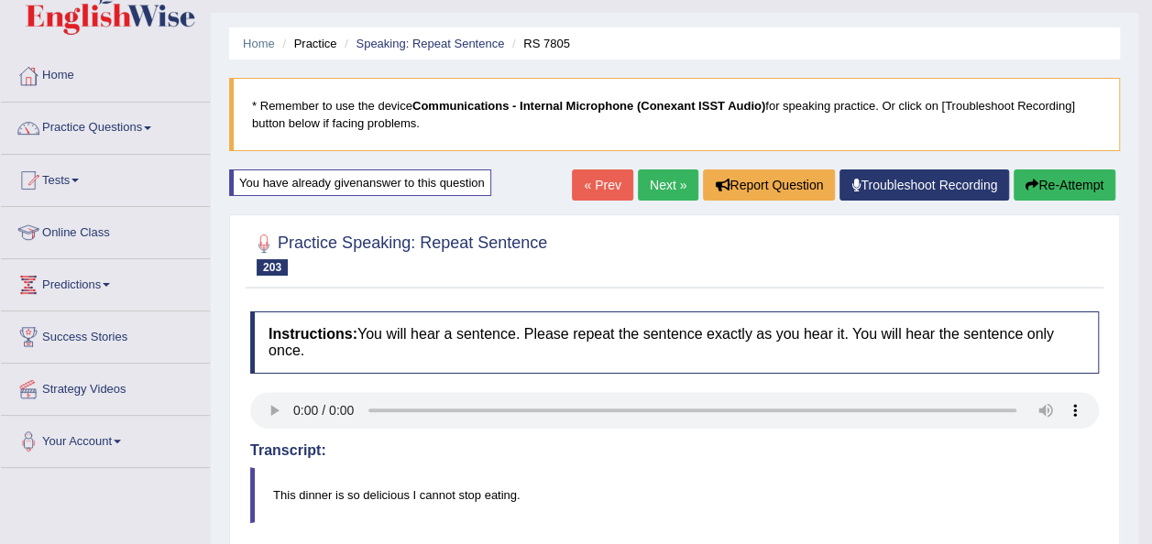
scroll to position [37, 0]
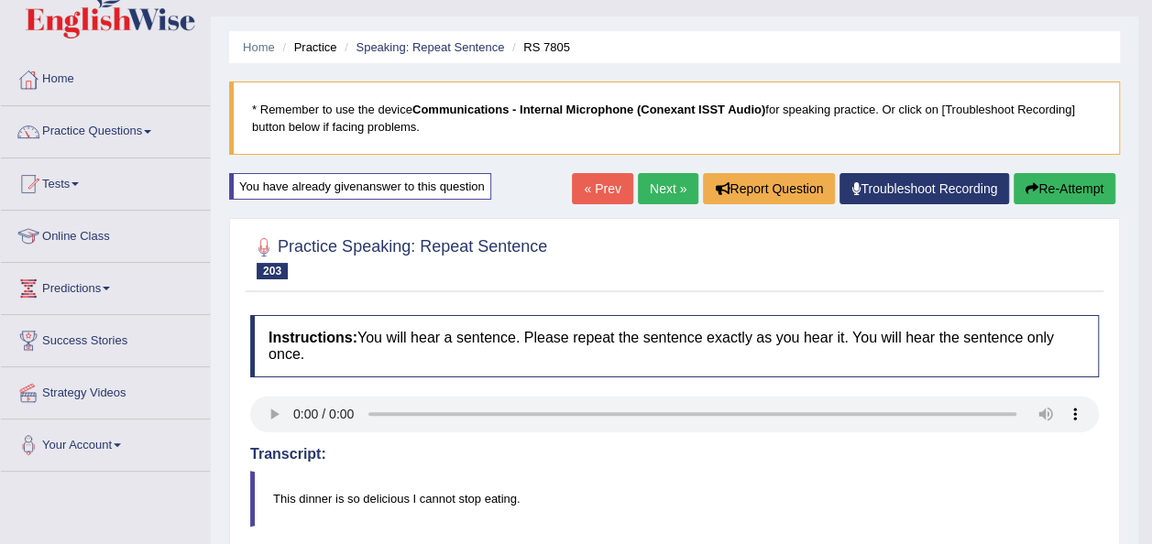
click at [649, 188] on link "Next »" at bounding box center [668, 188] width 60 height 31
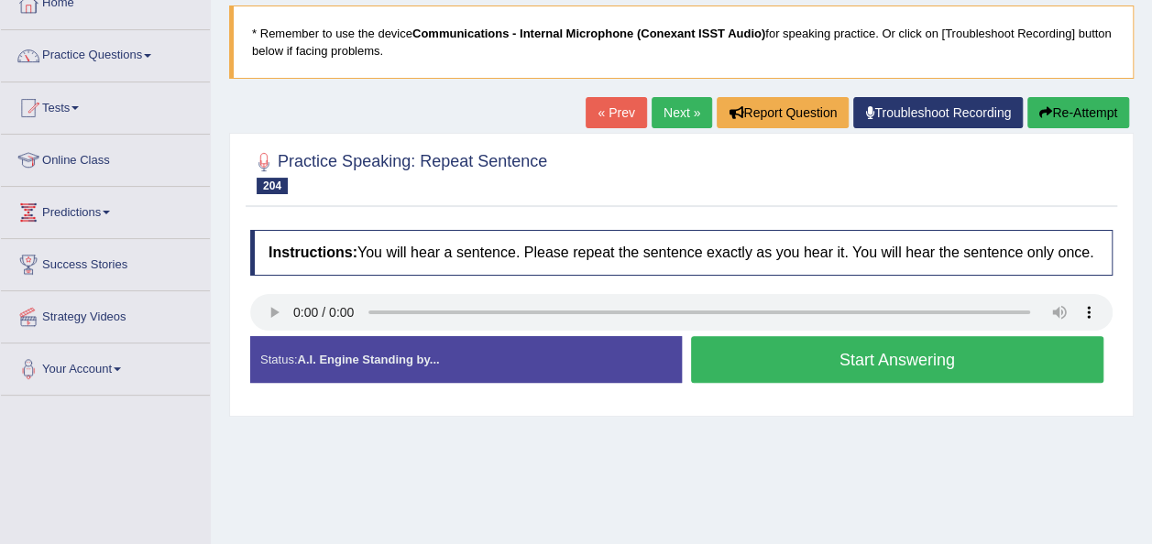
scroll to position [147, 0]
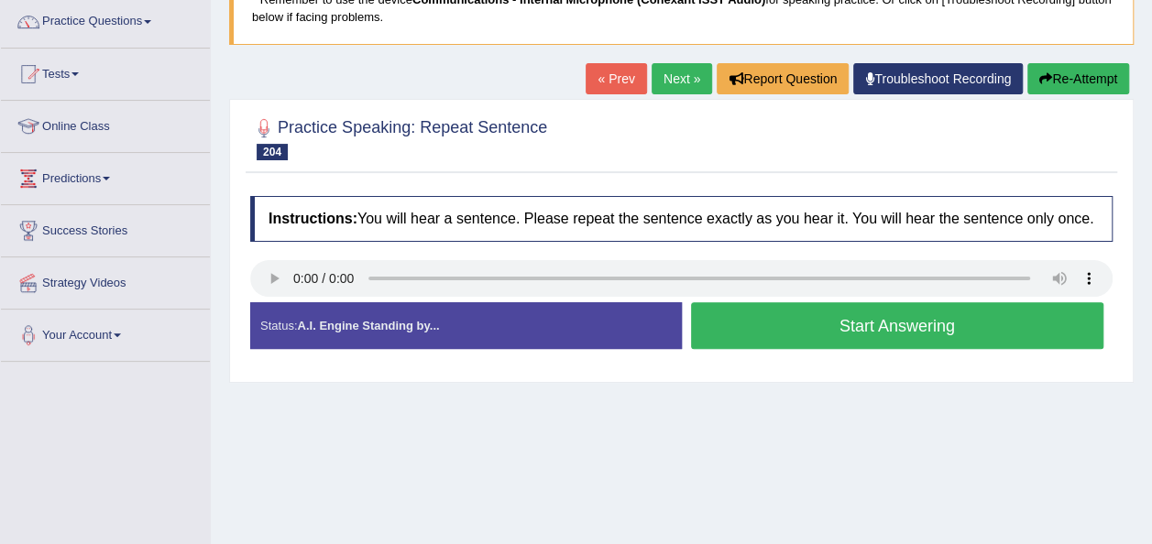
click at [726, 331] on button "Start Answering" at bounding box center [897, 325] width 413 height 47
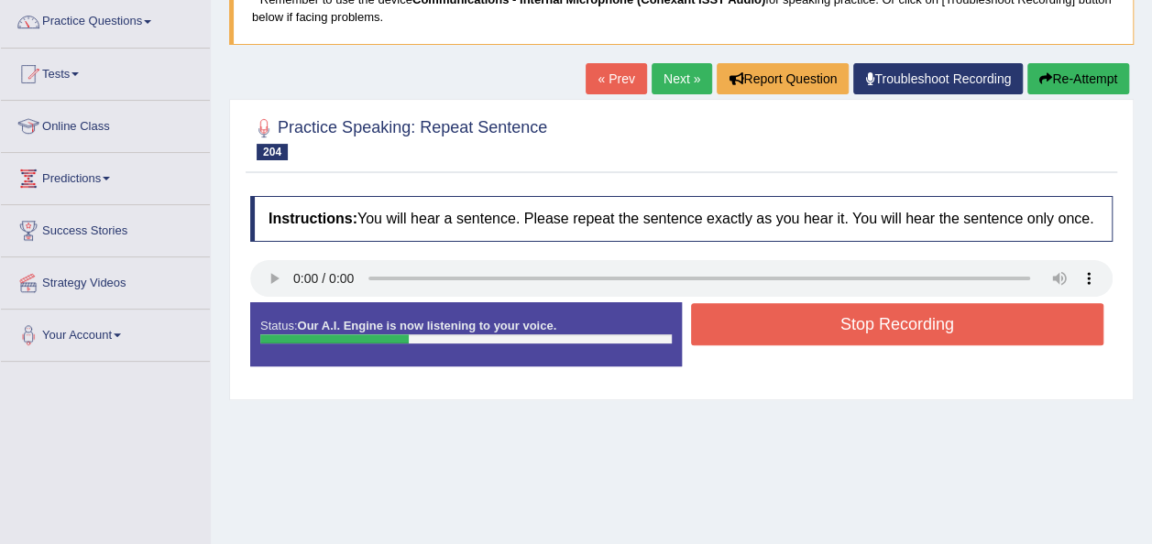
click at [726, 331] on button "Stop Recording" at bounding box center [897, 324] width 413 height 42
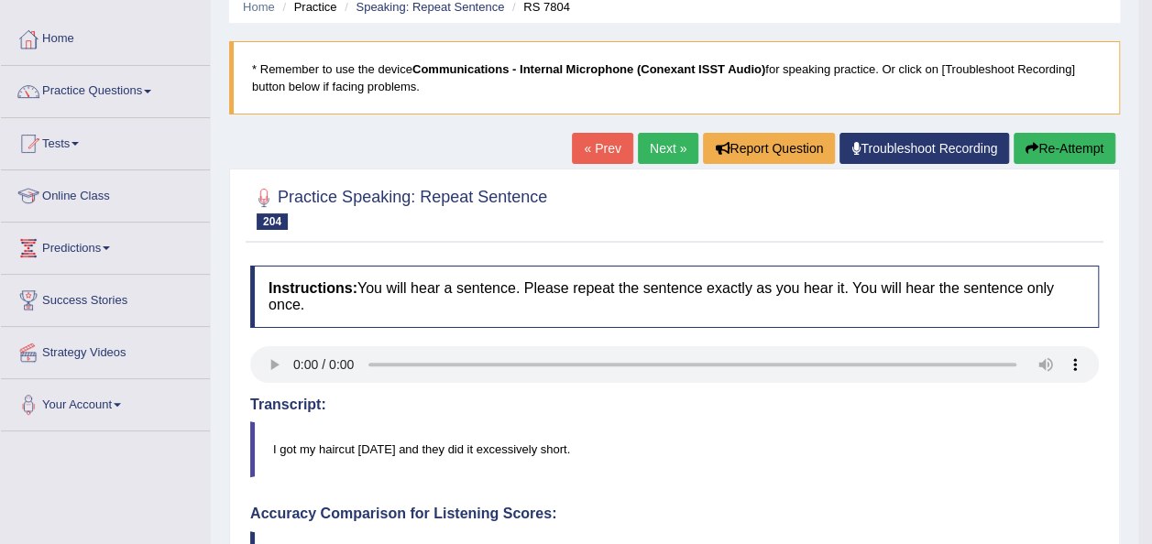
scroll to position [0, 0]
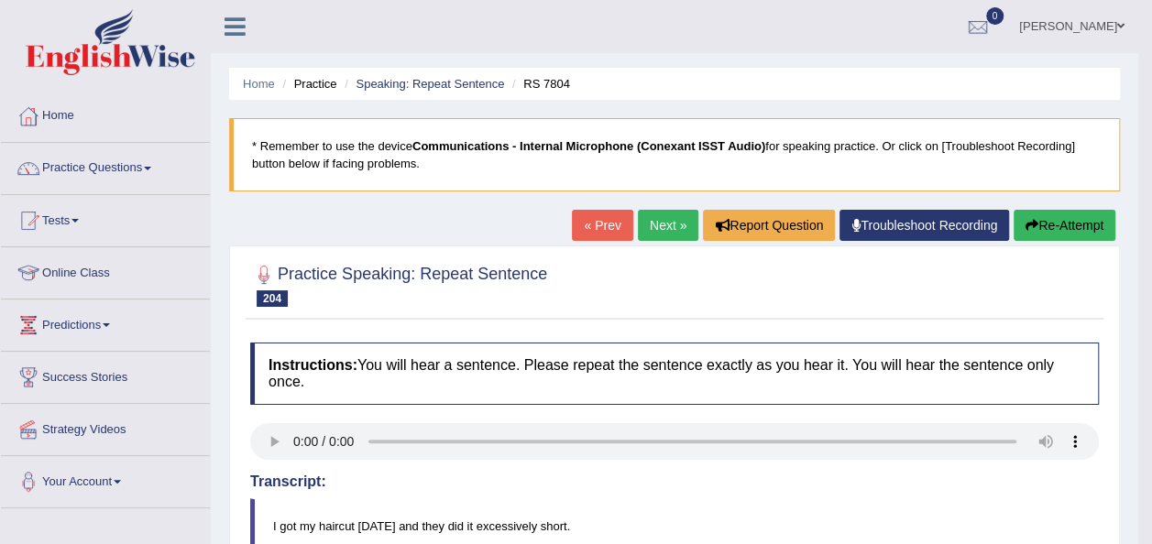
click at [656, 215] on link "Next »" at bounding box center [668, 225] width 60 height 31
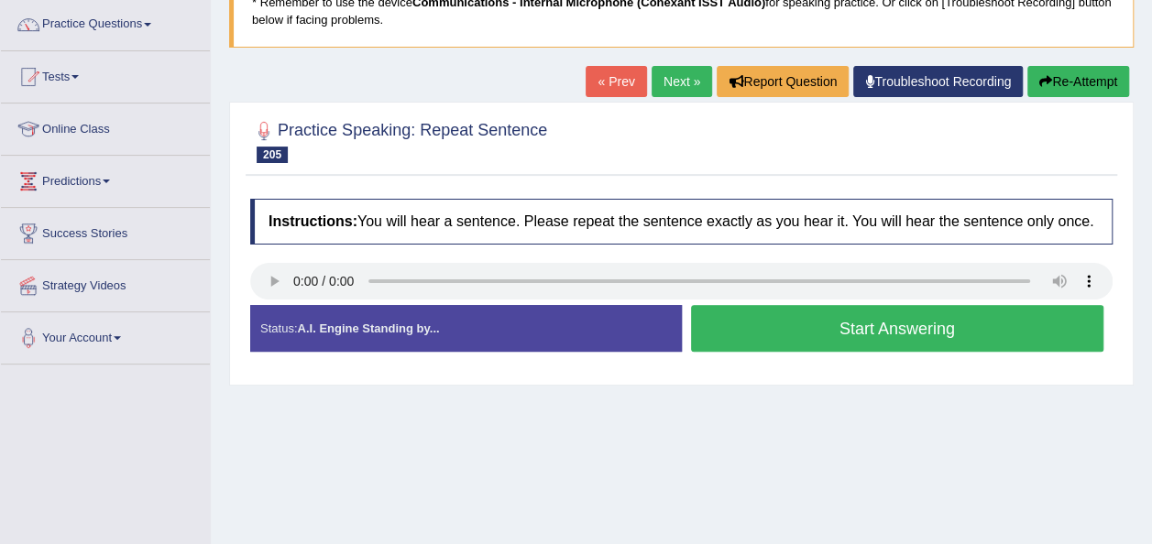
scroll to position [147, 0]
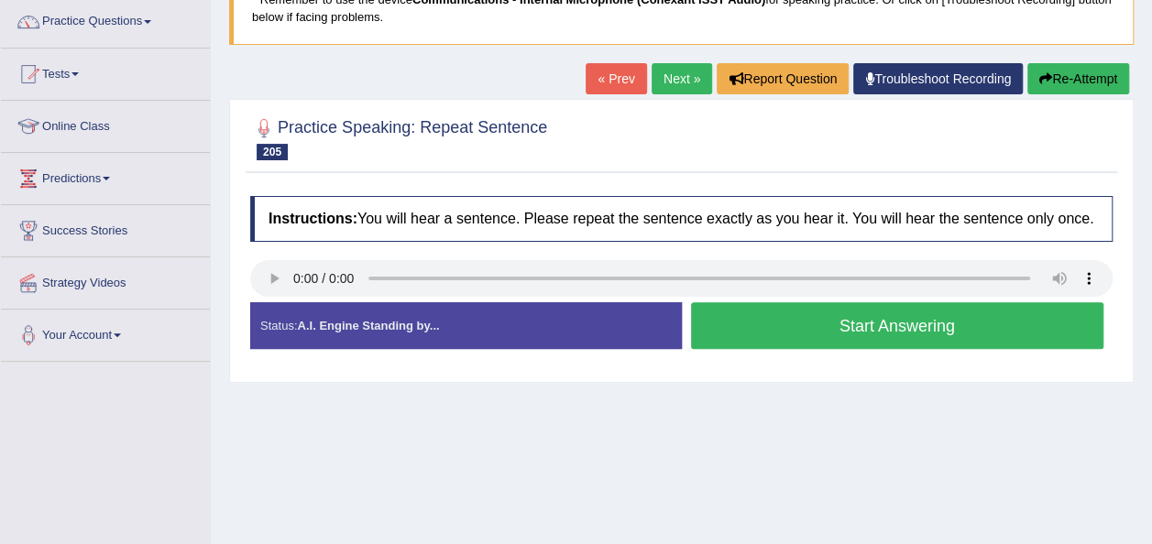
click at [746, 329] on button "Start Answering" at bounding box center [897, 325] width 413 height 47
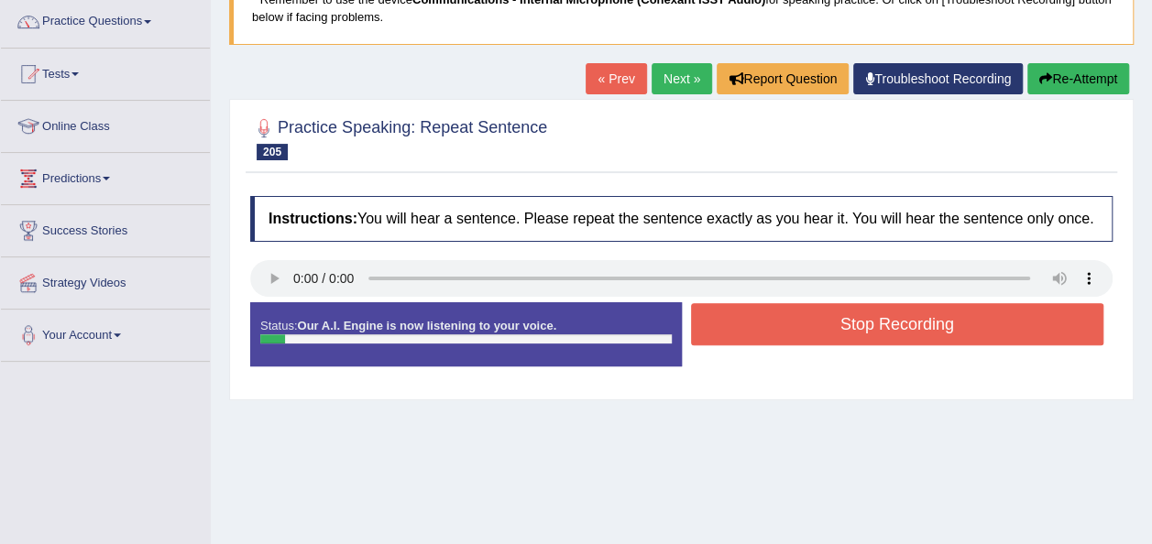
click at [746, 329] on button "Stop Recording" at bounding box center [897, 324] width 413 height 42
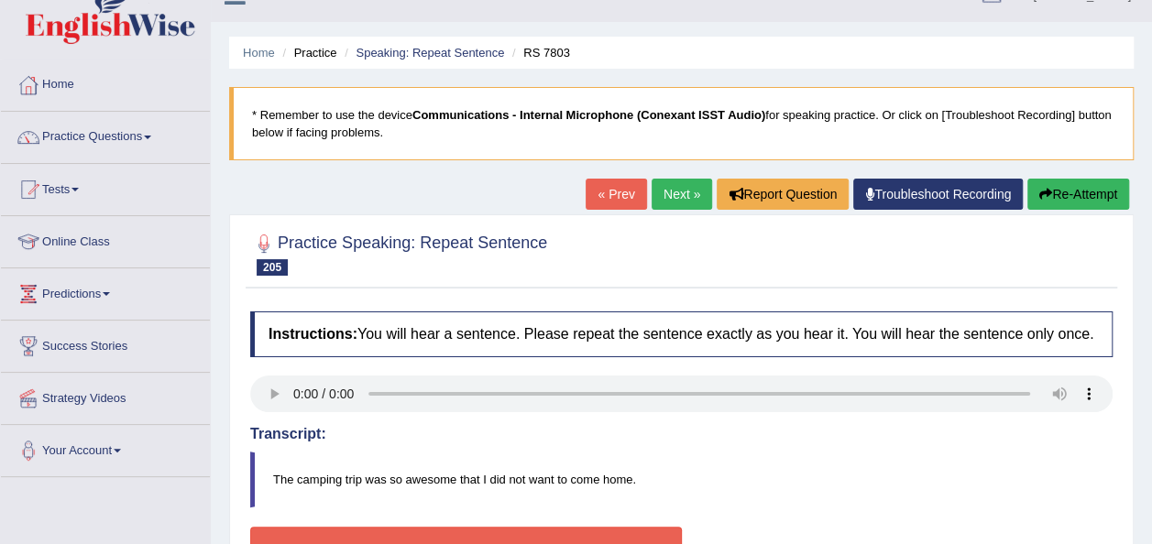
scroll to position [0, 0]
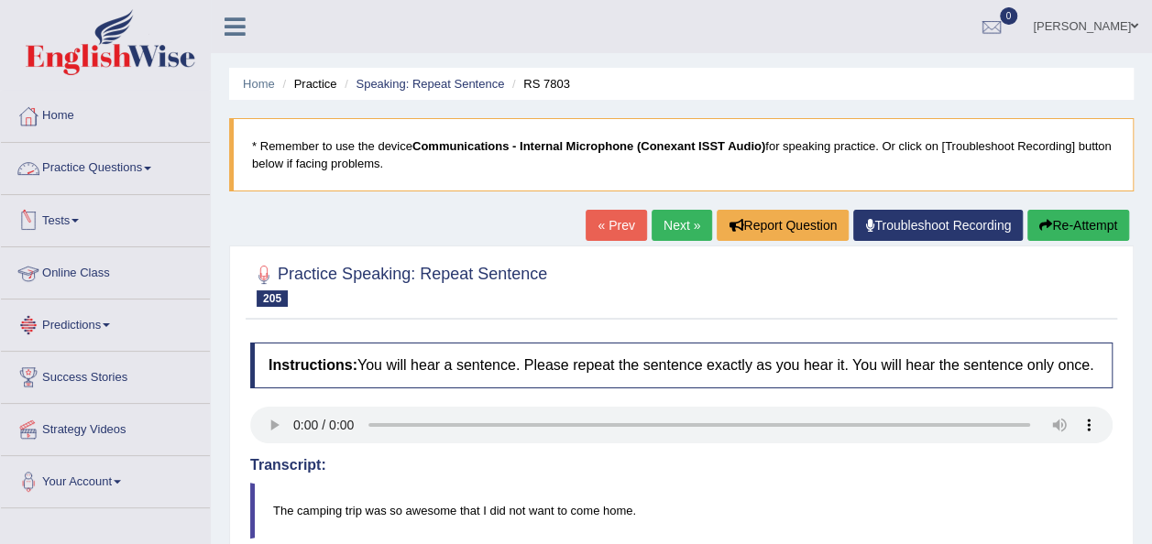
click at [155, 163] on link "Practice Questions" at bounding box center [105, 166] width 209 height 46
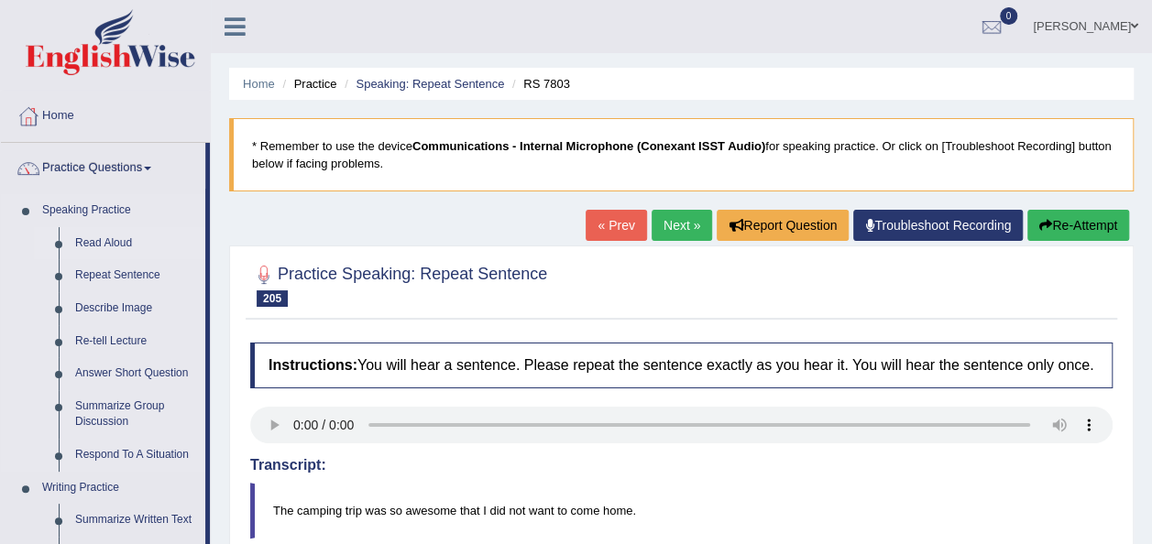
click at [115, 234] on link "Read Aloud" at bounding box center [136, 243] width 138 height 33
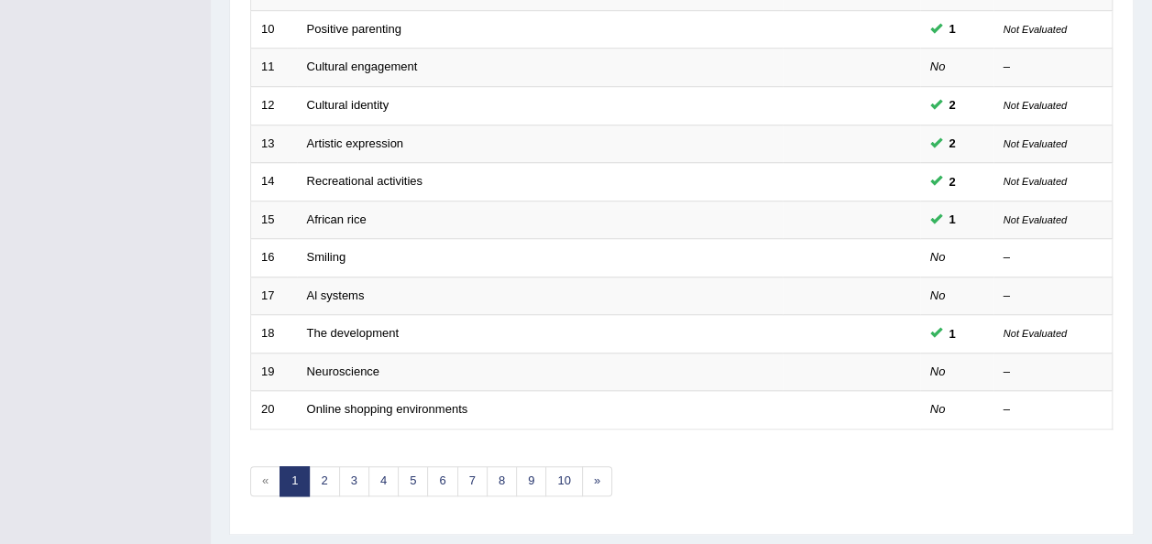
scroll to position [660, 0]
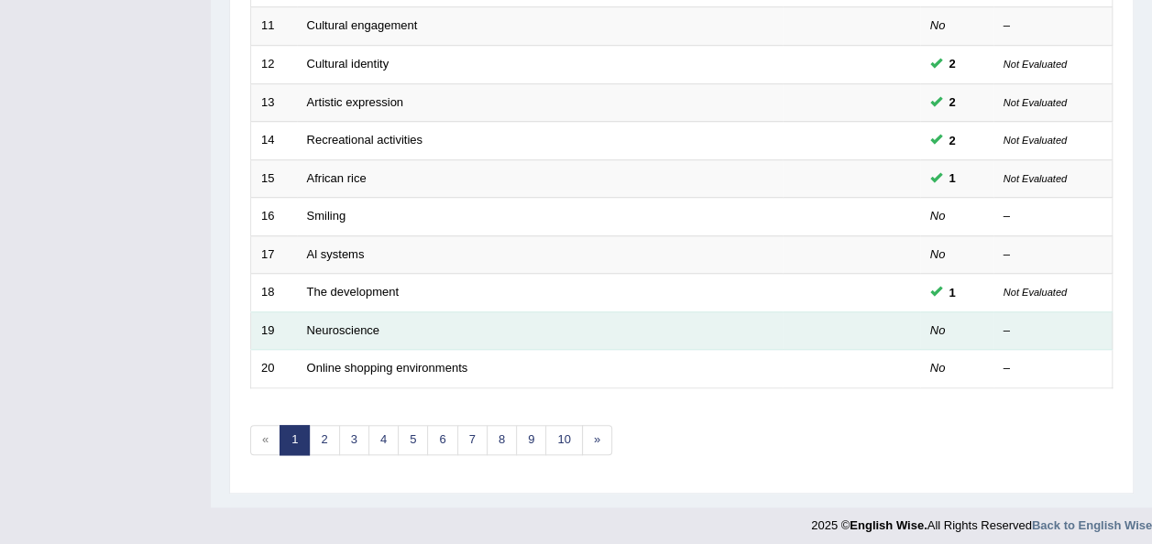
click at [339, 312] on td "Neuroscience" at bounding box center [540, 331] width 486 height 38
click at [338, 325] on link "Neuroscience" at bounding box center [343, 331] width 73 height 14
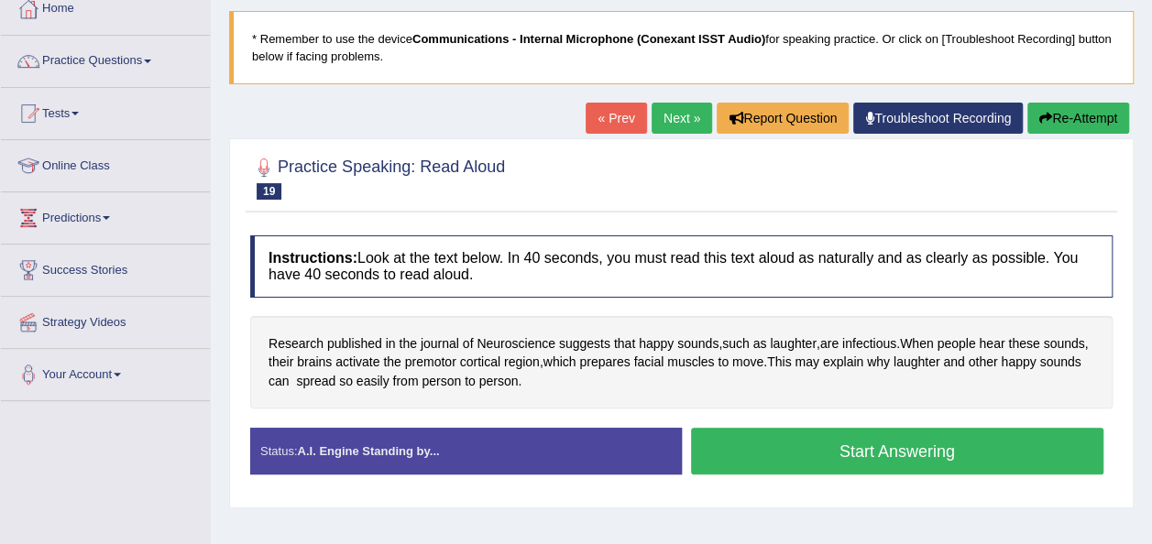
scroll to position [110, 0]
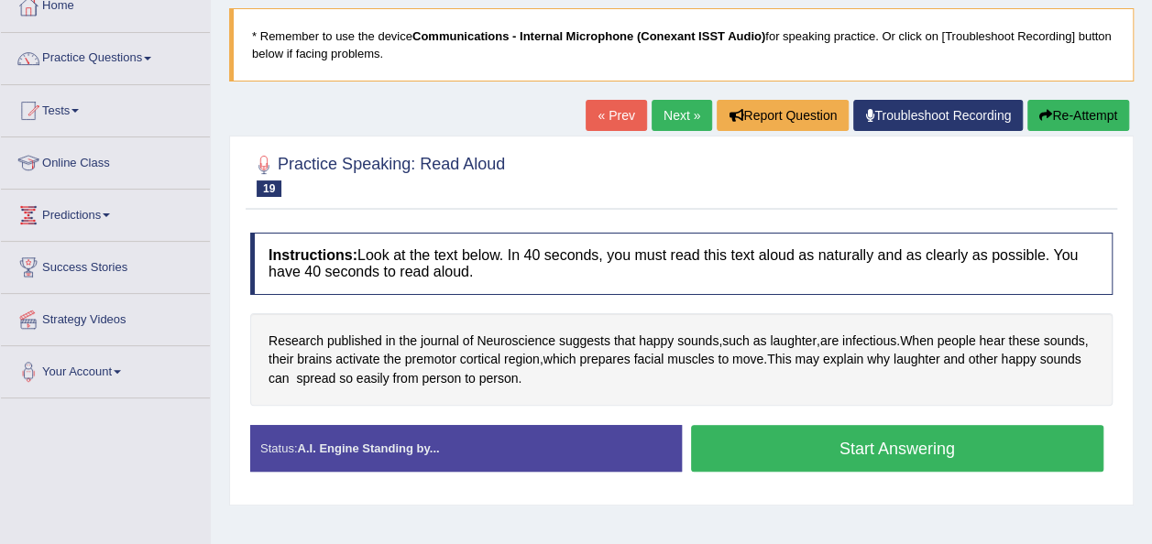
click at [737, 441] on button "Start Answering" at bounding box center [897, 448] width 413 height 47
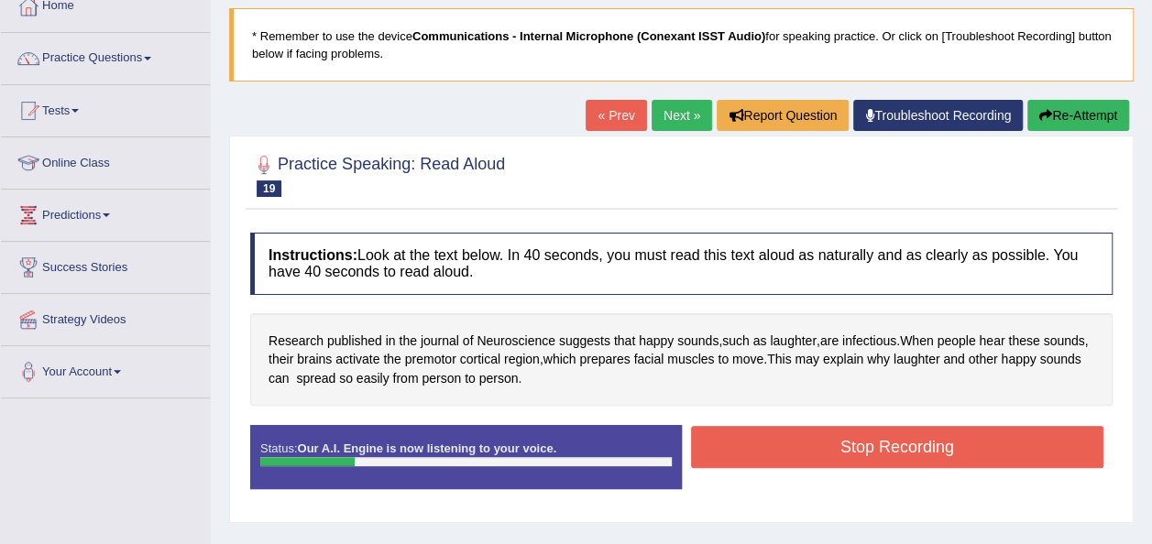
click at [789, 424] on div "Created with Highcharts 7.1.2 Great Too slow Too fast Time Speech pace meter: 0…" at bounding box center [902, 424] width 441 height 1
click at [784, 437] on button "Stop Recording" at bounding box center [897, 447] width 413 height 42
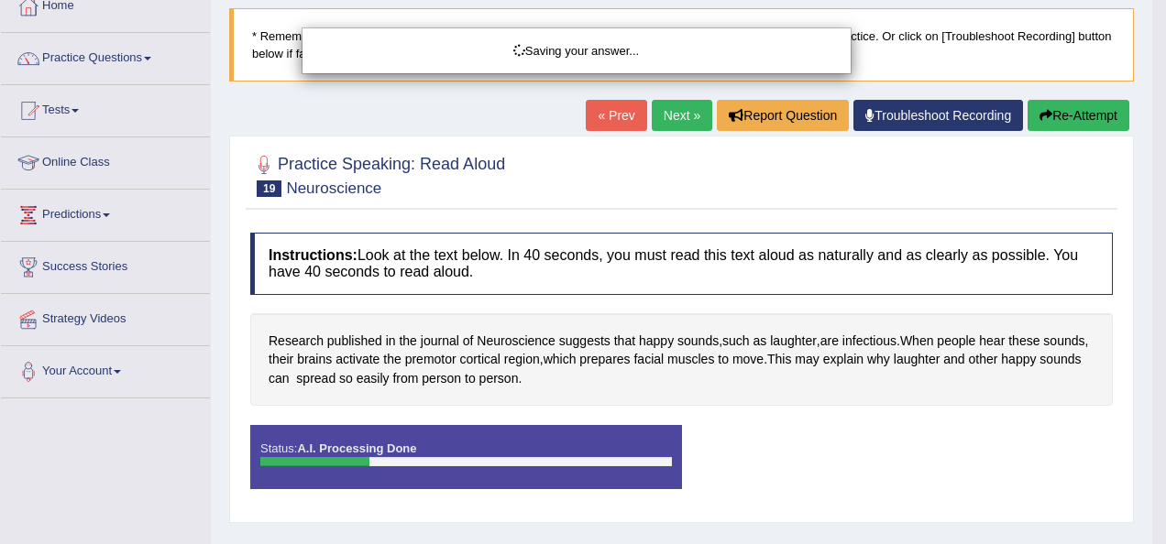
click at [1059, 120] on div "Saving your answer..." at bounding box center [583, 272] width 1166 height 544
click at [1059, 113] on div "Saving your answer..." at bounding box center [583, 272] width 1166 height 544
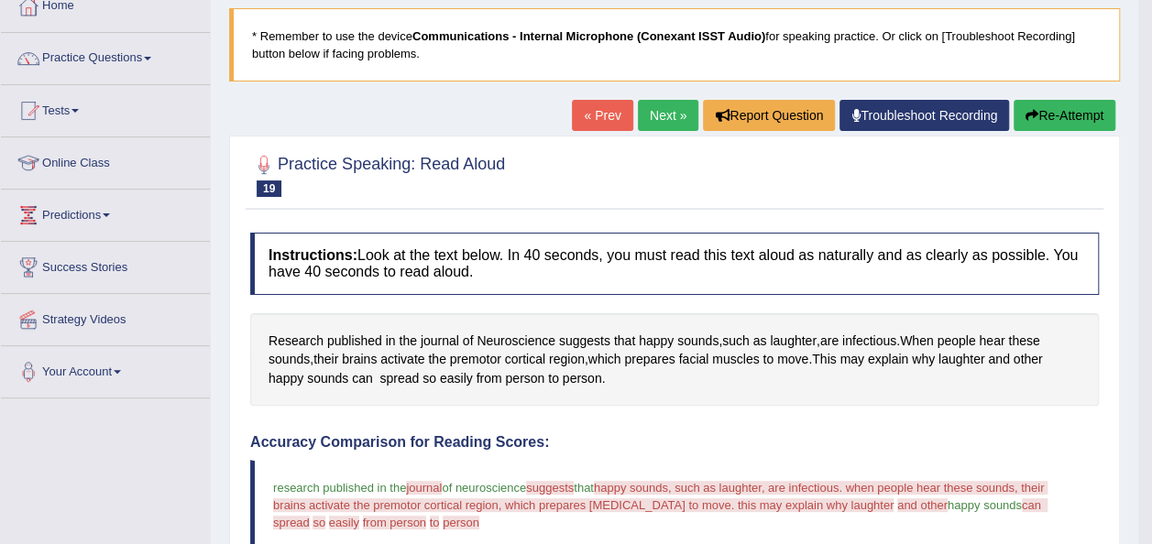
click at [1059, 113] on button "Re-Attempt" at bounding box center [1065, 115] width 102 height 31
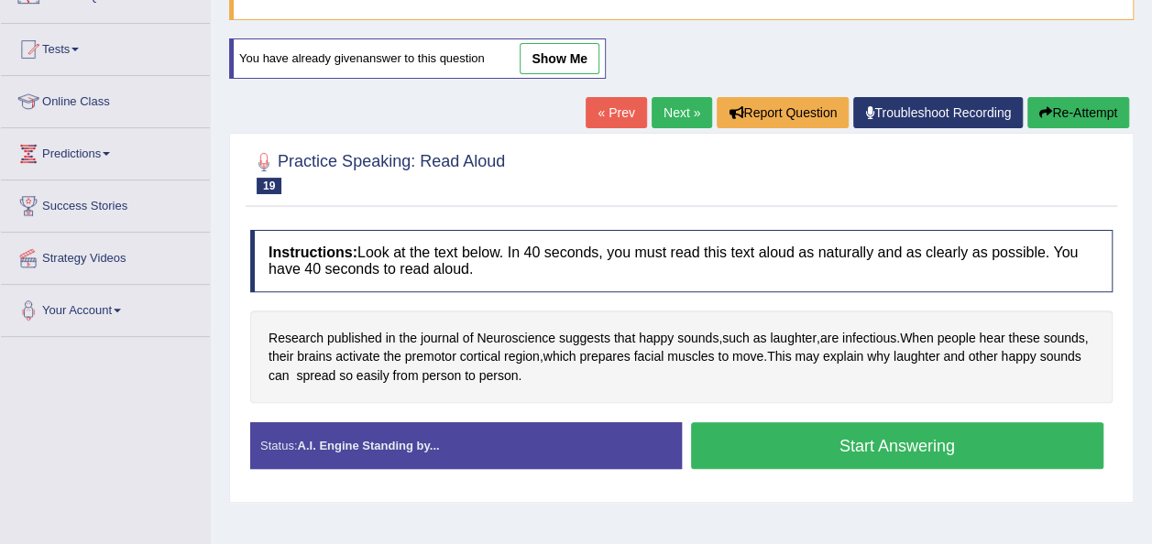
scroll to position [187, 0]
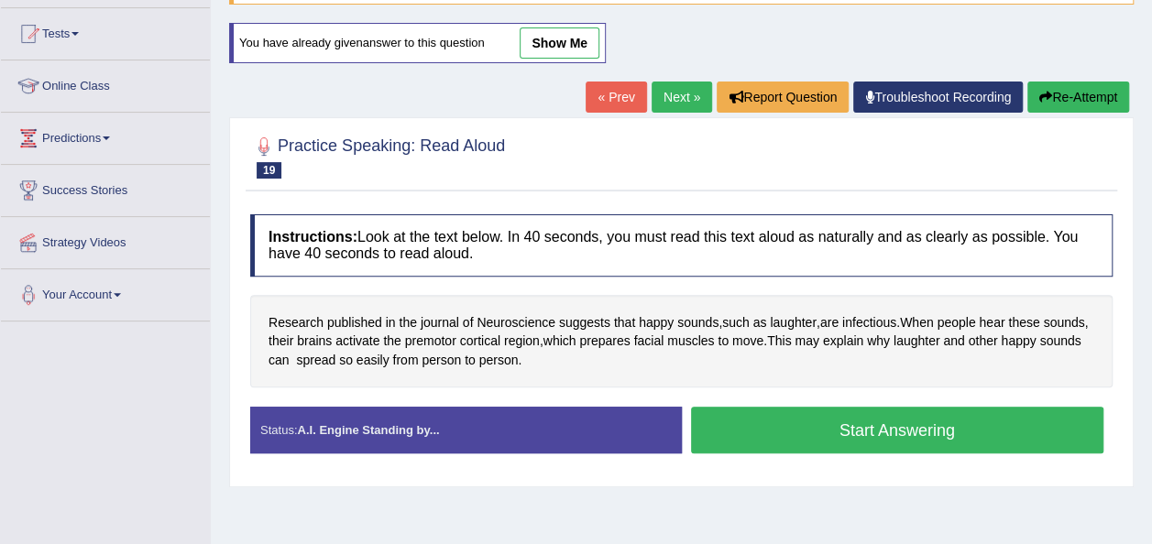
click at [724, 412] on button "Start Answering" at bounding box center [897, 430] width 413 height 47
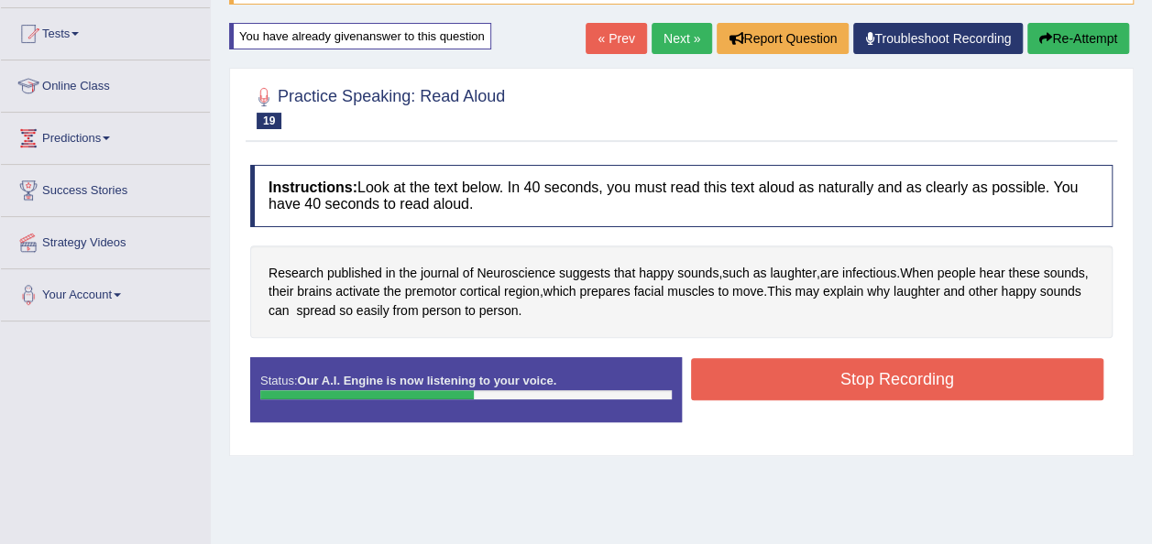
click at [755, 390] on button "Stop Recording" at bounding box center [897, 379] width 413 height 42
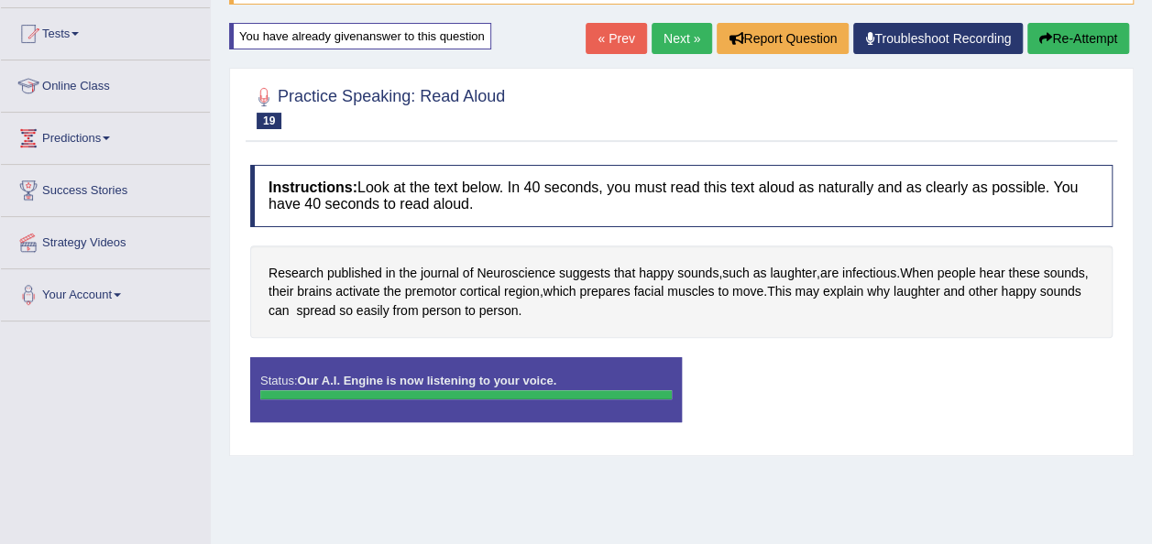
click at [675, 44] on link "Next »" at bounding box center [682, 38] width 60 height 31
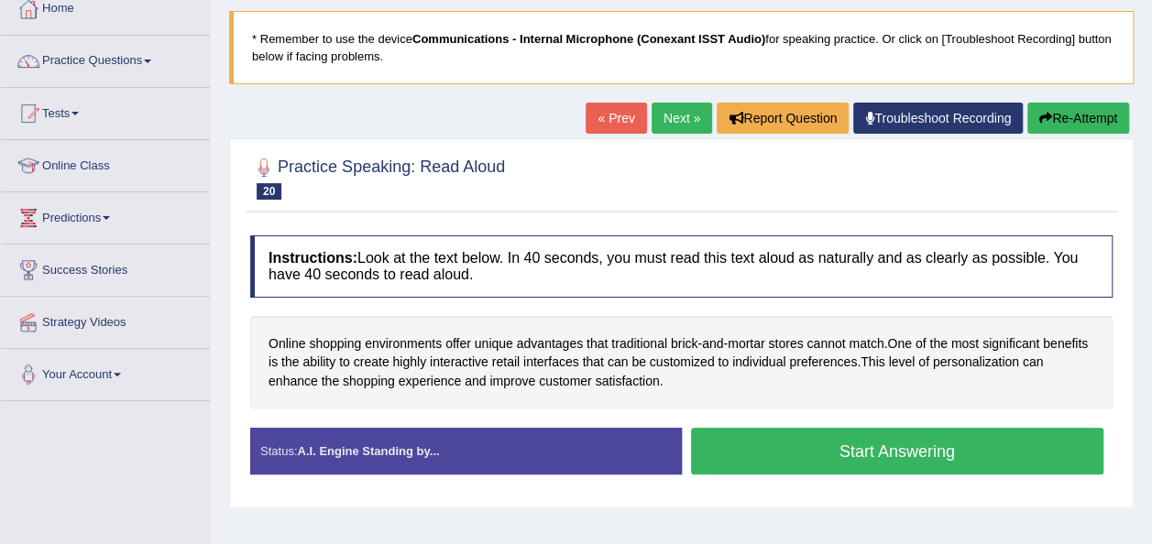
scroll to position [112, 0]
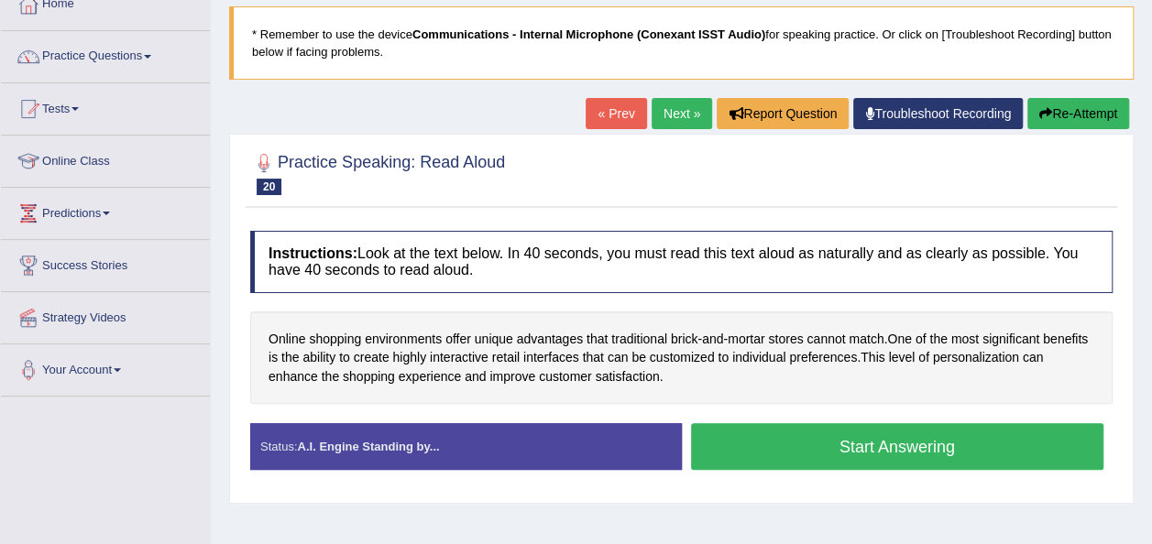
click at [754, 439] on button "Start Answering" at bounding box center [897, 446] width 413 height 47
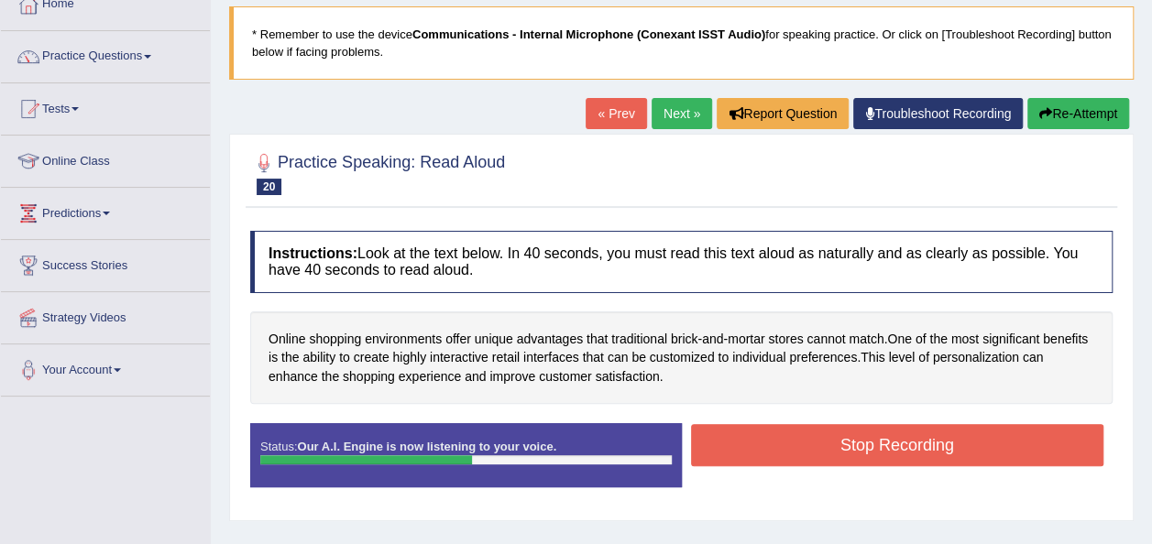
click at [754, 439] on button "Stop Recording" at bounding box center [897, 445] width 413 height 42
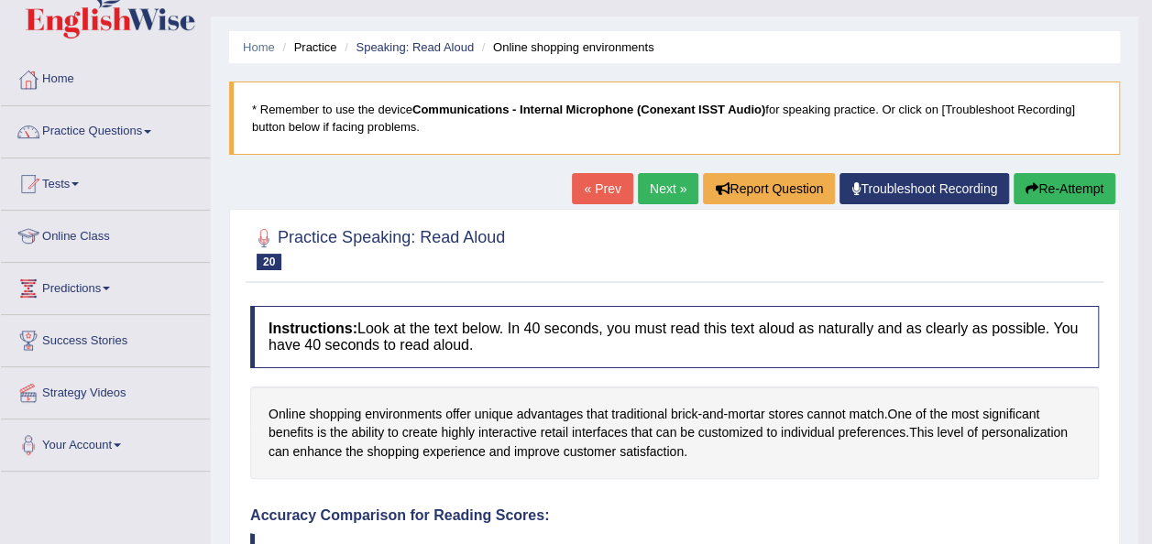
scroll to position [73, 0]
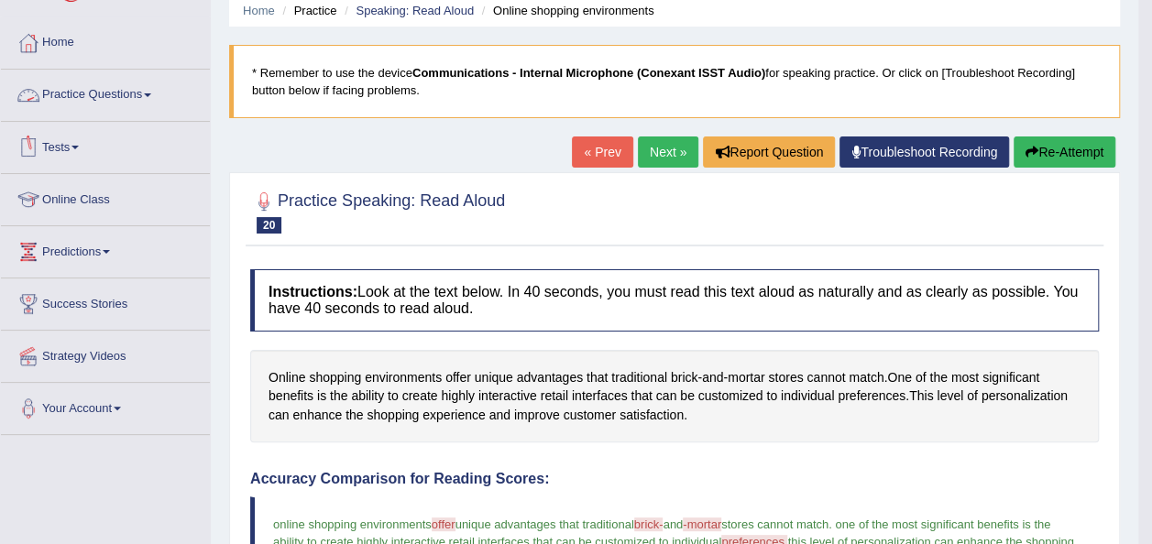
click at [151, 93] on span at bounding box center [147, 95] width 7 height 4
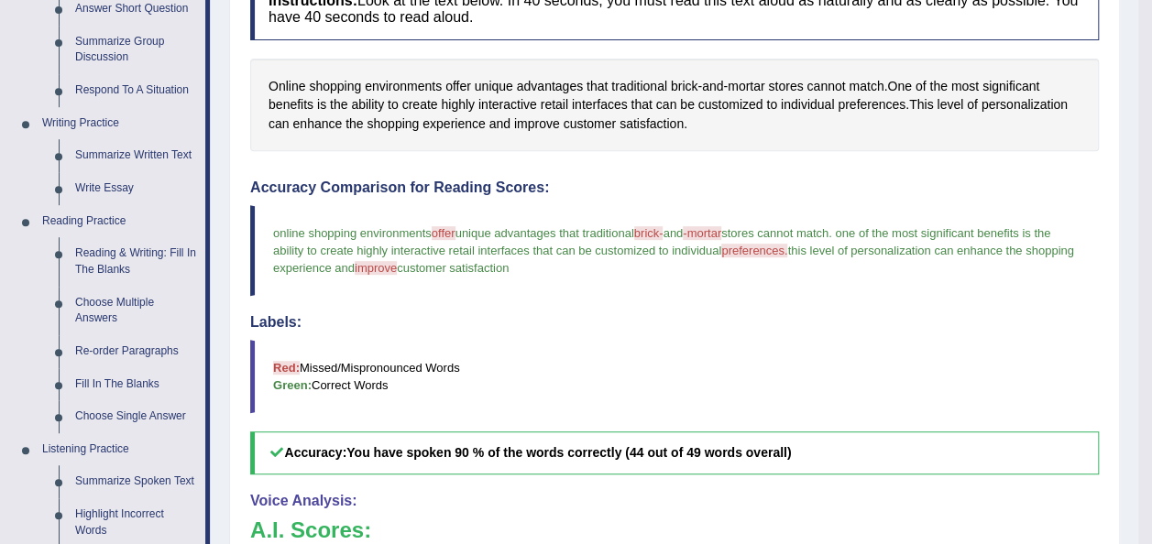
scroll to position [367, 0]
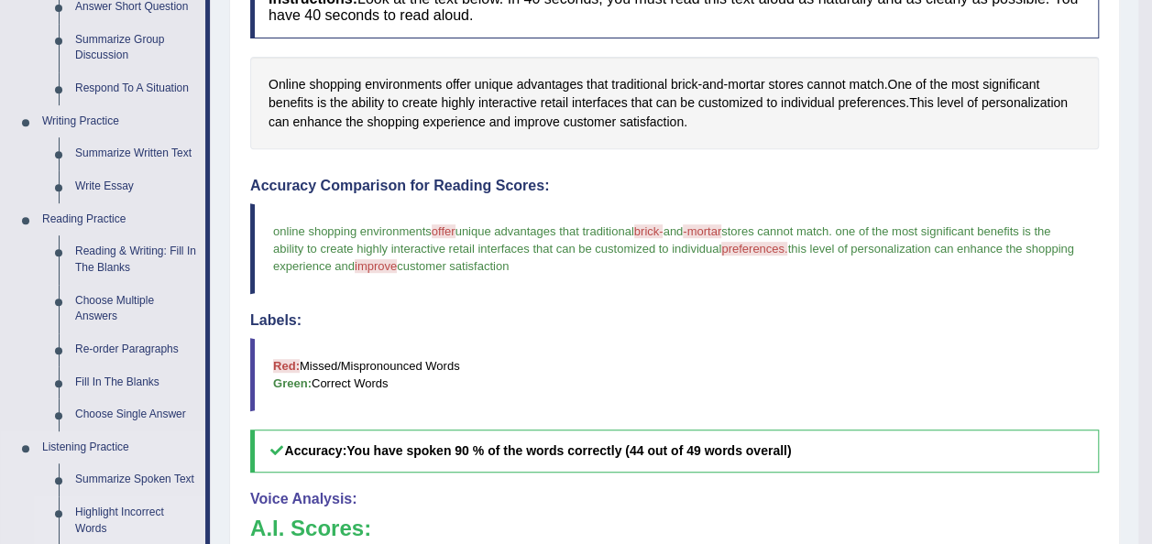
click at [123, 514] on link "Highlight Incorrect Words" at bounding box center [136, 521] width 138 height 49
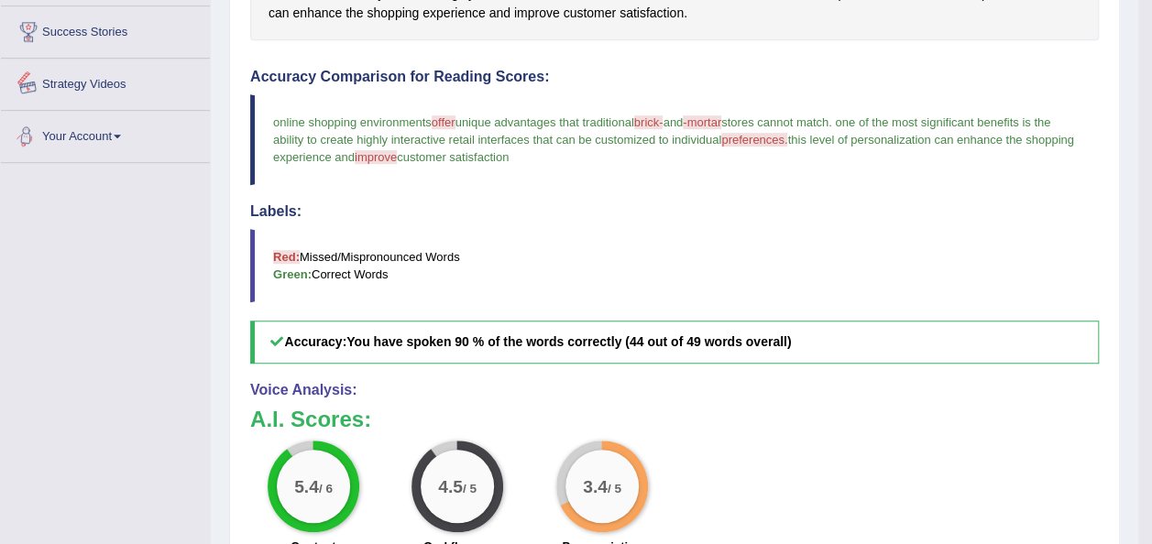
scroll to position [867, 0]
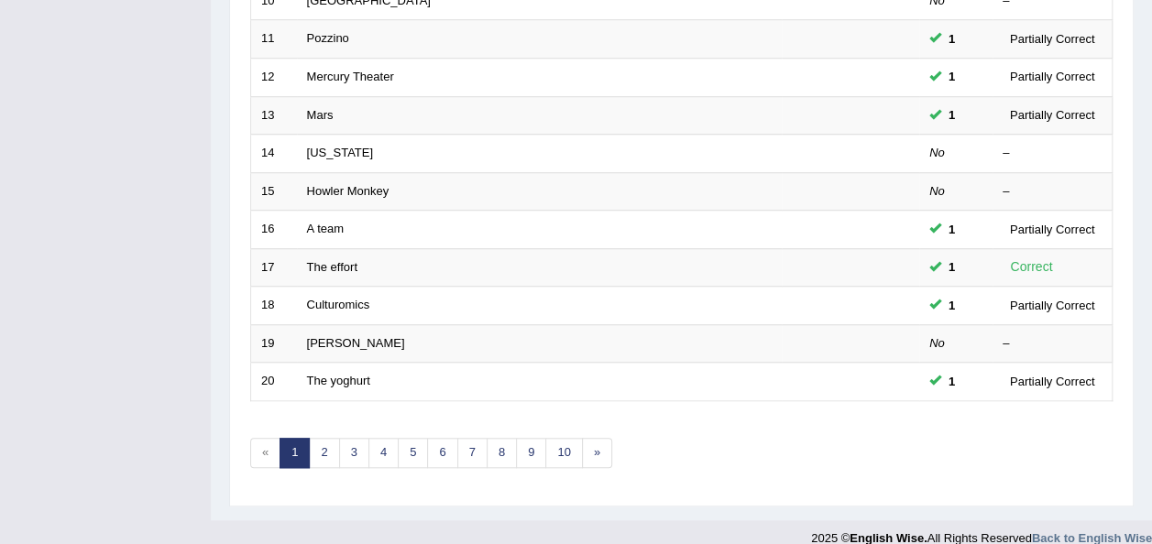
scroll to position [660, 0]
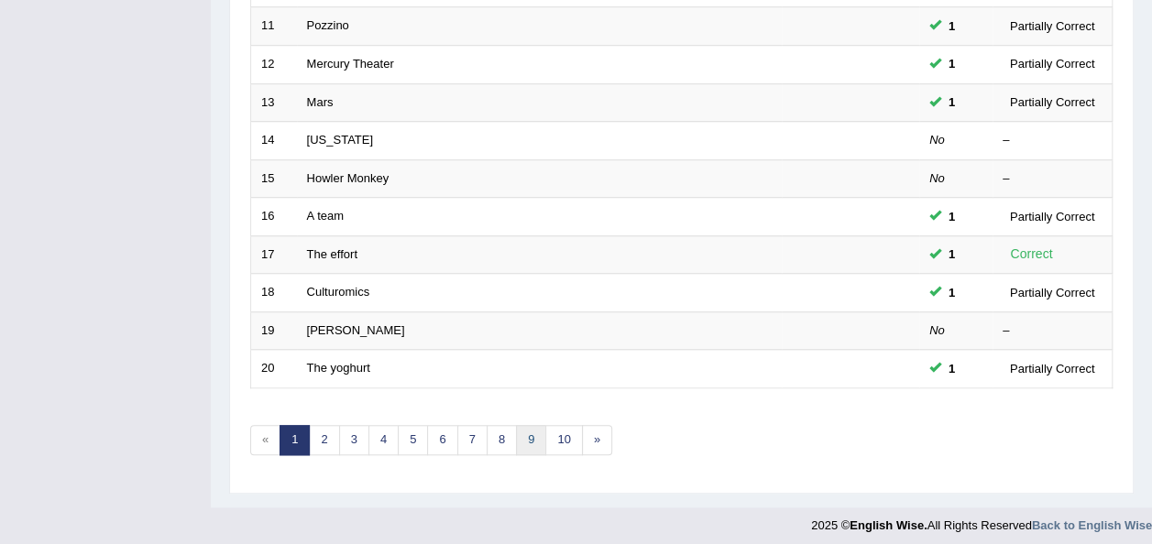
click at [526, 430] on link "9" at bounding box center [531, 440] width 30 height 30
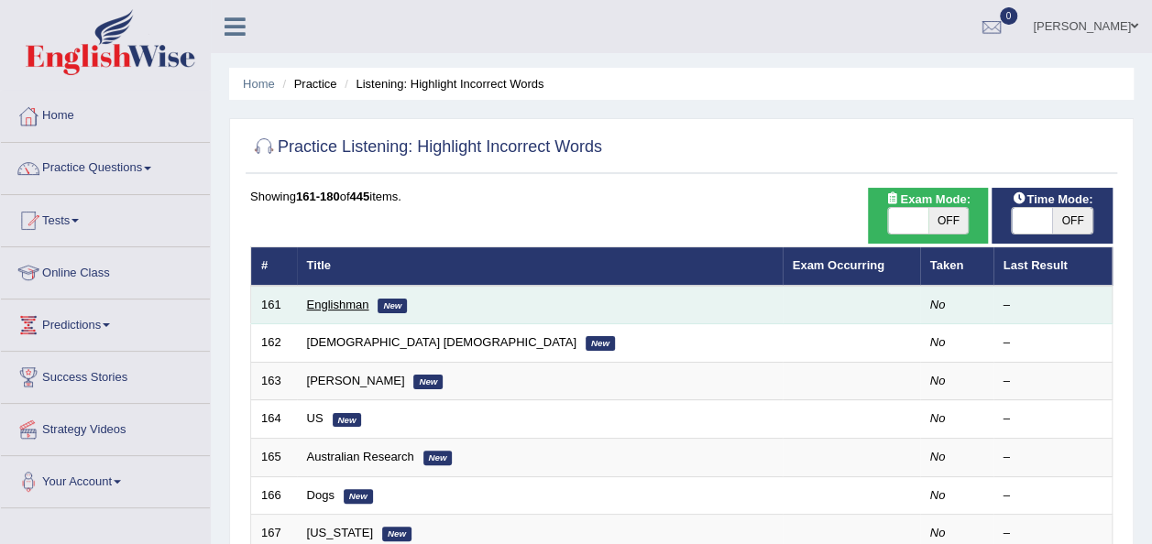
click at [337, 303] on link "Englishman" at bounding box center [338, 305] width 62 height 14
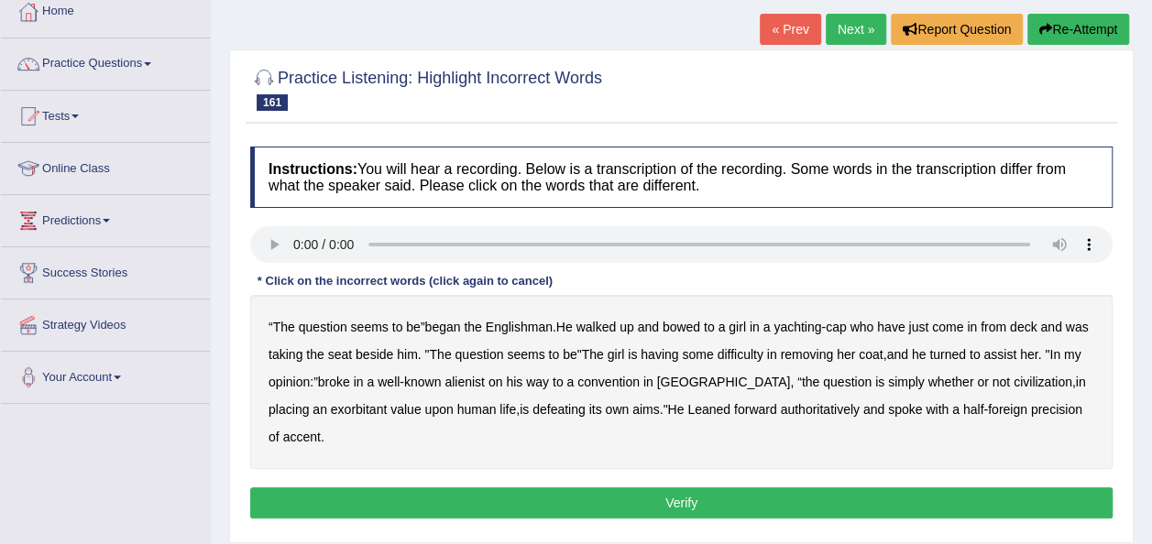
scroll to position [110, 0]
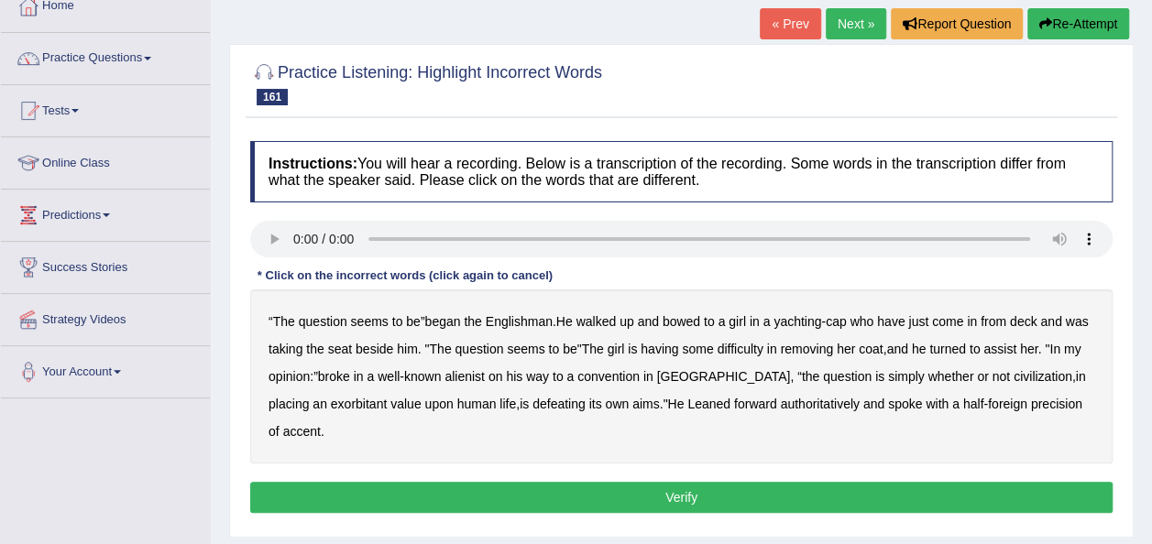
click at [594, 324] on b "walked" at bounding box center [597, 321] width 40 height 15
click at [1031, 402] on b "precision" at bounding box center [1056, 404] width 51 height 15
click at [680, 482] on button "Verify" at bounding box center [681, 497] width 863 height 31
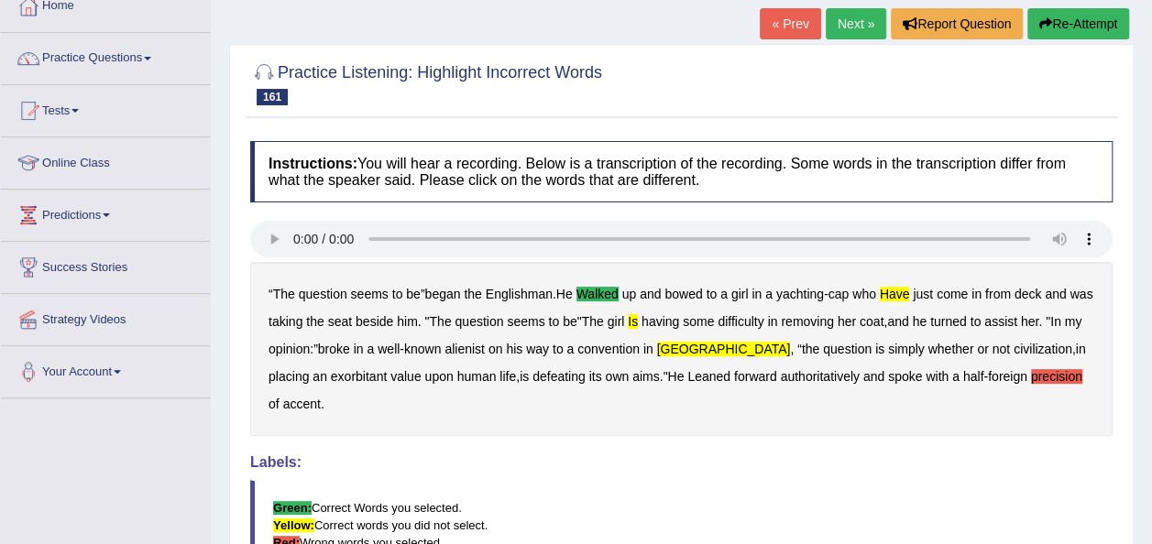
click at [849, 27] on link "Next »" at bounding box center [856, 23] width 60 height 31
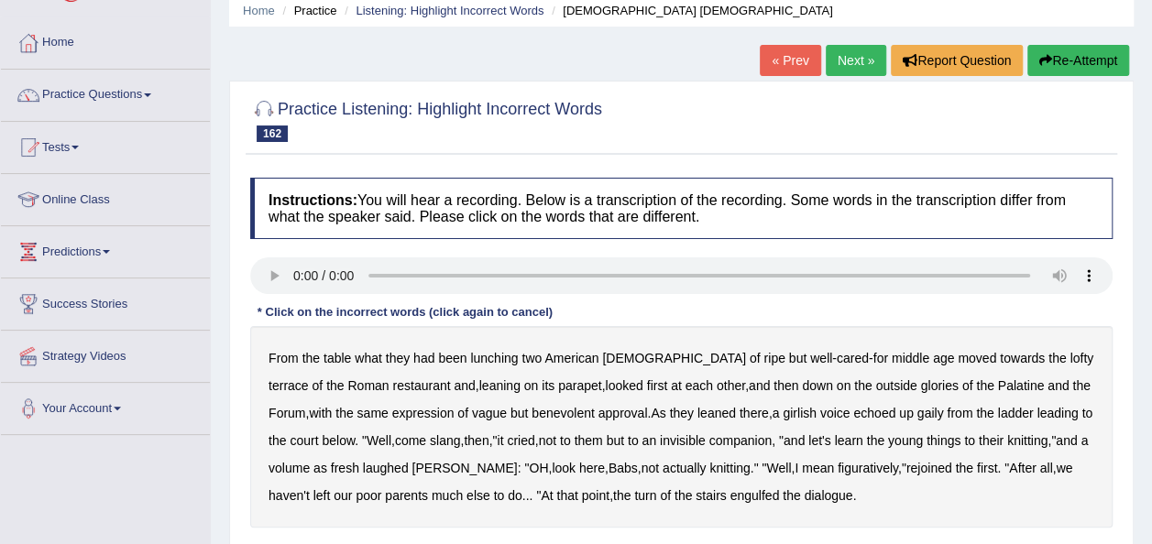
scroll to position [110, 0]
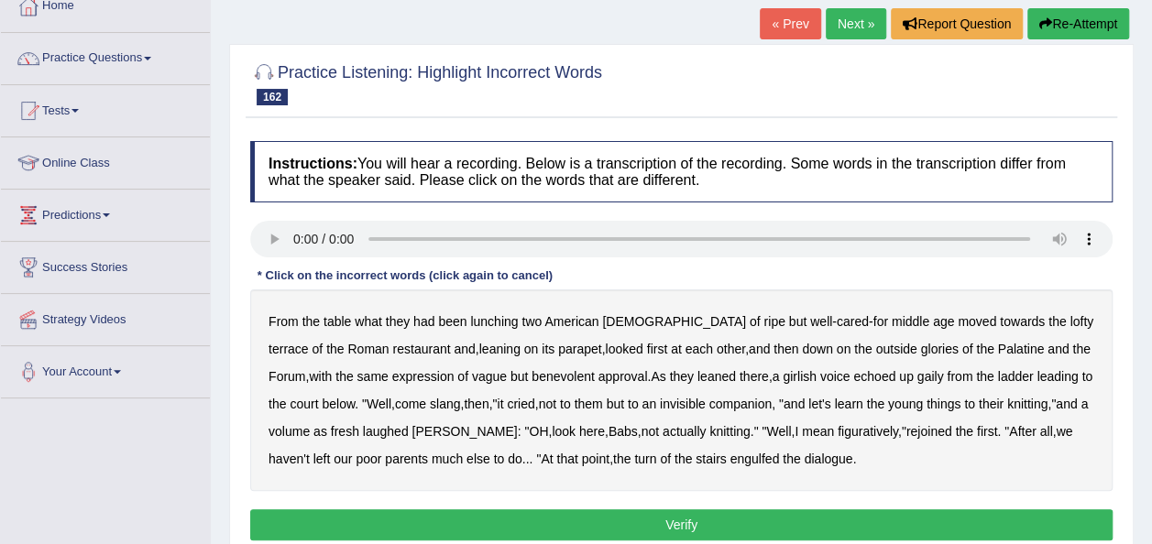
click at [371, 316] on b "what" at bounding box center [368, 321] width 27 height 15
click at [1000, 326] on b "towards" at bounding box center [1022, 321] width 45 height 15
click at [875, 353] on b "outside" at bounding box center [895, 349] width 41 height 15
click at [998, 377] on b "ladder" at bounding box center [1016, 376] width 36 height 15
click at [291, 430] on b "volume" at bounding box center [289, 431] width 41 height 15
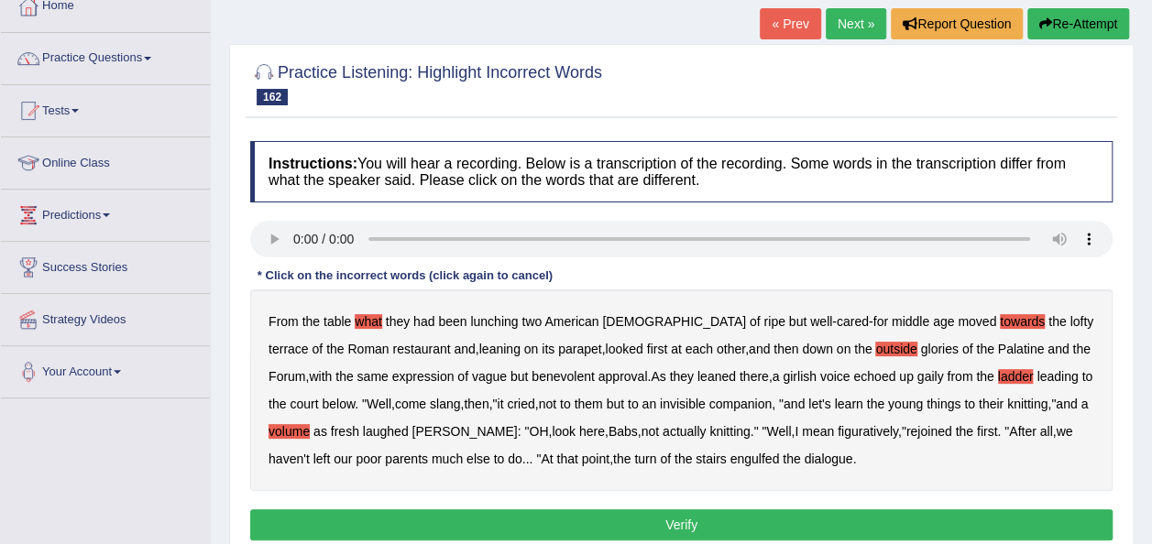
click at [696, 520] on button "Verify" at bounding box center [681, 525] width 863 height 31
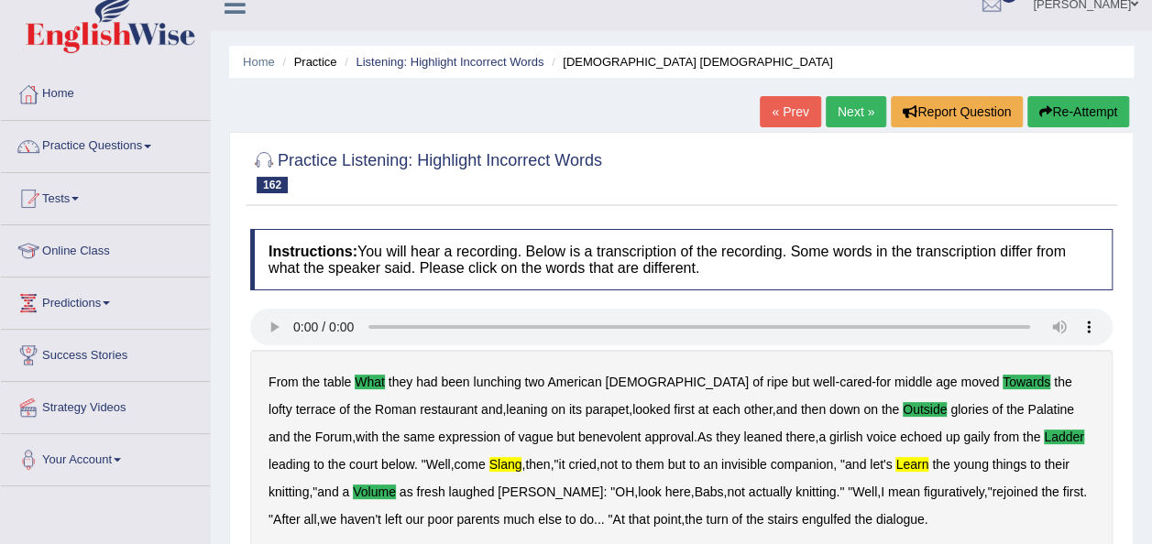
scroll to position [0, 0]
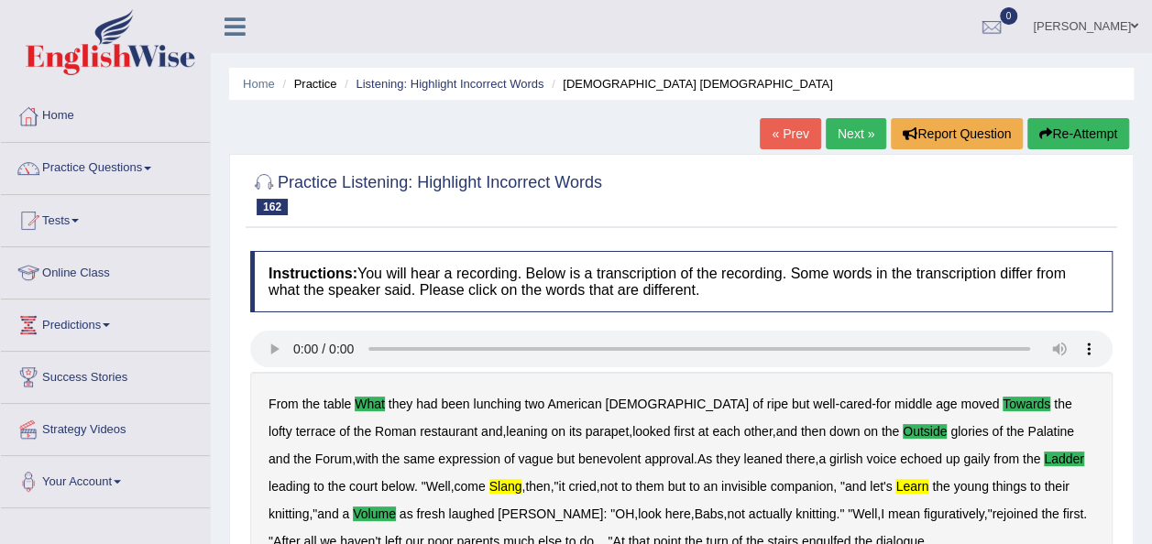
click at [842, 121] on link "Next »" at bounding box center [856, 133] width 60 height 31
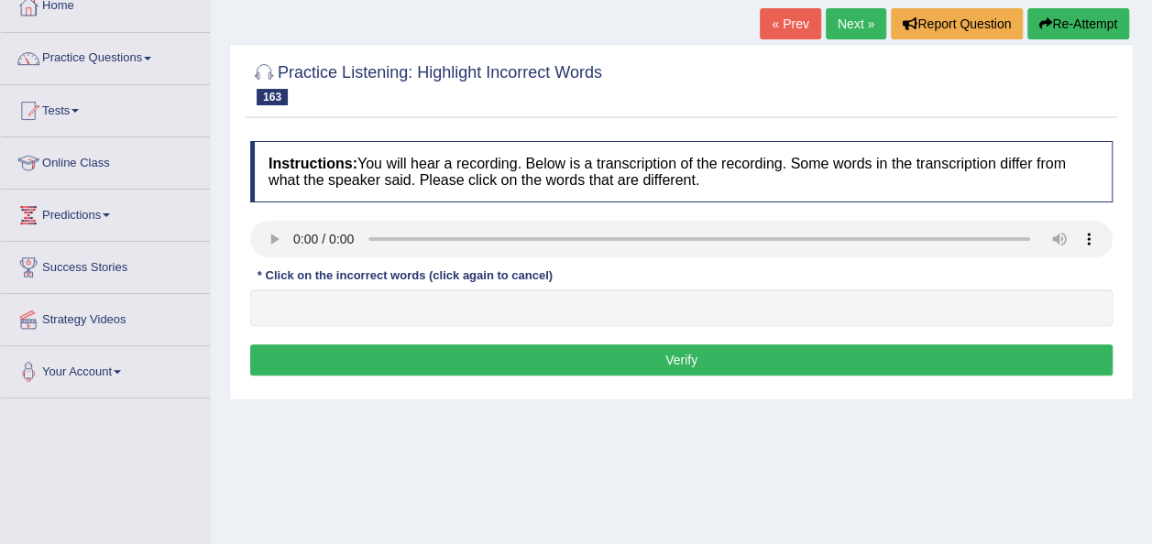
scroll to position [147, 0]
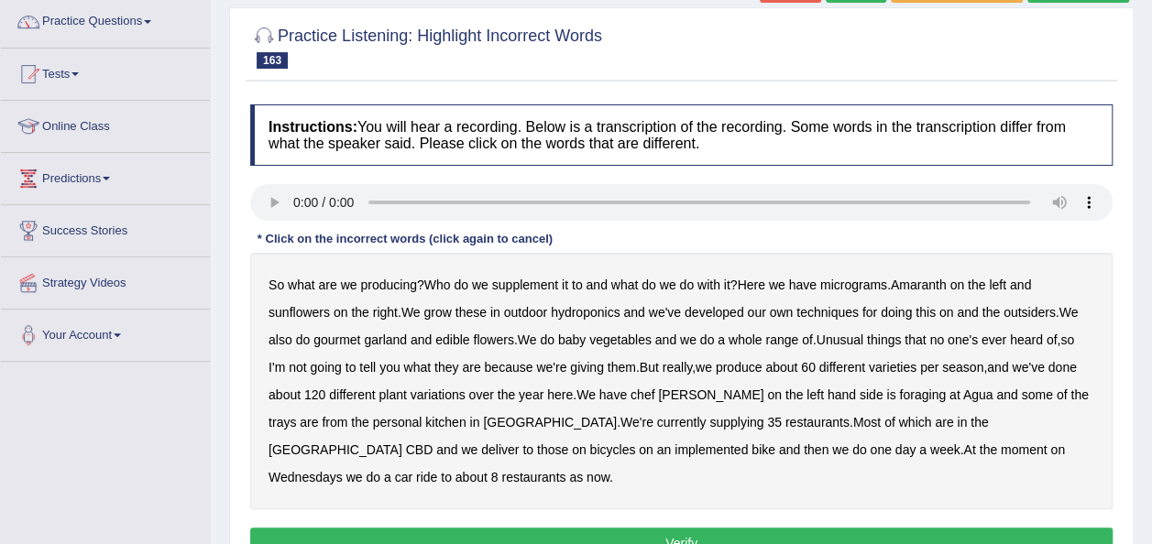
click at [539, 283] on b "supplement" at bounding box center [525, 285] width 66 height 15
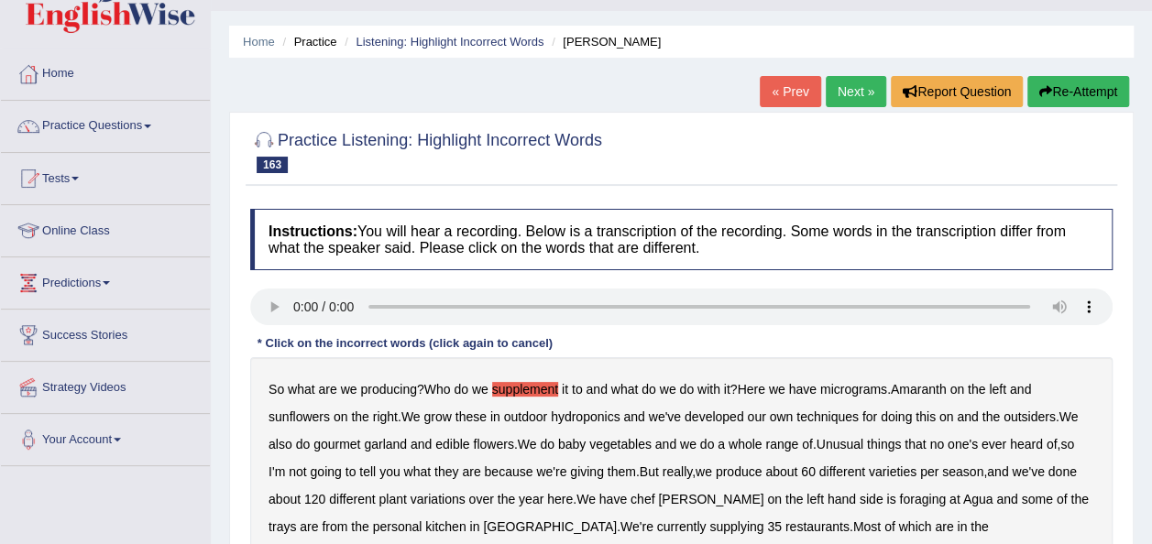
scroll to position [37, 0]
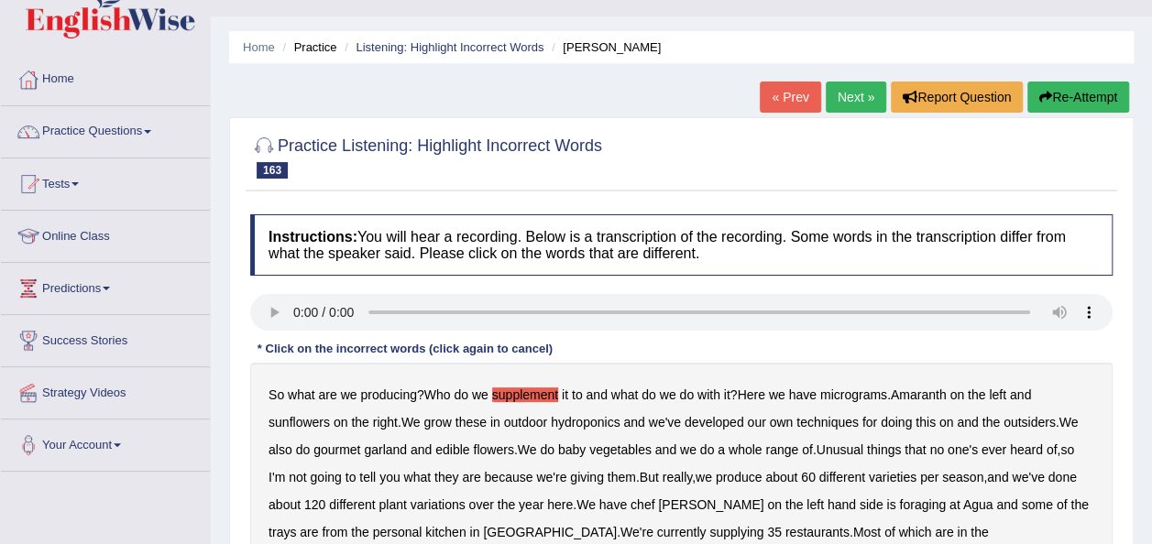
click at [860, 89] on link "Next »" at bounding box center [856, 97] width 60 height 31
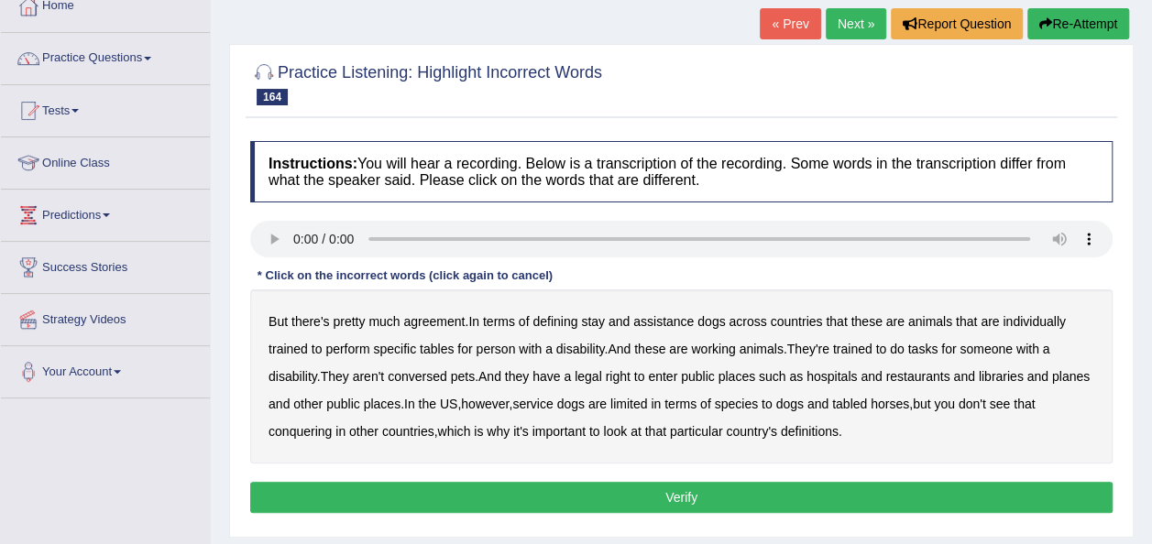
click at [275, 245] on div "Home Practice Listening: Highlight Incorrect Words US « Prev Next » Report Ques…" at bounding box center [681, 348] width 941 height 917
click at [600, 327] on div "But there's pretty much agreement . In terms of defining stay and assistance do…" at bounding box center [681, 377] width 863 height 174
click at [601, 322] on b "stay" at bounding box center [593, 321] width 24 height 15
click at [442, 353] on b "tables" at bounding box center [437, 349] width 34 height 15
click at [423, 381] on b "conversed" at bounding box center [418, 376] width 60 height 15
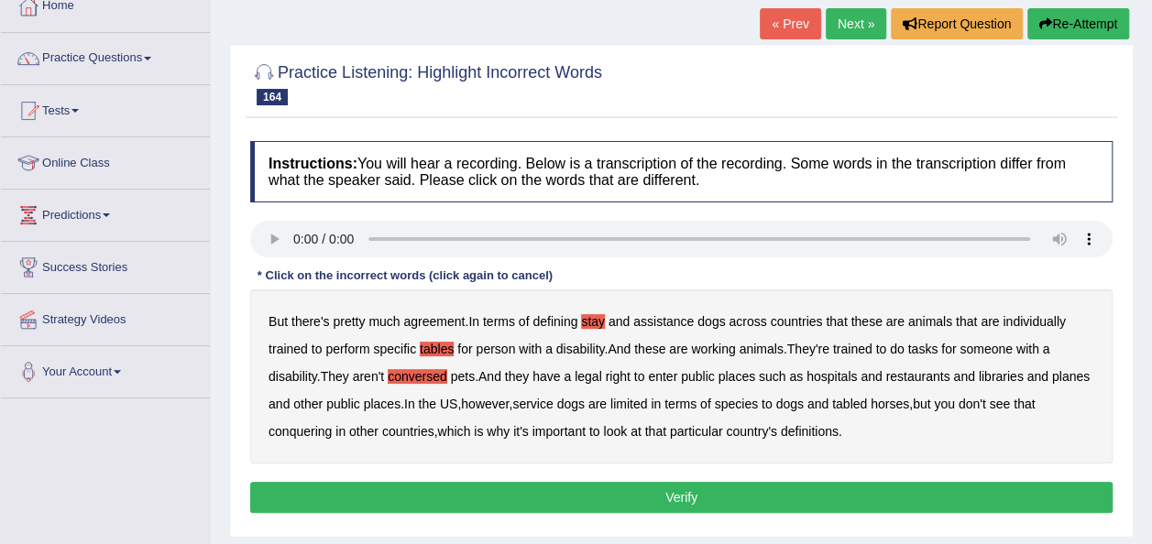
click at [1052, 384] on b "planes" at bounding box center [1071, 376] width 38 height 15
click at [867, 405] on b "tabled" at bounding box center [849, 404] width 35 height 15
click at [310, 430] on b "conquering" at bounding box center [300, 431] width 63 height 15
click at [684, 498] on button "Verify" at bounding box center [681, 497] width 863 height 31
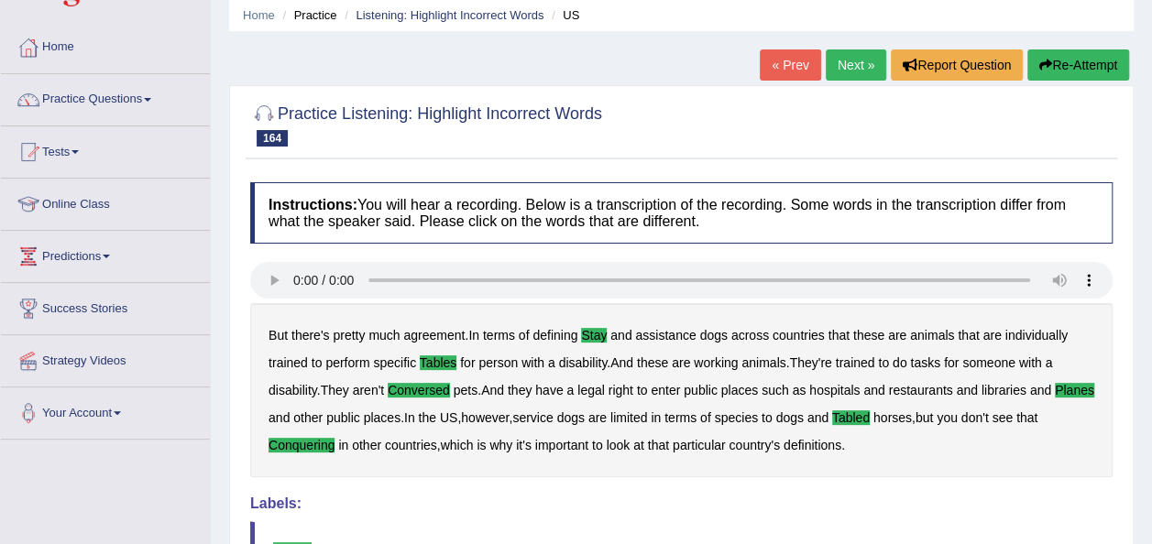
scroll to position [37, 0]
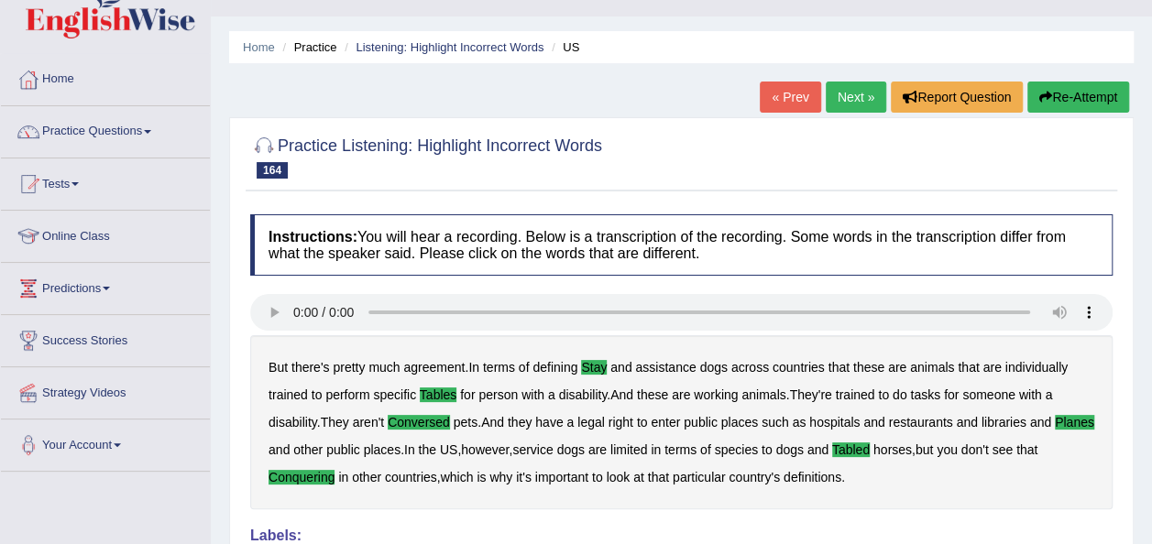
click at [684, 498] on div "But there's pretty much agreement . In terms of defining stay and assistance do…" at bounding box center [681, 422] width 863 height 174
click at [843, 103] on link "Next »" at bounding box center [856, 97] width 60 height 31
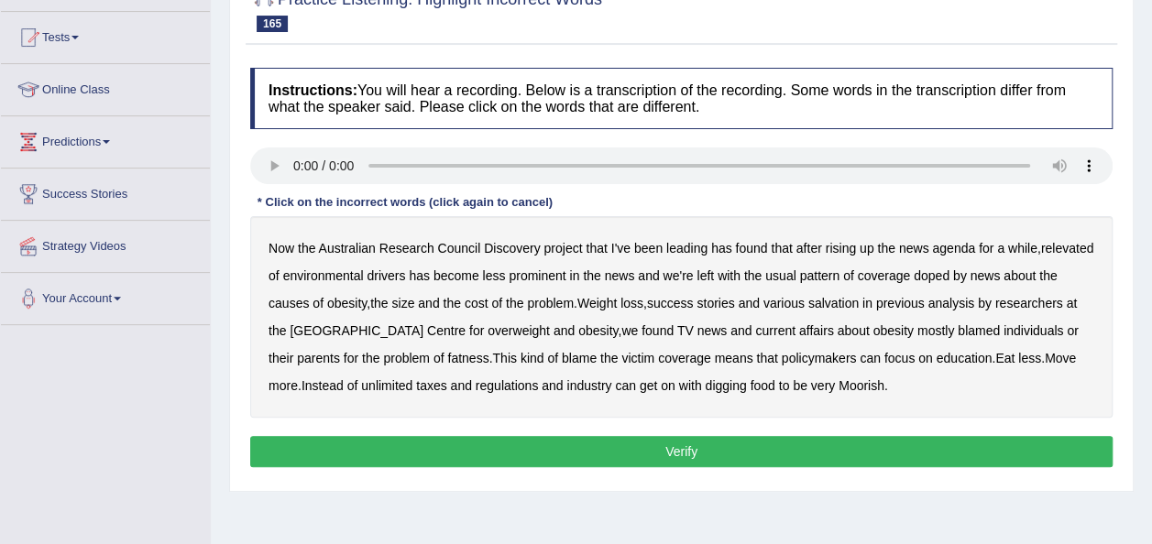
scroll to position [183, 0]
click at [686, 247] on b "leading" at bounding box center [686, 248] width 41 height 15
click at [1041, 256] on b "relevated" at bounding box center [1067, 248] width 53 height 15
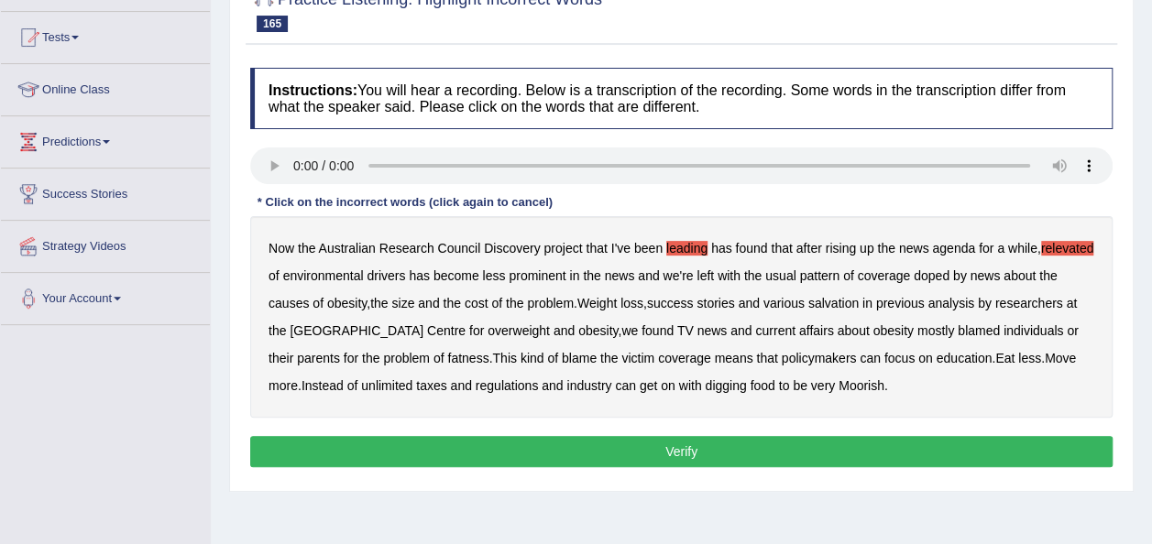
click at [950, 279] on b "doped" at bounding box center [932, 276] width 36 height 15
click at [859, 302] on b "salvation" at bounding box center [833, 303] width 50 height 15
click at [447, 362] on b "fatness" at bounding box center [467, 358] width 41 height 15
click at [361, 383] on b "unlimited" at bounding box center [386, 386] width 51 height 15
click at [705, 381] on b "digging" at bounding box center [725, 386] width 41 height 15
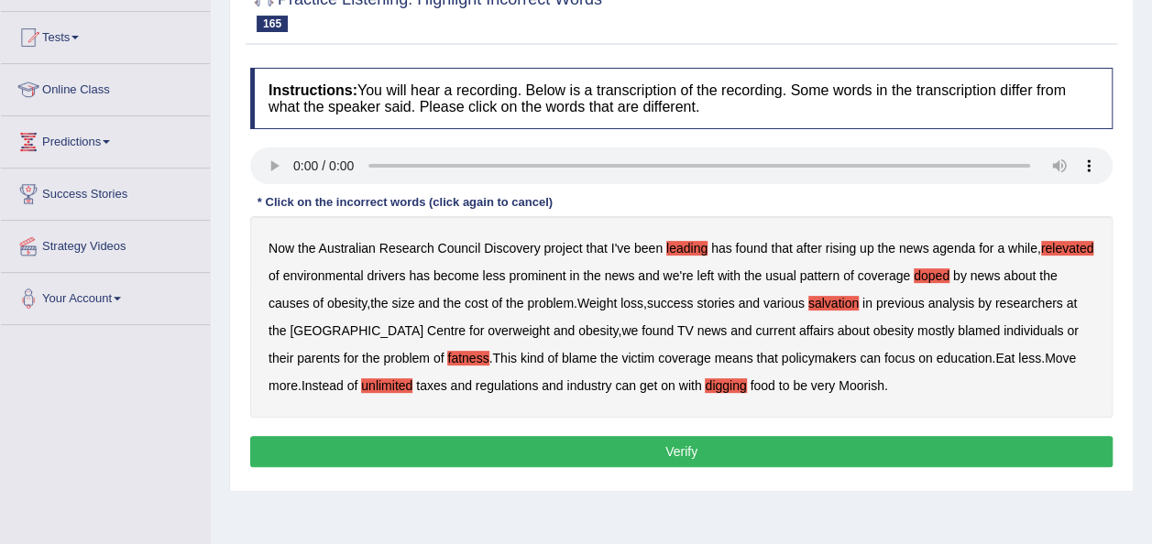
click at [667, 446] on button "Verify" at bounding box center [681, 451] width 863 height 31
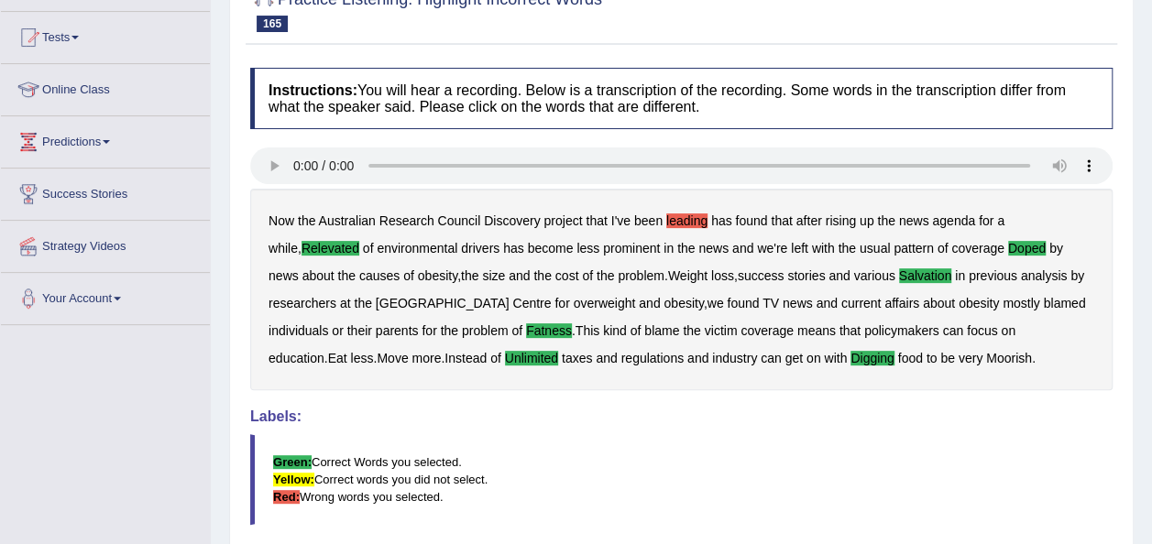
click at [1049, 419] on h4 "Labels:" at bounding box center [681, 417] width 863 height 16
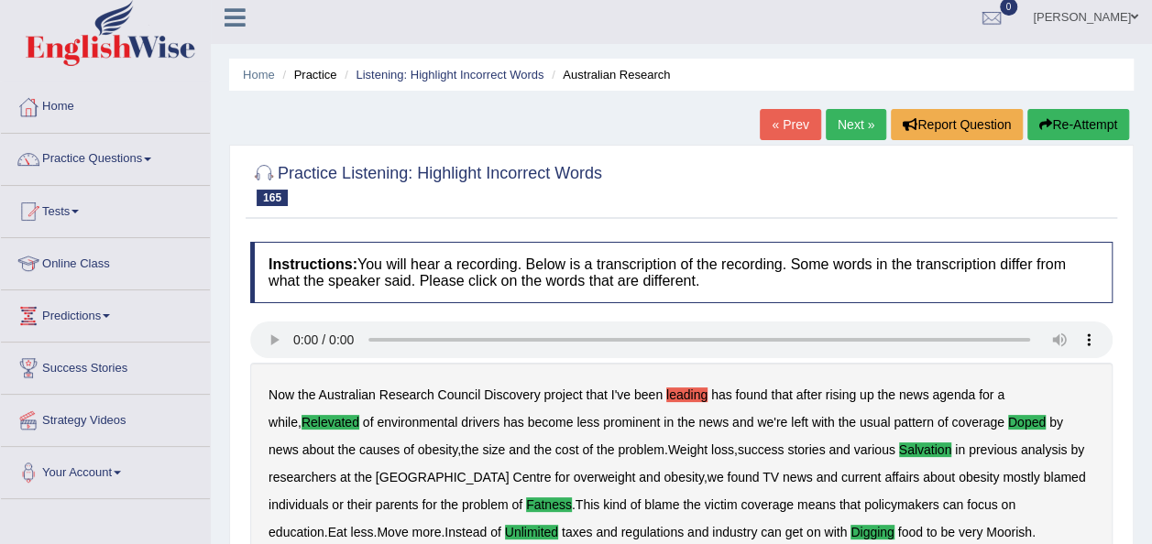
scroll to position [0, 0]
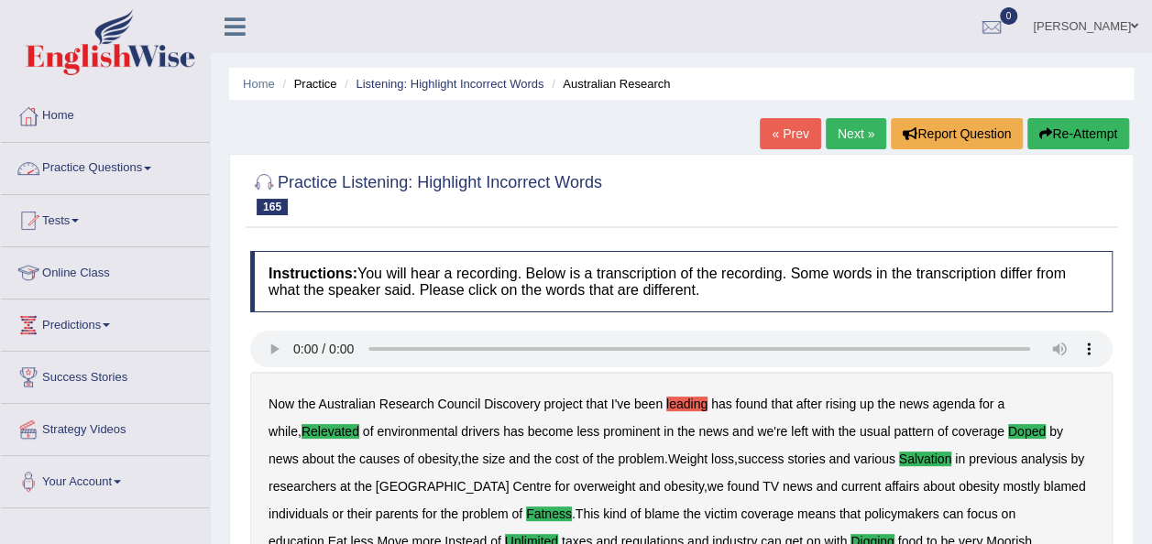
click at [153, 170] on link "Practice Questions" at bounding box center [105, 166] width 209 height 46
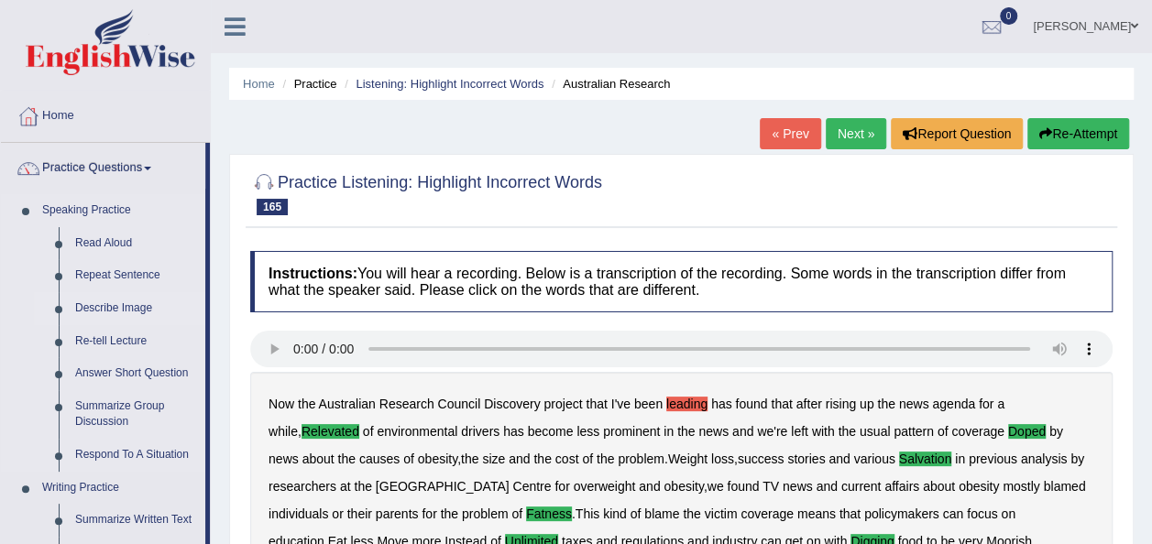
click at [114, 300] on link "Describe Image" at bounding box center [136, 308] width 138 height 33
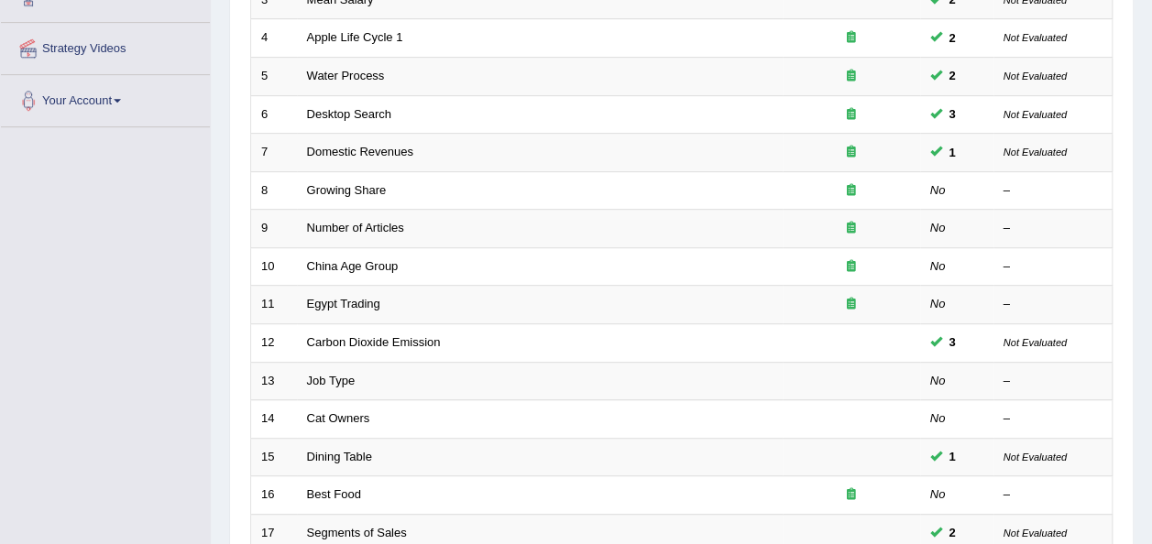
scroll to position [440, 0]
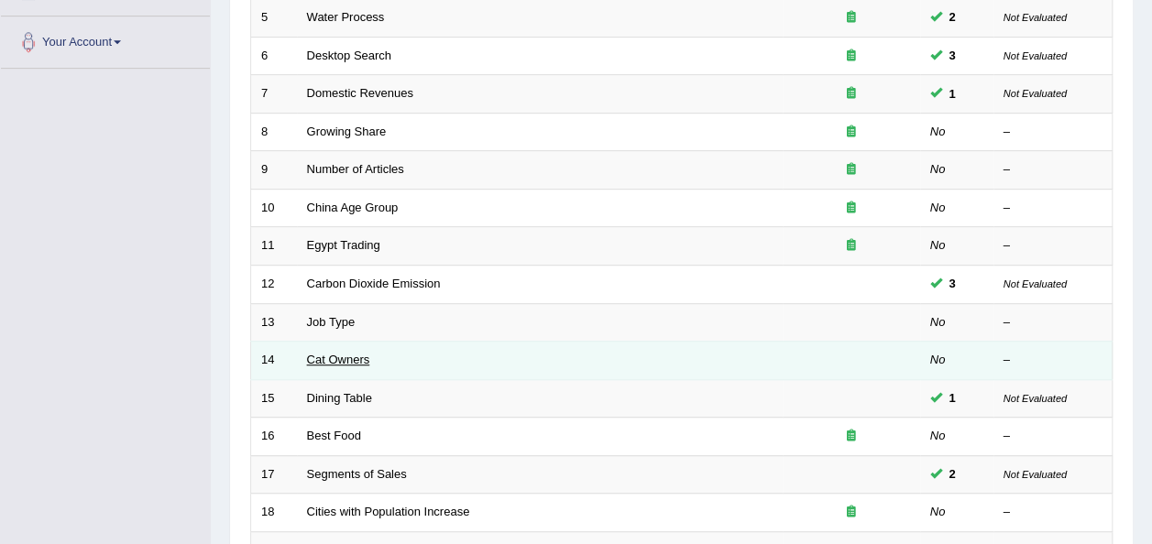
click at [327, 356] on link "Cat Owners" at bounding box center [338, 360] width 63 height 14
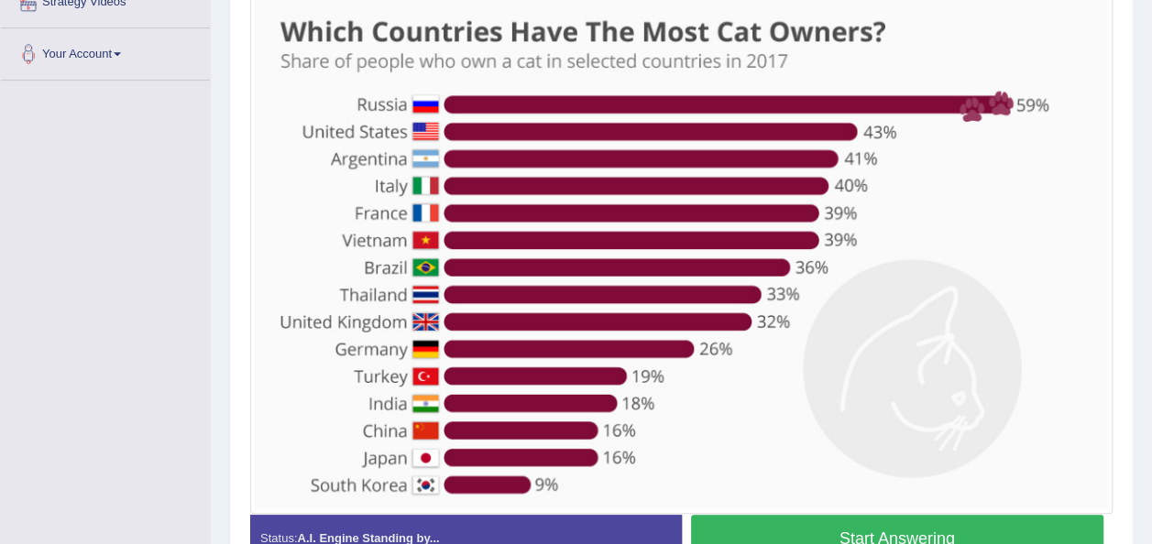
scroll to position [426, 0]
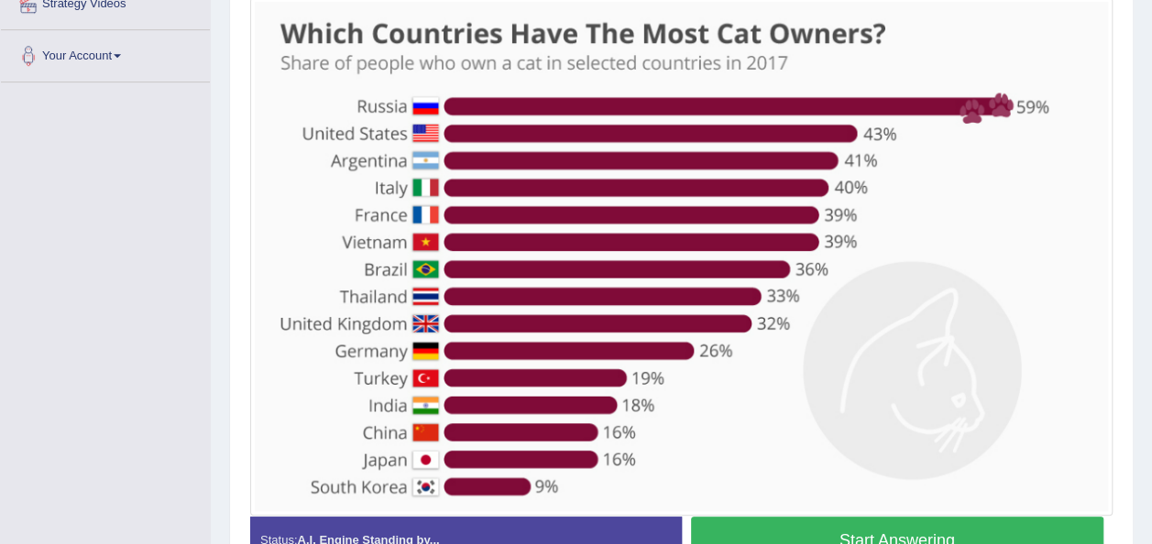
click at [751, 524] on button "Start Answering" at bounding box center [897, 540] width 413 height 47
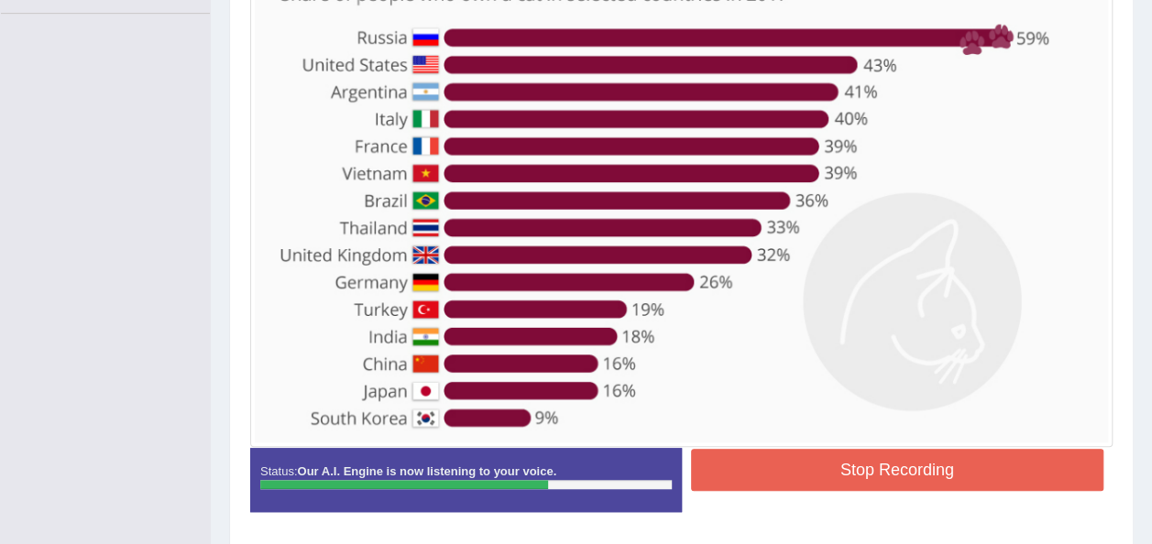
scroll to position [500, 0]
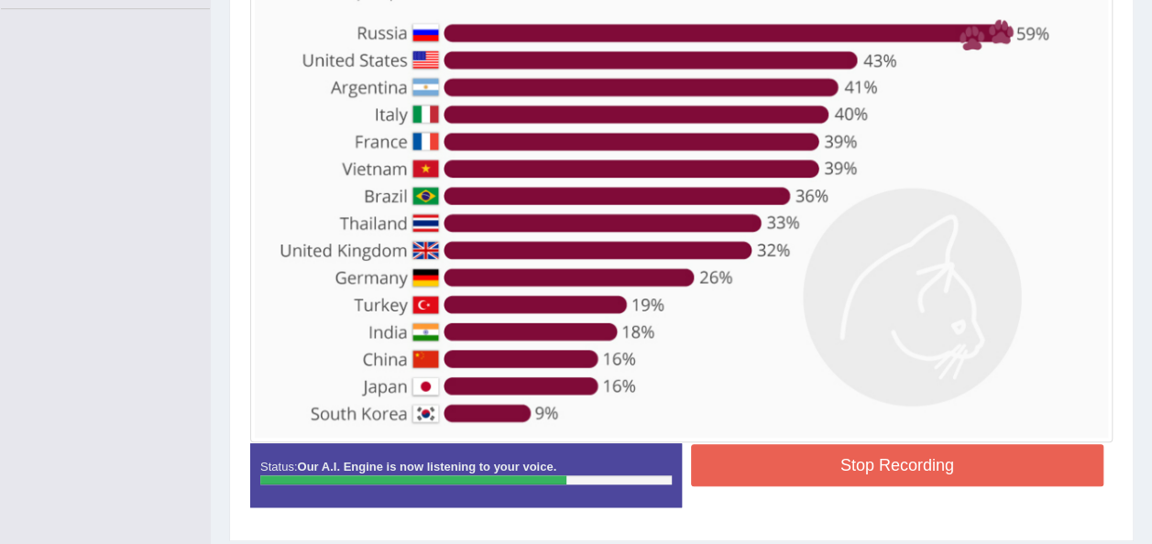
click at [884, 476] on button "Stop Recording" at bounding box center [897, 466] width 413 height 42
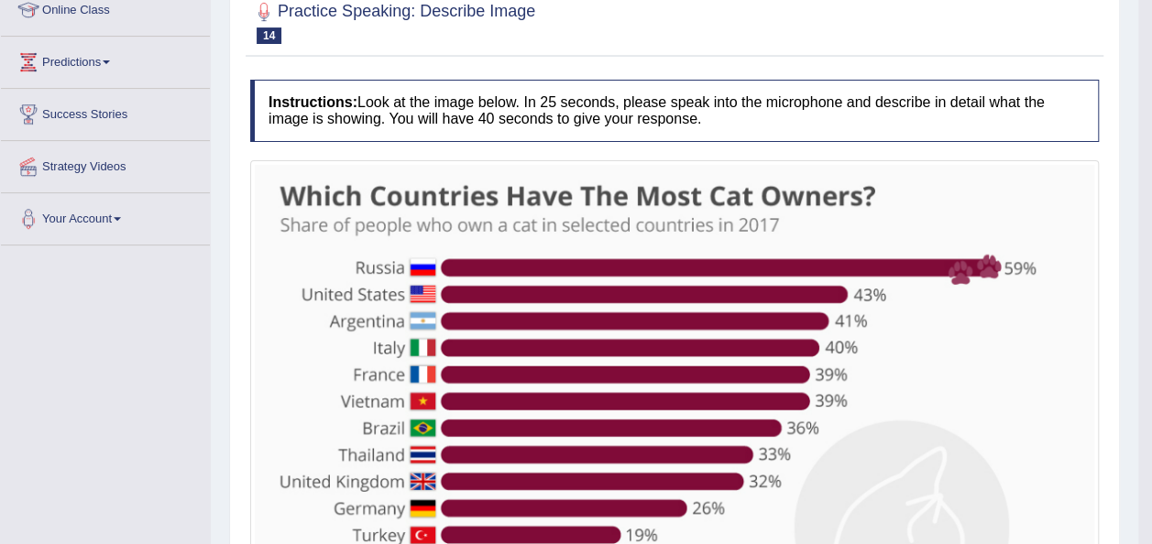
scroll to position [104, 0]
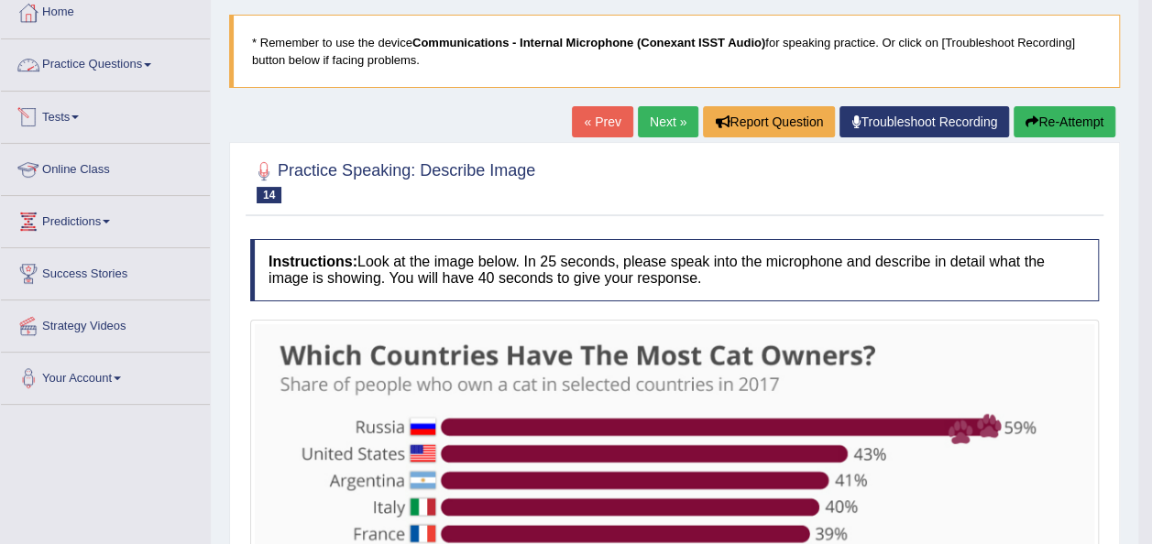
click at [151, 63] on span at bounding box center [147, 65] width 7 height 4
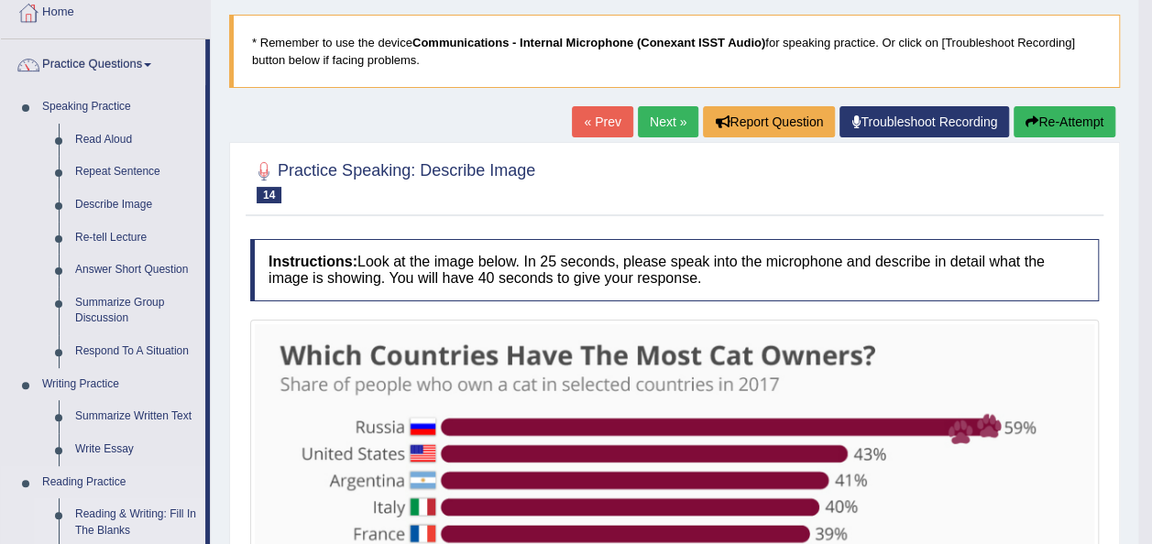
click at [137, 512] on link "Reading & Writing: Fill In The Blanks" at bounding box center [136, 523] width 138 height 49
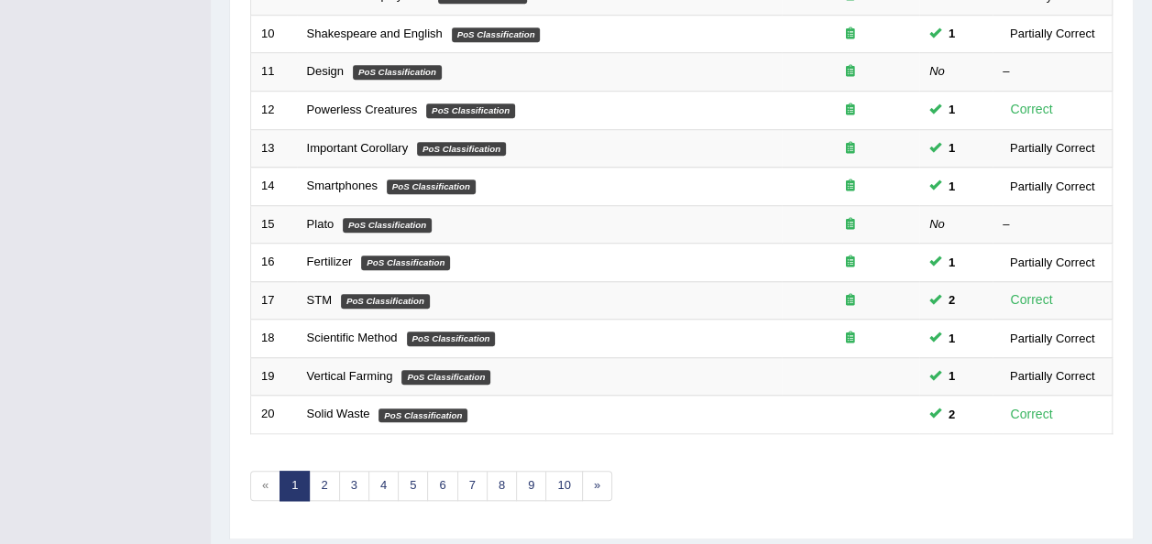
scroll to position [660, 0]
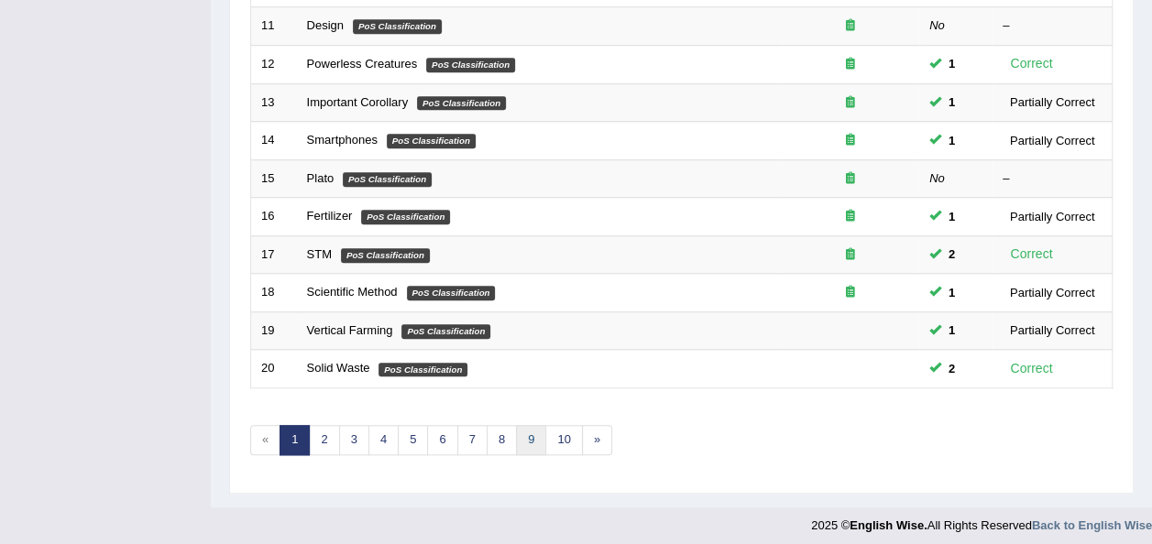
click at [521, 441] on link "9" at bounding box center [531, 440] width 30 height 30
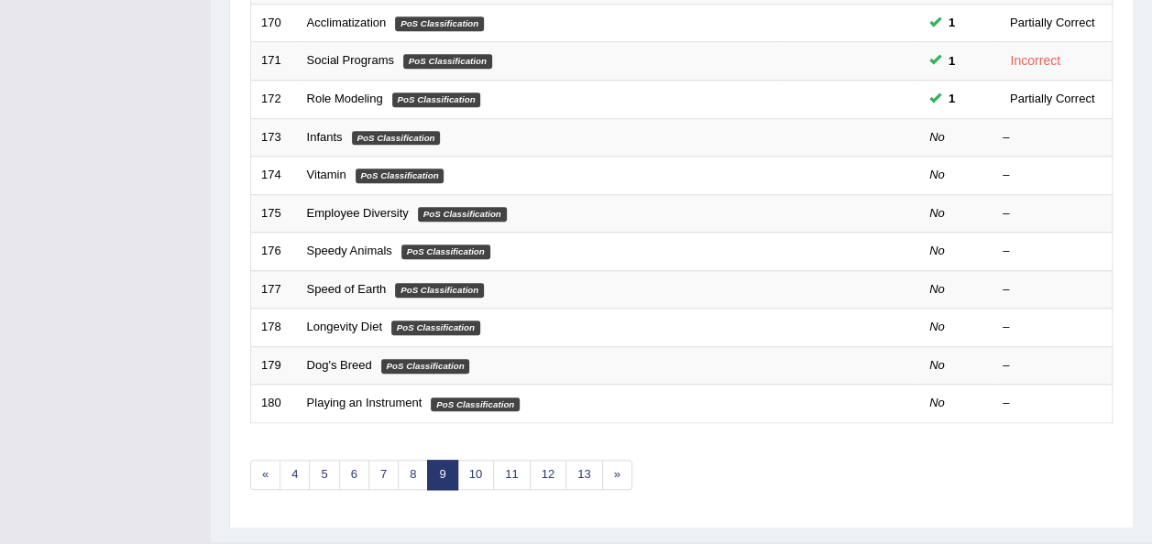
scroll to position [660, 0]
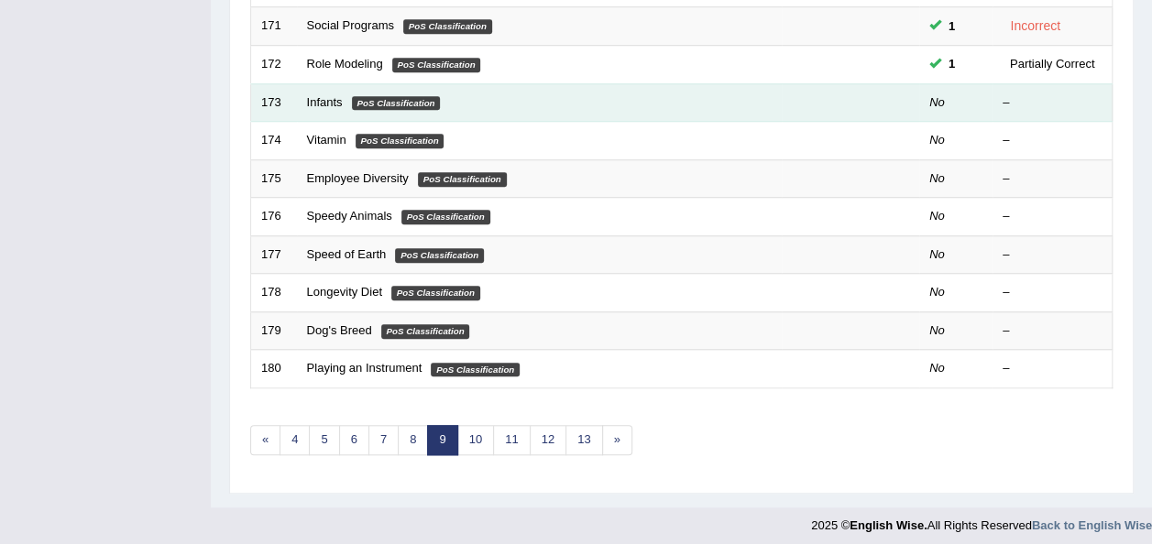
click at [382, 96] on em "PoS Classification" at bounding box center [396, 103] width 89 height 15
click at [317, 100] on link "Infants" at bounding box center [325, 102] width 36 height 14
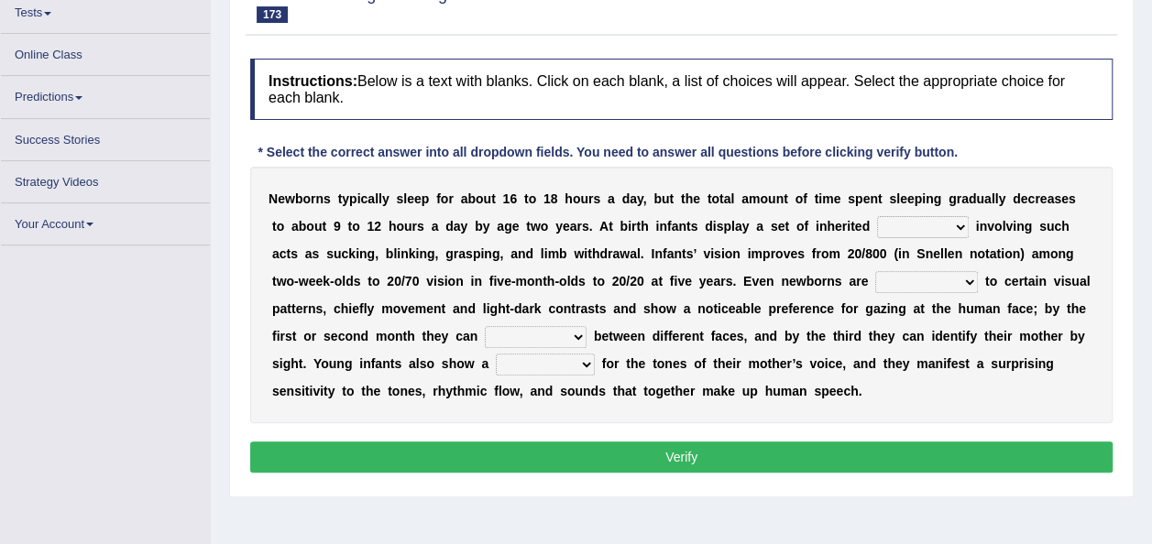
scroll to position [207, 0]
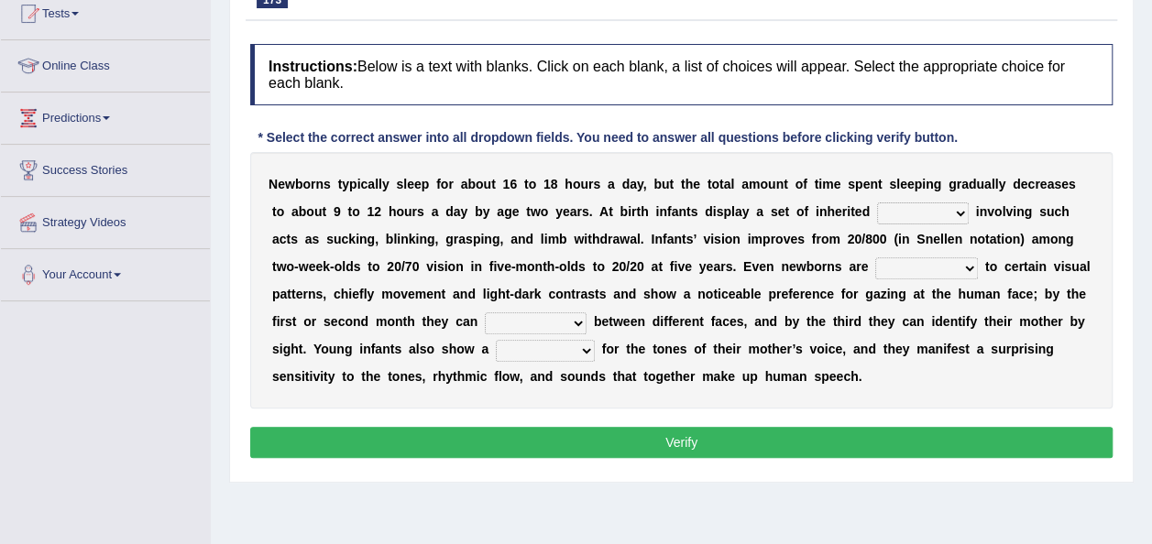
click at [937, 213] on select "reflexes route emotion flexes" at bounding box center [923, 214] width 92 height 22
click at [1105, 221] on div "N e w b o r n s t y p i c a l l y s l e e p f o r a b o u t 1 6 t o 1 8 h o u r…" at bounding box center [681, 280] width 863 height 257
click at [941, 267] on select "subjective sensitive fundamental objective" at bounding box center [926, 269] width 103 height 22
select select "sensitive"
click at [875, 258] on select "subjective sensitive fundamental objective" at bounding box center [926, 269] width 103 height 22
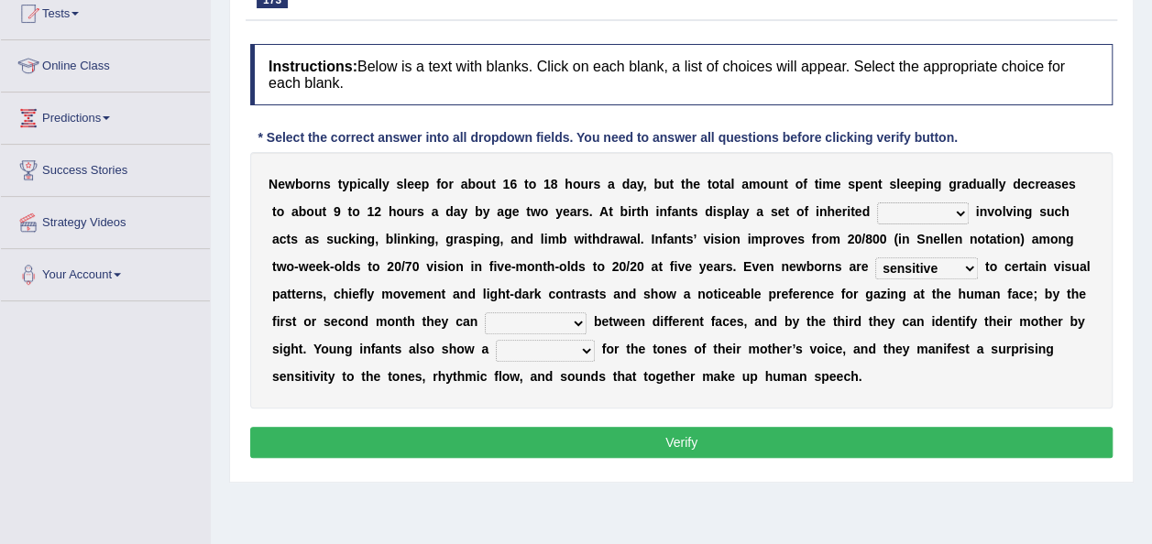
click at [568, 319] on select "disown disorient disjoint discriminate" at bounding box center [536, 324] width 102 height 22
click at [633, 395] on div "N e w b o r n s t y p i c a l l y s l e e p f o r a b o u t 1 6 t o 1 8 h o u r…" at bounding box center [681, 280] width 863 height 257
click at [576, 325] on select "disown disorient disjoint discriminate" at bounding box center [536, 324] width 102 height 22
select select "disjoint"
click at [485, 313] on select "disown disorient disjoint discriminate" at bounding box center [536, 324] width 102 height 22
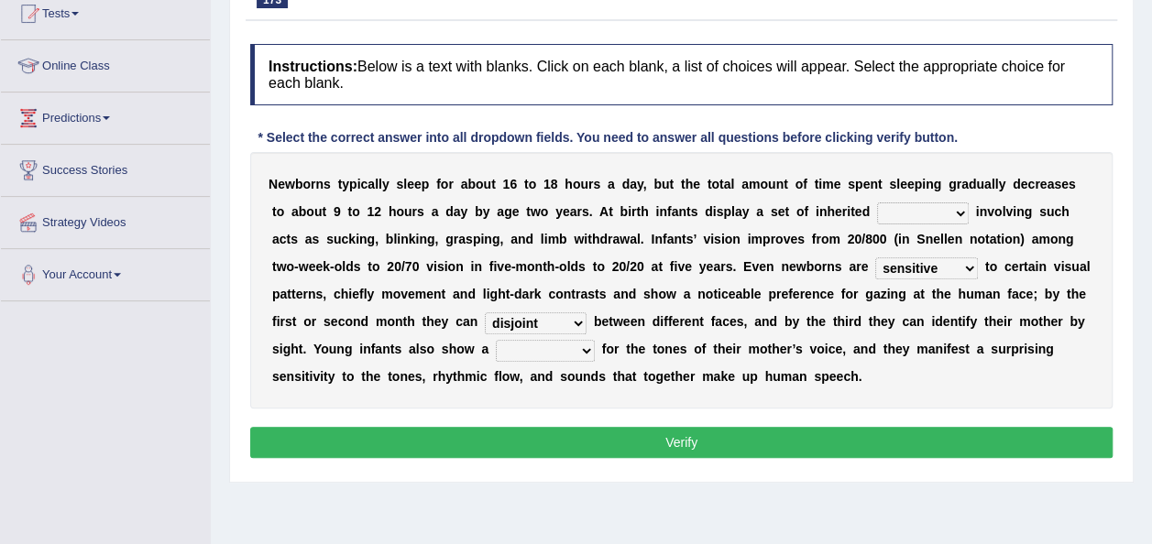
click at [577, 346] on select "reflection flection predilection selection" at bounding box center [545, 351] width 99 height 22
select select "selection"
click at [496, 340] on select "reflection flection predilection selection" at bounding box center [545, 351] width 99 height 22
click at [939, 212] on select "reflexes route emotion flexes" at bounding box center [923, 214] width 92 height 22
select select "emotion"
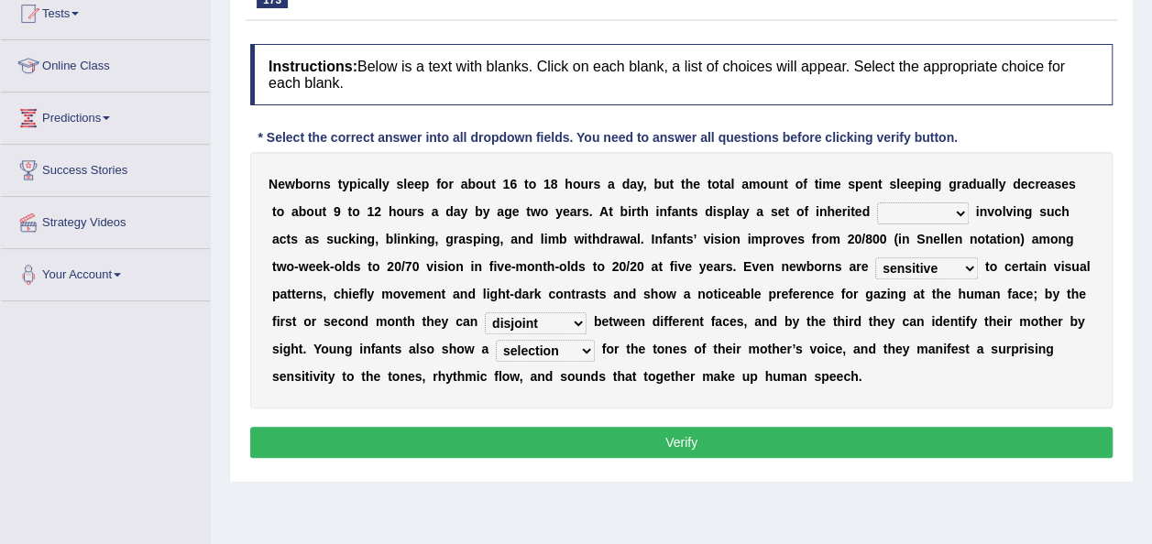
click at [877, 203] on select "reflexes route emotion flexes" at bounding box center [923, 214] width 92 height 22
click at [709, 437] on button "Verify" at bounding box center [681, 442] width 863 height 31
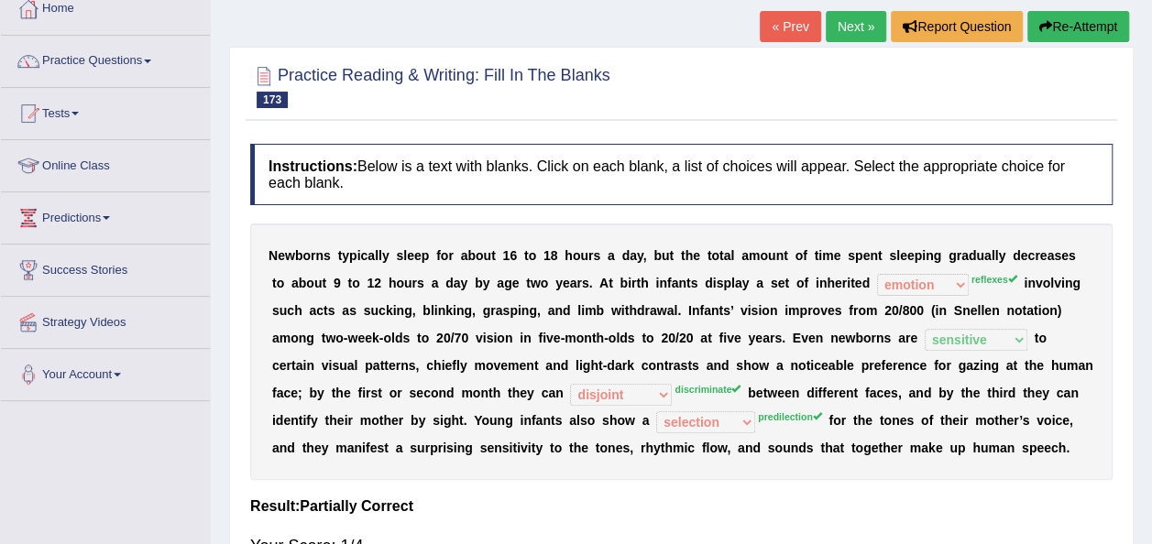
scroll to position [97, 0]
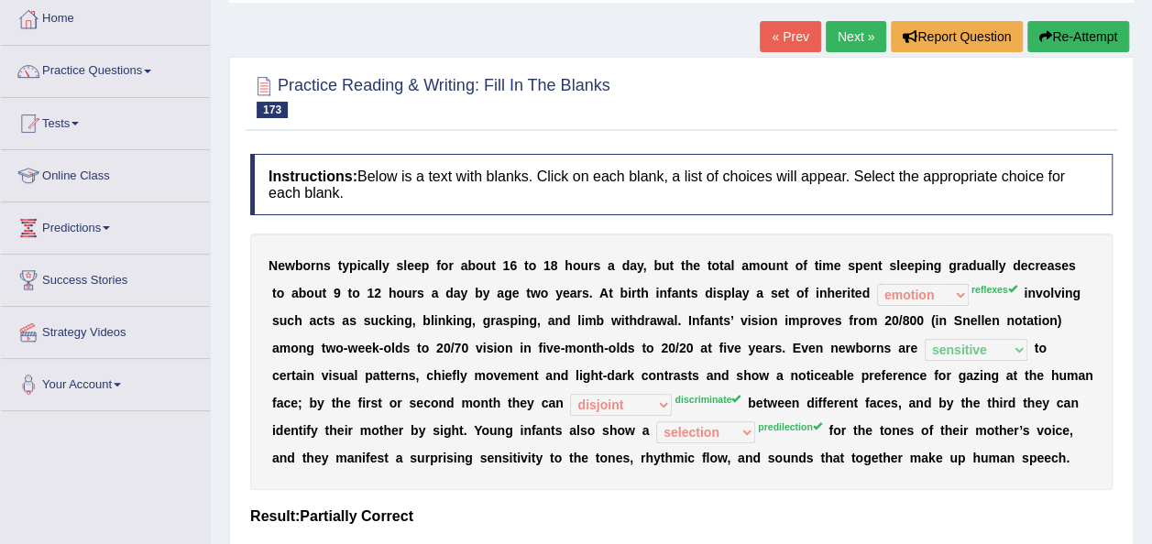
click at [836, 41] on link "Next »" at bounding box center [856, 36] width 60 height 31
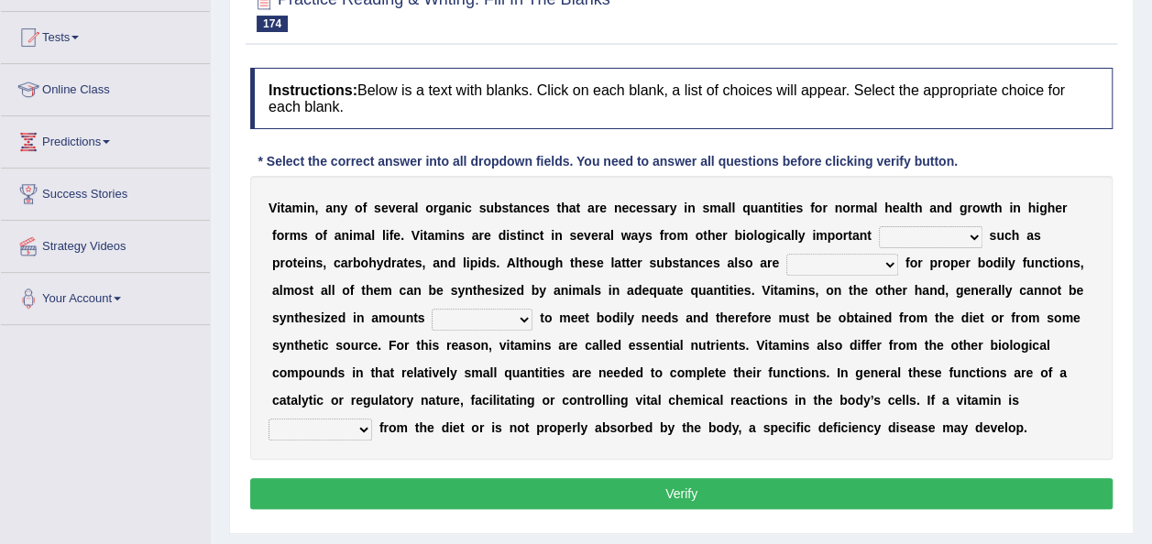
scroll to position [207, 0]
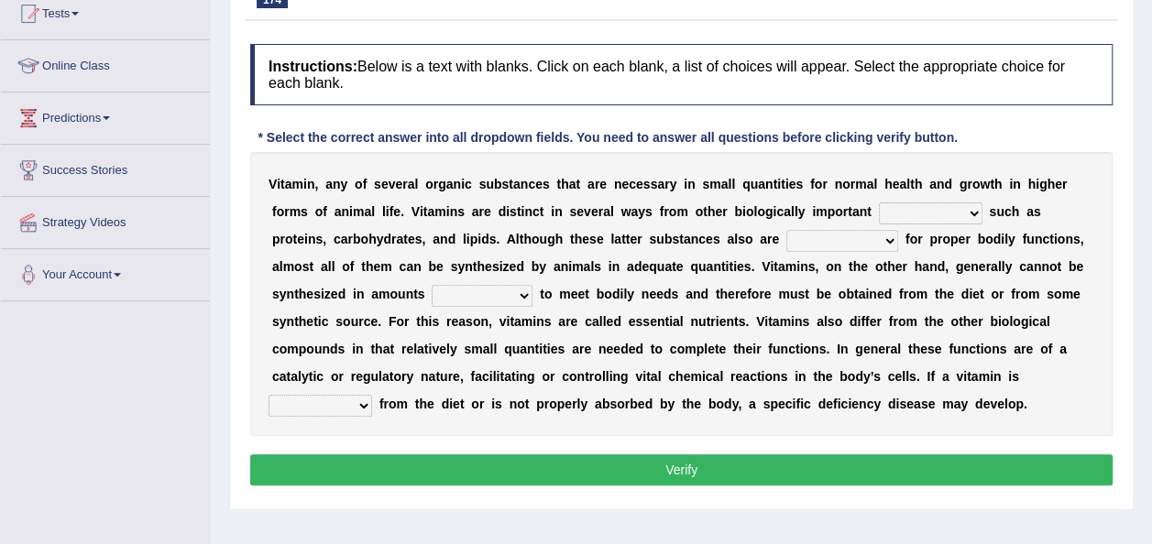
click at [975, 213] on select "compounds commitment accomplices sedatives" at bounding box center [931, 214] width 104 height 22
click at [846, 434] on div "Instructions: Below is a text with blanks. Click on each blank, a list of choic…" at bounding box center [682, 268] width 872 height 466
click at [886, 237] on select "indispensable insatiable inadequate inadvertent" at bounding box center [842, 241] width 112 height 22
select select "insatiable"
click at [786, 230] on select "indispensable insatiable inadequate inadvertent" at bounding box center [842, 241] width 112 height 22
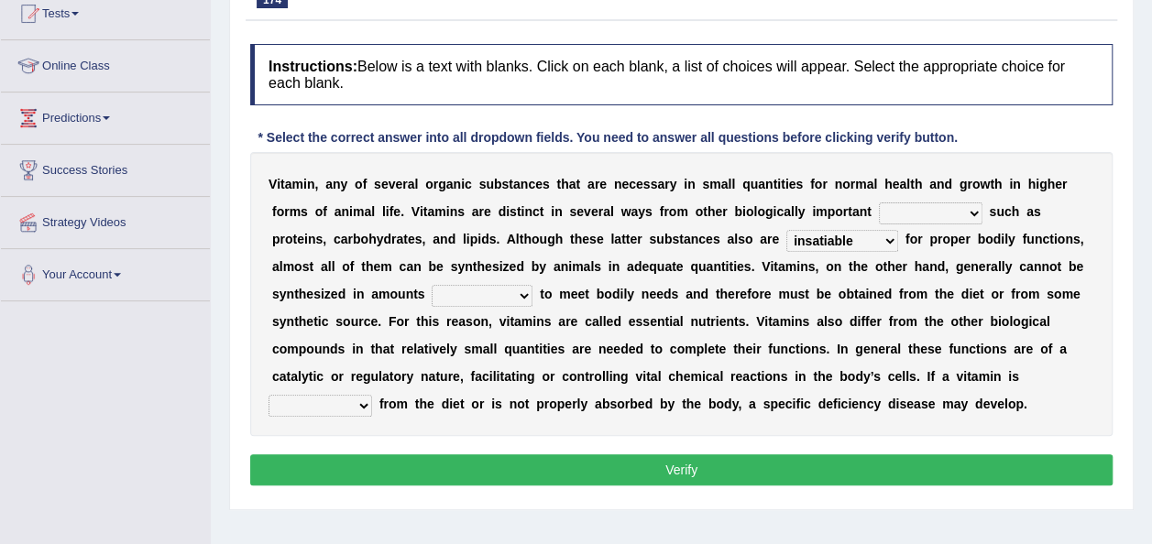
click at [515, 289] on select "sufficient insufficient ignitable accountable" at bounding box center [482, 296] width 101 height 22
select select "accountable"
click at [432, 285] on select "sufficient insufficient ignitable accountable" at bounding box center [482, 296] width 101 height 22
click at [368, 410] on select "absent abated omnipresent present" at bounding box center [321, 406] width 104 height 22
select select "present"
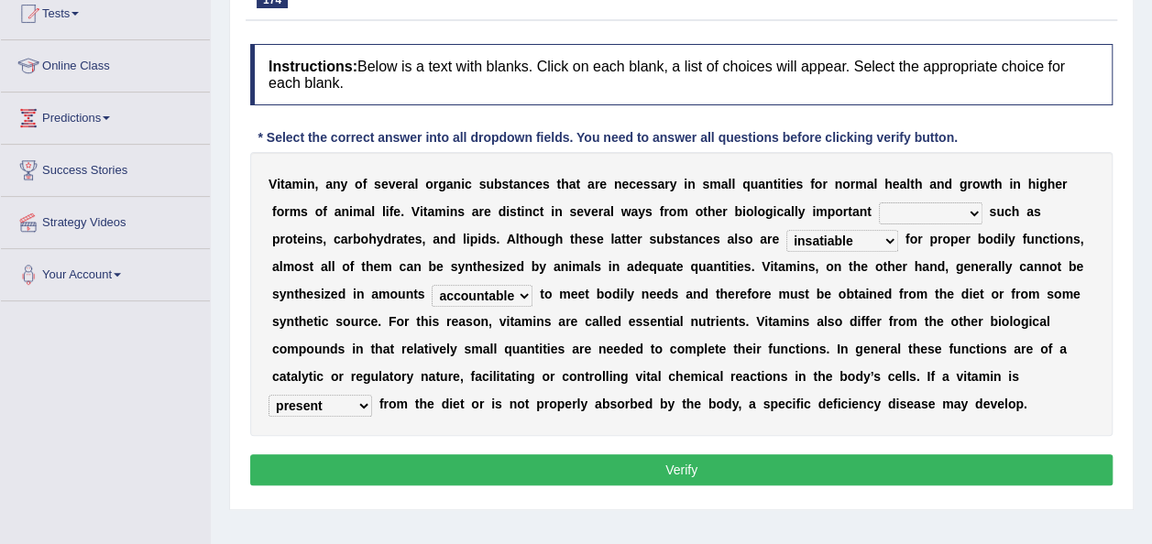
click at [269, 395] on select "absent abated omnipresent present" at bounding box center [321, 406] width 104 height 22
click at [966, 200] on div "V i t a m i n , a n y o f s e v e r a l o r g a n i c s u b s t a n c e s t h a…" at bounding box center [681, 294] width 863 height 284
click at [975, 213] on select "compounds commitment accomplices sedatives" at bounding box center [931, 214] width 104 height 22
select select "compounds"
click at [879, 203] on select "compounds commitment accomplices sedatives" at bounding box center [931, 214] width 104 height 22
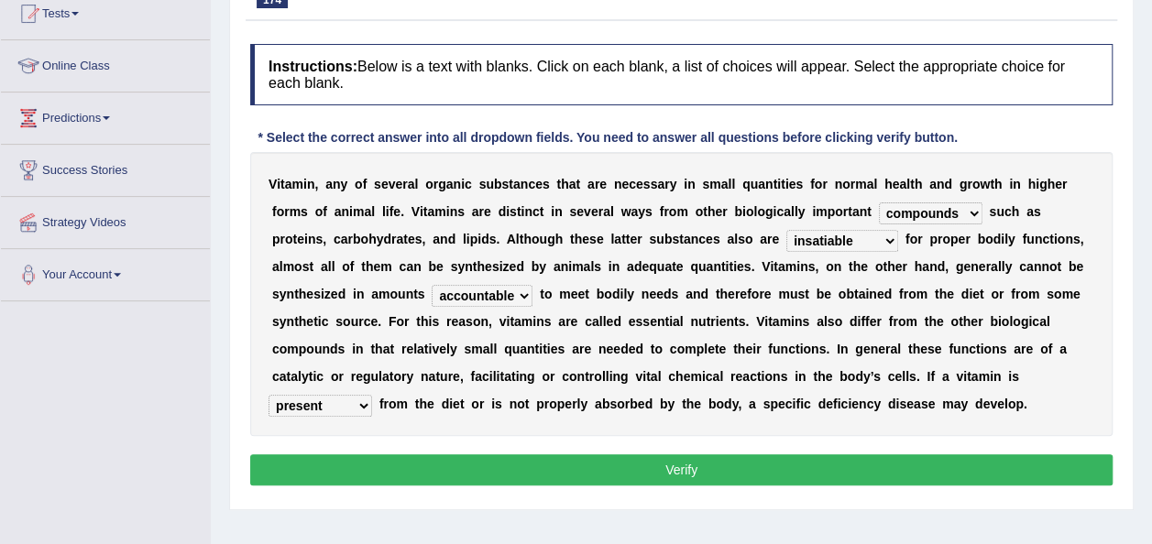
click at [683, 472] on button "Verify" at bounding box center [681, 470] width 863 height 31
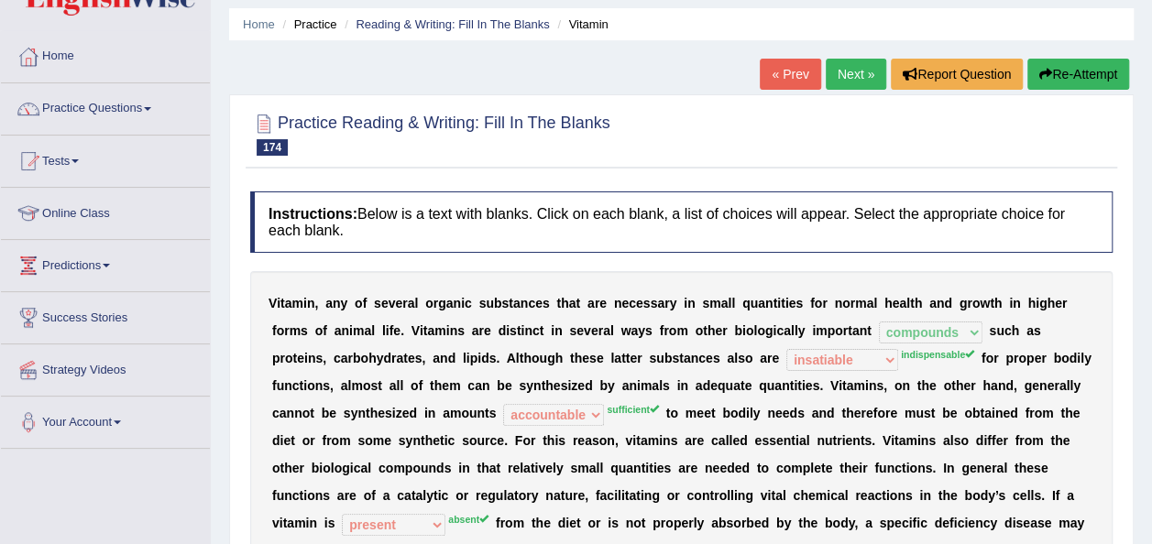
scroll to position [24, 0]
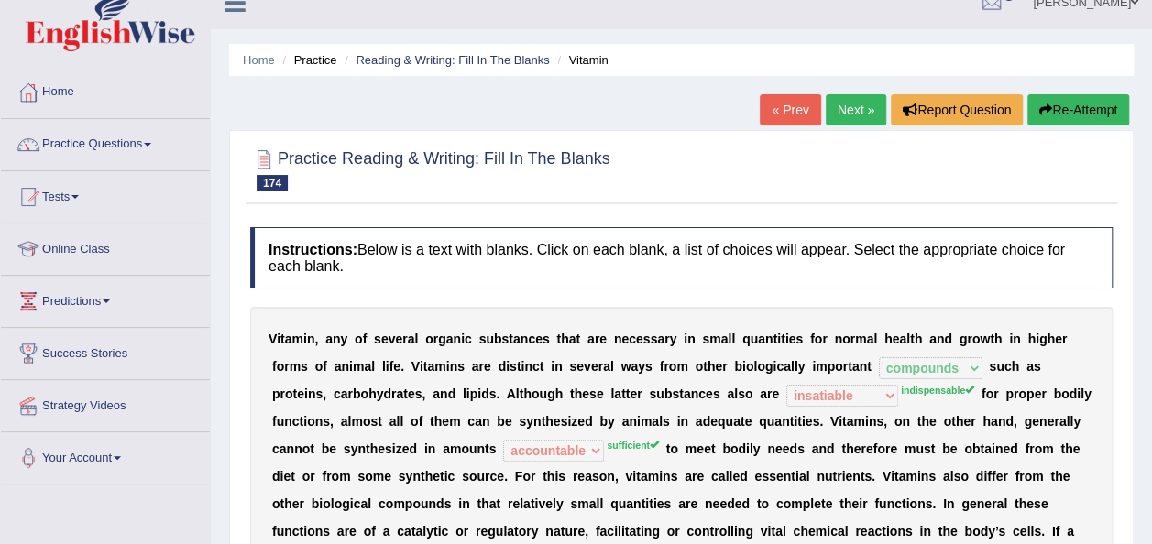
click at [852, 118] on link "Next »" at bounding box center [856, 109] width 60 height 31
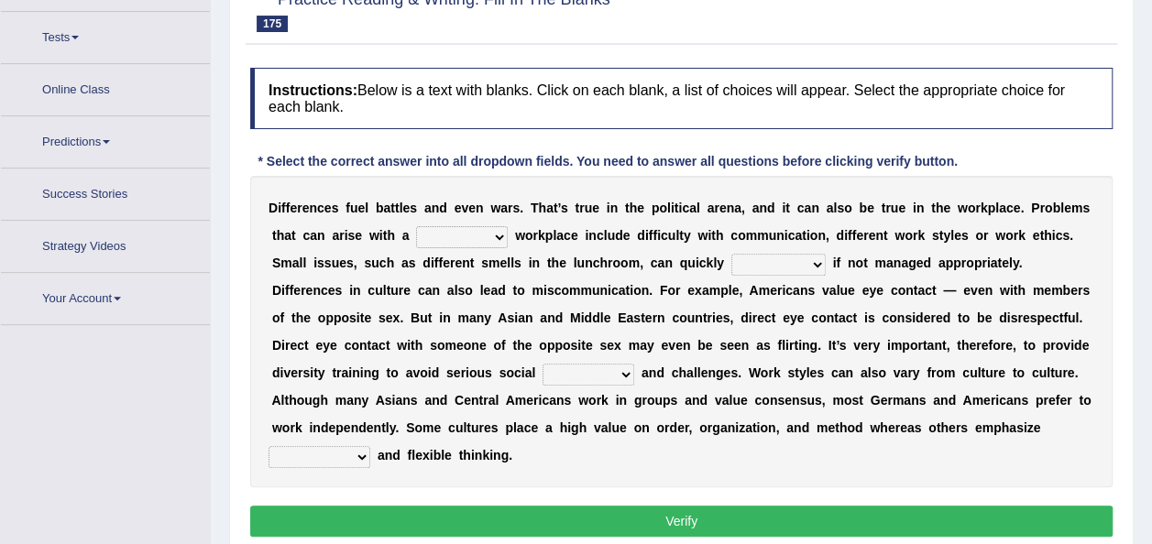
scroll to position [207, 0]
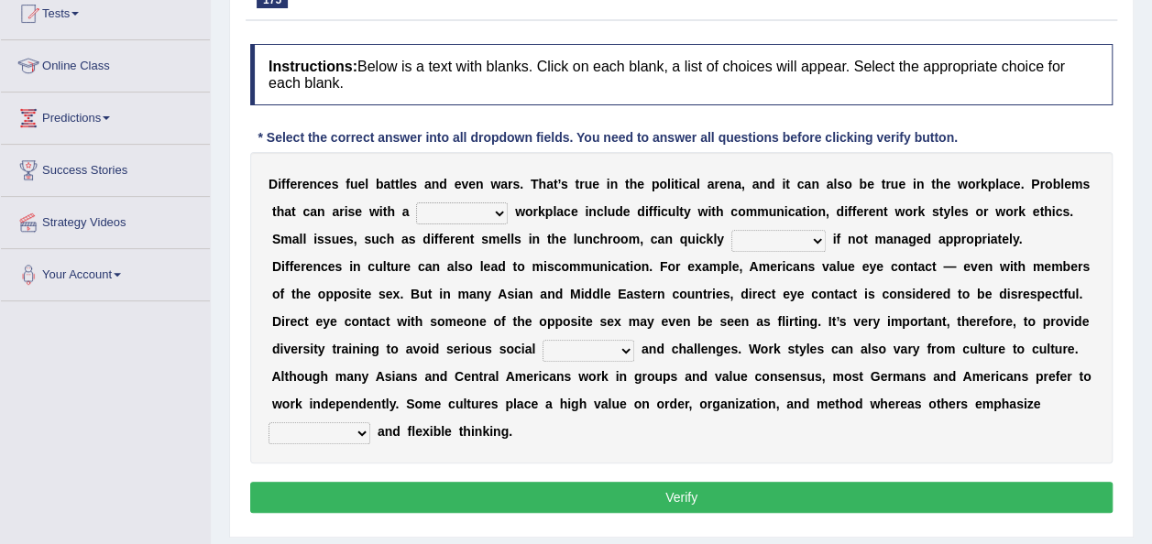
click at [495, 219] on select "traverse diverse disperse perverse" at bounding box center [462, 214] width 92 height 22
select select "traverse"
click at [416, 203] on select "traverse diverse disperse perverse" at bounding box center [462, 214] width 92 height 22
click at [816, 243] on select "particulate escalate formulate extrapolate" at bounding box center [778, 241] width 94 height 22
select select "formulate"
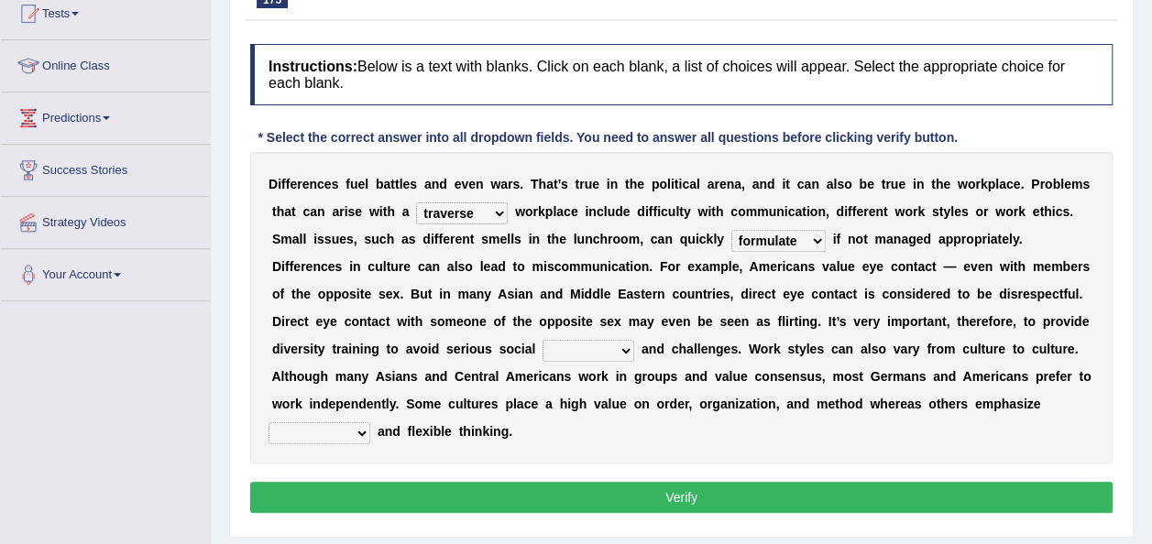
click at [731, 230] on select "particulate escalate formulate extrapolate" at bounding box center [778, 241] width 94 height 22
click at [621, 352] on select "chapters moisture gaffes gaits" at bounding box center [589, 351] width 92 height 22
select select "chapters"
click at [543, 340] on select "chapters moisture gaffes gaits" at bounding box center [589, 351] width 92 height 22
click at [359, 432] on select "radioactivity uncertainty seasonality spontaneity" at bounding box center [320, 434] width 102 height 22
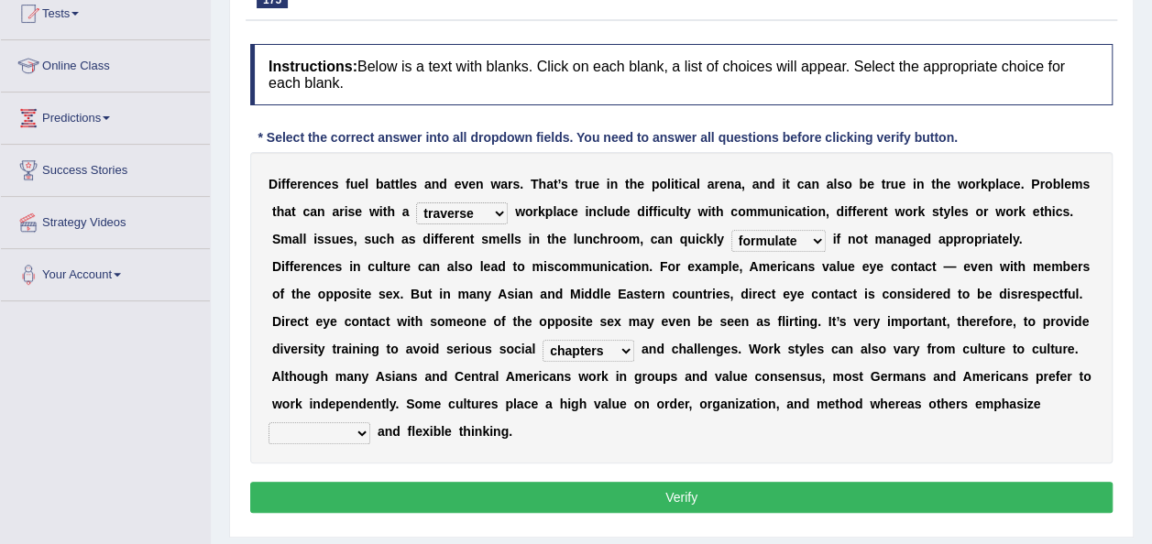
select select "uncertainty"
click at [269, 423] on select "radioactivity uncertainty seasonality spontaneity" at bounding box center [320, 434] width 102 height 22
click at [473, 497] on button "Verify" at bounding box center [681, 497] width 863 height 31
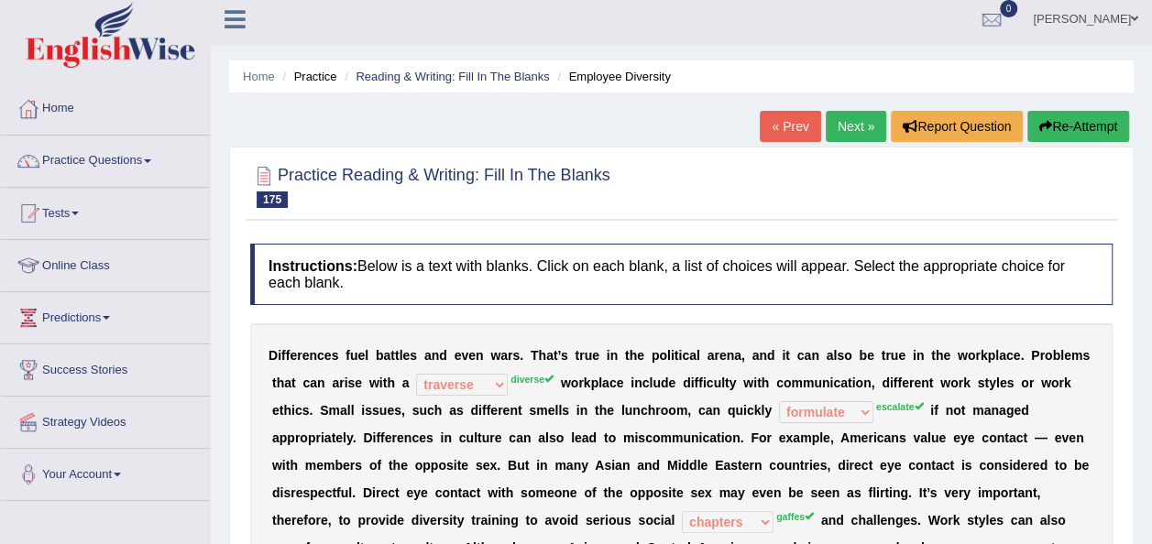
scroll to position [0, 0]
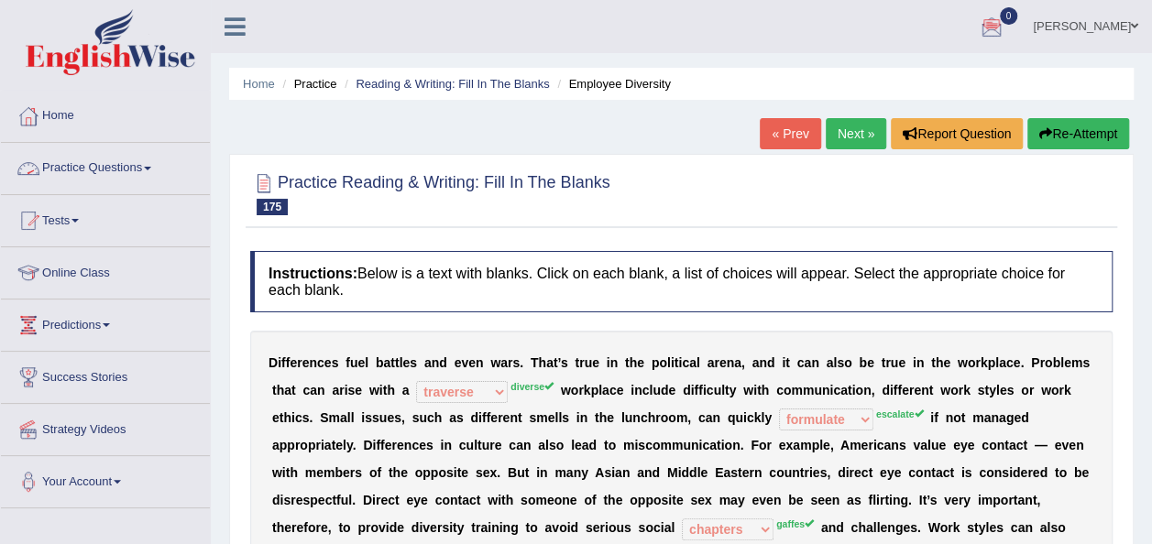
click at [156, 176] on link "Practice Questions" at bounding box center [105, 166] width 209 height 46
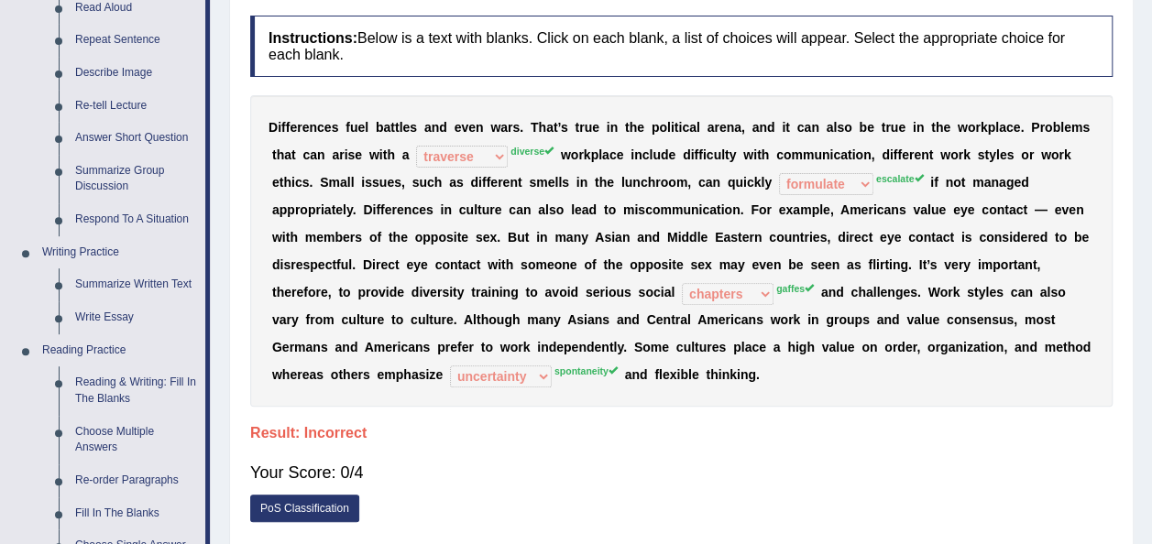
scroll to position [257, 0]
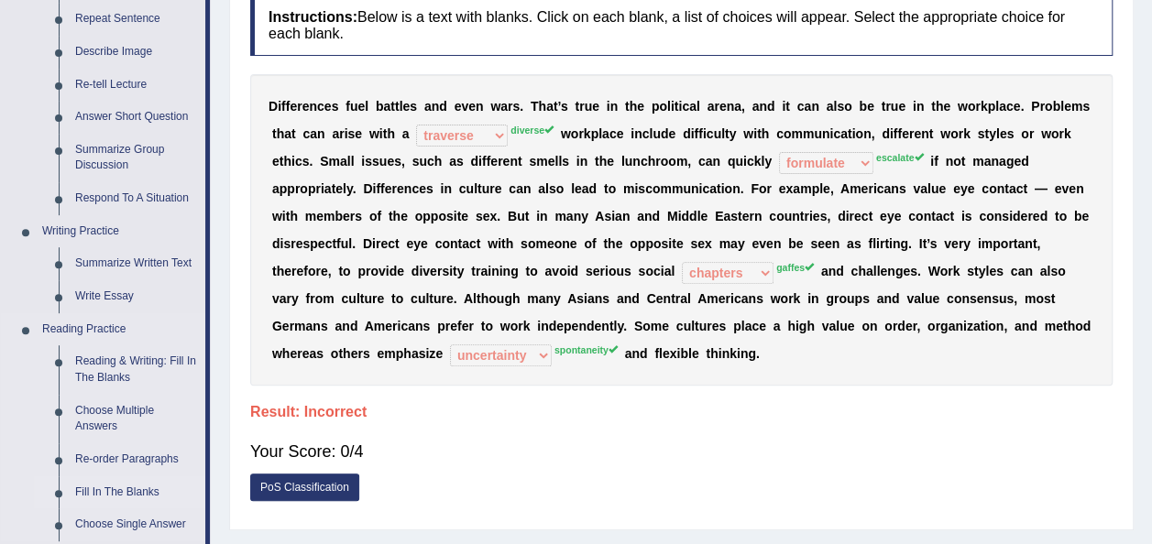
click at [115, 499] on link "Fill In The Blanks" at bounding box center [136, 493] width 138 height 33
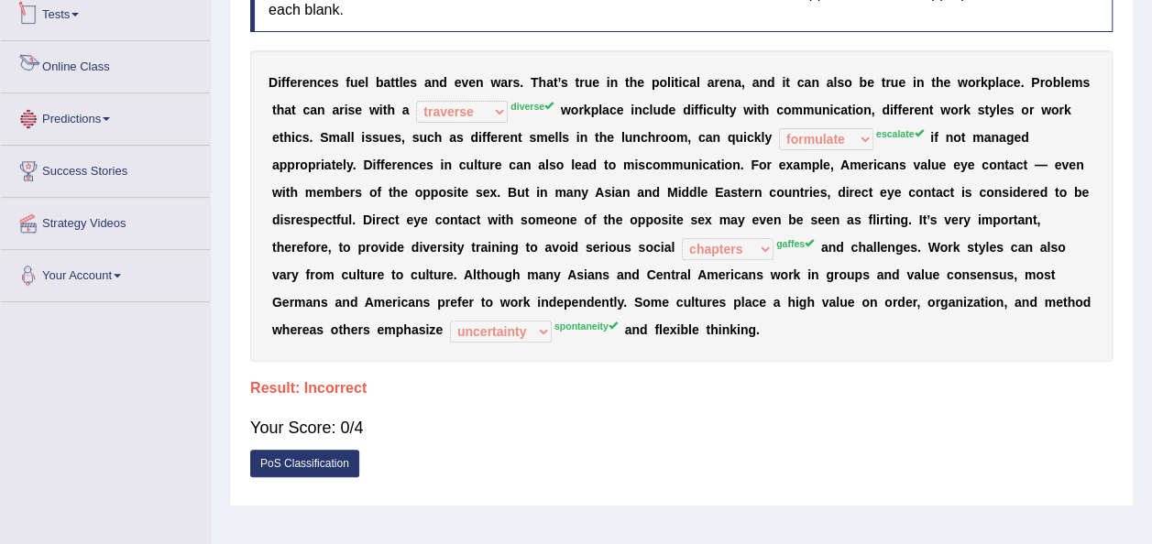
scroll to position [343, 0]
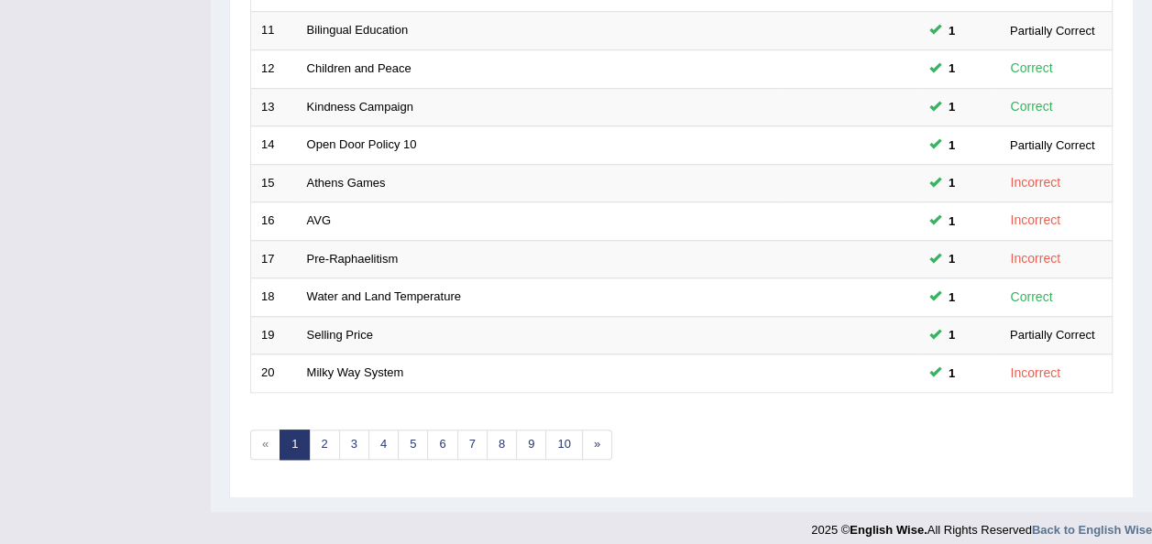
scroll to position [660, 0]
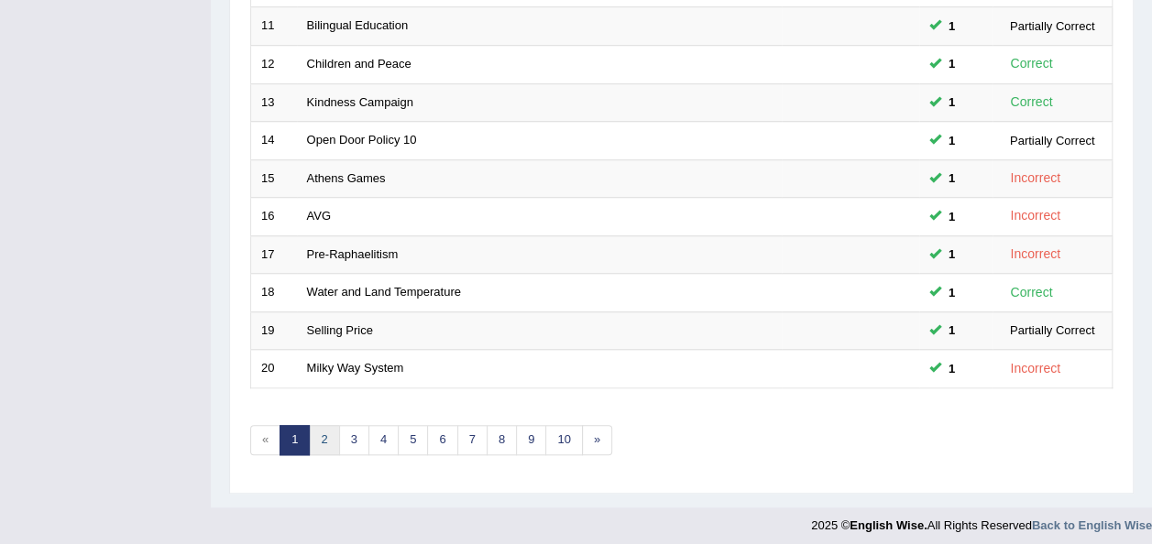
click at [332, 432] on link "2" at bounding box center [324, 440] width 30 height 30
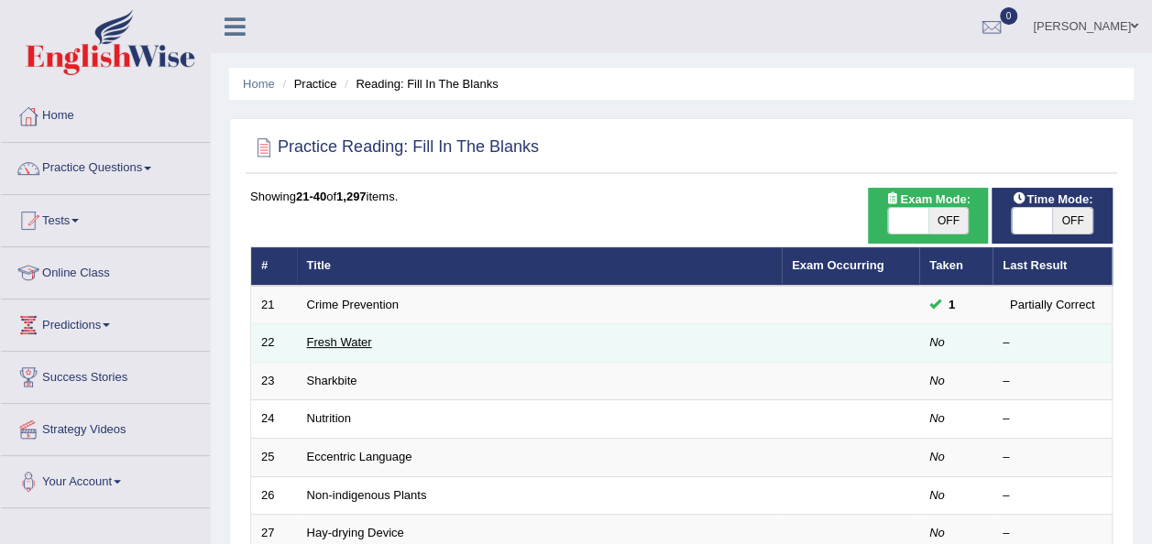
click at [321, 343] on link "Fresh Water" at bounding box center [339, 342] width 65 height 14
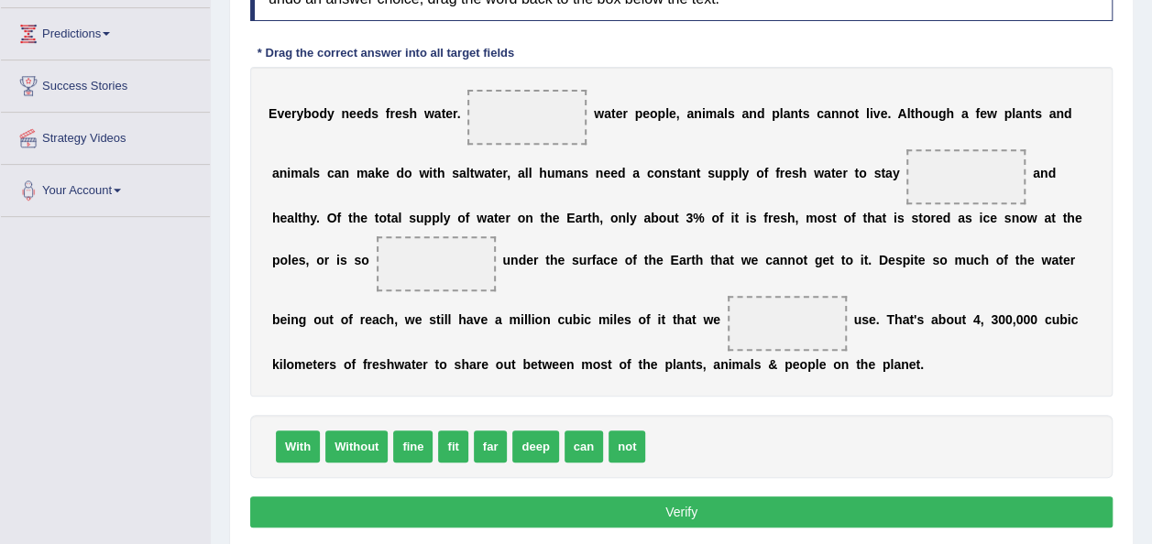
scroll to position [293, 0]
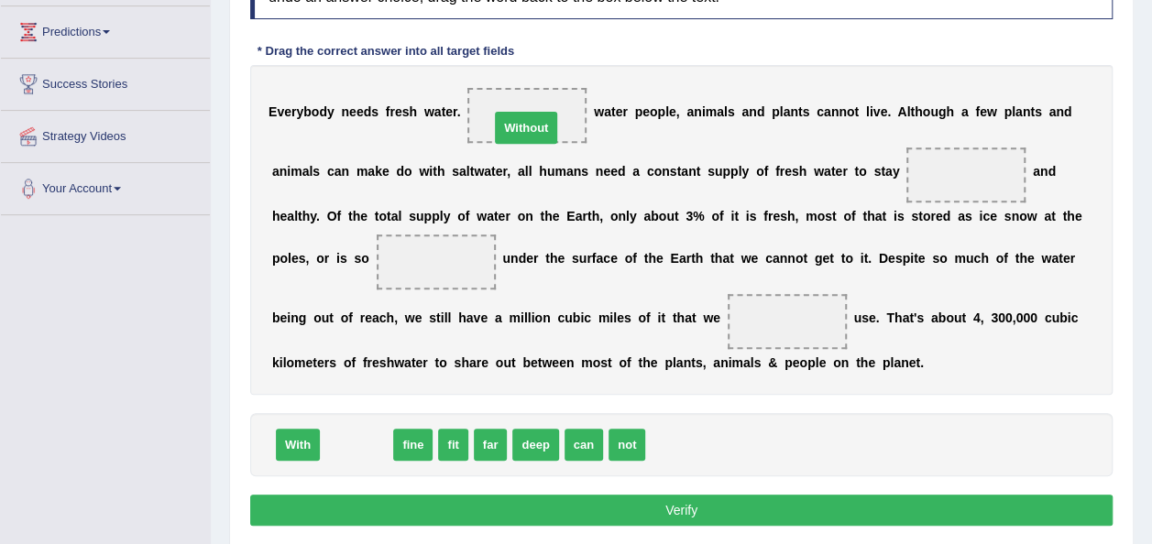
drag, startPoint x: 363, startPoint y: 456, endPoint x: 539, endPoint y: 126, distance: 374.0
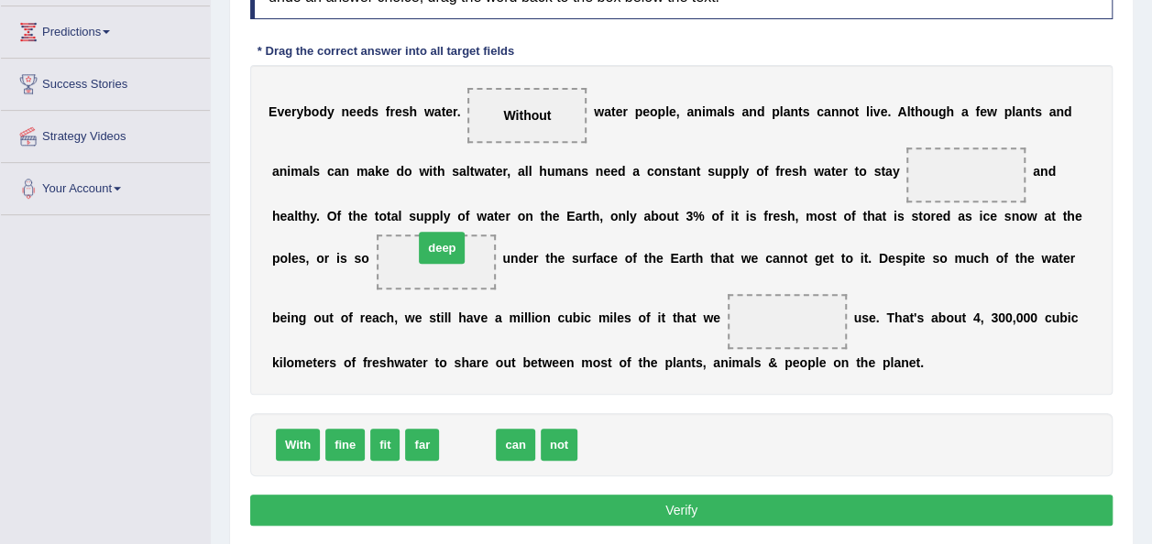
drag, startPoint x: 473, startPoint y: 447, endPoint x: 447, endPoint y: 250, distance: 198.7
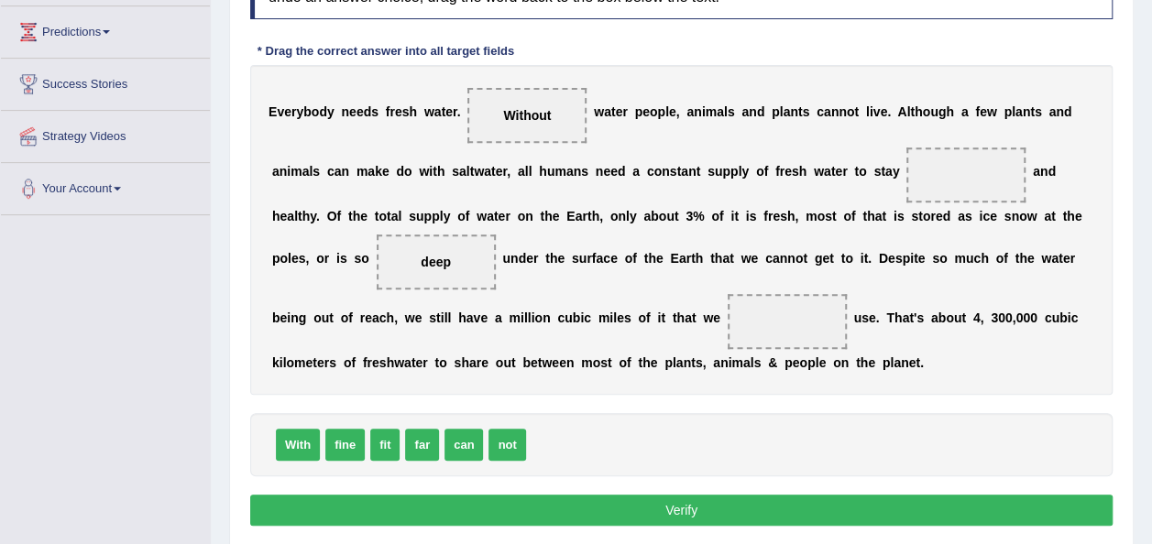
click at [437, 429] on span "far" at bounding box center [422, 445] width 34 height 32
drag, startPoint x: 464, startPoint y: 442, endPoint x: 783, endPoint y: 328, distance: 338.6
drag, startPoint x: 379, startPoint y: 446, endPoint x: 944, endPoint y: 186, distance: 621.8
click at [725, 511] on button "Verify" at bounding box center [681, 510] width 863 height 31
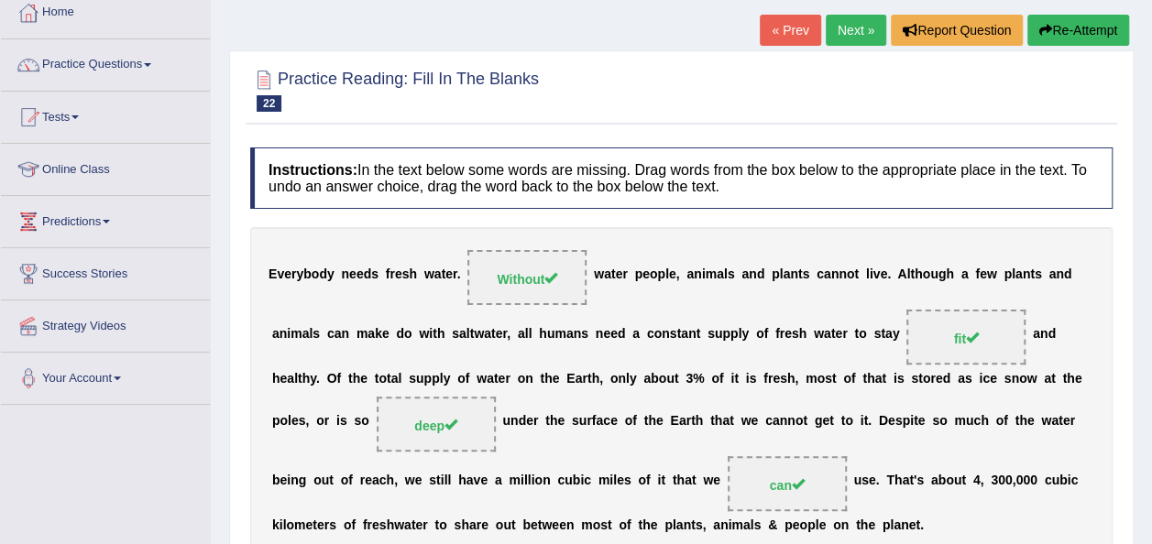
scroll to position [73, 0]
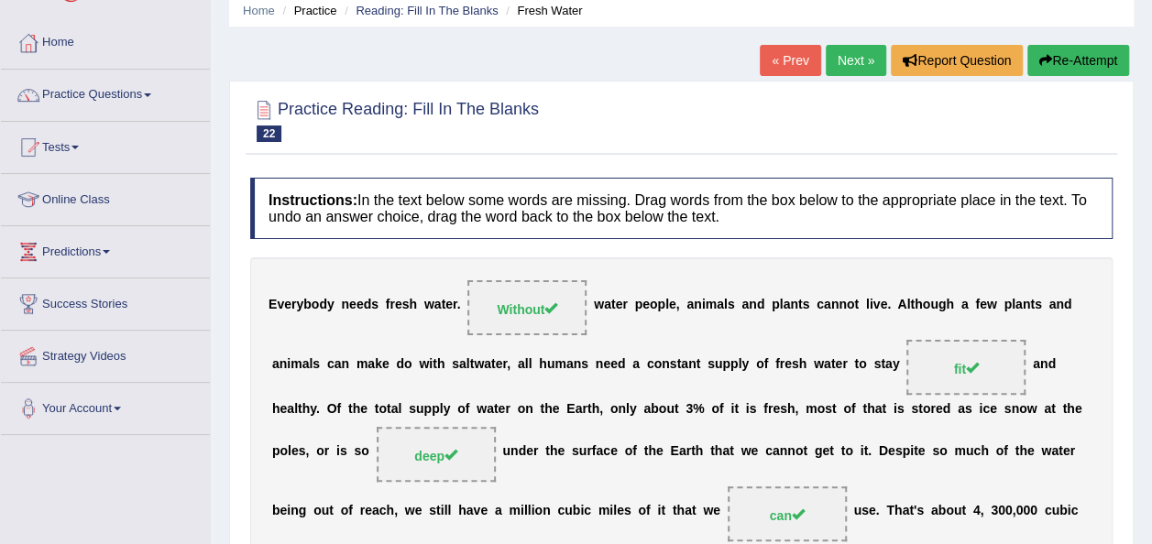
click at [859, 61] on link "Next »" at bounding box center [856, 60] width 60 height 31
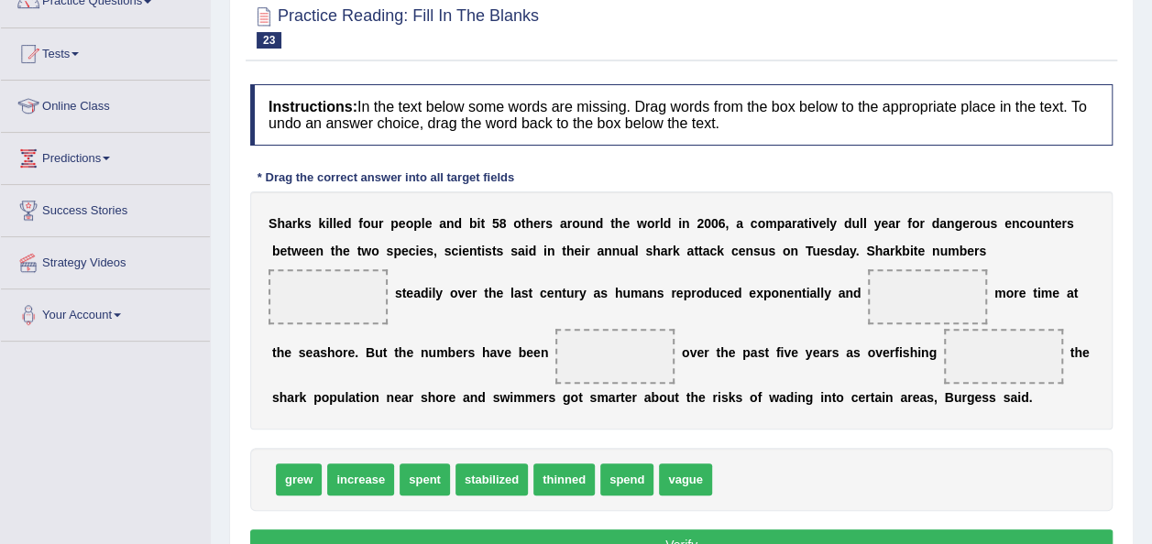
scroll to position [183, 0]
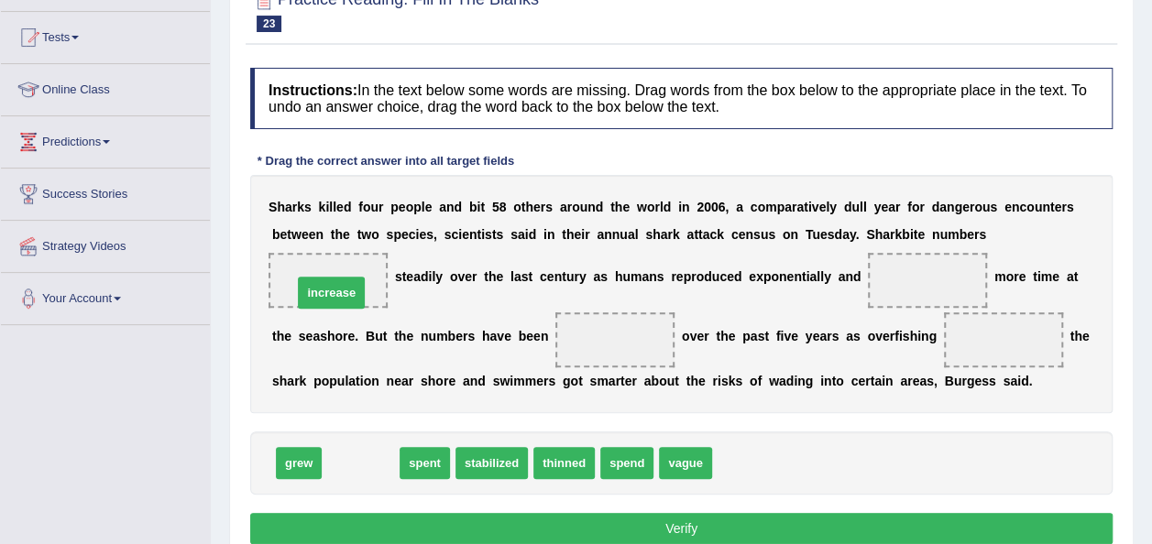
drag, startPoint x: 363, startPoint y: 465, endPoint x: 334, endPoint y: 285, distance: 182.0
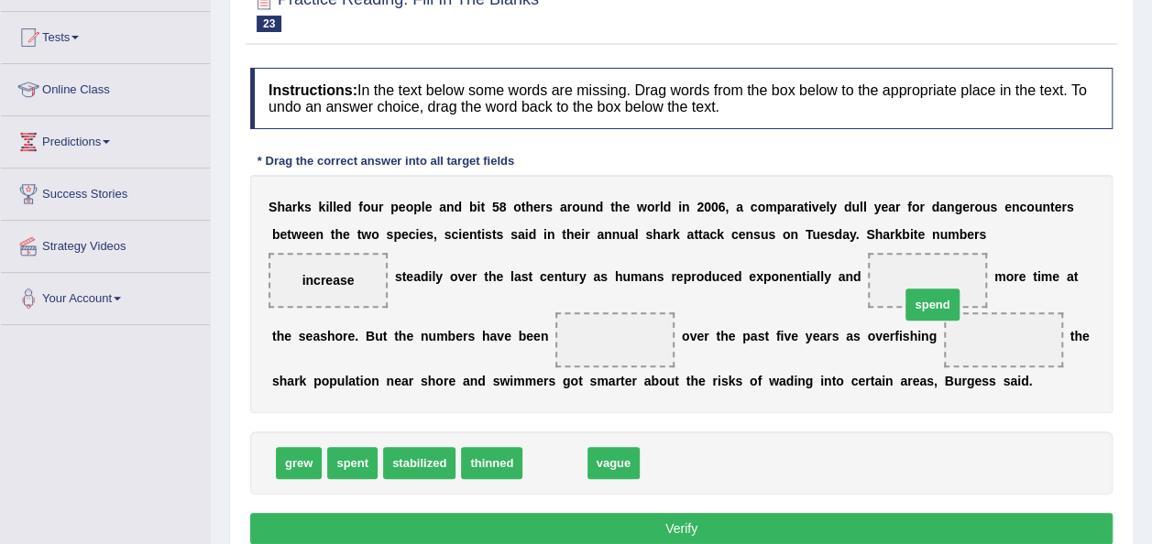
drag, startPoint x: 555, startPoint y: 461, endPoint x: 933, endPoint y: 296, distance: 412.1
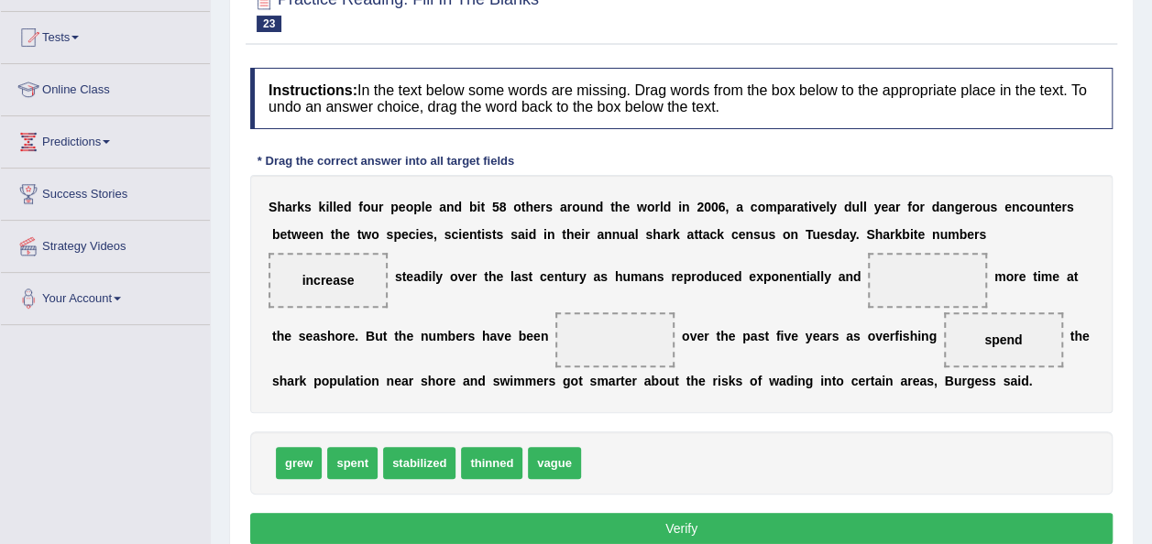
drag, startPoint x: 1040, startPoint y: 335, endPoint x: 710, endPoint y: 424, distance: 342.0
click at [710, 424] on div "Instructions: In the text below some words are missing. Drag words from the box…" at bounding box center [682, 309] width 872 height 500
drag, startPoint x: 995, startPoint y: 336, endPoint x: 618, endPoint y: 445, distance: 393.1
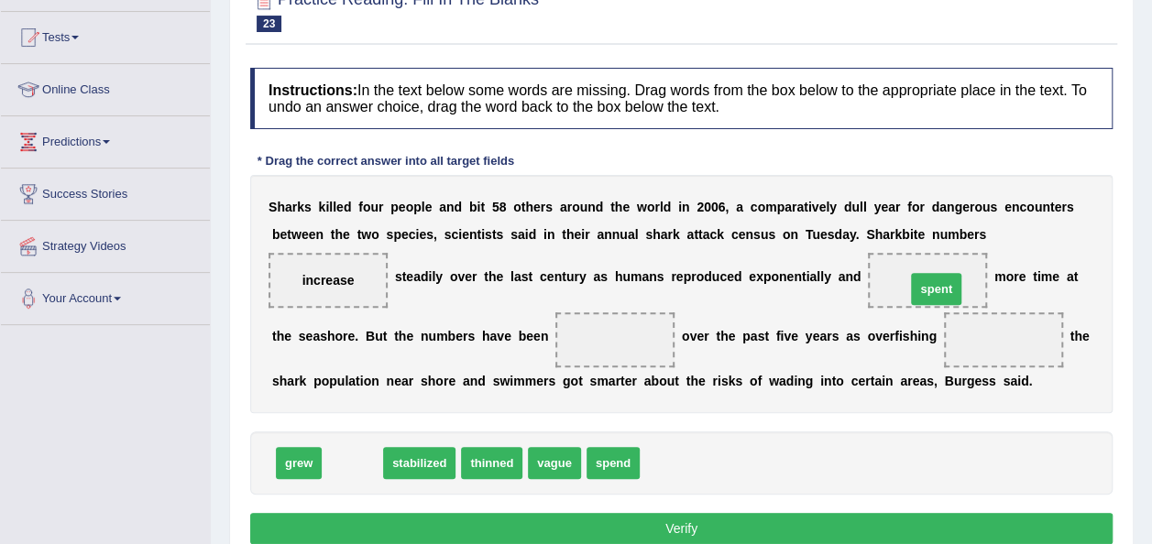
drag, startPoint x: 354, startPoint y: 463, endPoint x: 938, endPoint y: 289, distance: 609.3
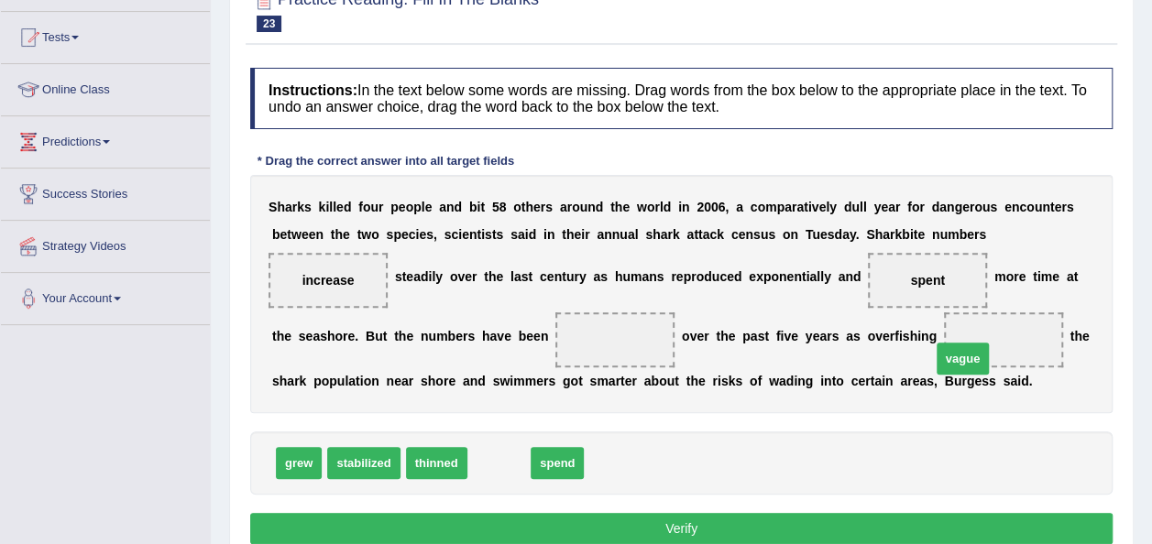
drag, startPoint x: 504, startPoint y: 462, endPoint x: 986, endPoint y: 347, distance: 495.6
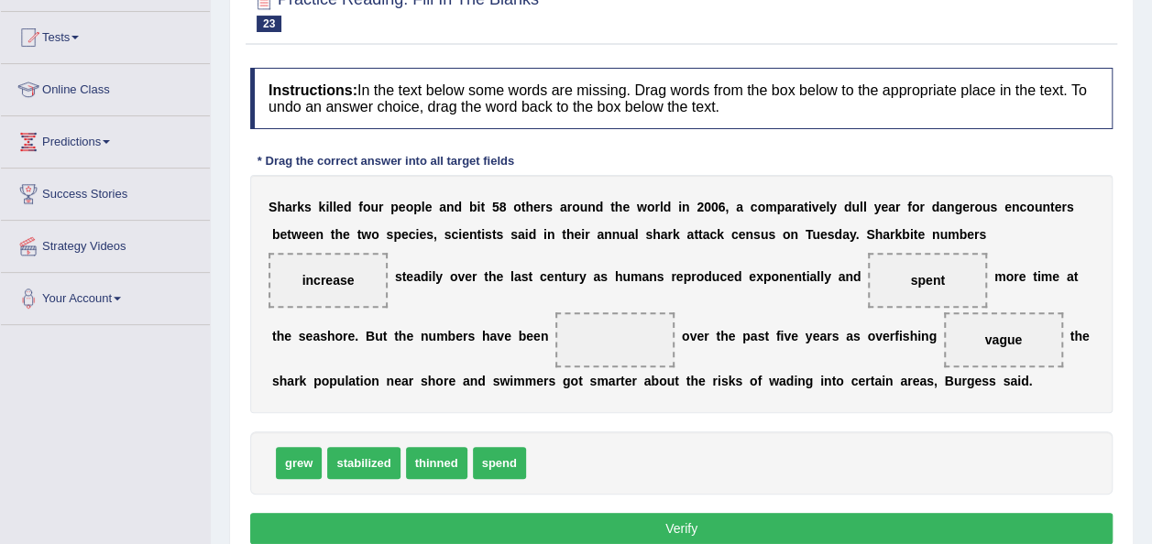
click at [663, 353] on span at bounding box center [614, 340] width 119 height 55
drag, startPoint x: 504, startPoint y: 459, endPoint x: 616, endPoint y: 342, distance: 162.1
drag, startPoint x: 989, startPoint y: 329, endPoint x: 723, endPoint y: 455, distance: 294.0
click at [723, 455] on div "Instructions: In the text below some words are missing. Drag words from the box…" at bounding box center [682, 309] width 872 height 500
drag, startPoint x: 986, startPoint y: 335, endPoint x: 198, endPoint y: 551, distance: 817.2
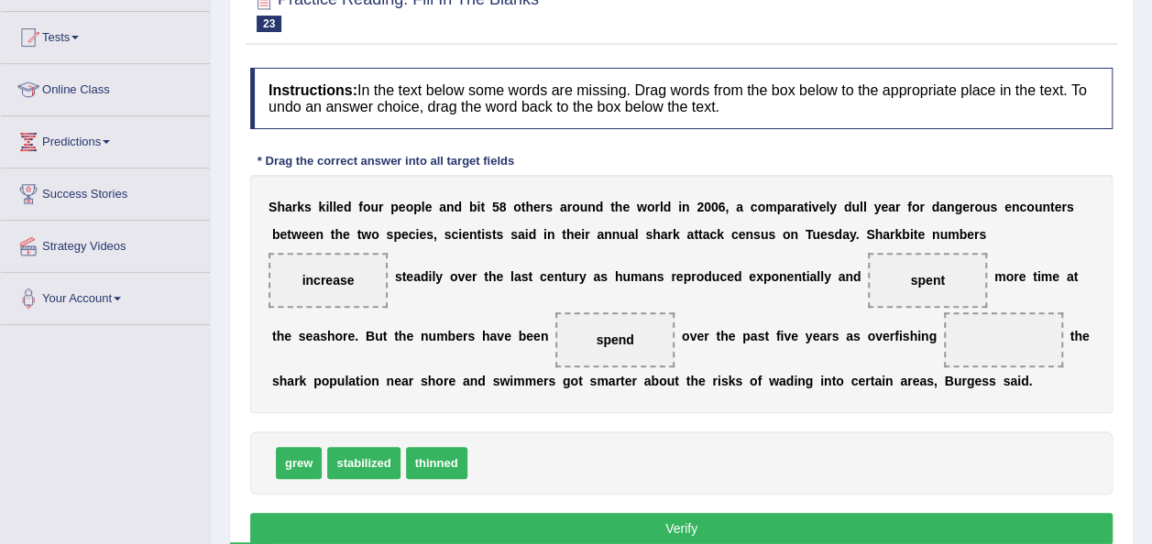
click at [198, 361] on html "Toggle navigation Home Practice Questions Speaking Practice Read Aloud Repeat S…" at bounding box center [576, 89] width 1152 height 544
drag, startPoint x: 1008, startPoint y: 339, endPoint x: 500, endPoint y: 467, distance: 523.8
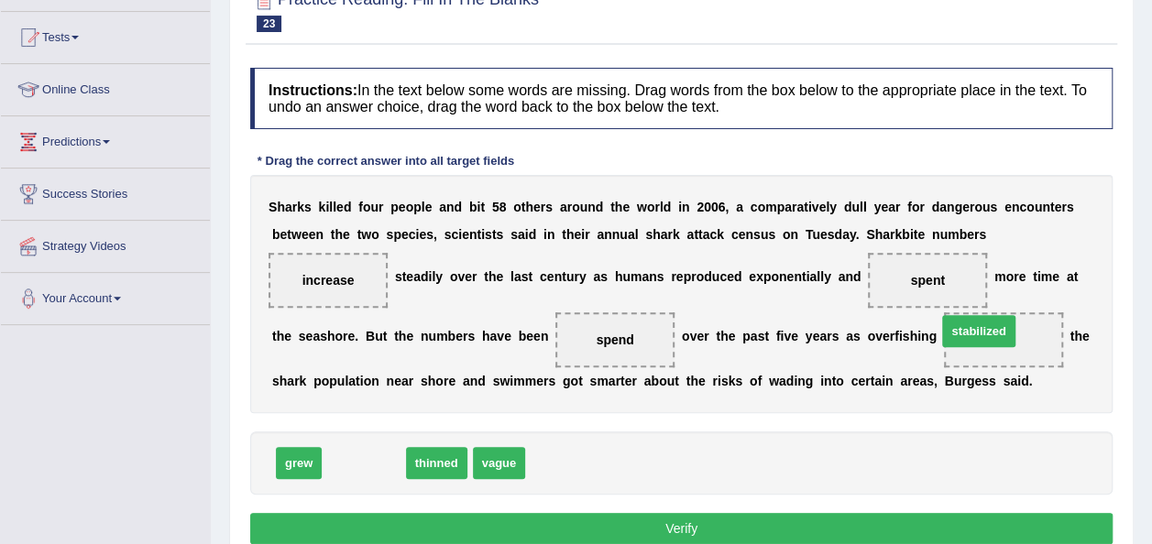
drag, startPoint x: 356, startPoint y: 458, endPoint x: 979, endPoint y: 325, distance: 637.3
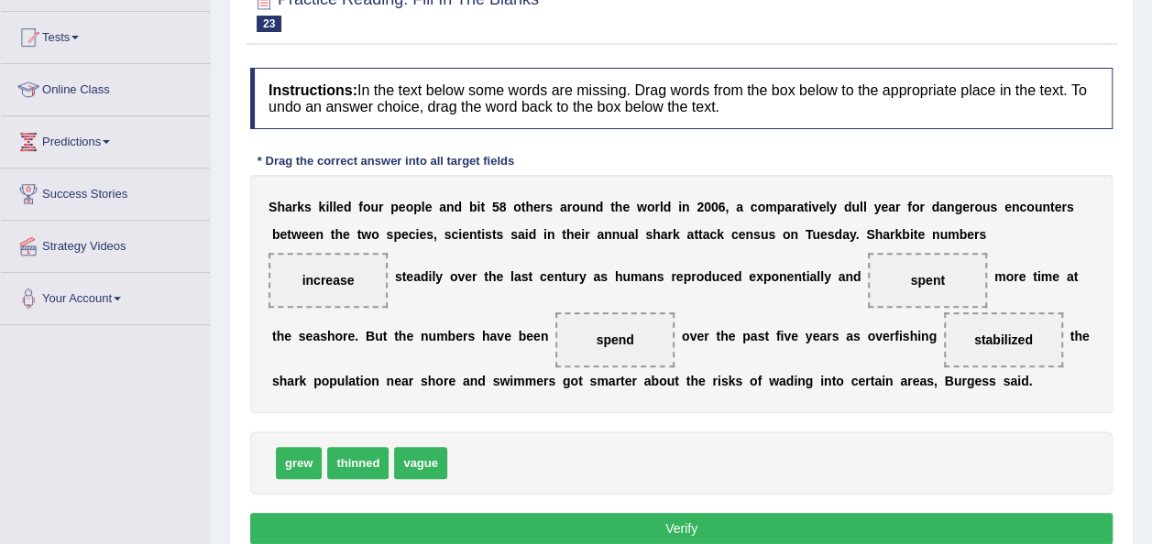
click at [695, 519] on button "Verify" at bounding box center [681, 528] width 863 height 31
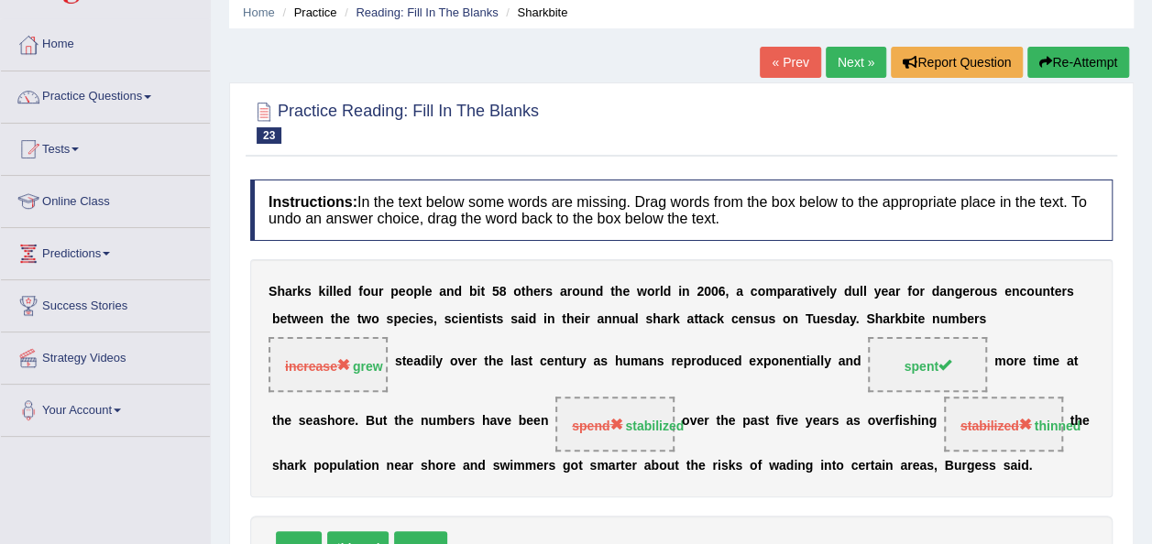
scroll to position [37, 0]
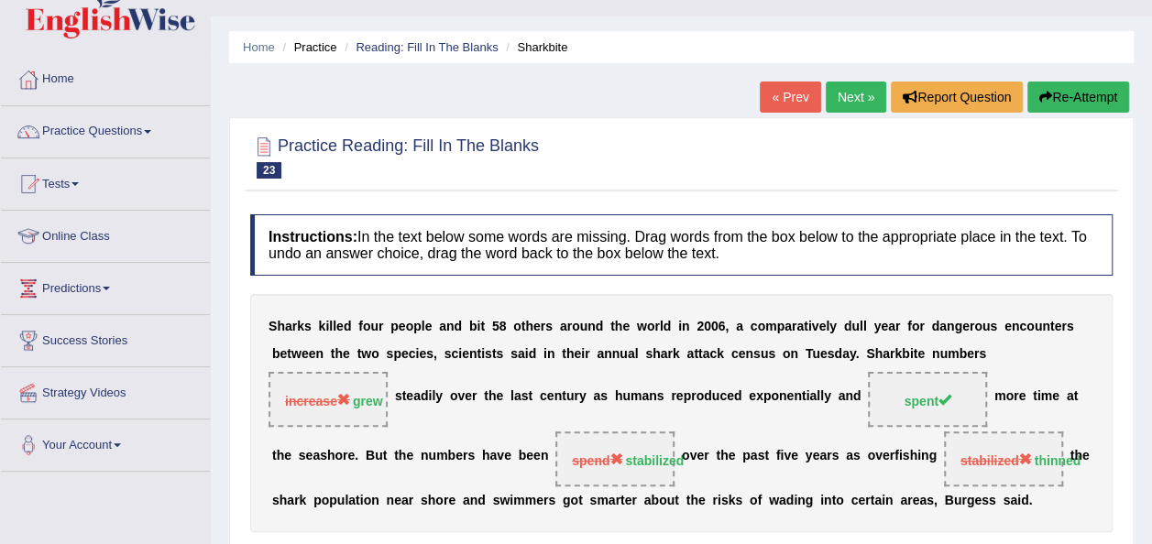
click at [849, 96] on link "Next »" at bounding box center [856, 97] width 60 height 31
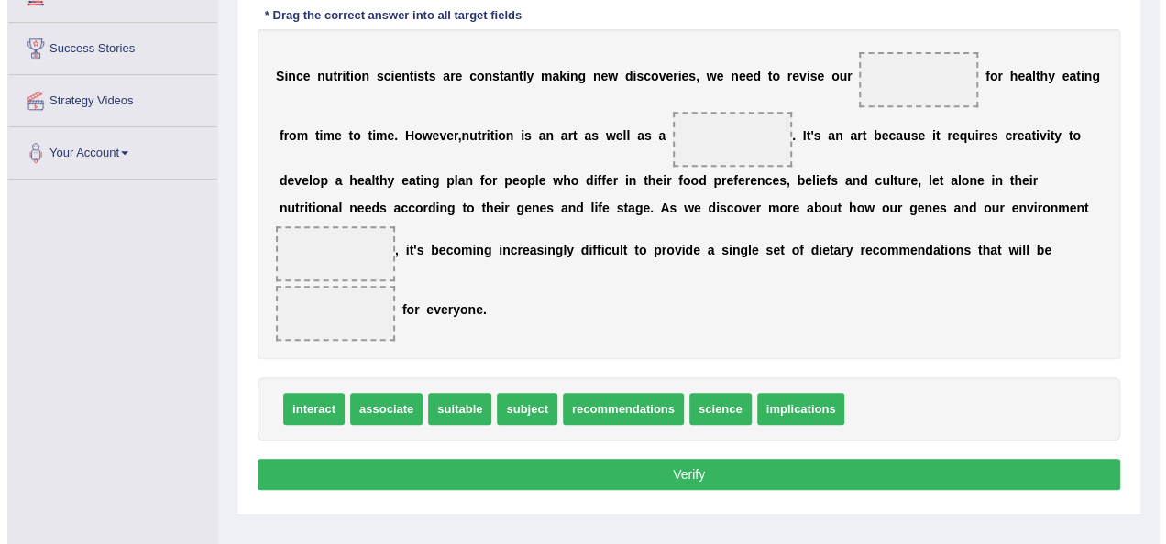
scroll to position [330, 0]
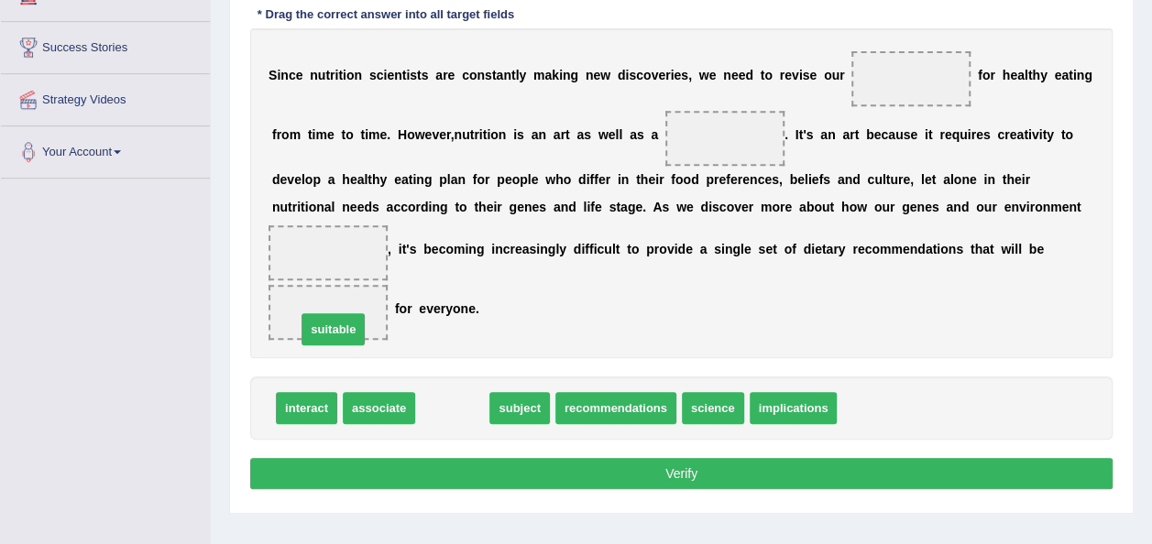
drag, startPoint x: 451, startPoint y: 399, endPoint x: 332, endPoint y: 320, distance: 142.9
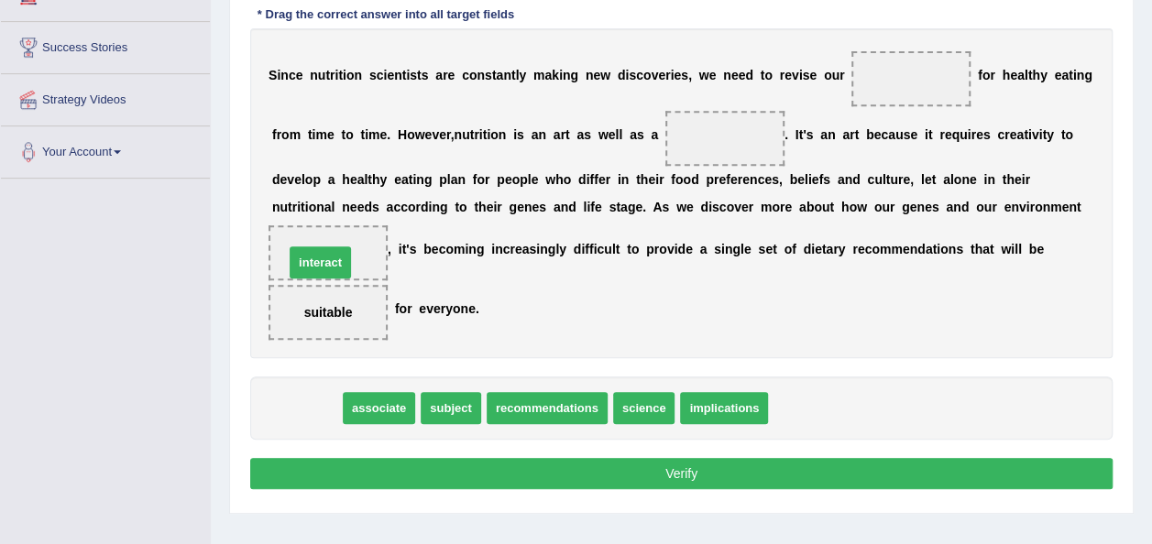
drag, startPoint x: 307, startPoint y: 407, endPoint x: 321, endPoint y: 259, distance: 148.2
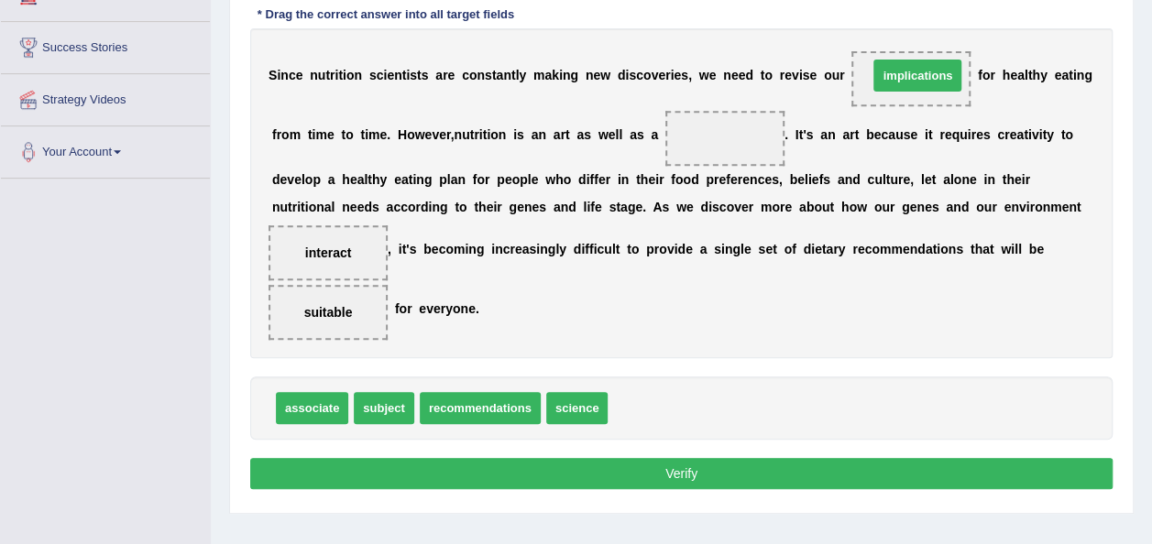
drag, startPoint x: 669, startPoint y: 416, endPoint x: 930, endPoint y: 83, distance: 423.0
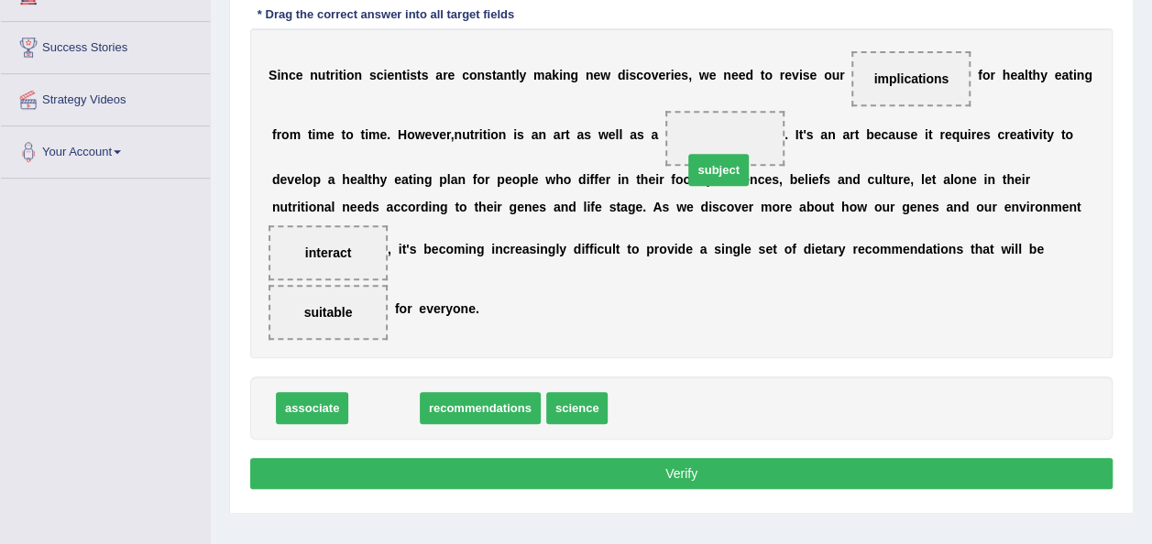
drag, startPoint x: 388, startPoint y: 401, endPoint x: 726, endPoint y: 137, distance: 429.1
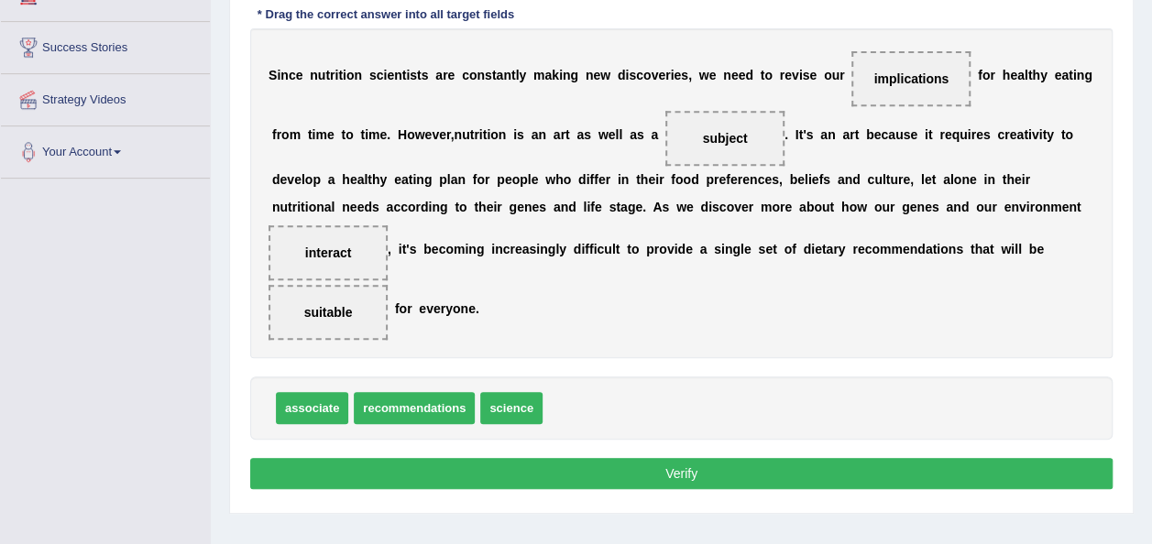
click at [651, 470] on button "Verify" at bounding box center [681, 473] width 863 height 31
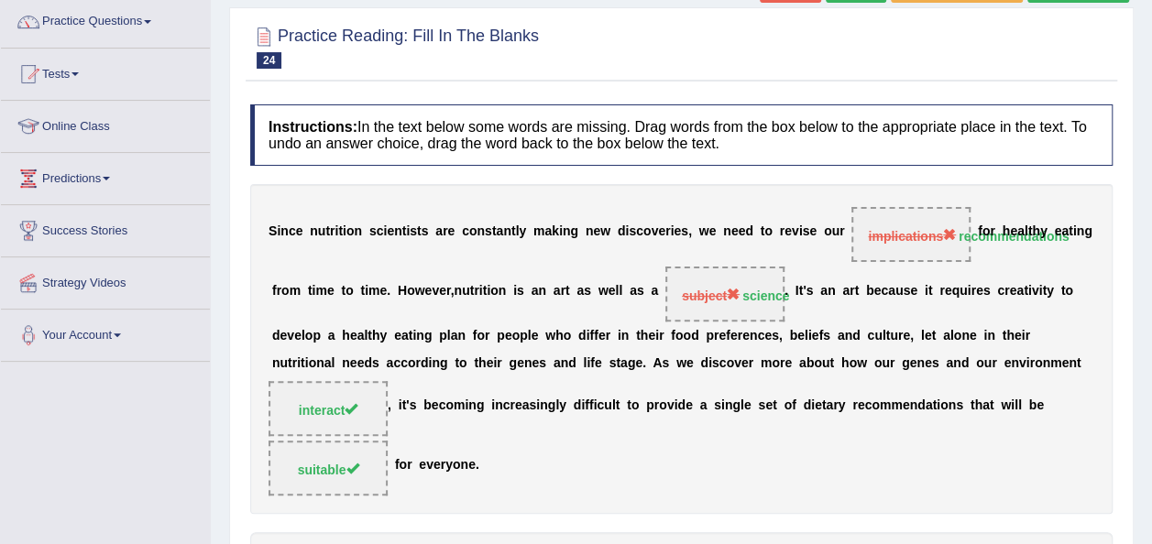
scroll to position [110, 0]
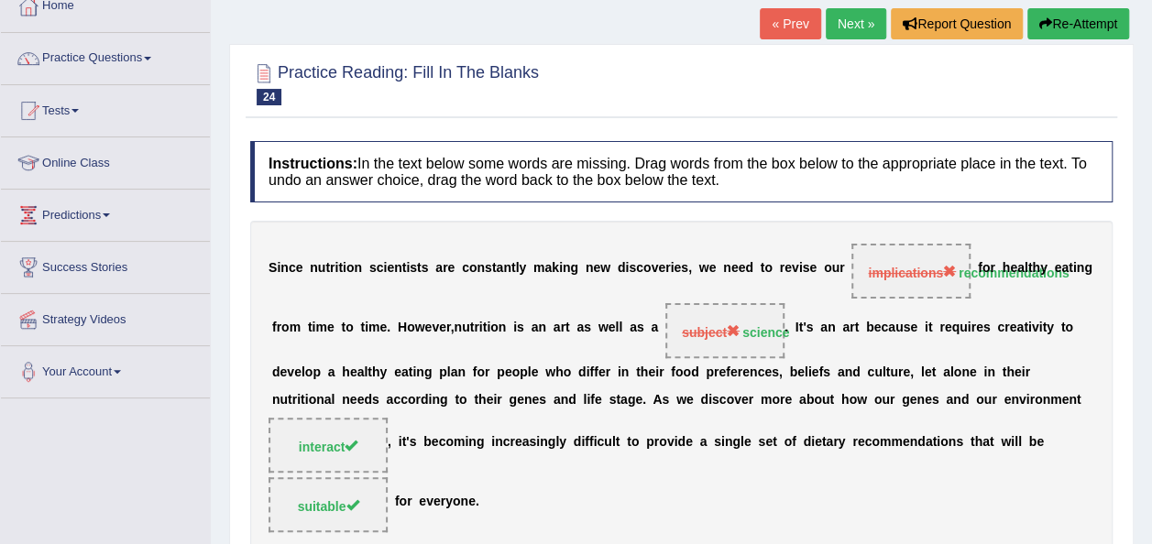
click at [859, 18] on link "Next »" at bounding box center [856, 23] width 60 height 31
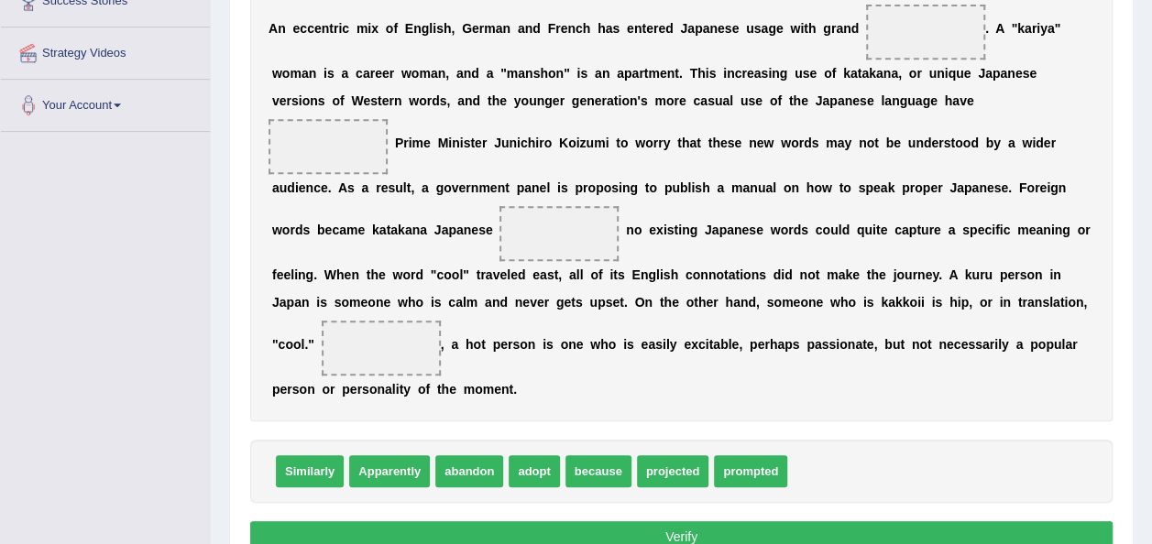
scroll to position [380, 0]
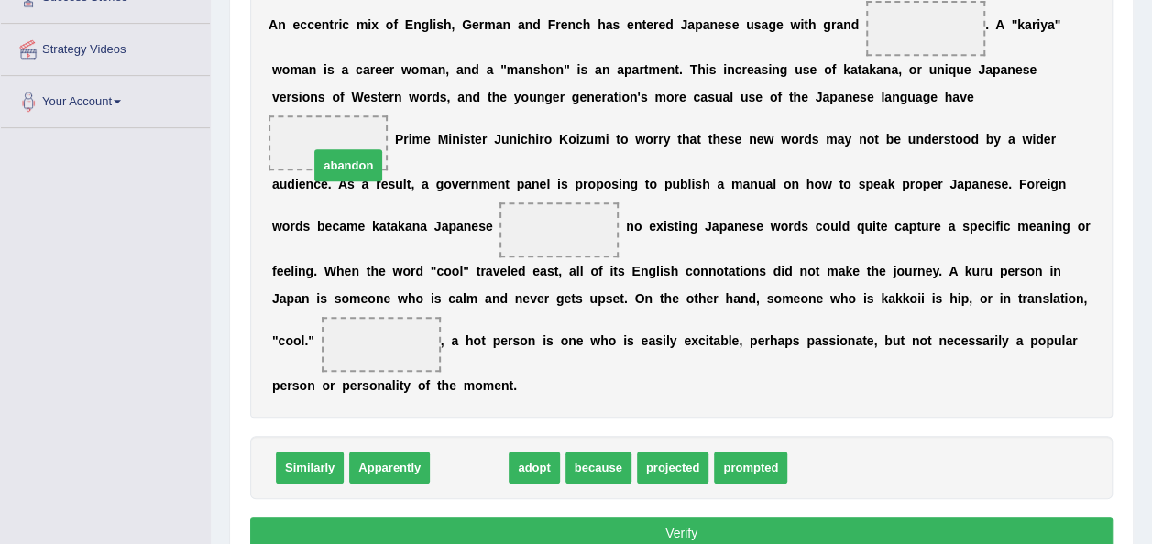
drag, startPoint x: 458, startPoint y: 462, endPoint x: 330, endPoint y: 137, distance: 349.8
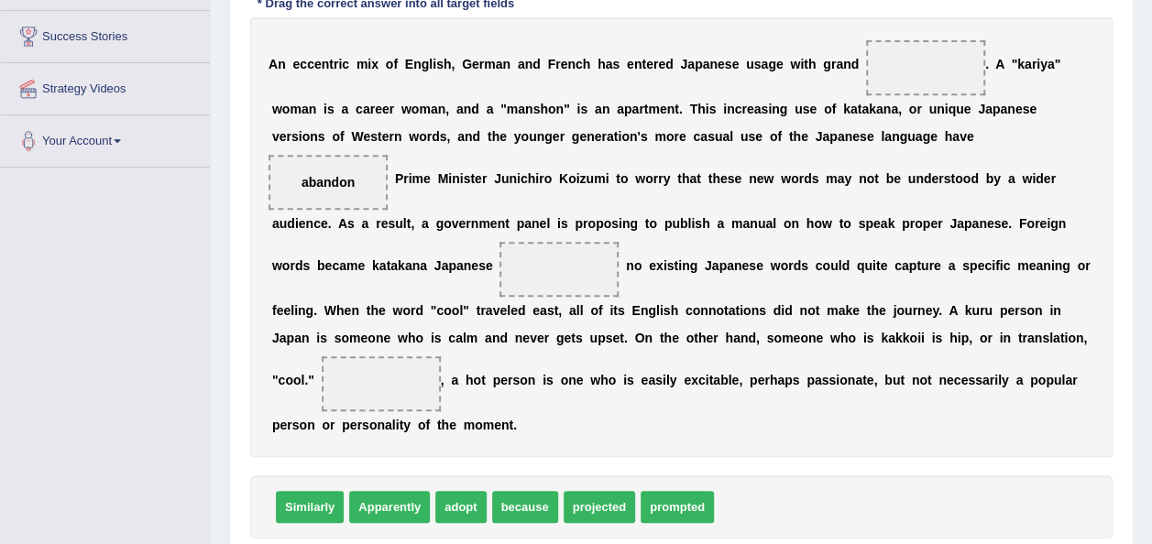
scroll to position [344, 0]
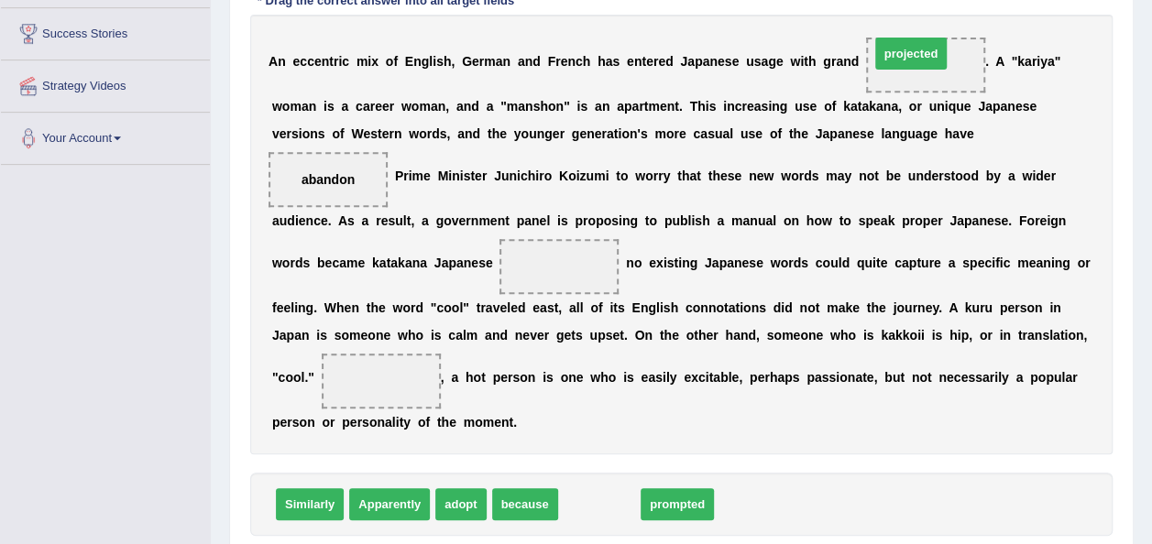
drag, startPoint x: 590, startPoint y: 501, endPoint x: 902, endPoint y: 49, distance: 549.7
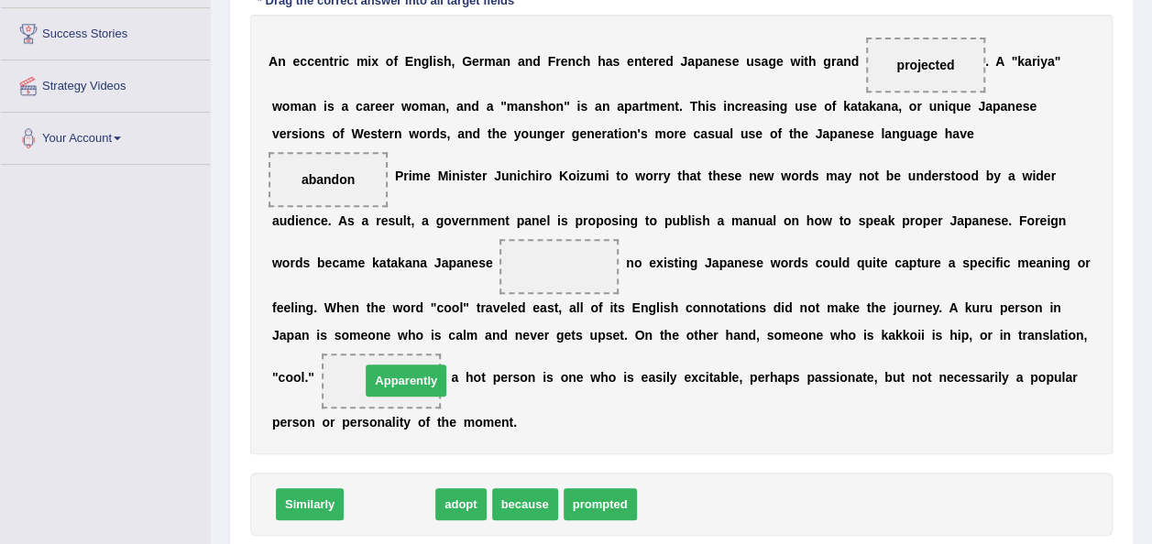
drag, startPoint x: 379, startPoint y: 513, endPoint x: 396, endPoint y: 387, distance: 127.6
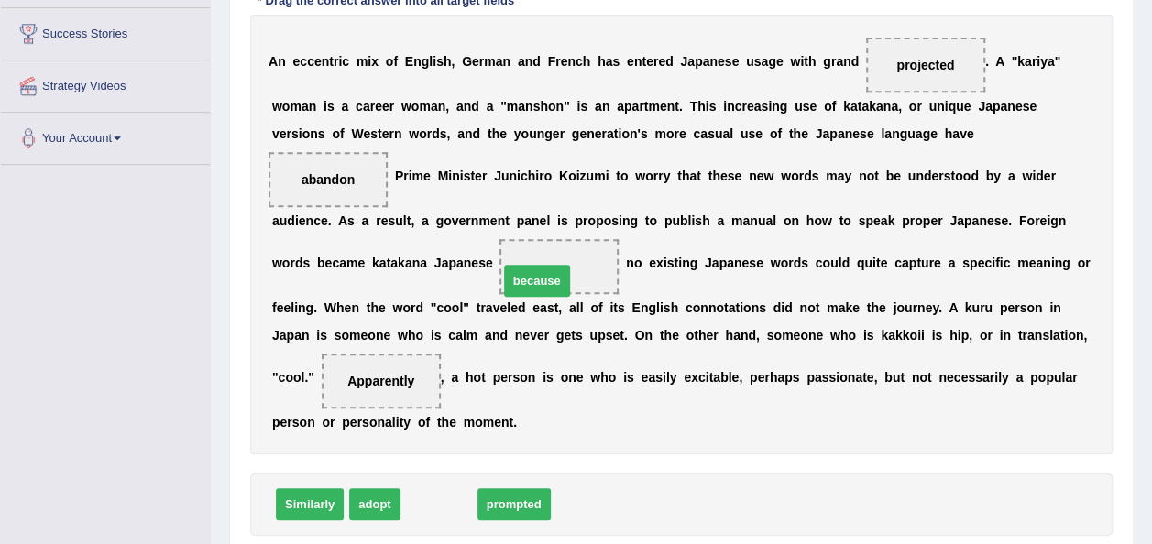
drag, startPoint x: 452, startPoint y: 501, endPoint x: 550, endPoint y: 279, distance: 243.4
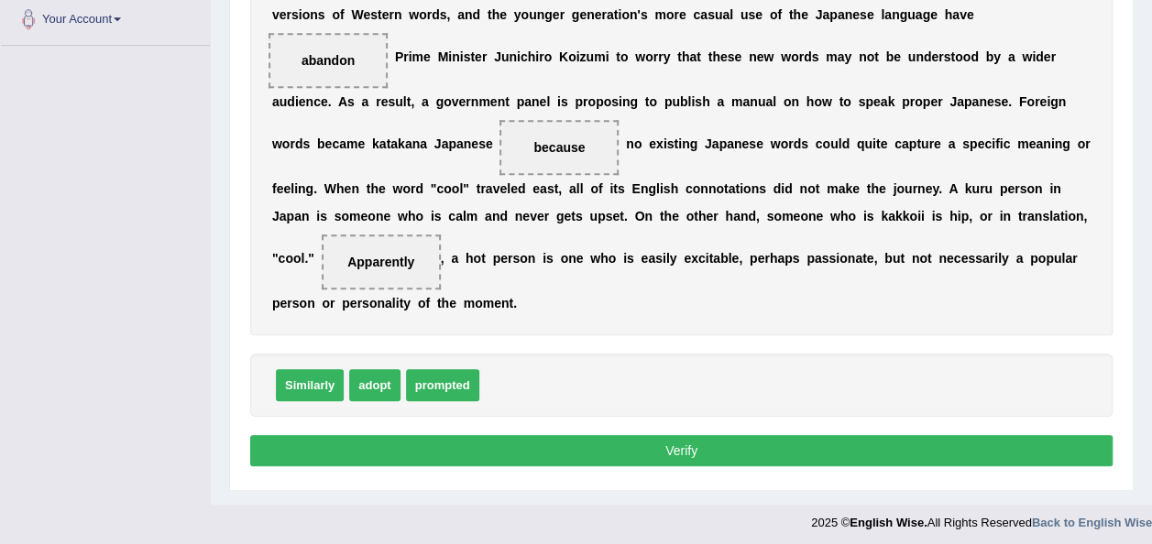
scroll to position [466, 0]
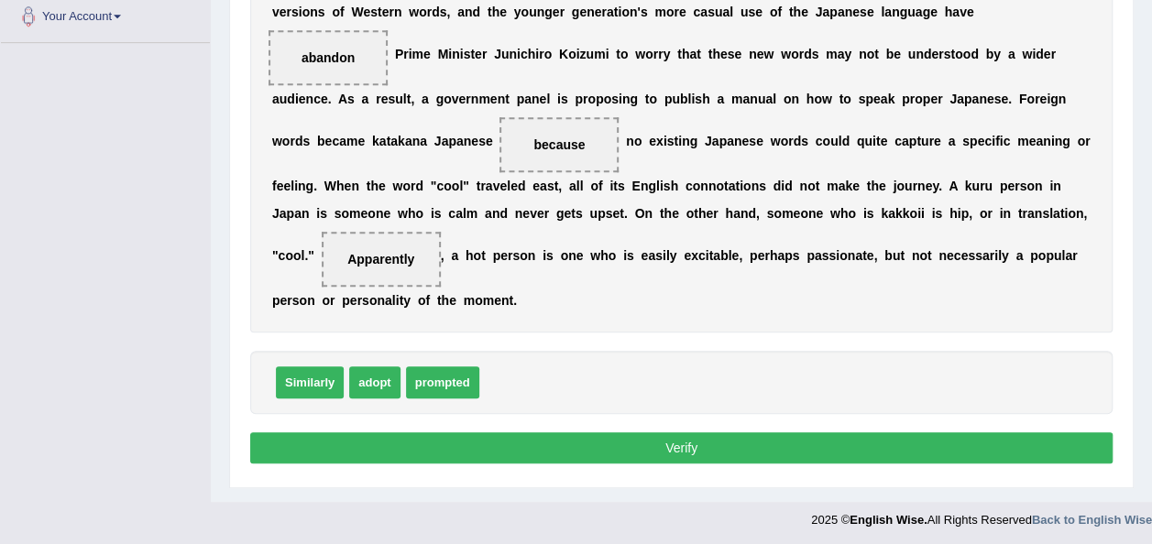
click at [576, 434] on button "Verify" at bounding box center [681, 448] width 863 height 31
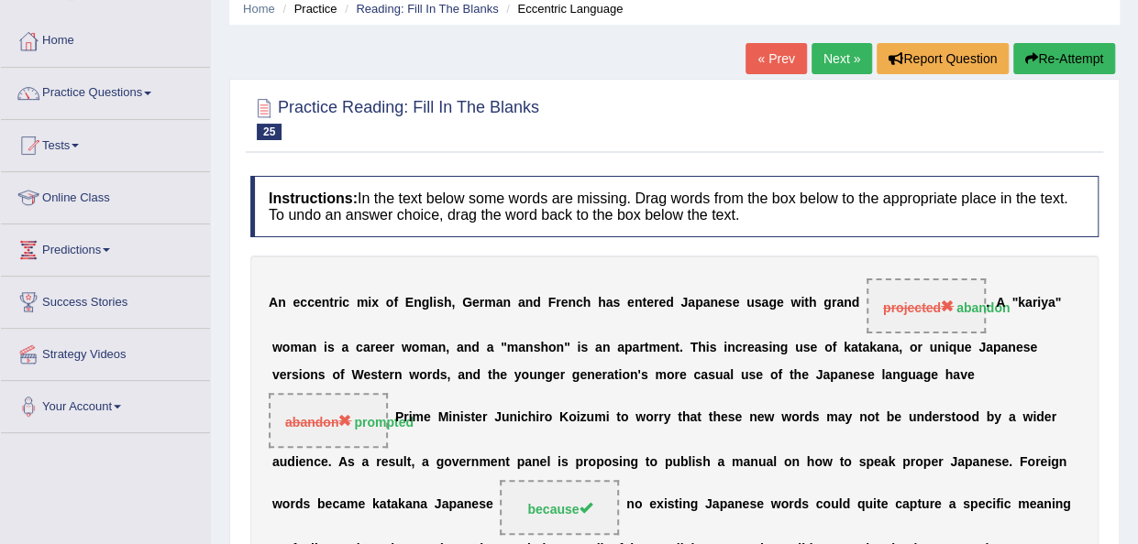
scroll to position [51, 0]
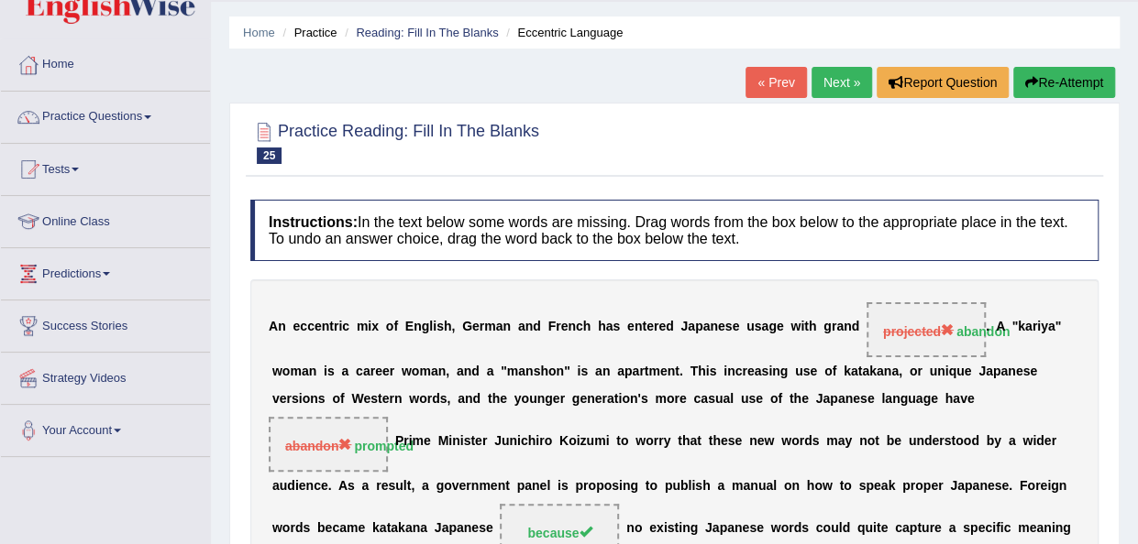
click at [837, 92] on link "Next »" at bounding box center [841, 82] width 60 height 31
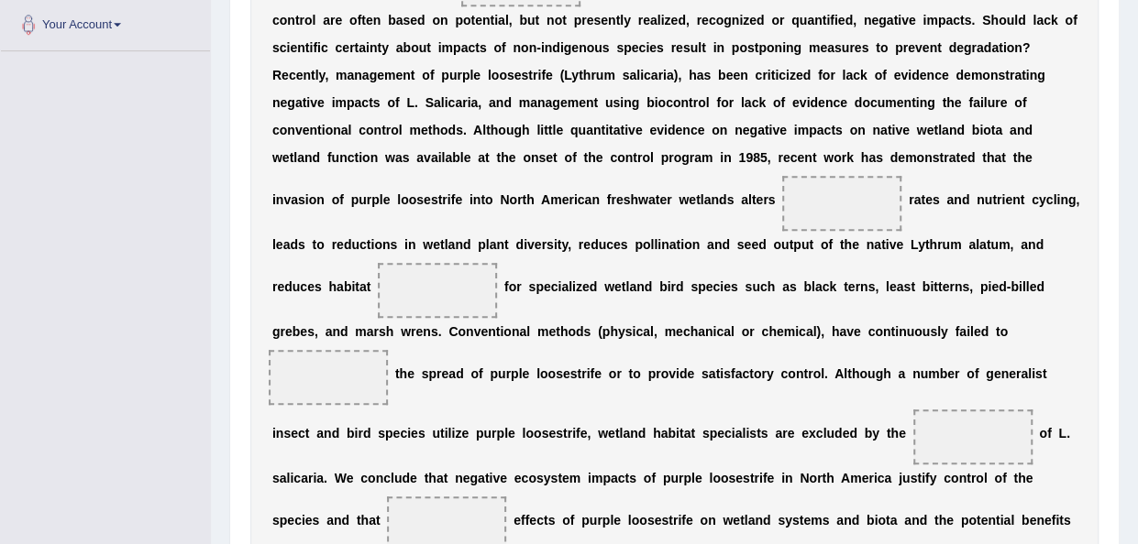
scroll to position [491, 0]
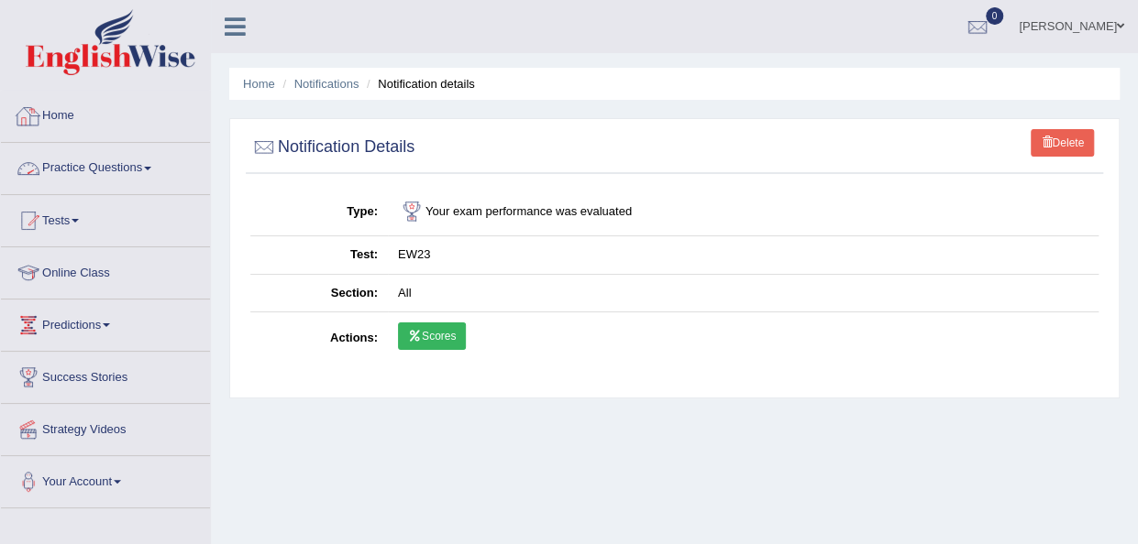
click at [146, 168] on link "Practice Questions" at bounding box center [105, 166] width 209 height 46
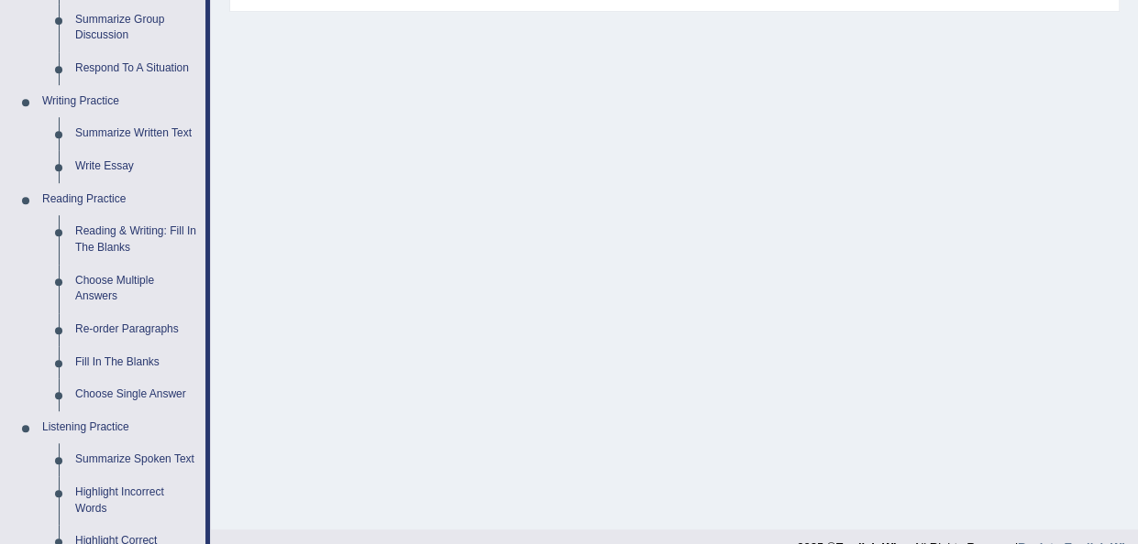
scroll to position [403, 0]
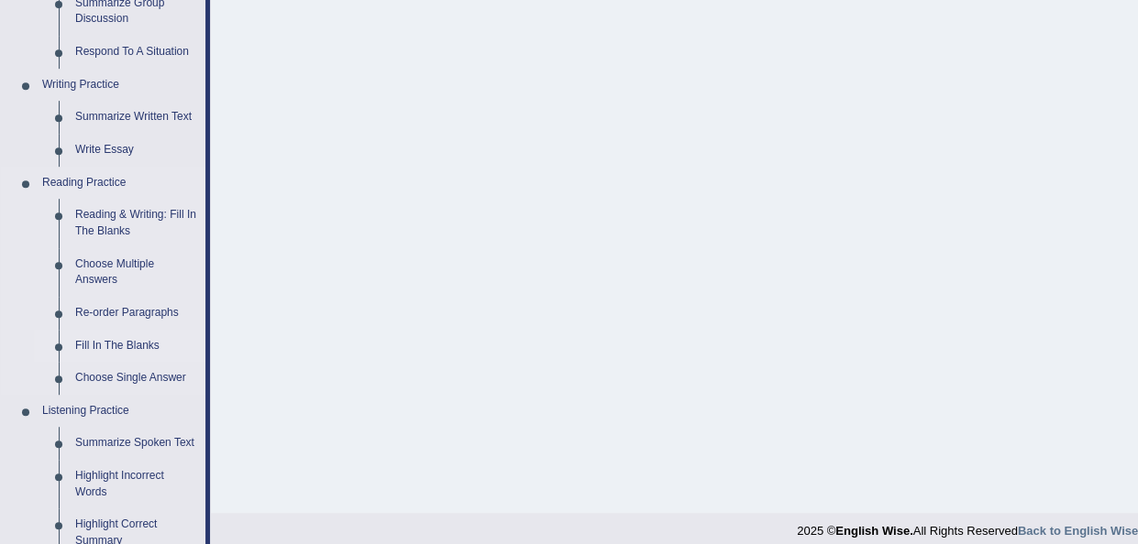
click at [119, 346] on link "Fill In The Blanks" at bounding box center [136, 346] width 138 height 33
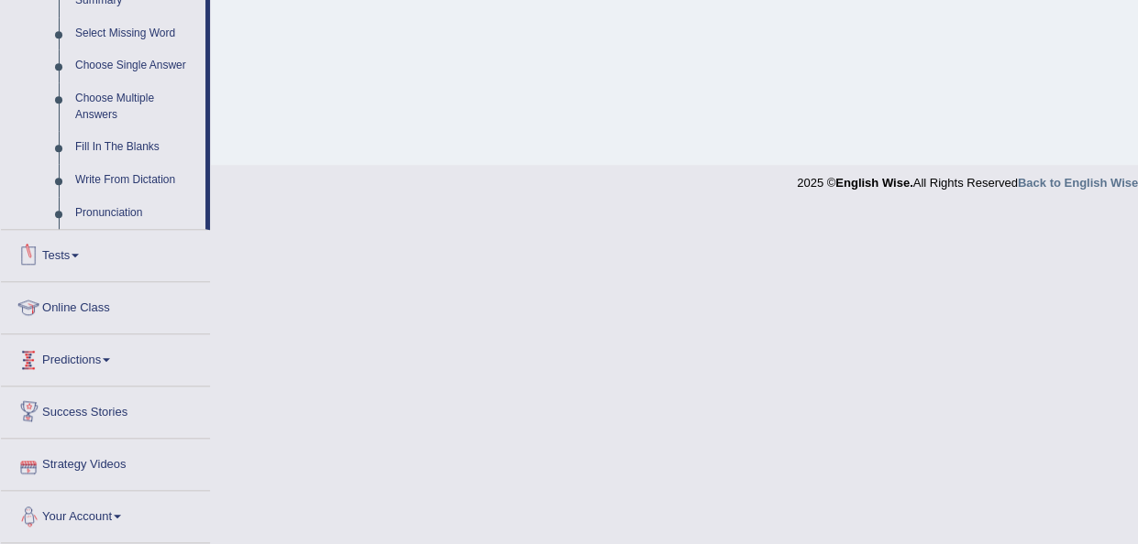
scroll to position [828, 0]
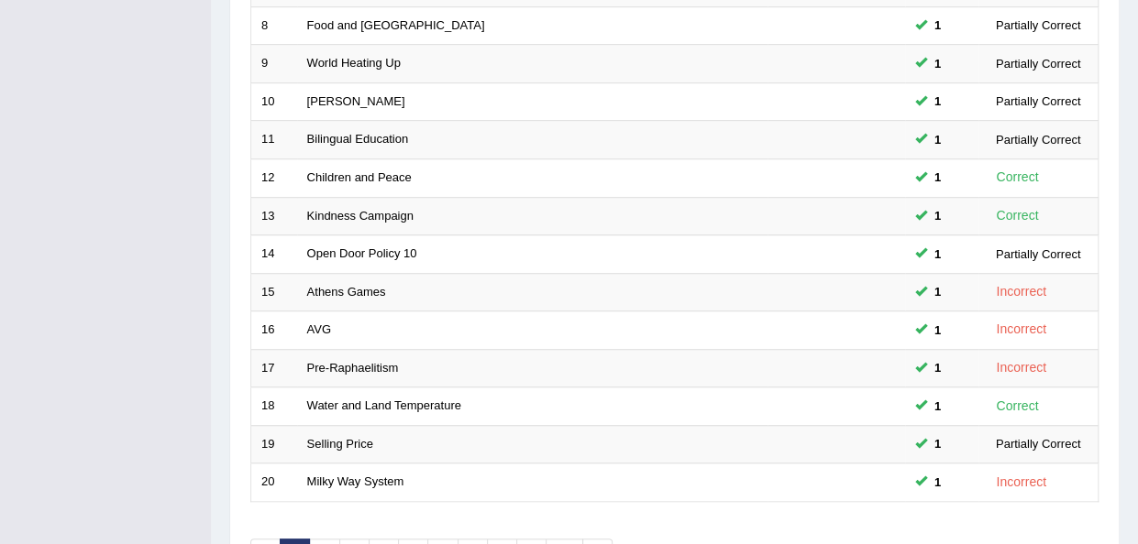
scroll to position [660, 0]
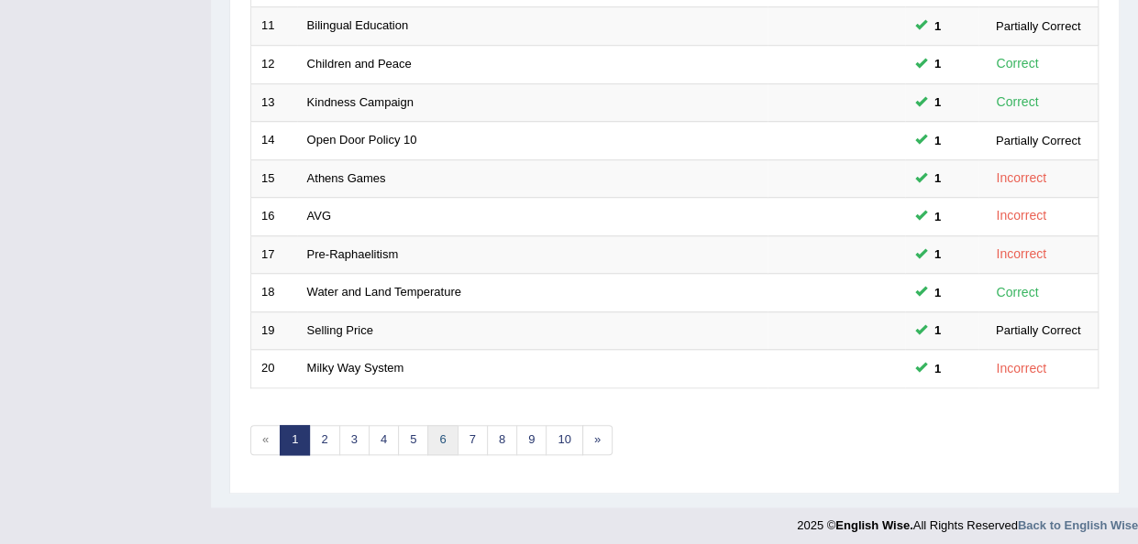
click at [434, 431] on link "6" at bounding box center [442, 440] width 30 height 30
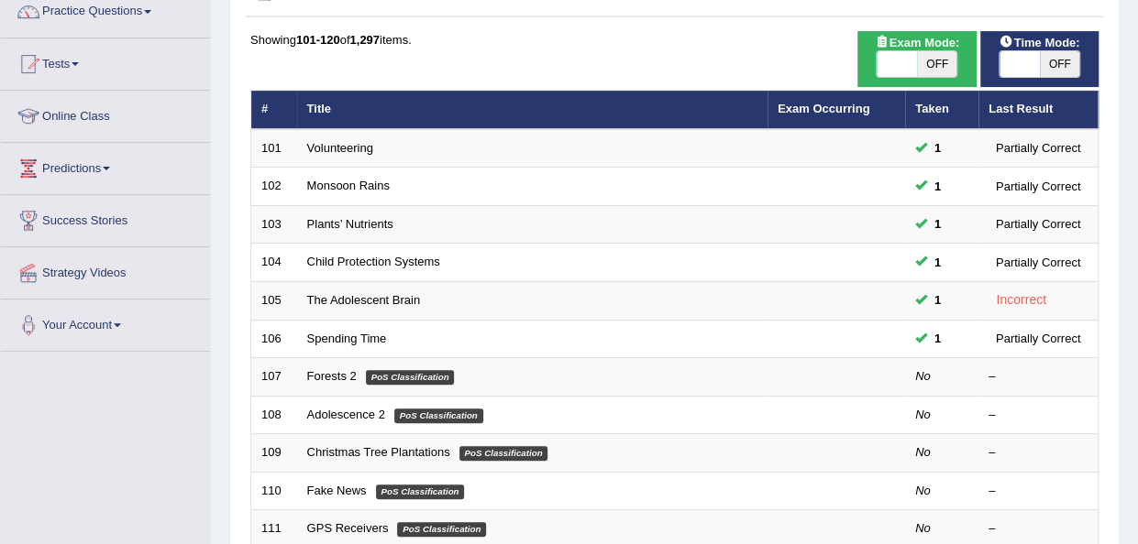
scroll to position [152, 0]
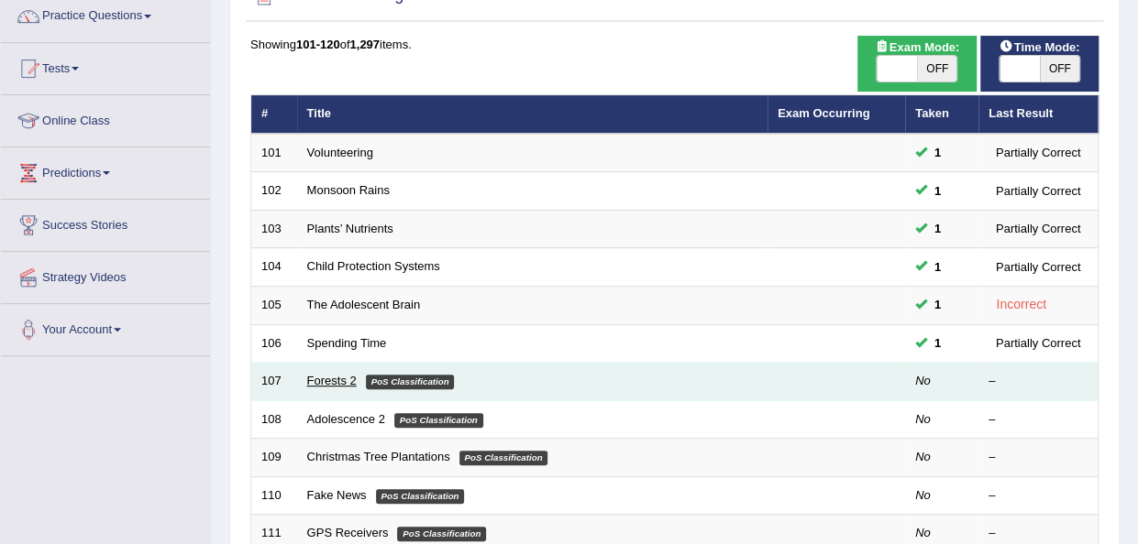
click at [326, 383] on link "Forests 2" at bounding box center [331, 381] width 49 height 14
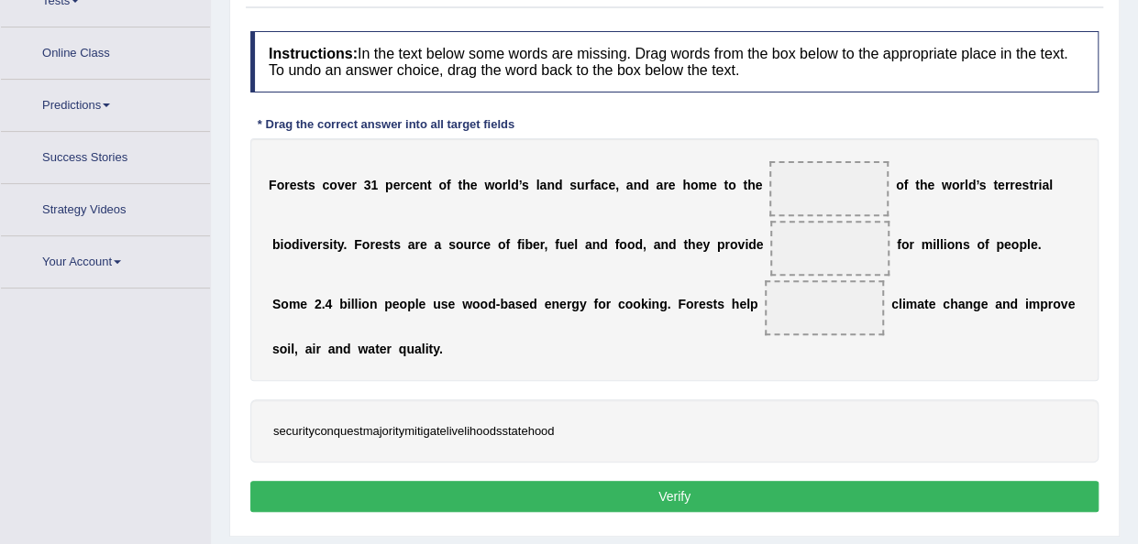
scroll to position [253, 0]
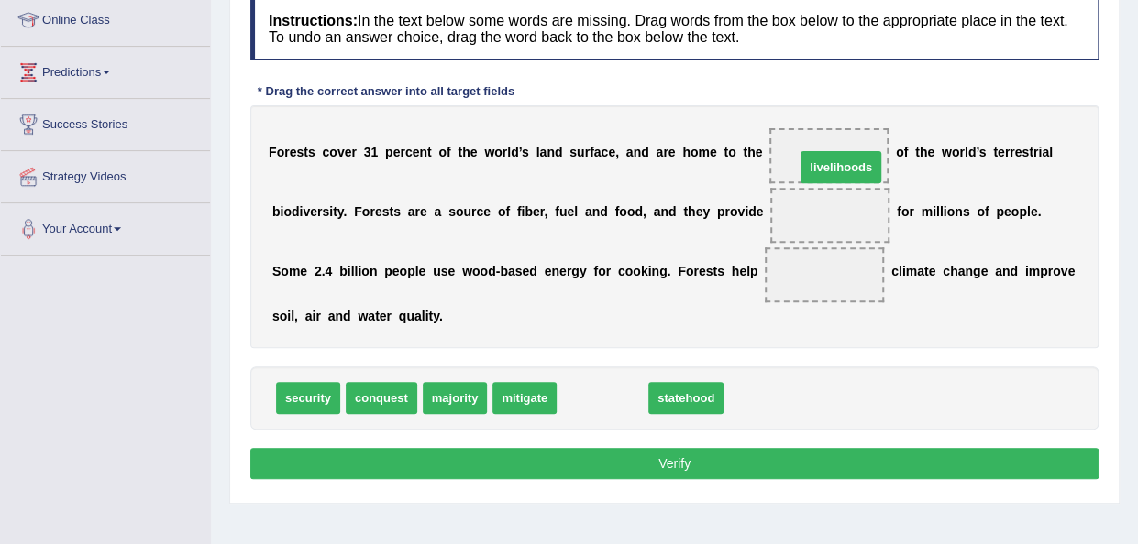
drag, startPoint x: 599, startPoint y: 401, endPoint x: 838, endPoint y: 168, distance: 333.2
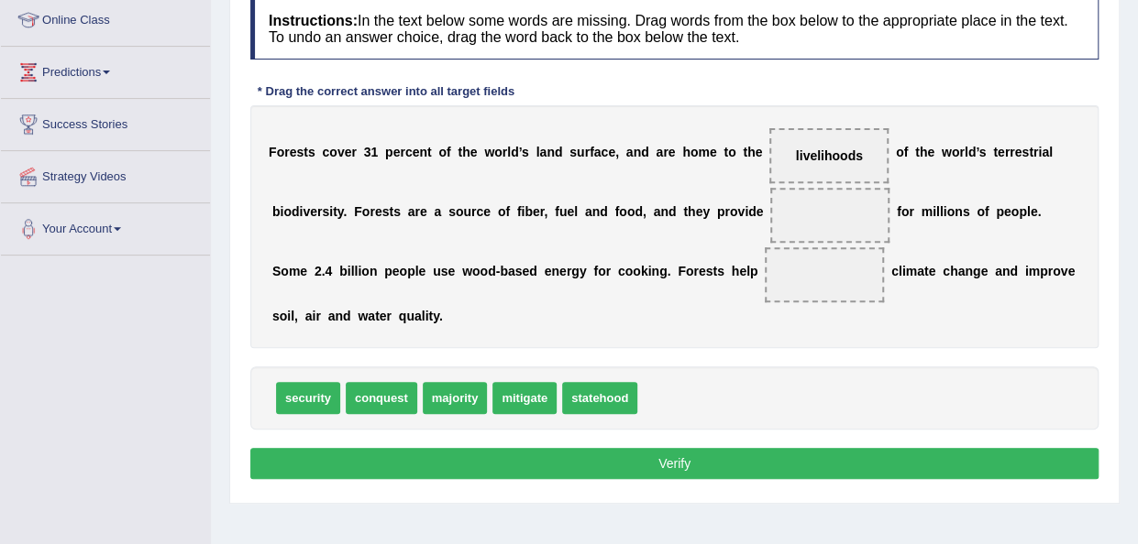
click at [733, 214] on b "o" at bounding box center [734, 211] width 8 height 15
drag, startPoint x: 820, startPoint y: 150, endPoint x: 812, endPoint y: 221, distance: 71.1
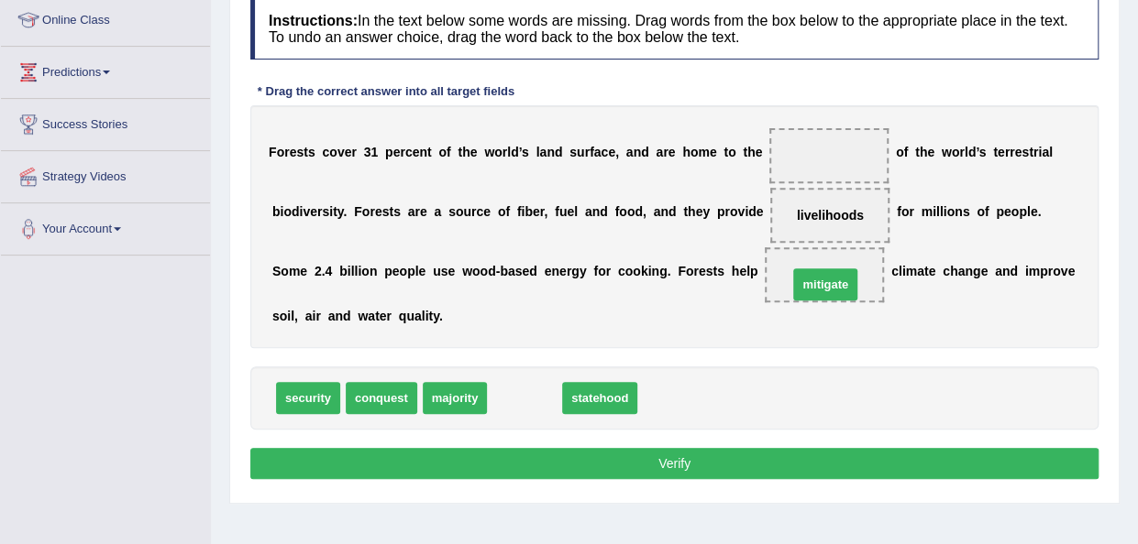
drag, startPoint x: 517, startPoint y: 398, endPoint x: 818, endPoint y: 284, distance: 321.4
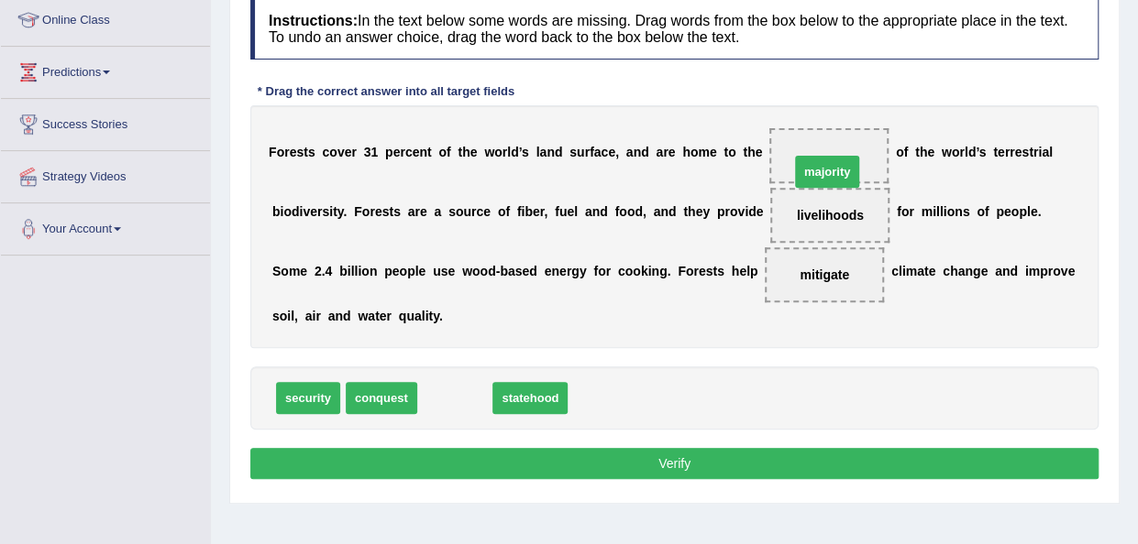
drag, startPoint x: 456, startPoint y: 391, endPoint x: 829, endPoint y: 160, distance: 438.0
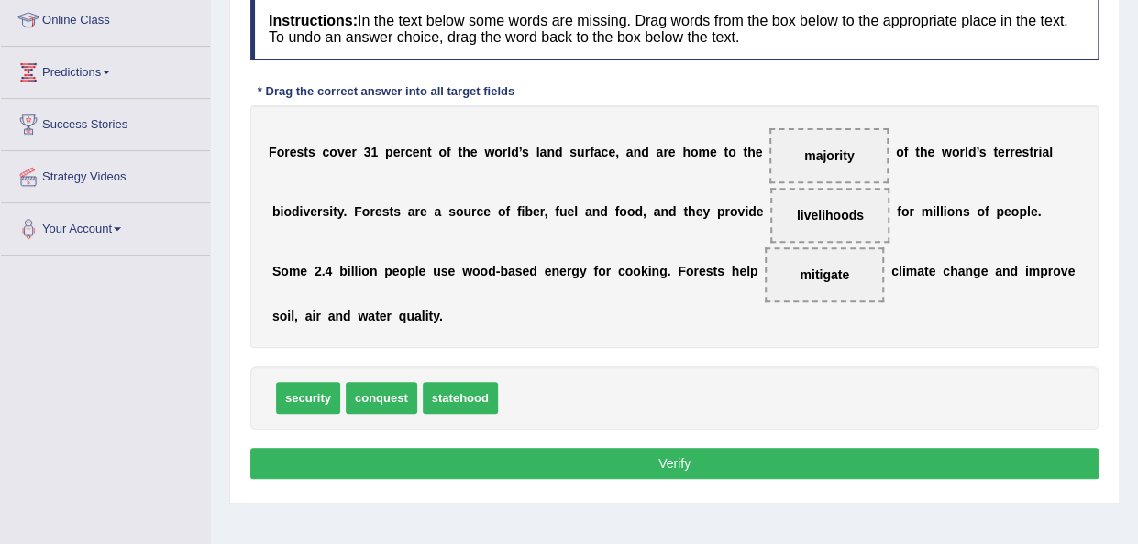
click at [678, 457] on button "Verify" at bounding box center [674, 463] width 848 height 31
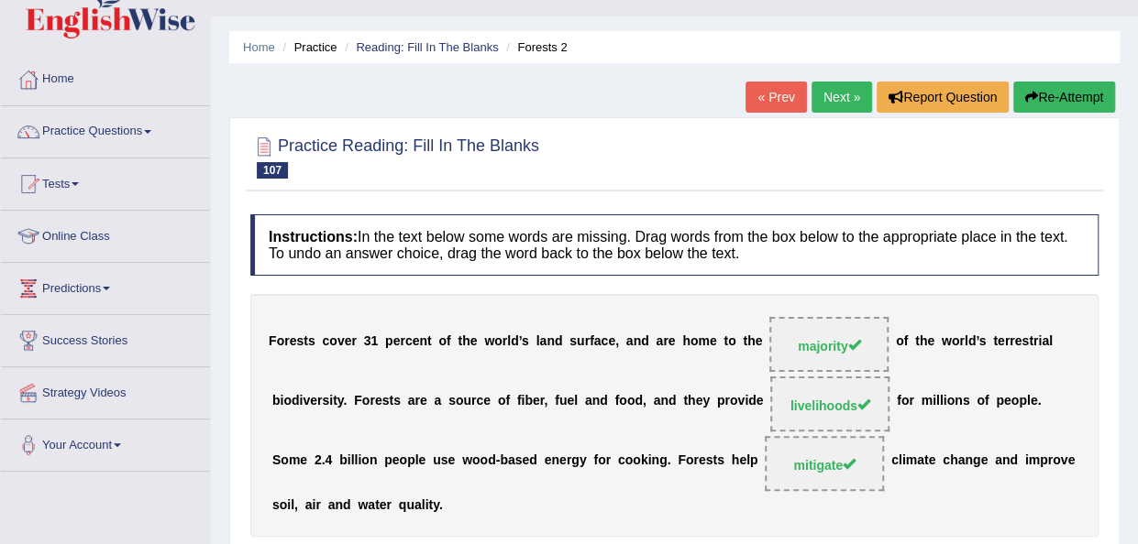
scroll to position [33, 0]
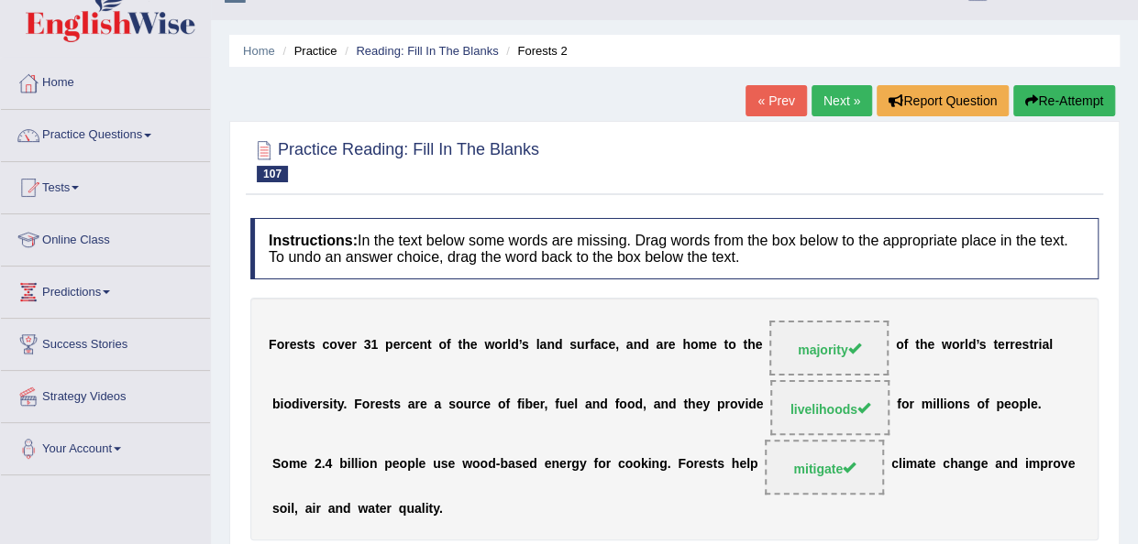
click at [838, 96] on link "Next »" at bounding box center [841, 100] width 60 height 31
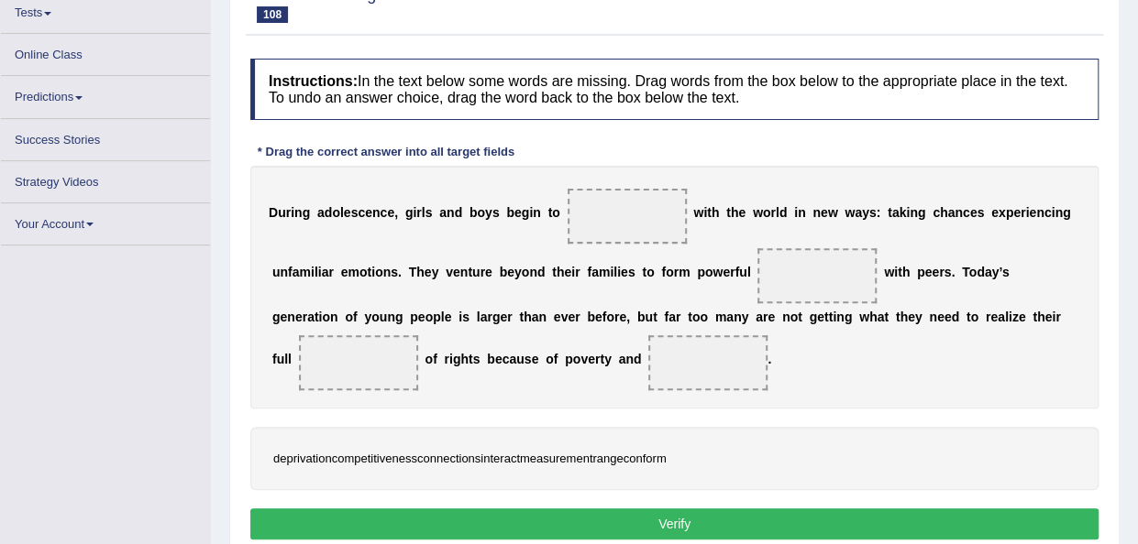
scroll to position [207, 0]
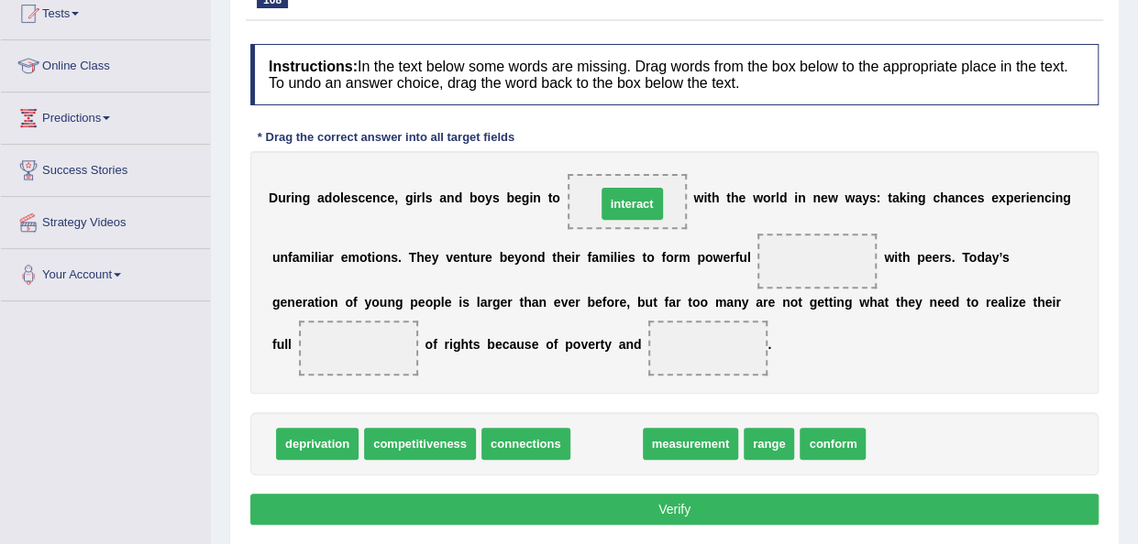
drag, startPoint x: 616, startPoint y: 445, endPoint x: 642, endPoint y: 203, distance: 242.4
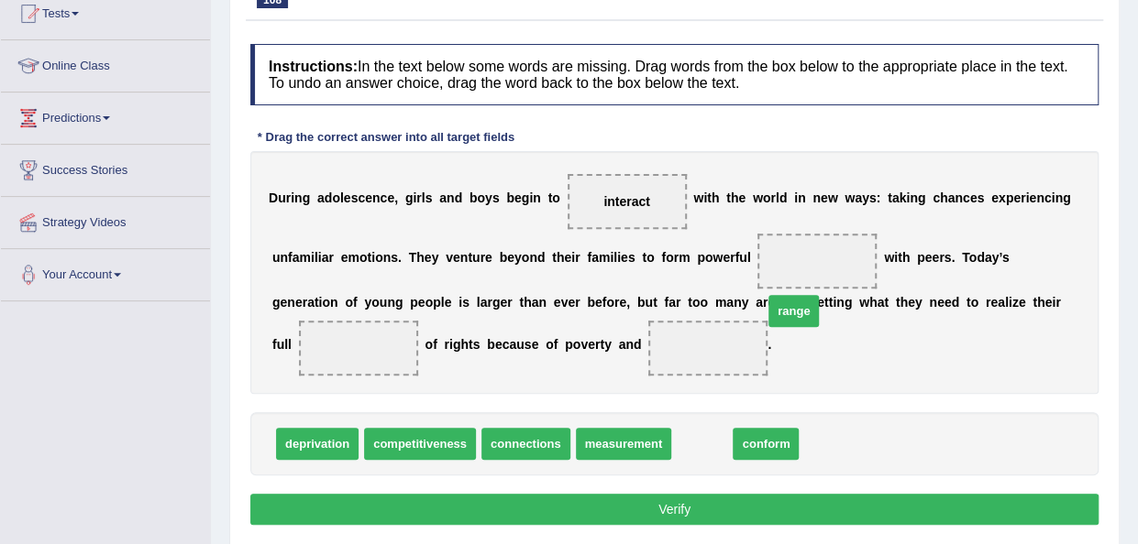
drag, startPoint x: 692, startPoint y: 435, endPoint x: 786, endPoint y: 269, distance: 190.9
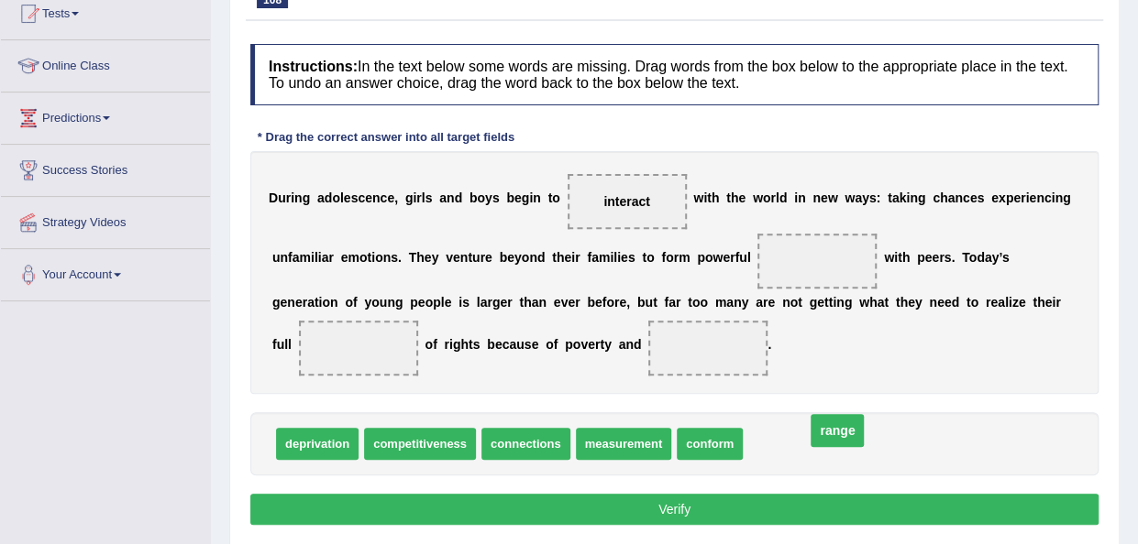
drag, startPoint x: 827, startPoint y: 264, endPoint x: 808, endPoint y: 456, distance: 192.5
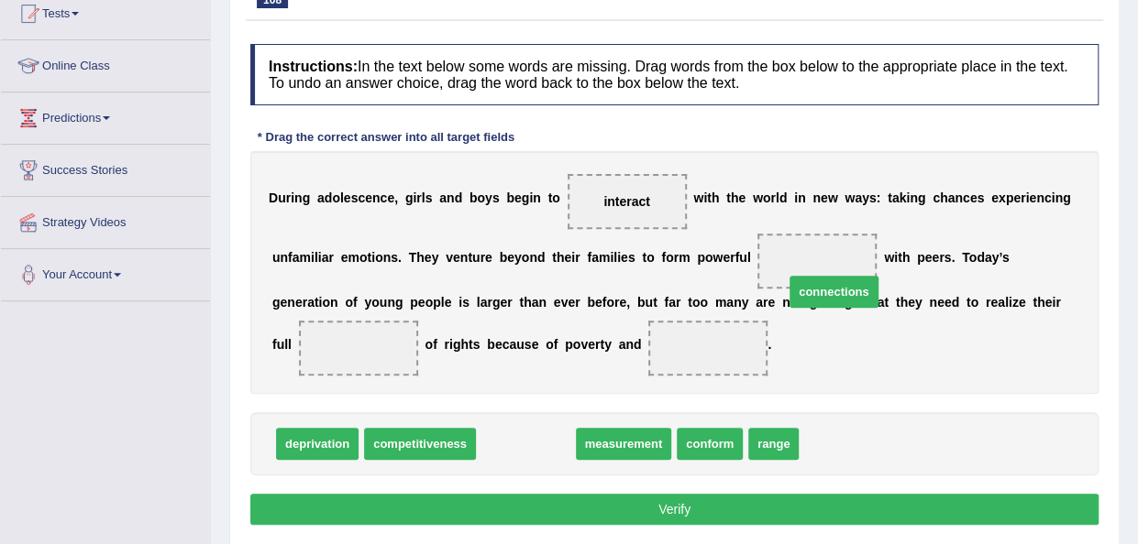
drag, startPoint x: 521, startPoint y: 437, endPoint x: 819, endPoint y: 265, distance: 345.0
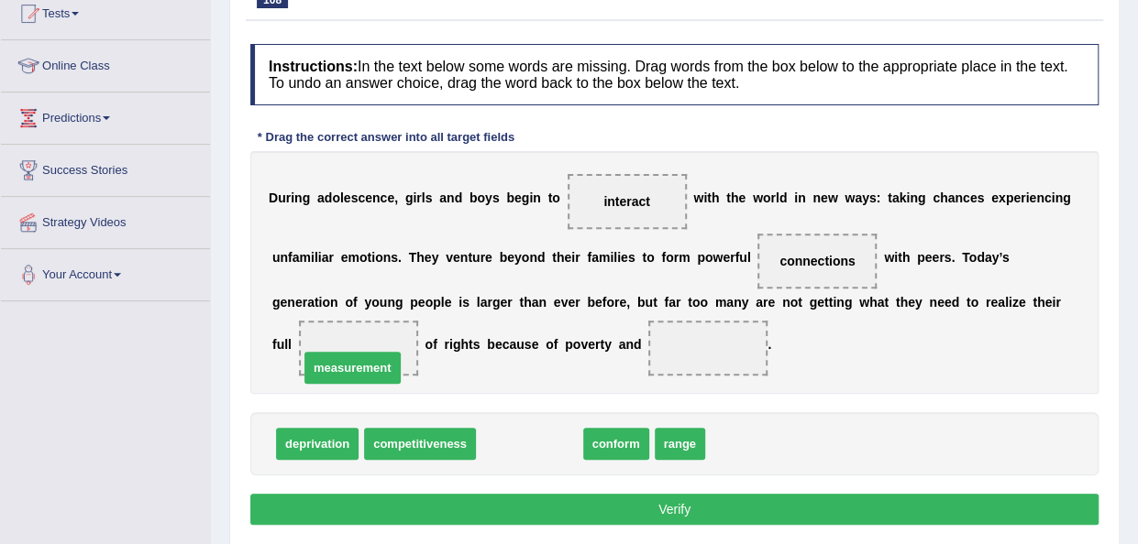
drag, startPoint x: 544, startPoint y: 442, endPoint x: 368, endPoint y: 361, distance: 192.8
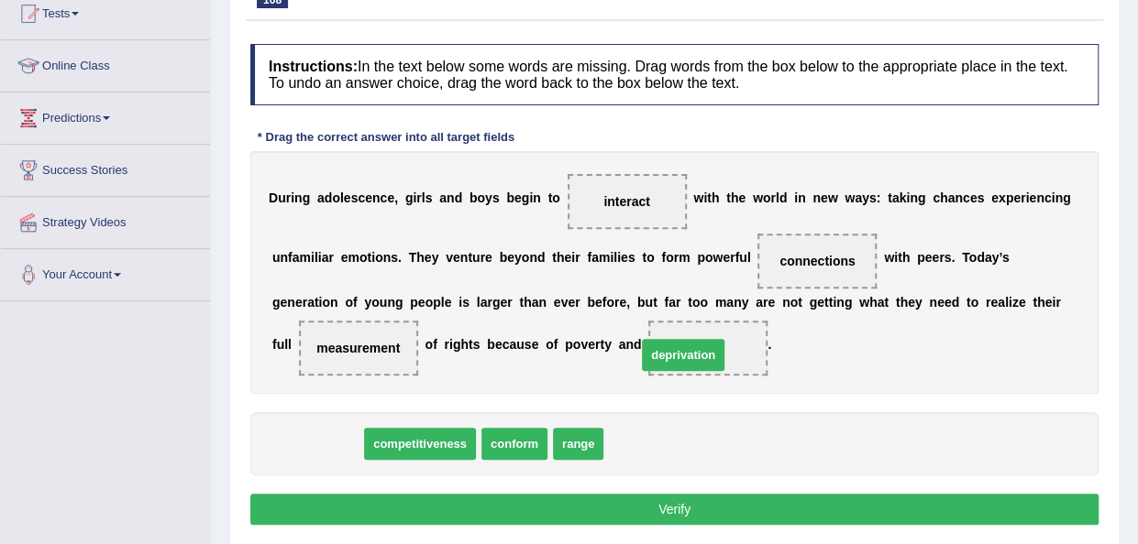
drag, startPoint x: 322, startPoint y: 438, endPoint x: 687, endPoint y: 349, distance: 376.4
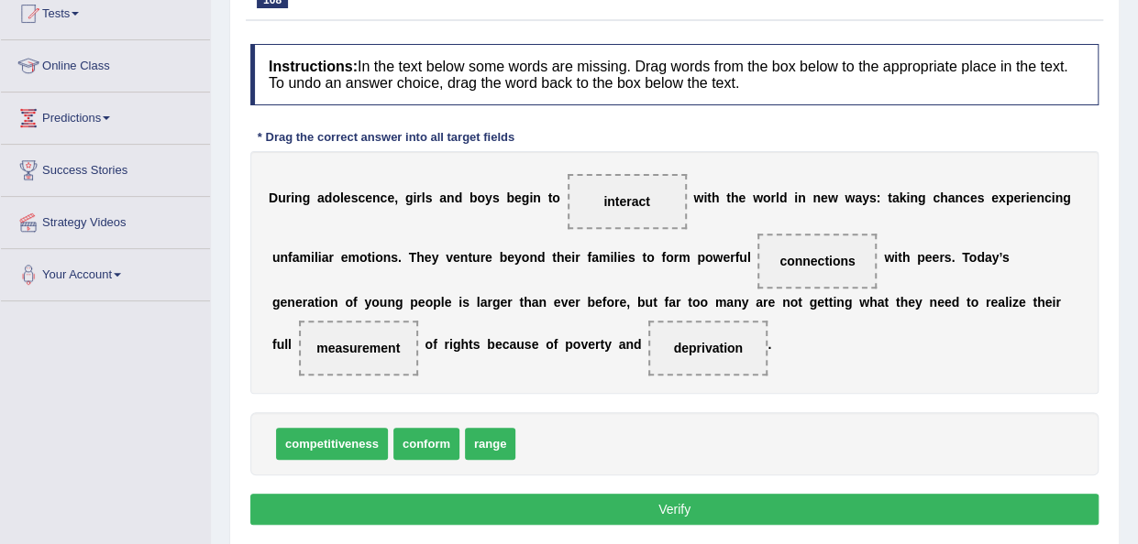
click at [630, 518] on button "Verify" at bounding box center [674, 509] width 848 height 31
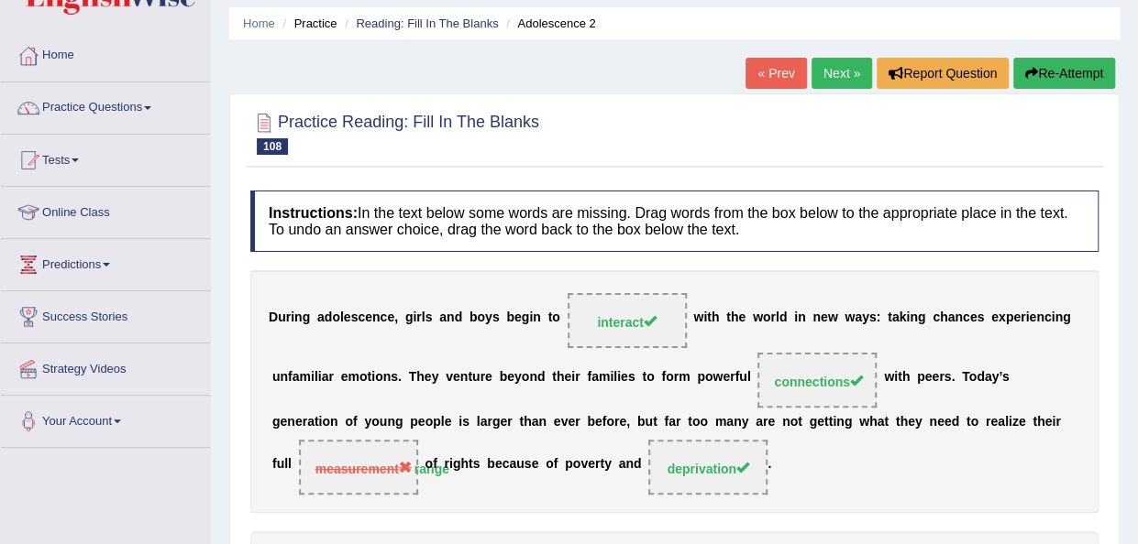
scroll to position [24, 0]
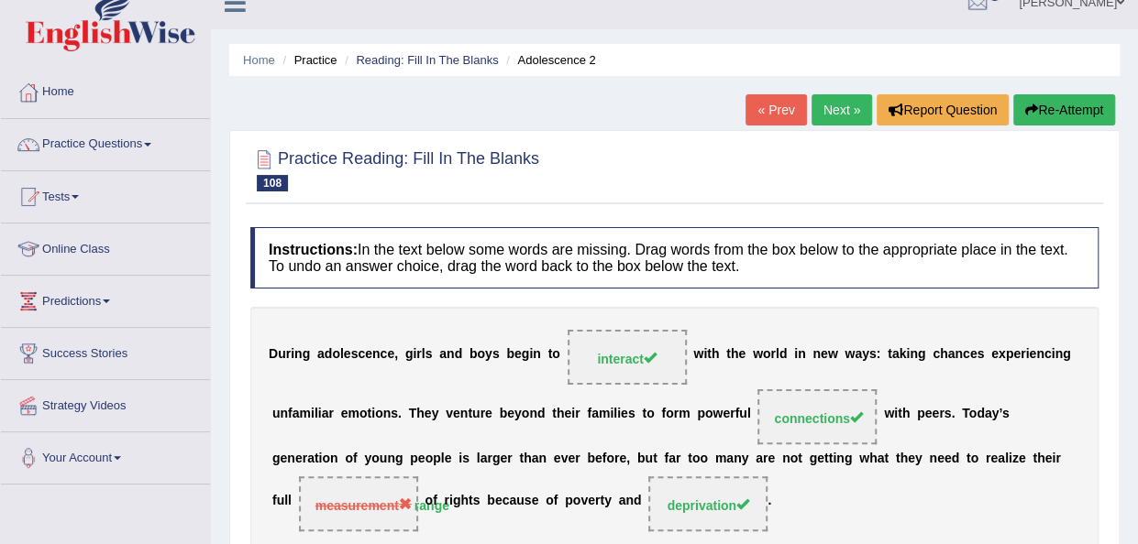
click at [840, 115] on link "Next »" at bounding box center [841, 109] width 60 height 31
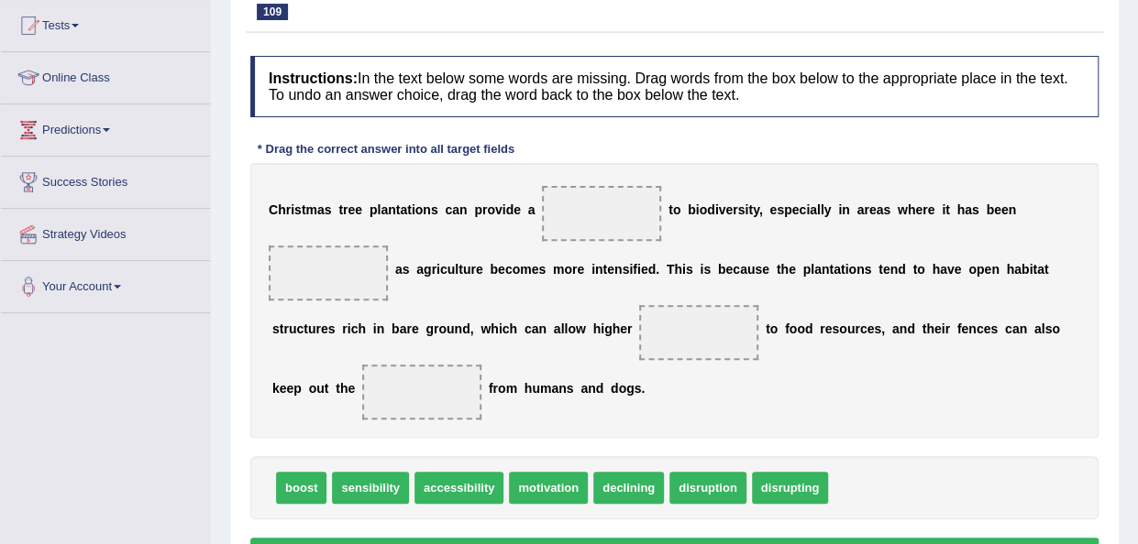
scroll to position [197, 0]
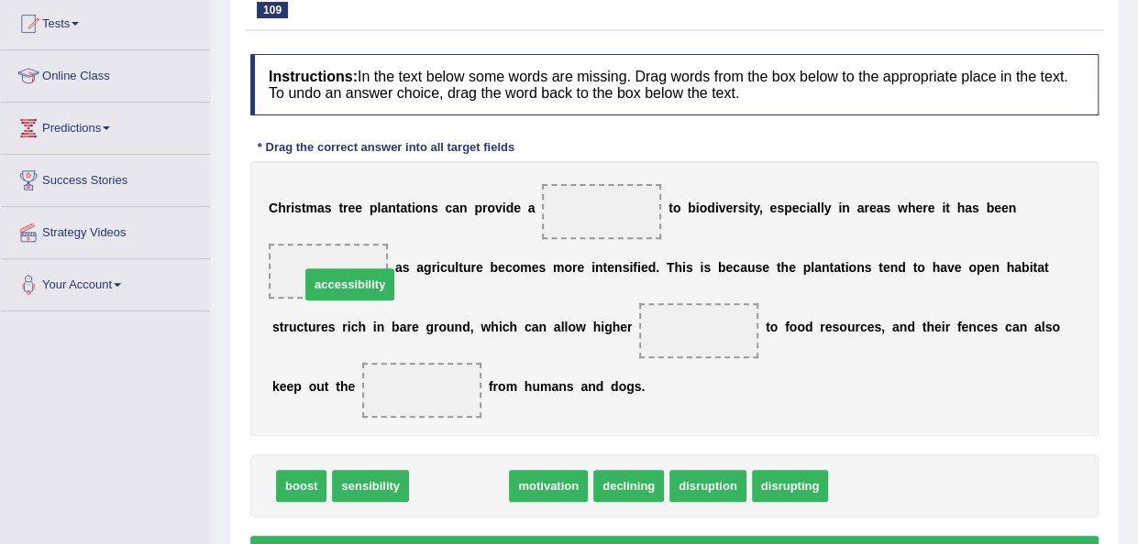
drag, startPoint x: 477, startPoint y: 480, endPoint x: 368, endPoint y: 275, distance: 232.5
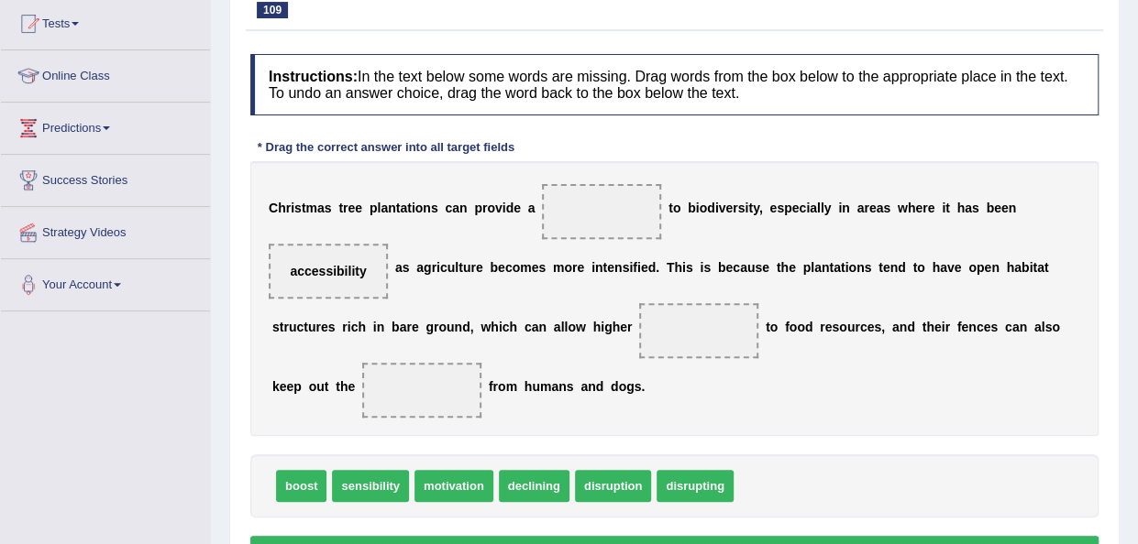
click at [312, 485] on span "boost" at bounding box center [301, 486] width 50 height 32
drag, startPoint x: 312, startPoint y: 485, endPoint x: 706, endPoint y: 350, distance: 416.6
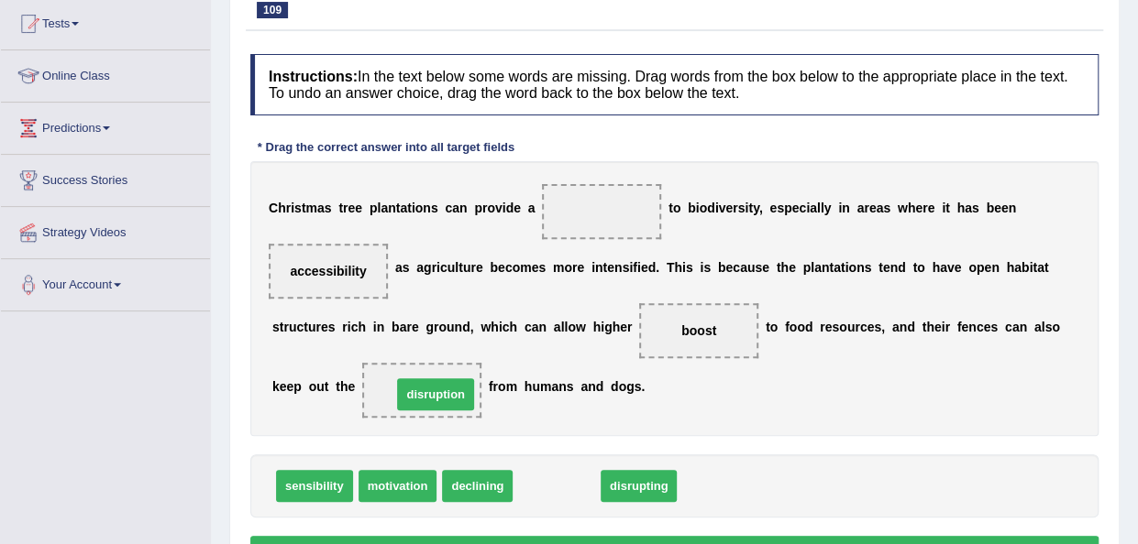
drag, startPoint x: 548, startPoint y: 484, endPoint x: 418, endPoint y: 386, distance: 163.0
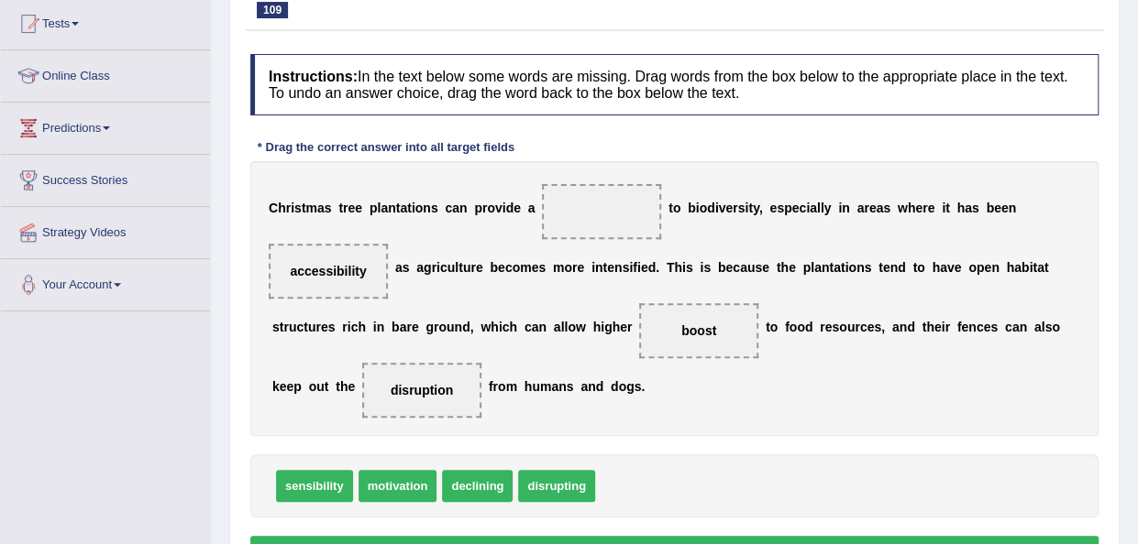
drag, startPoint x: 693, startPoint y: 320, endPoint x: 599, endPoint y: 215, distance: 140.2
click at [599, 215] on div "C h r i s t m a s t r e e p l a n t a t i o n s c a n p r o v i d e a t o b i o…" at bounding box center [674, 298] width 848 height 275
drag, startPoint x: 694, startPoint y: 329, endPoint x: 616, endPoint y: 218, distance: 135.5
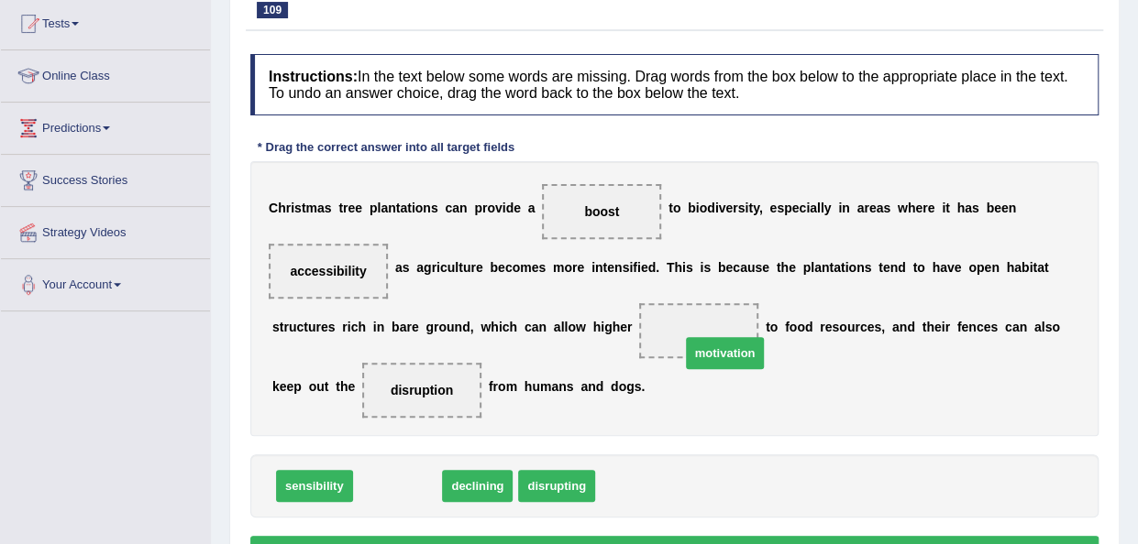
drag, startPoint x: 397, startPoint y: 490, endPoint x: 724, endPoint y: 355, distance: 354.2
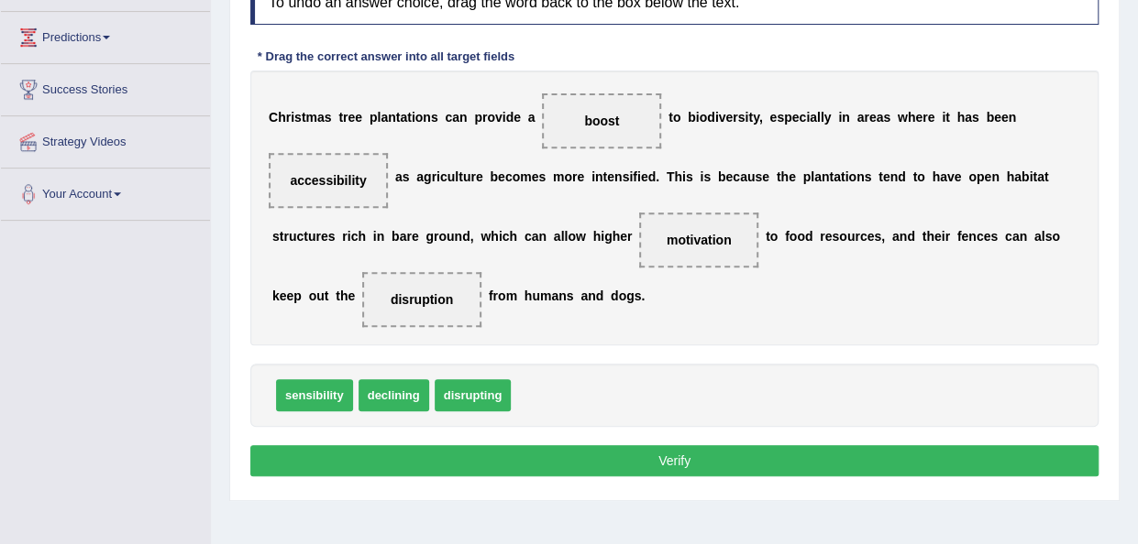
scroll to position [307, 0]
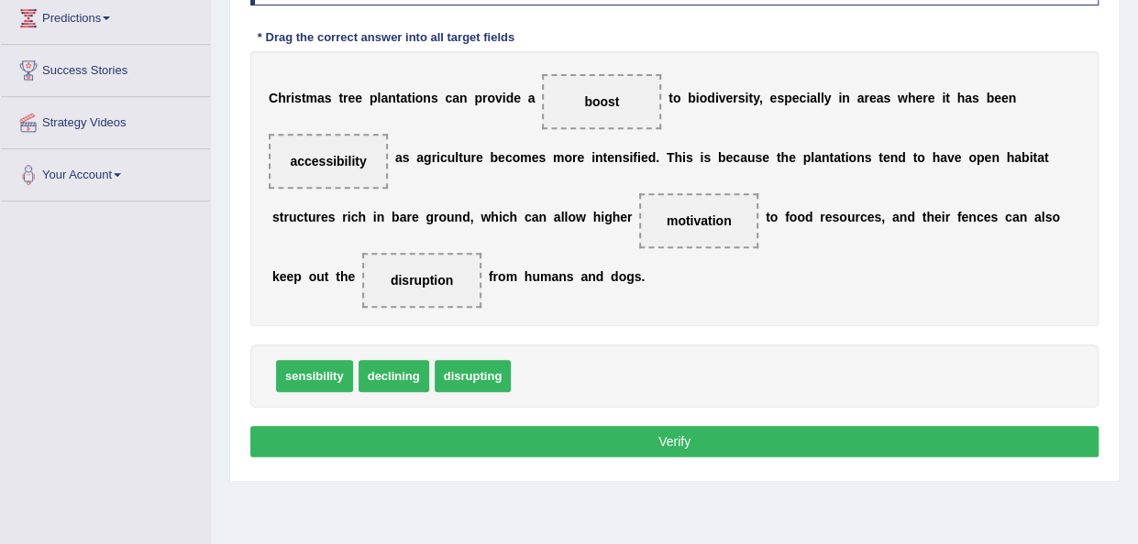
click at [685, 434] on button "Verify" at bounding box center [674, 441] width 848 height 31
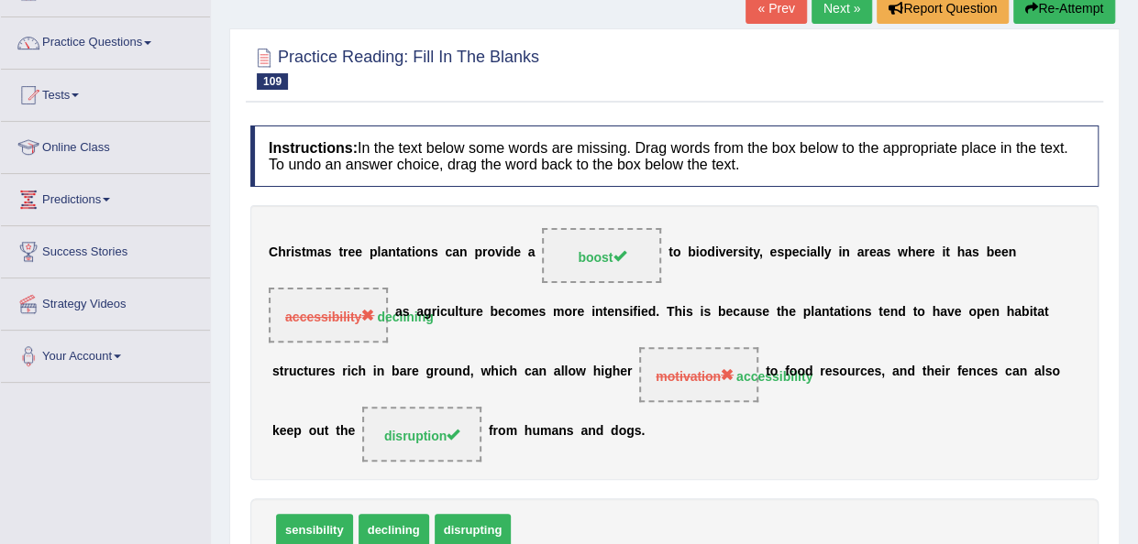
scroll to position [124, 0]
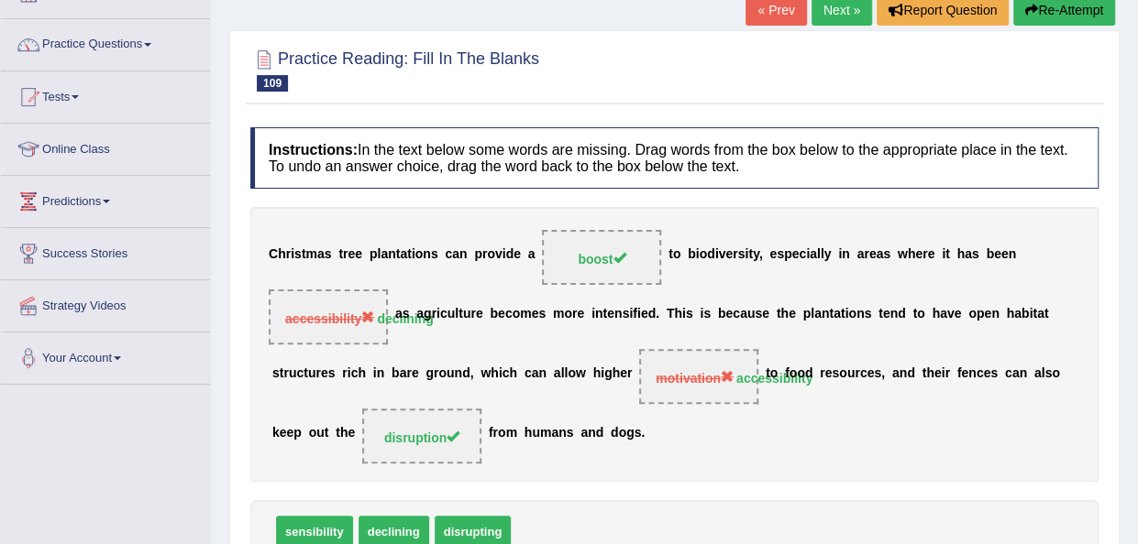
click at [829, 20] on link "Next »" at bounding box center [841, 10] width 60 height 31
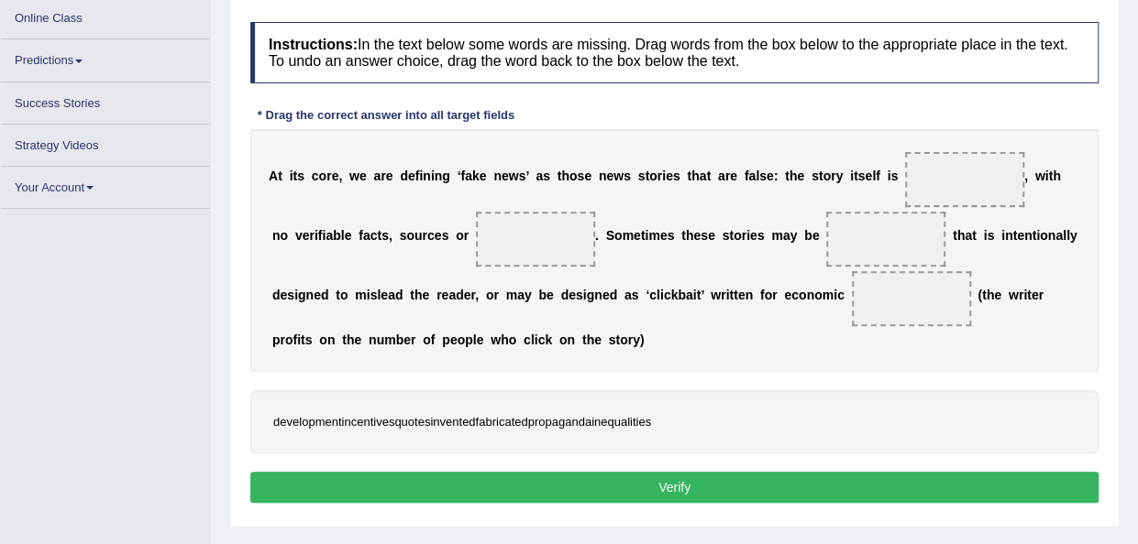
scroll to position [253, 0]
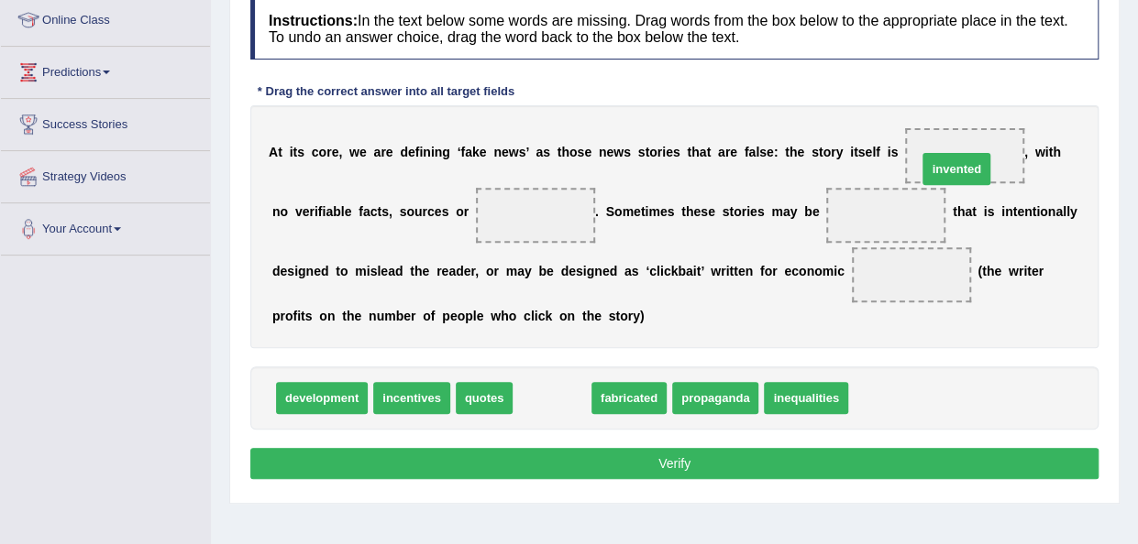
drag, startPoint x: 539, startPoint y: 401, endPoint x: 948, endPoint y: 165, distance: 471.8
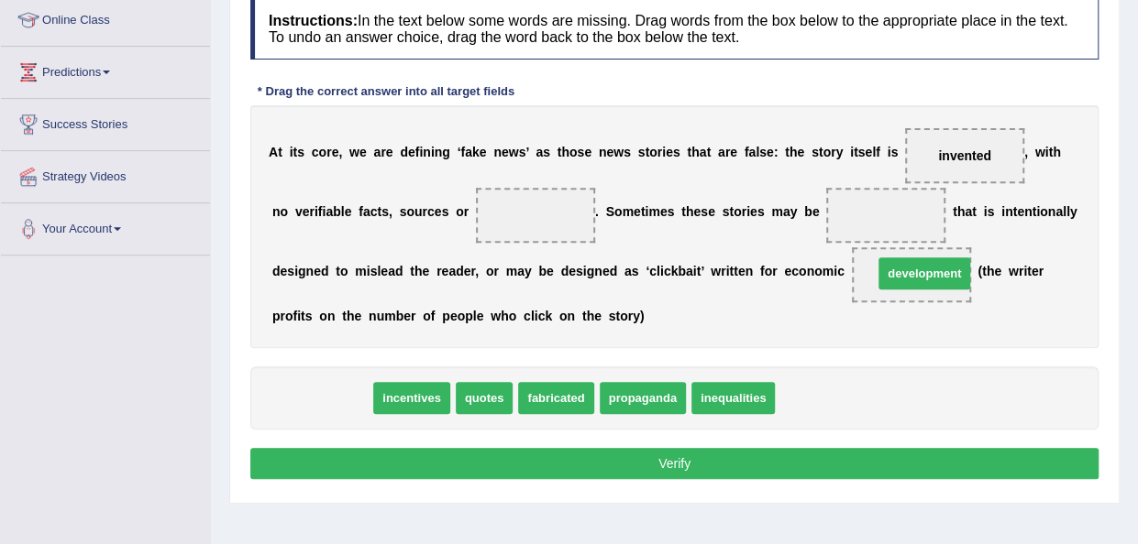
drag, startPoint x: 318, startPoint y: 403, endPoint x: 920, endPoint y: 279, distance: 615.0
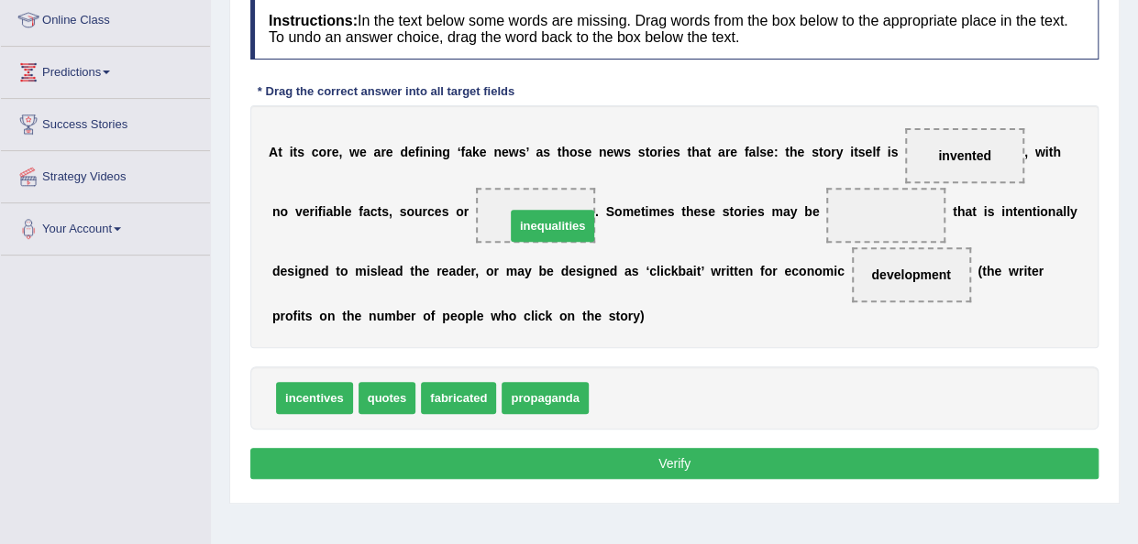
drag, startPoint x: 628, startPoint y: 386, endPoint x: 541, endPoint y: 211, distance: 195.5
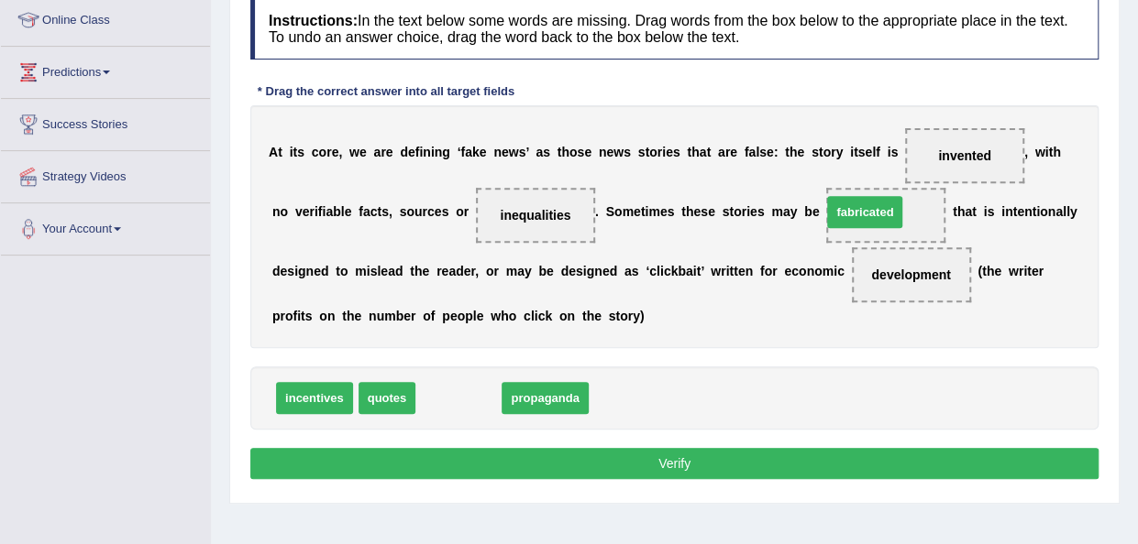
drag, startPoint x: 437, startPoint y: 395, endPoint x: 844, endPoint y: 208, distance: 447.9
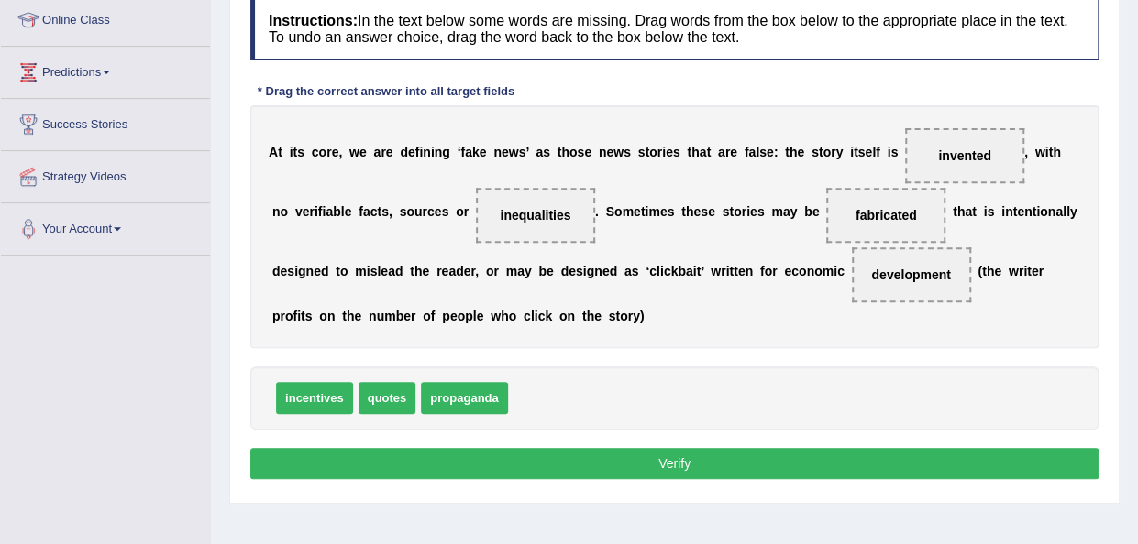
click at [646, 450] on button "Verify" at bounding box center [674, 463] width 848 height 31
